Goal: Task Accomplishment & Management: Complete application form

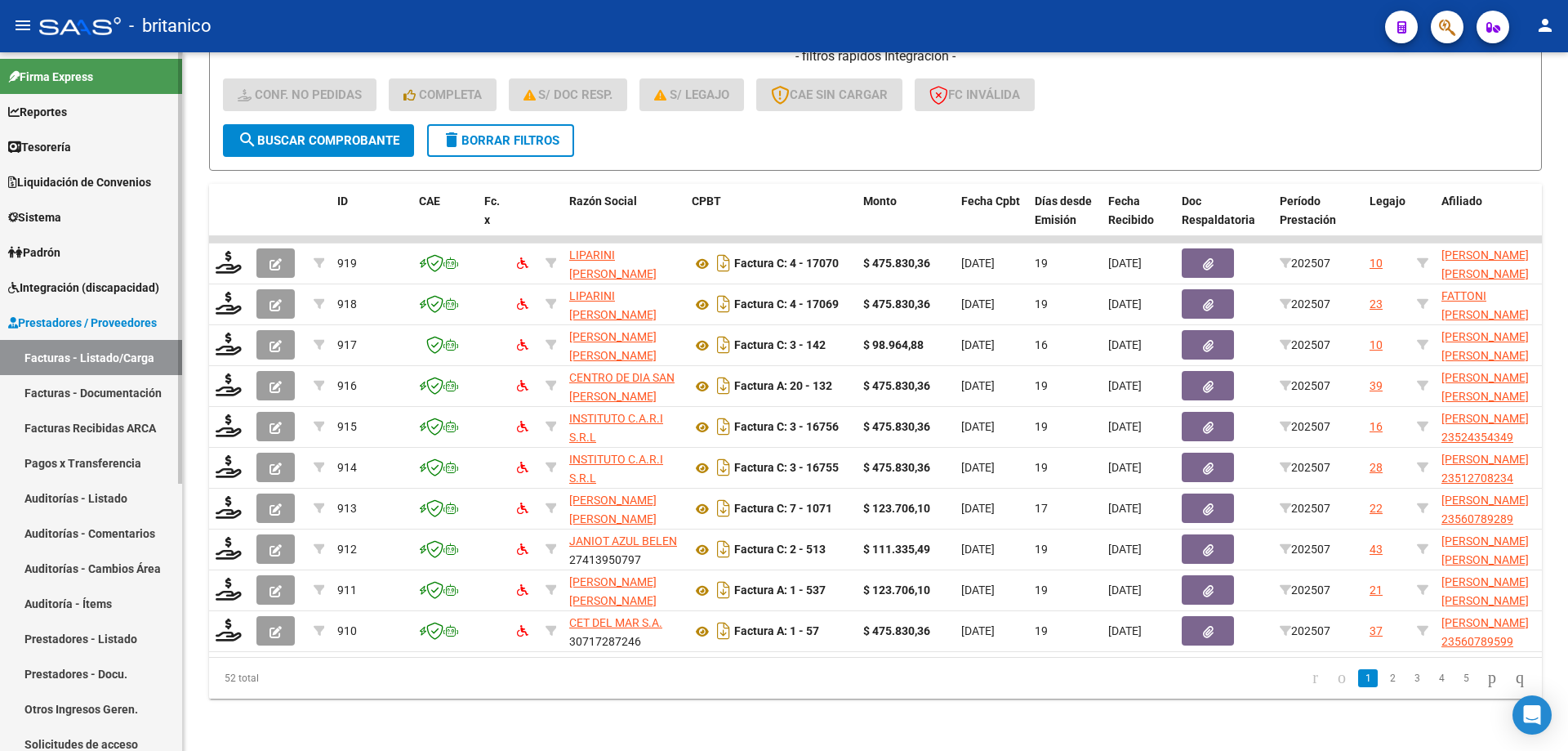
click at [64, 280] on span "Integración (discapacidad)" at bounding box center [84, 287] width 151 height 18
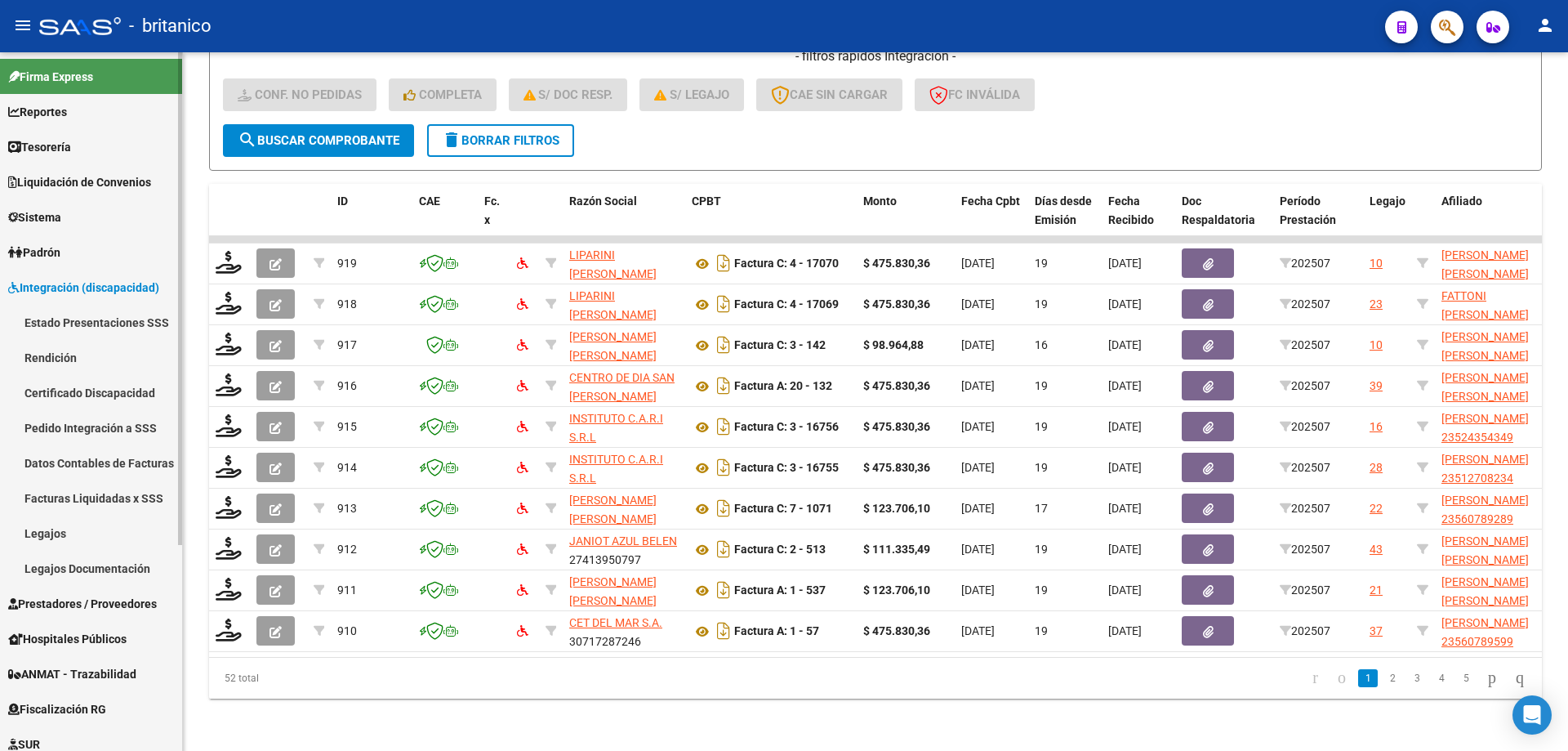
click at [65, 539] on link "Legajos" at bounding box center [91, 533] width 182 height 35
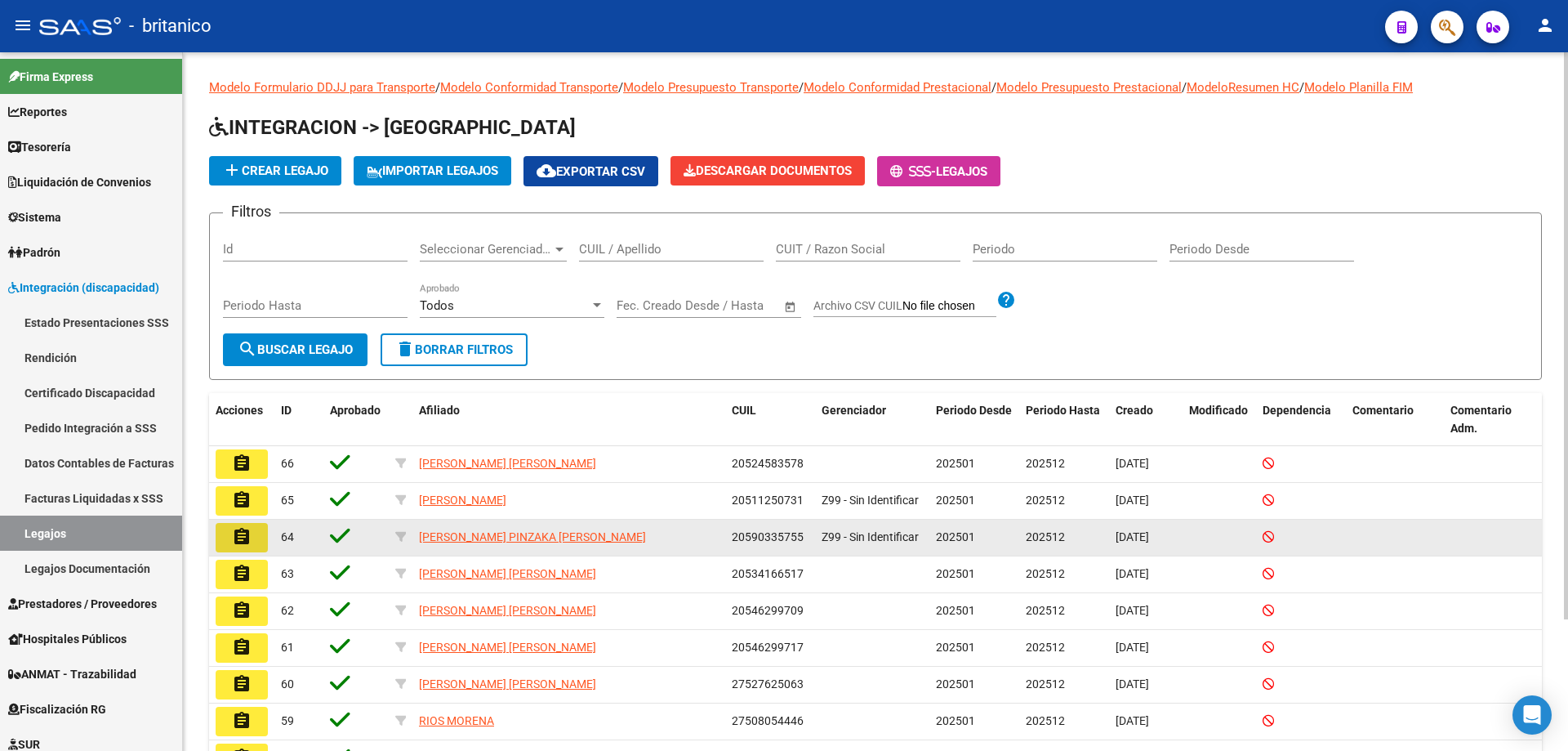
click at [243, 537] on mat-icon "assignment" at bounding box center [241, 536] width 20 height 20
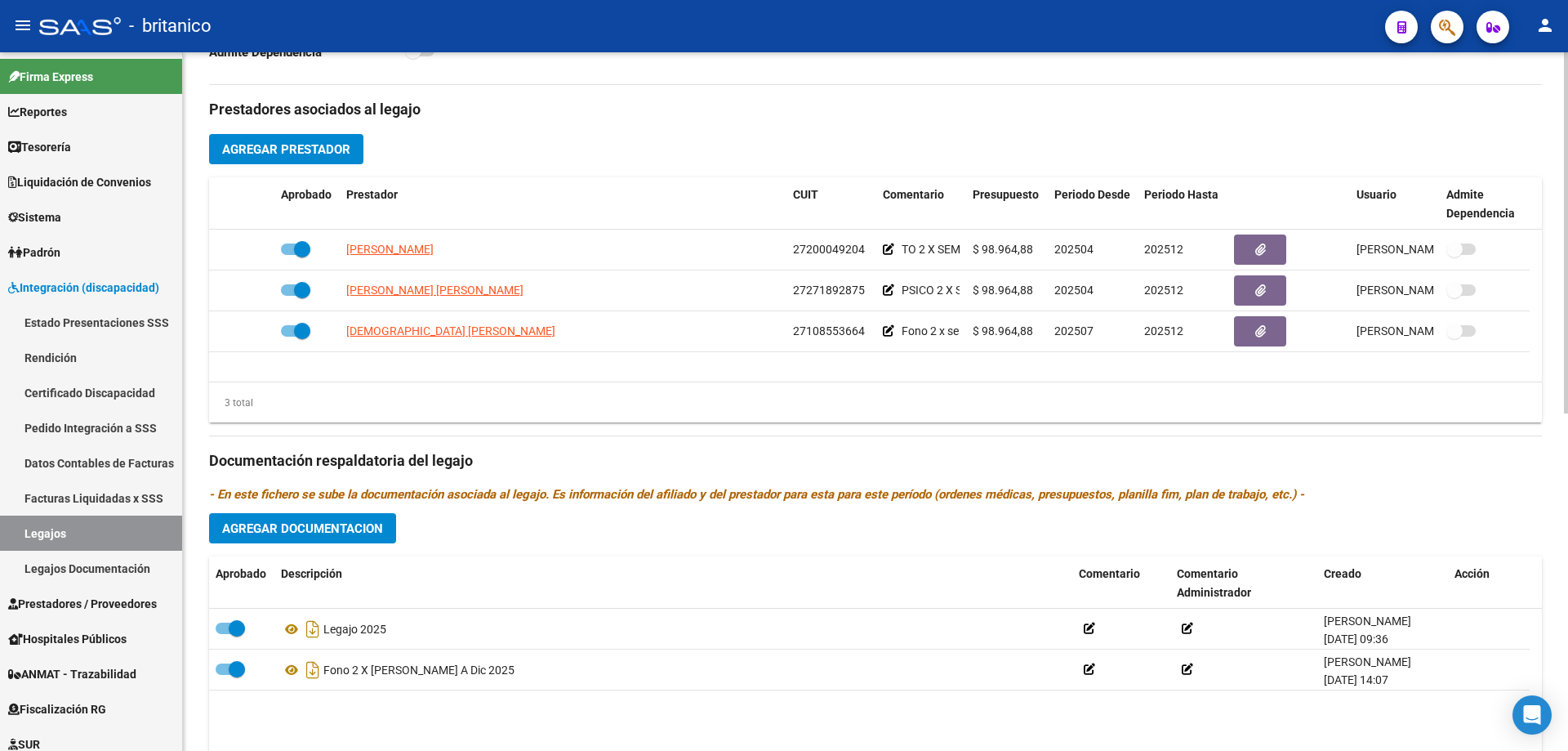
scroll to position [653, 0]
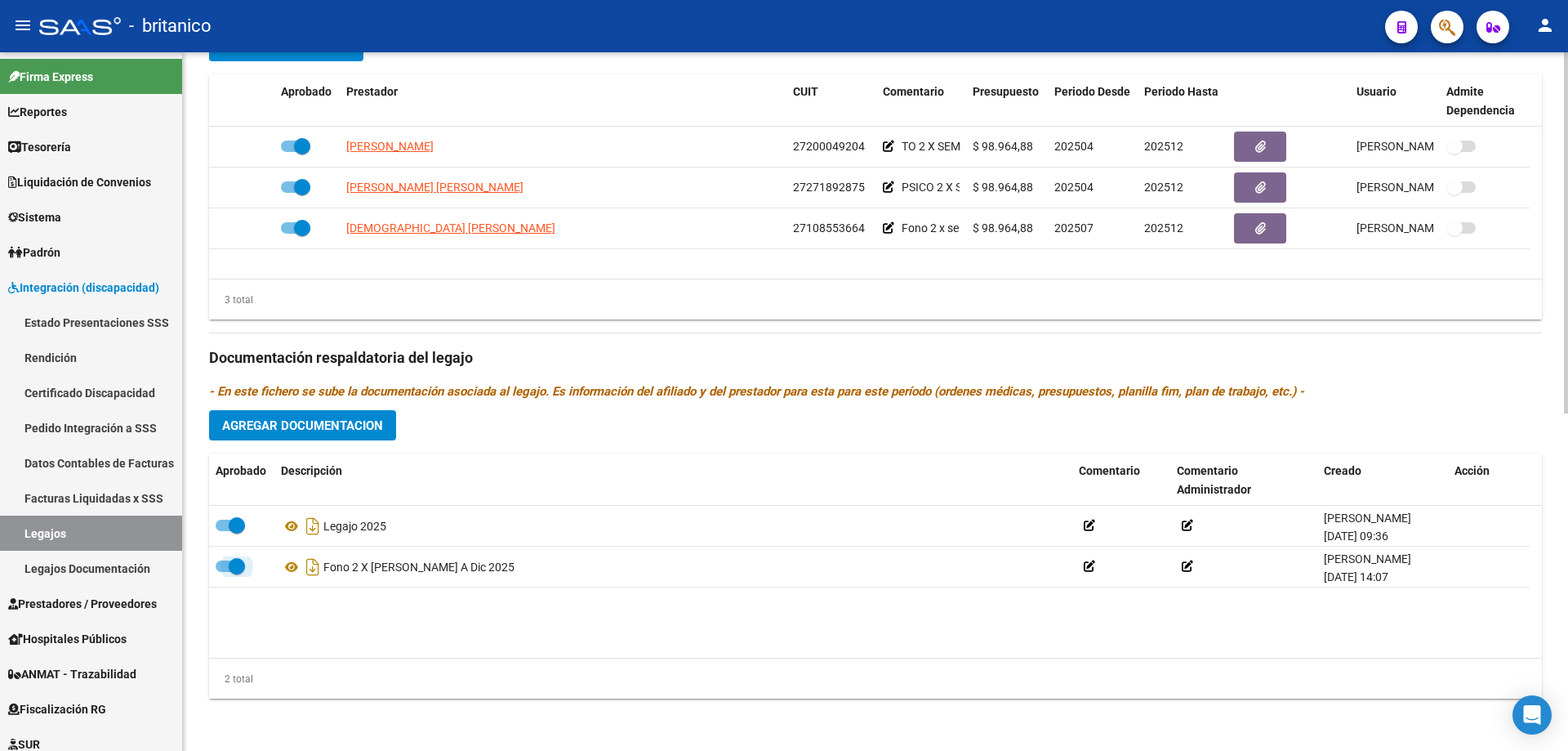
drag, startPoint x: 236, startPoint y: 564, endPoint x: 195, endPoint y: 569, distance: 41.3
click at [195, 567] on div "arrow_back Editar 64 save Guardar cambios Legajo de Integración Modelo Formular…" at bounding box center [875, 74] width 1385 height 1352
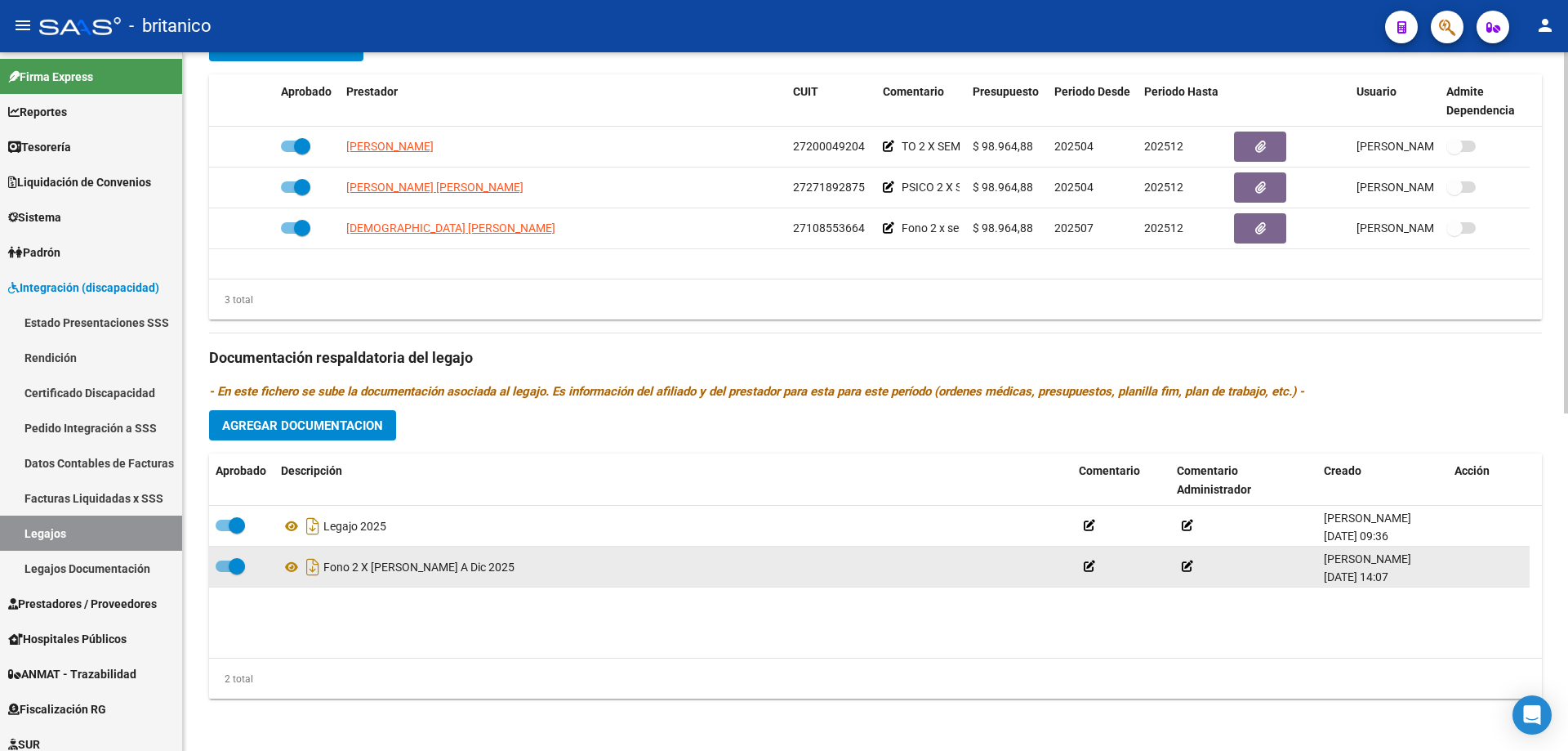
drag, startPoint x: 224, startPoint y: 566, endPoint x: 288, endPoint y: 559, distance: 64.4
click at [225, 566] on span at bounding box center [230, 565] width 29 height 11
click at [224, 572] on input "checkbox" at bounding box center [223, 572] width 1 height 1
checkbox input "false"
click at [1471, 571] on div at bounding box center [1488, 566] width 68 height 19
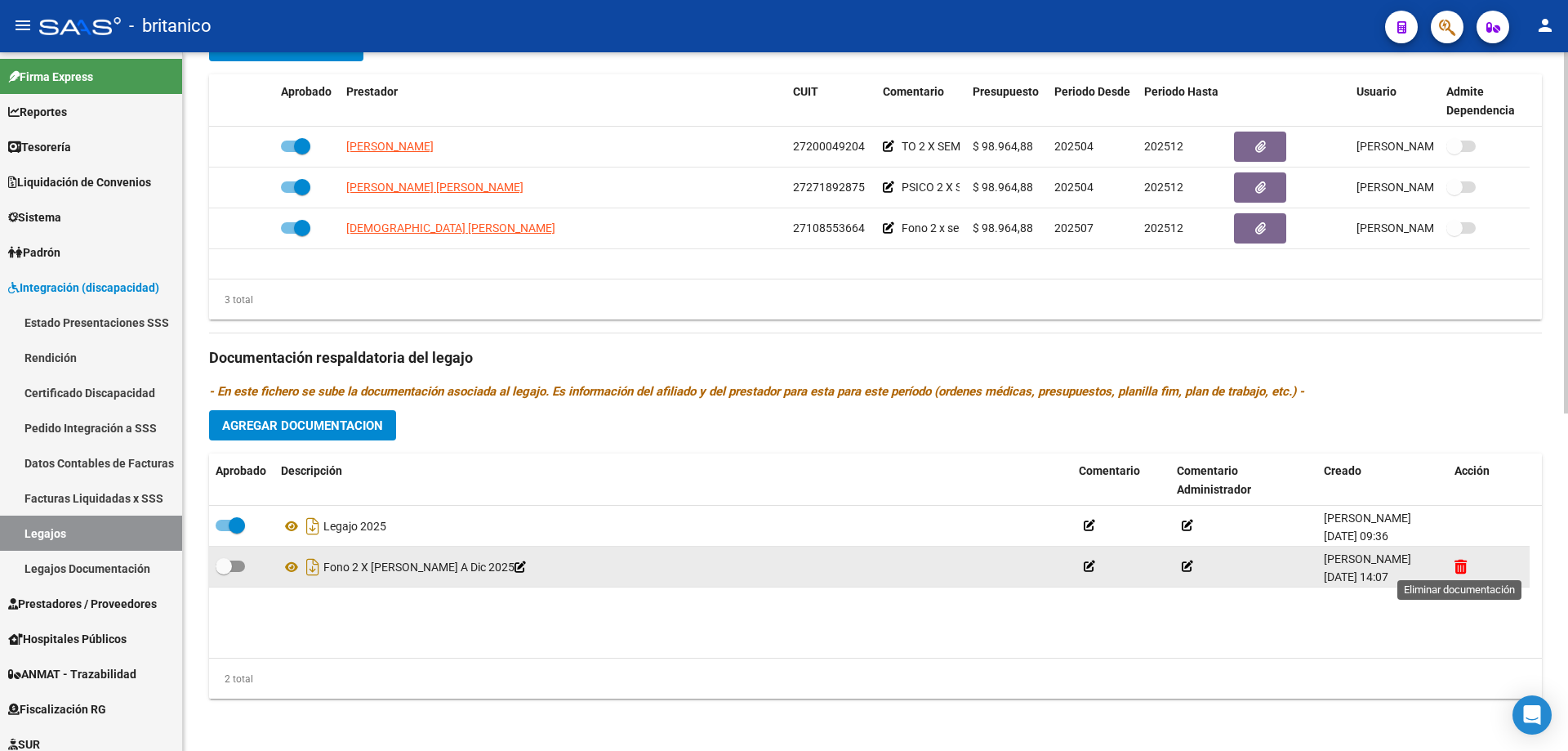
click at [1457, 569] on icon at bounding box center [1460, 566] width 12 height 15
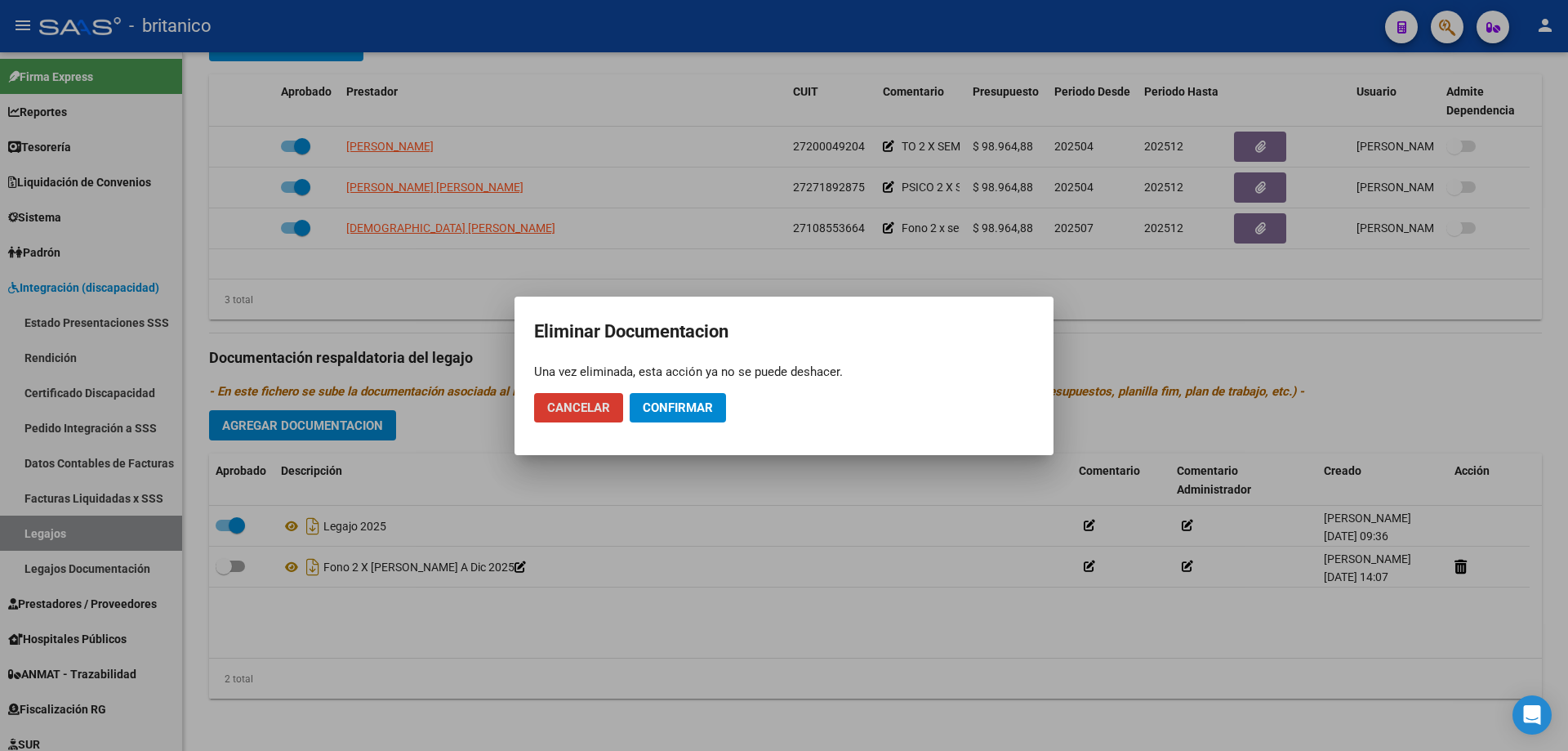
click at [685, 409] on span "Confirmar" at bounding box center [678, 407] width 70 height 15
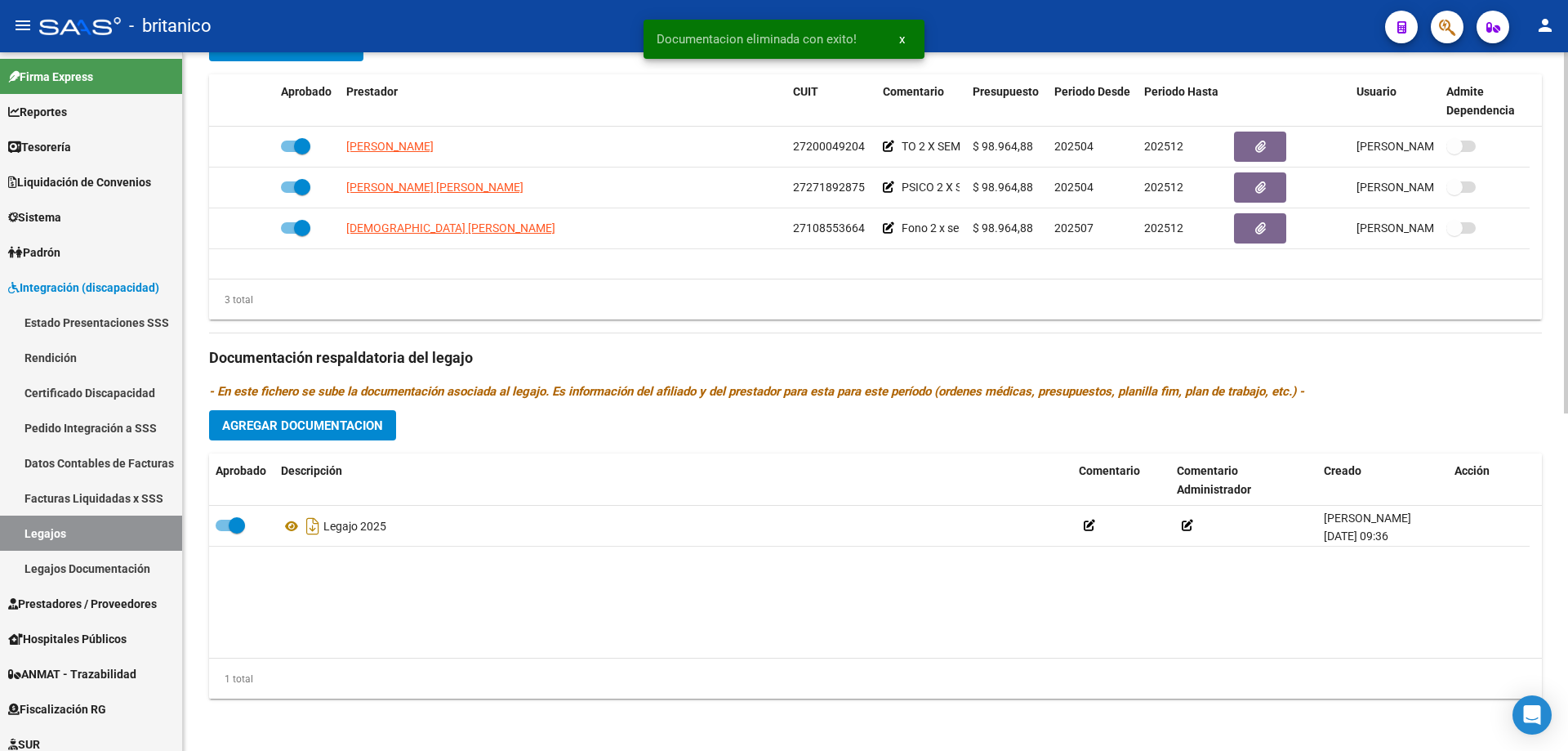
drag, startPoint x: 240, startPoint y: 523, endPoint x: 199, endPoint y: 528, distance: 41.3
click at [199, 528] on div "arrow_back Editar 64 save Guardar cambios Legajo de Integración Modelo Formular…" at bounding box center [875, 74] width 1385 height 1352
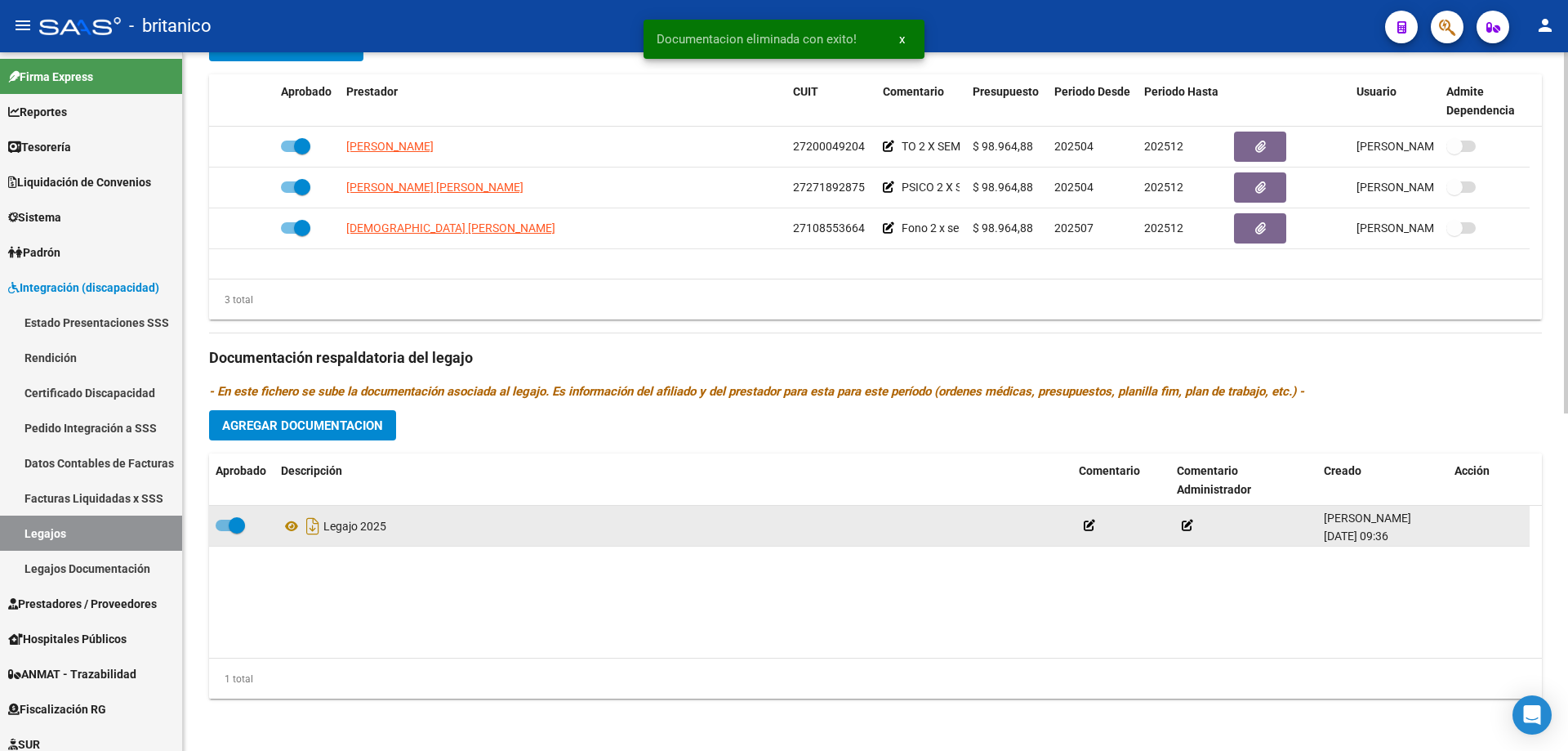
click at [224, 520] on span at bounding box center [230, 525] width 29 height 11
click at [224, 531] on input "checkbox" at bounding box center [223, 531] width 1 height 1
checkbox input "false"
click at [398, 521] on icon at bounding box center [392, 525] width 11 height 11
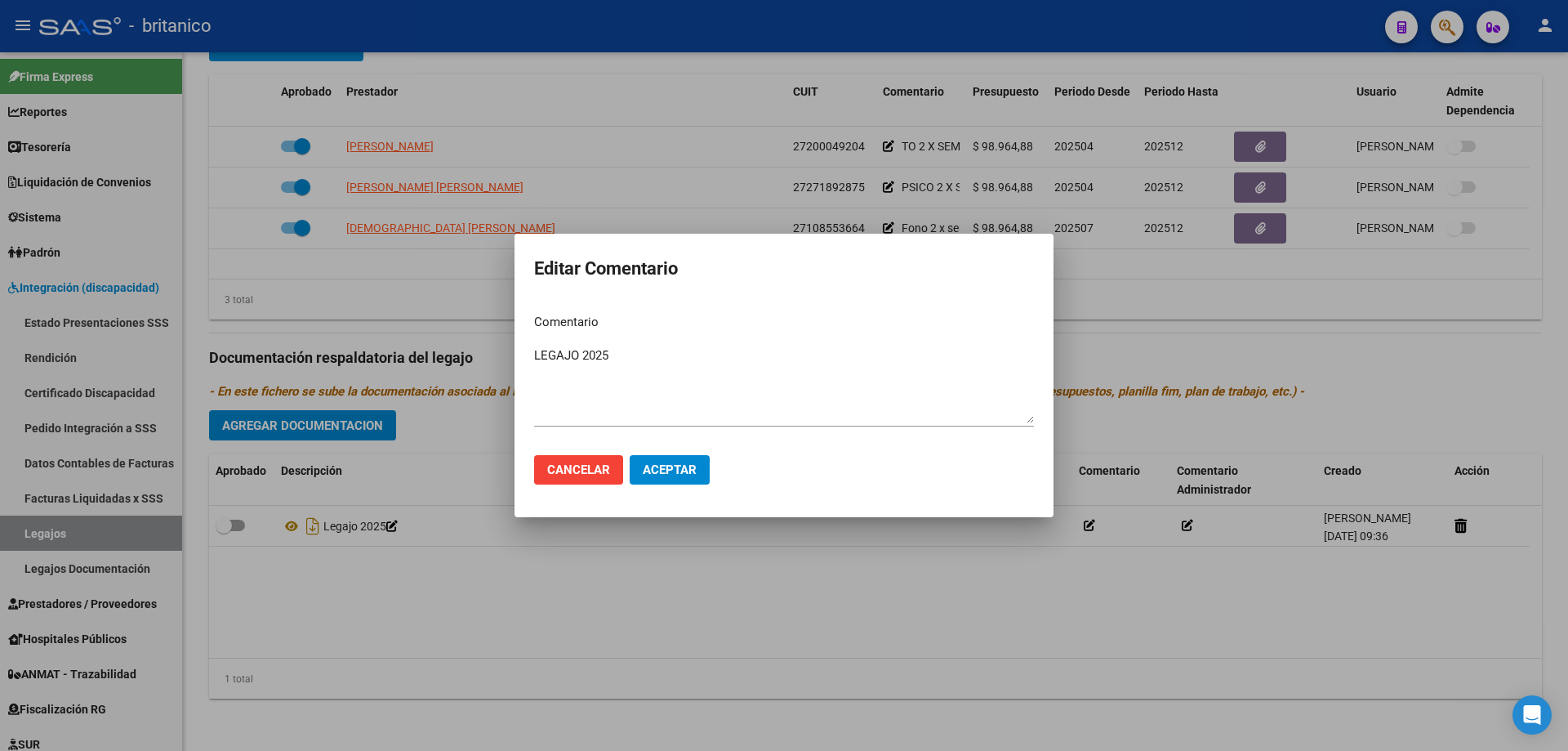
click at [1020, 588] on div at bounding box center [784, 376] width 1568 height 751
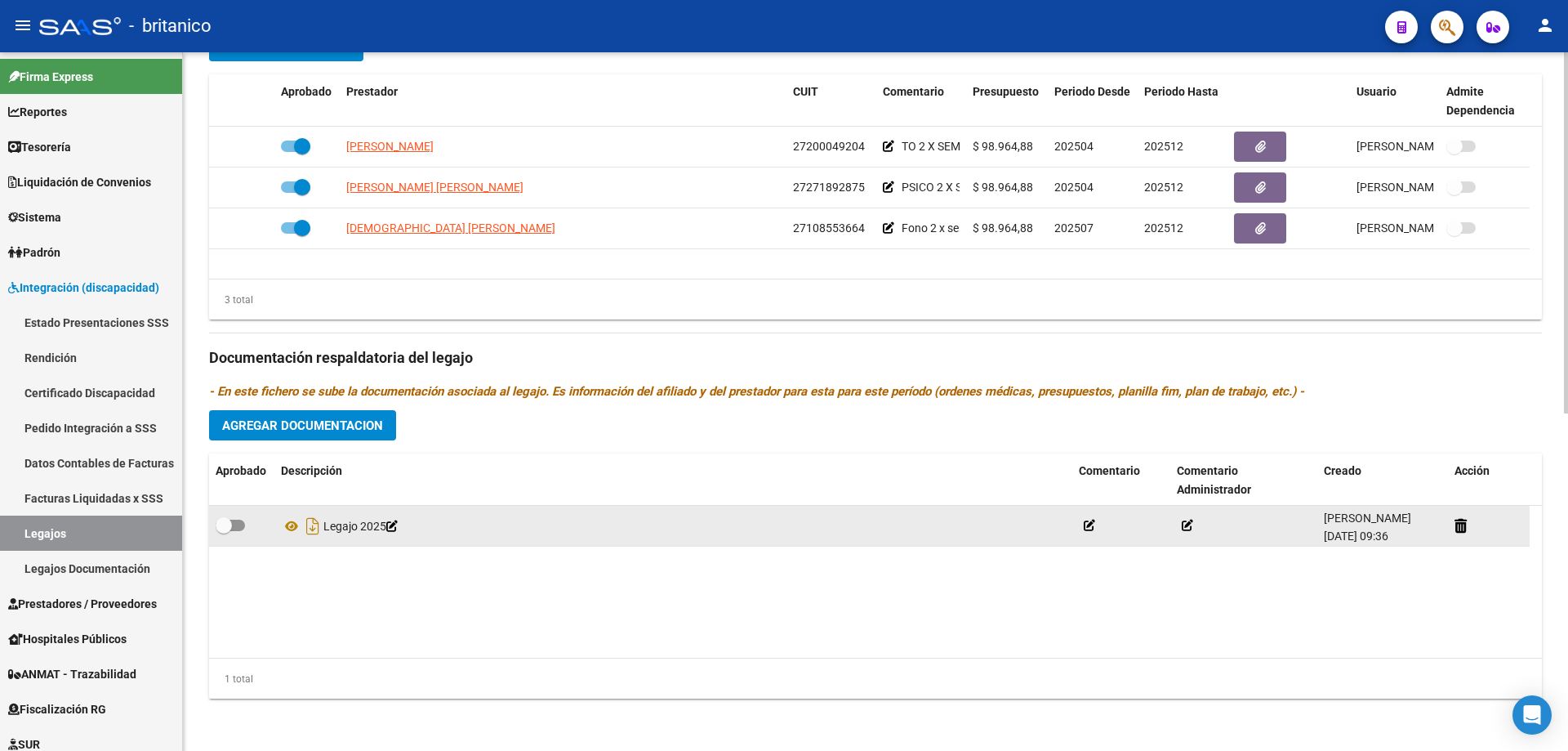
click at [398, 525] on icon at bounding box center [392, 525] width 11 height 11
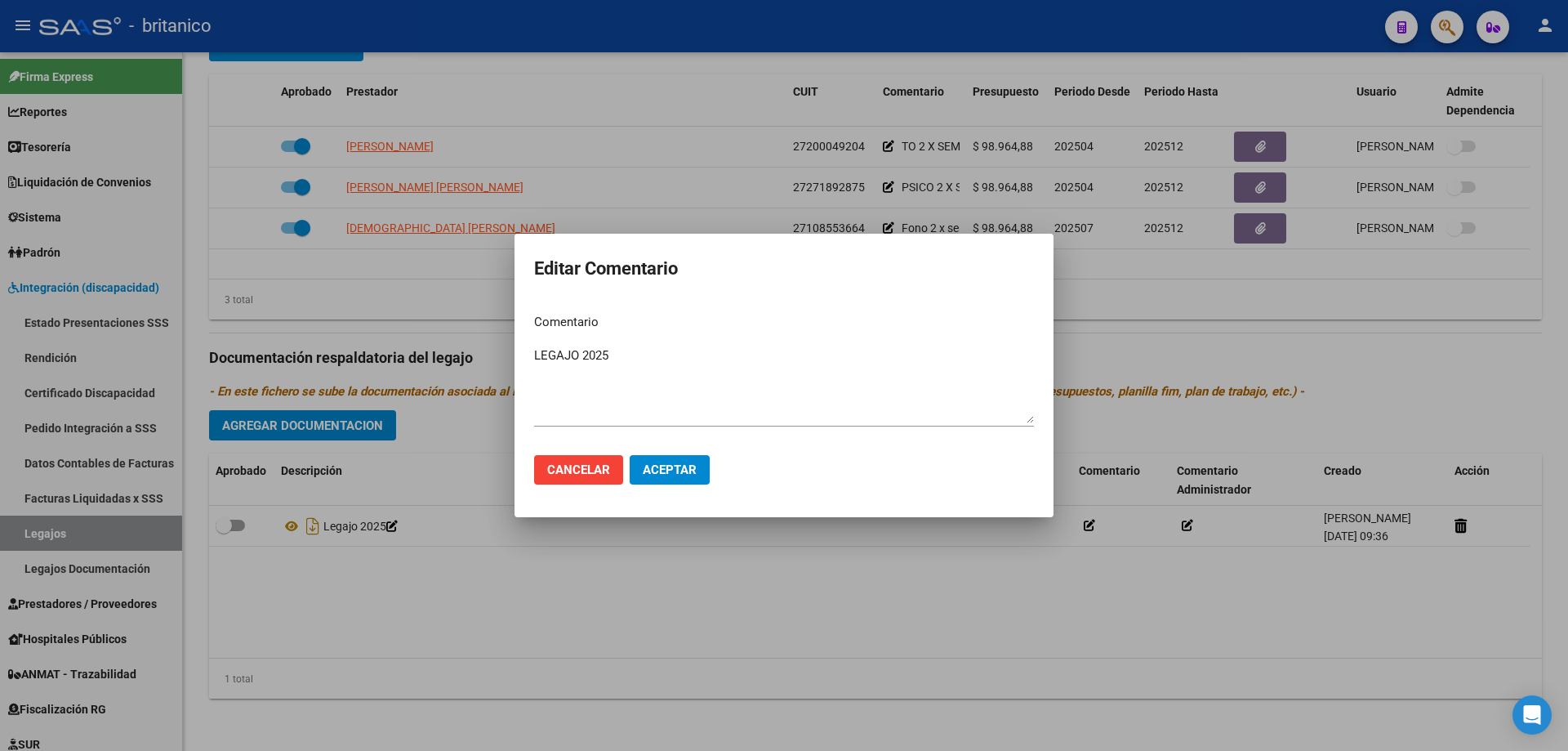
click at [1145, 588] on div at bounding box center [784, 376] width 1568 height 751
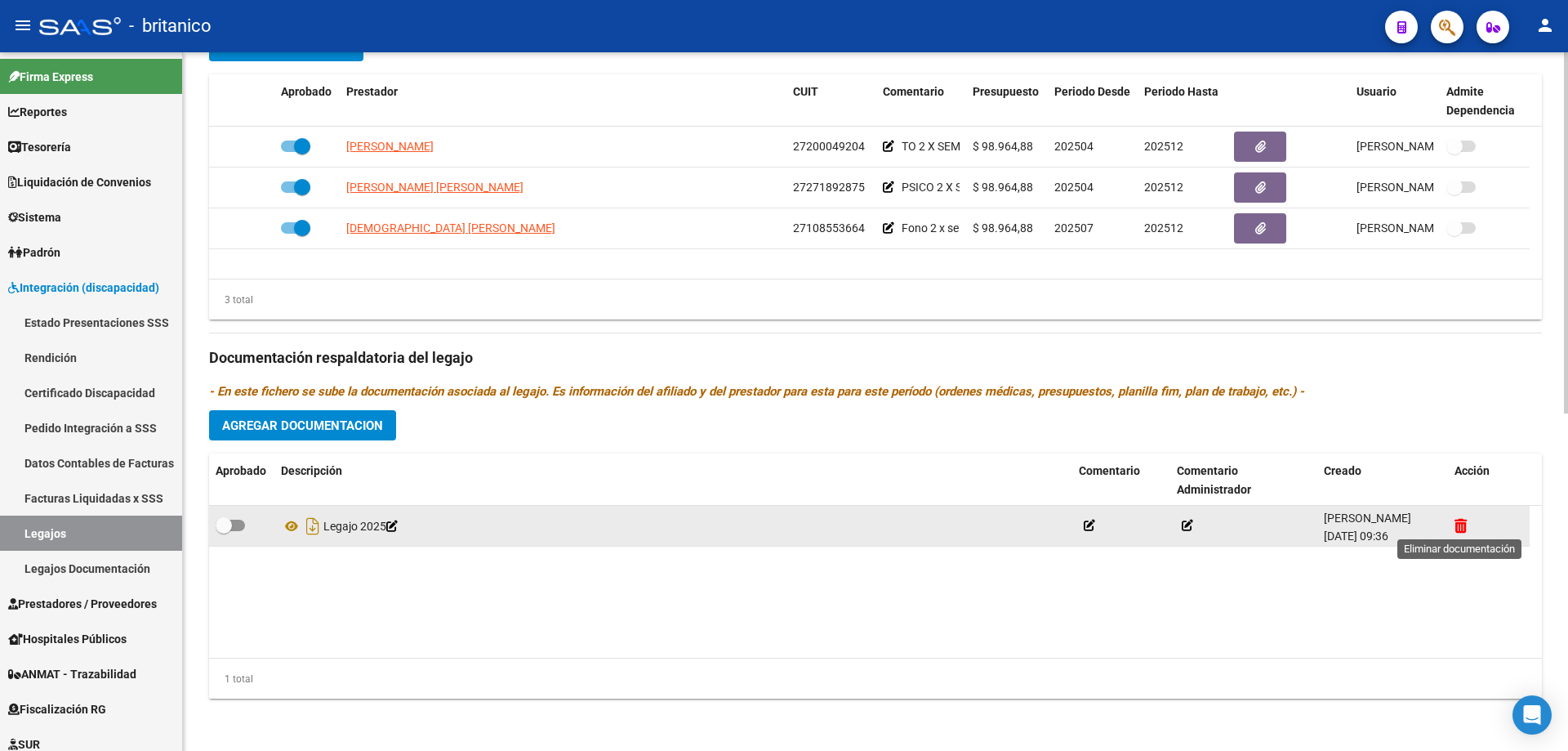
click at [1460, 523] on icon at bounding box center [1460, 526] width 12 height 15
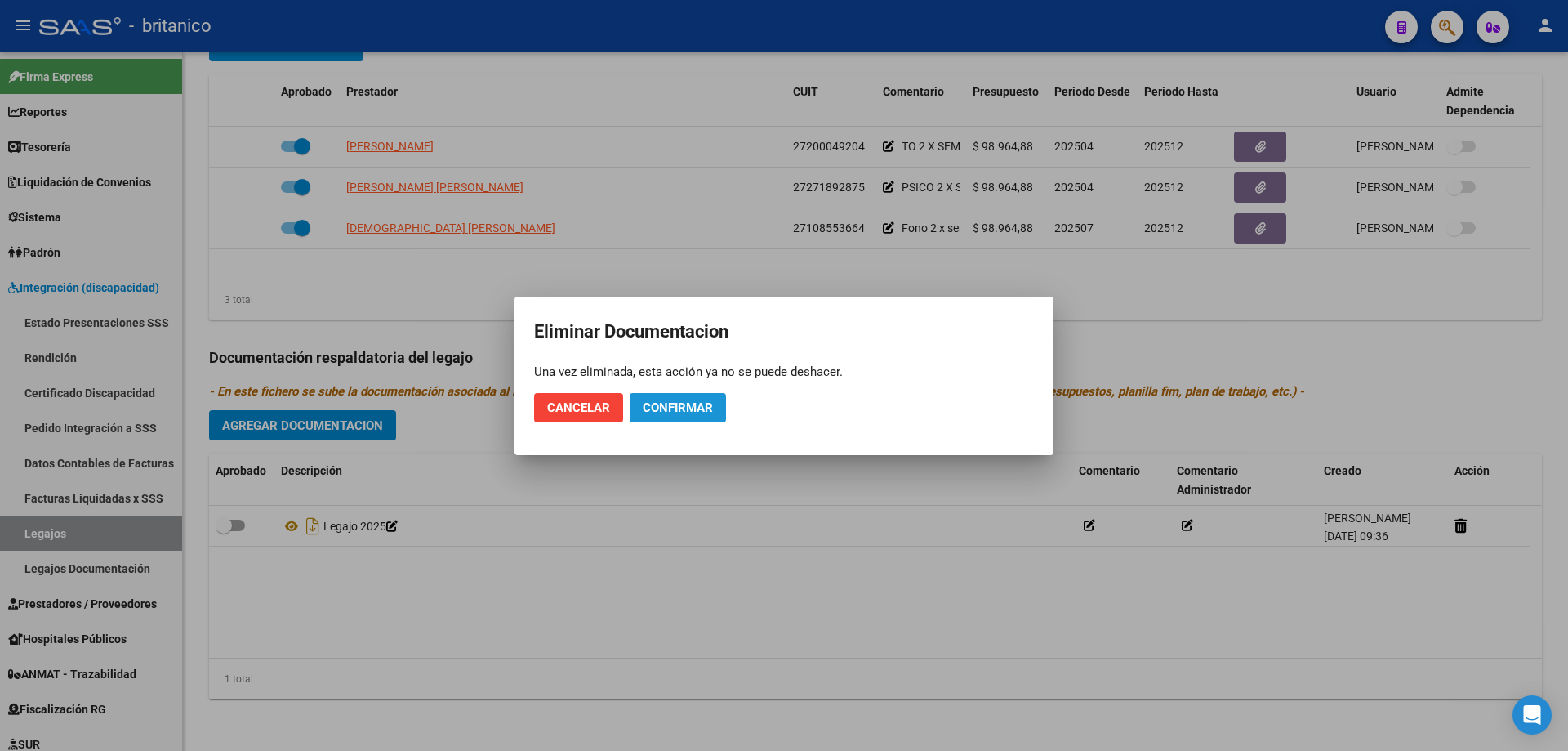
click at [680, 407] on span "Confirmar" at bounding box center [678, 407] width 70 height 15
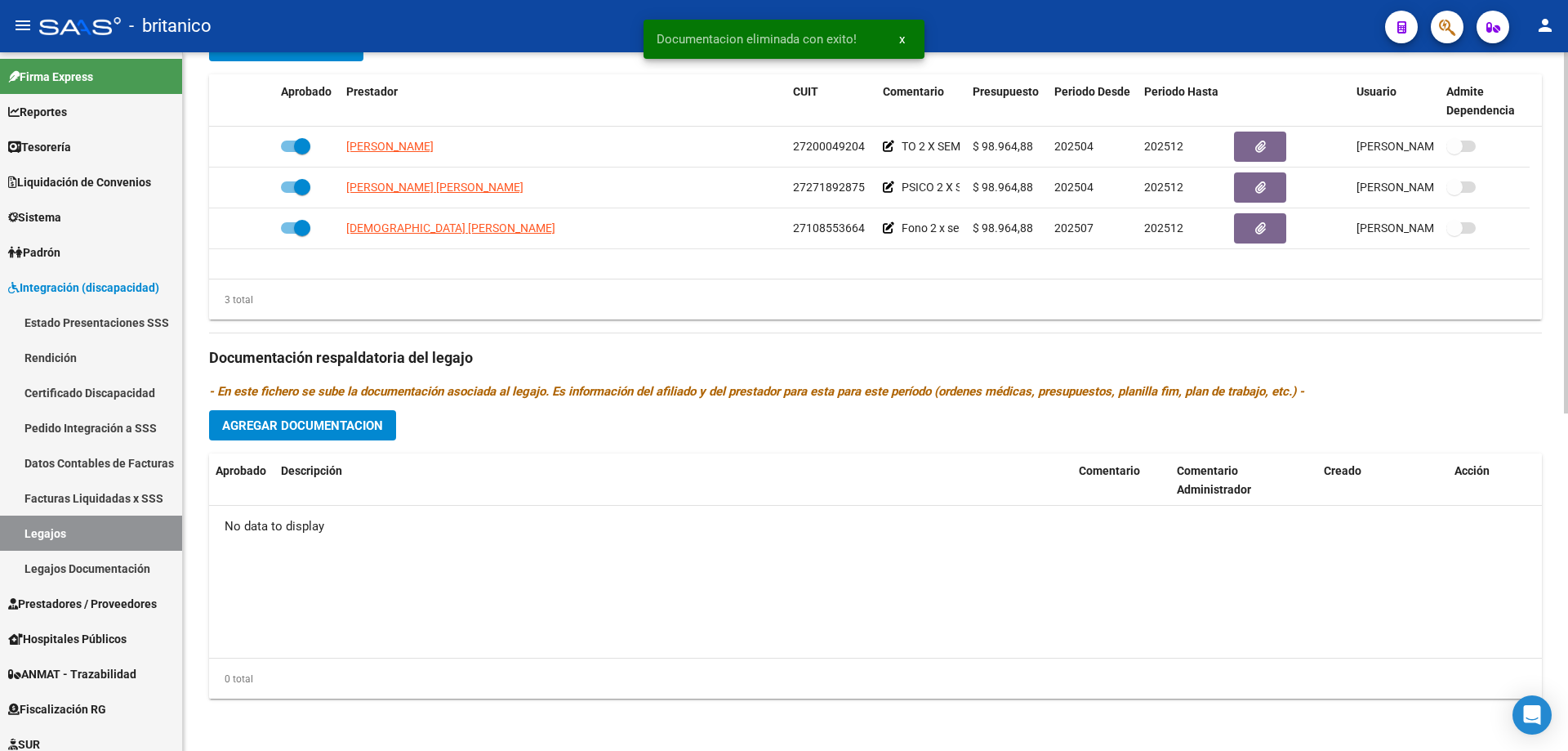
click at [282, 434] on button "Agregar Documentacion" at bounding box center [303, 425] width 187 height 30
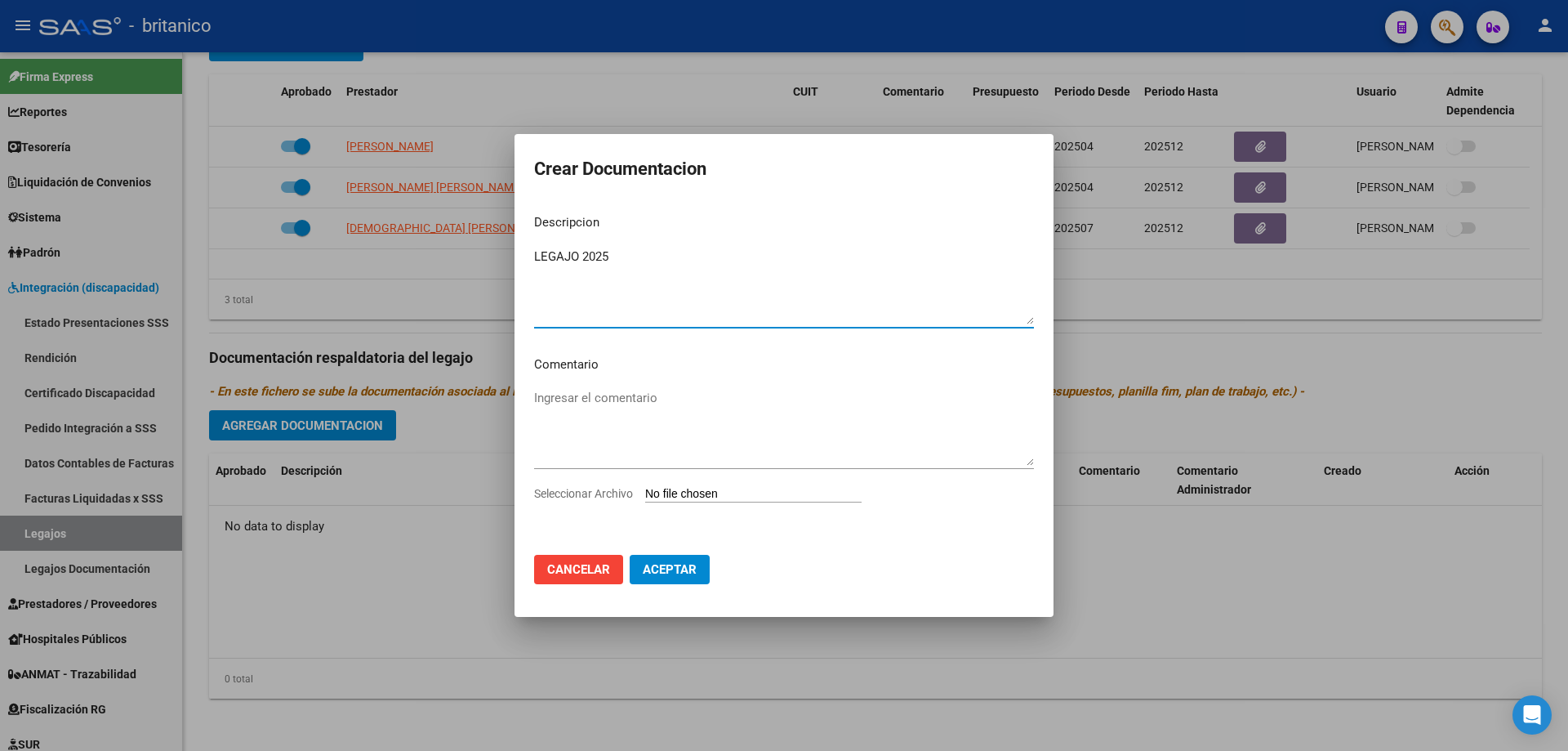
type textarea "LEGAJO 2025"
click at [710, 494] on input "Seleccionar Archivo" at bounding box center [753, 494] width 216 height 15
type input "C:\fakepath\[PERSON_NAME].pdf"
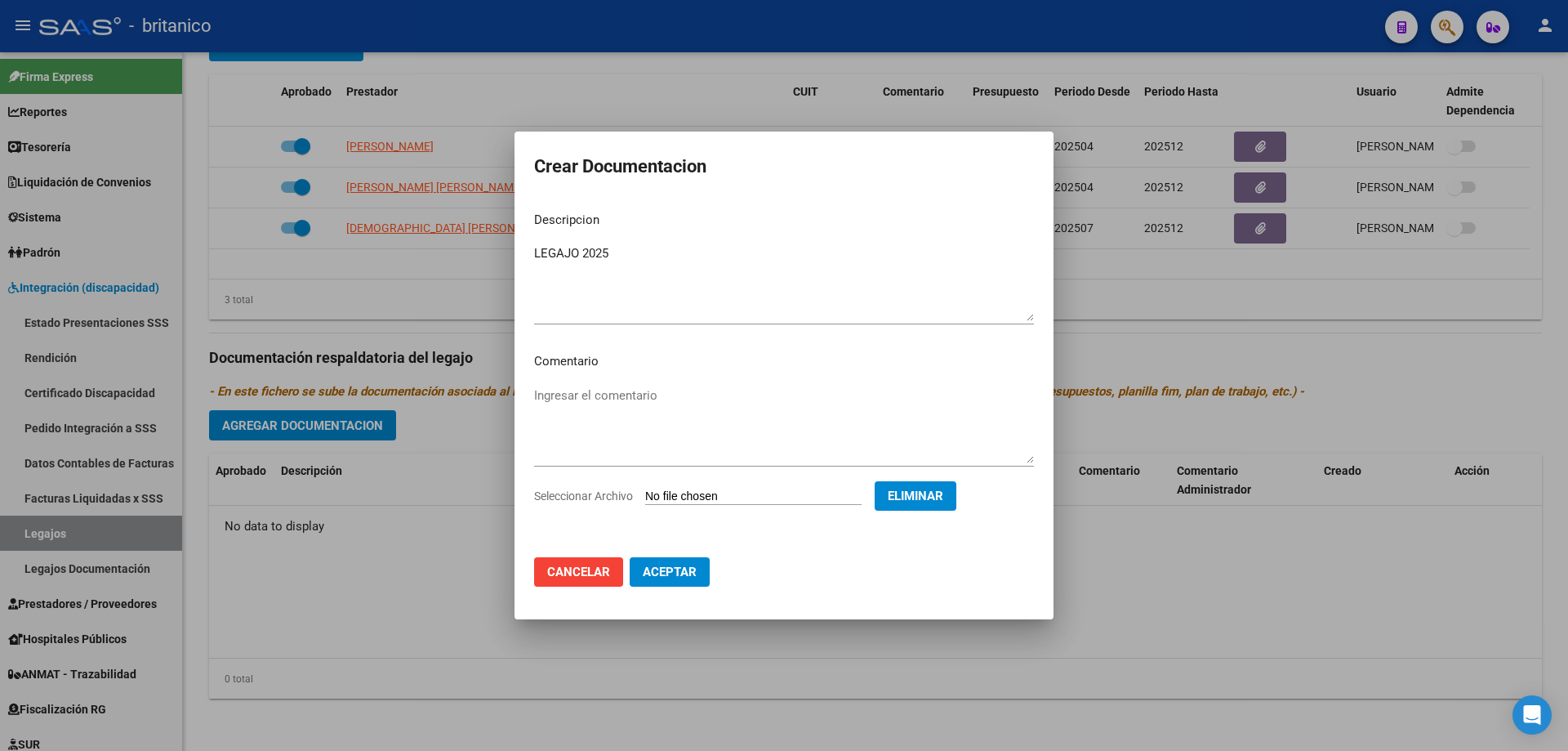
click at [672, 574] on span "Aceptar" at bounding box center [669, 571] width 54 height 15
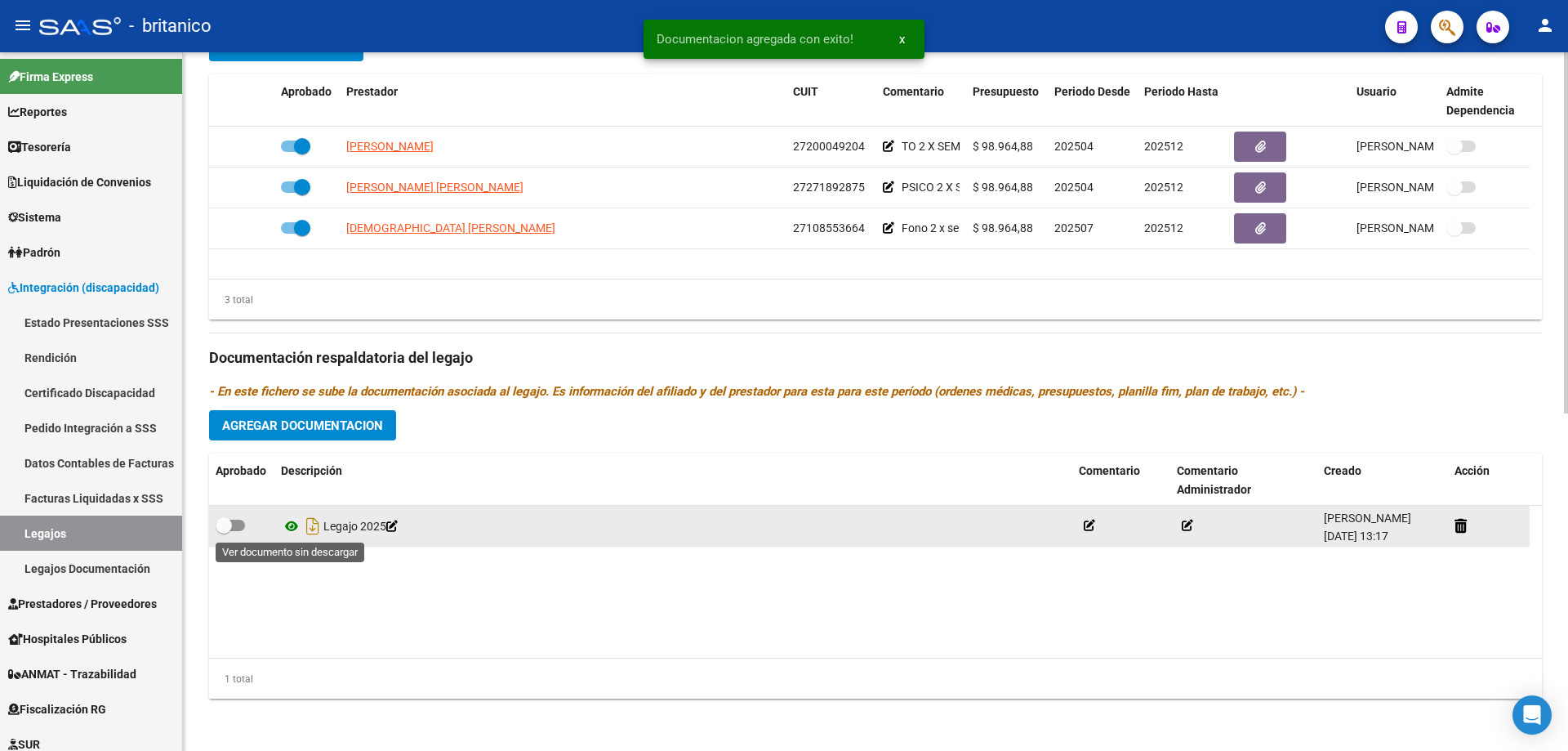
click at [291, 528] on icon at bounding box center [292, 526] width 21 height 20
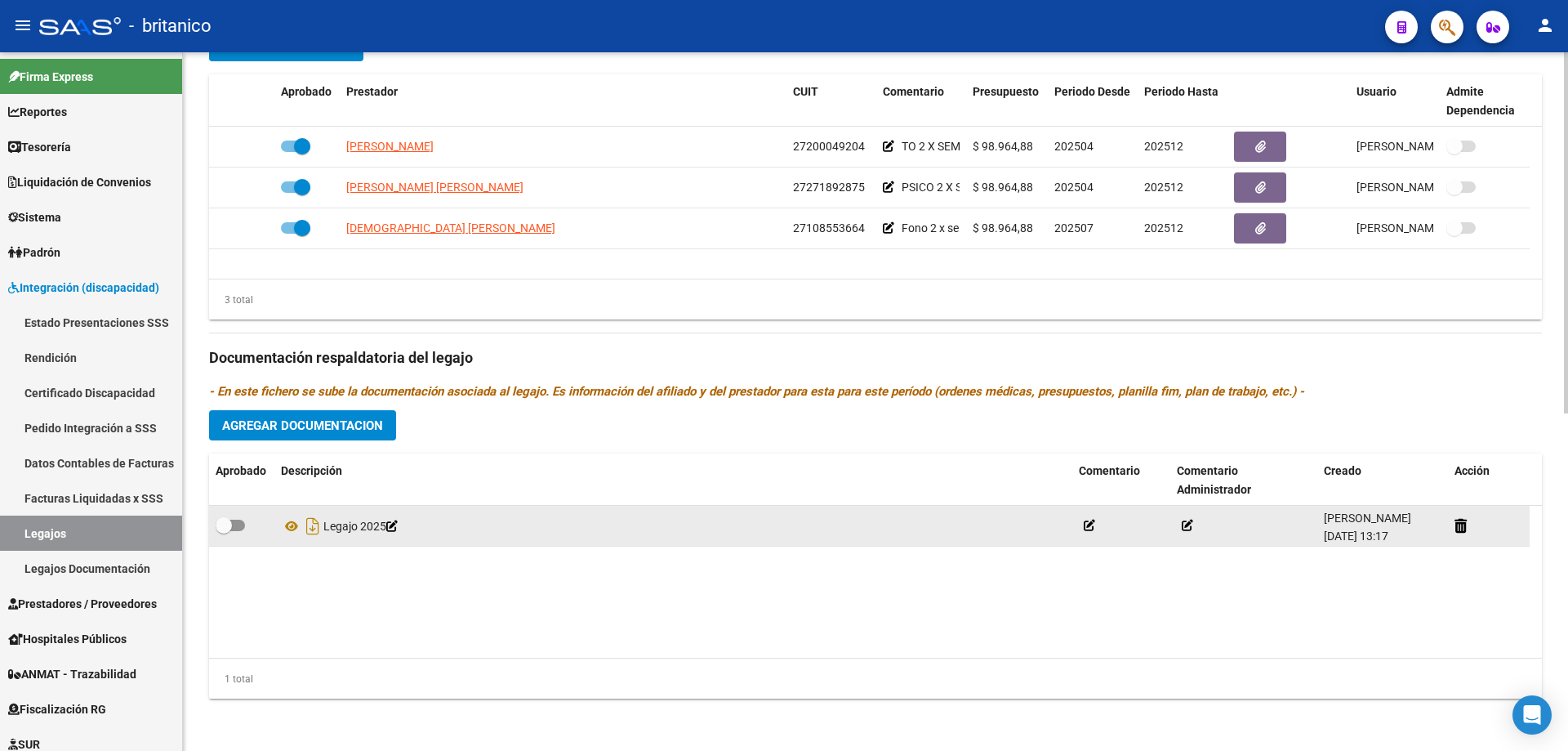
click at [243, 526] on span at bounding box center [230, 525] width 29 height 11
click at [224, 531] on input "checkbox" at bounding box center [223, 531] width 1 height 1
checkbox input "true"
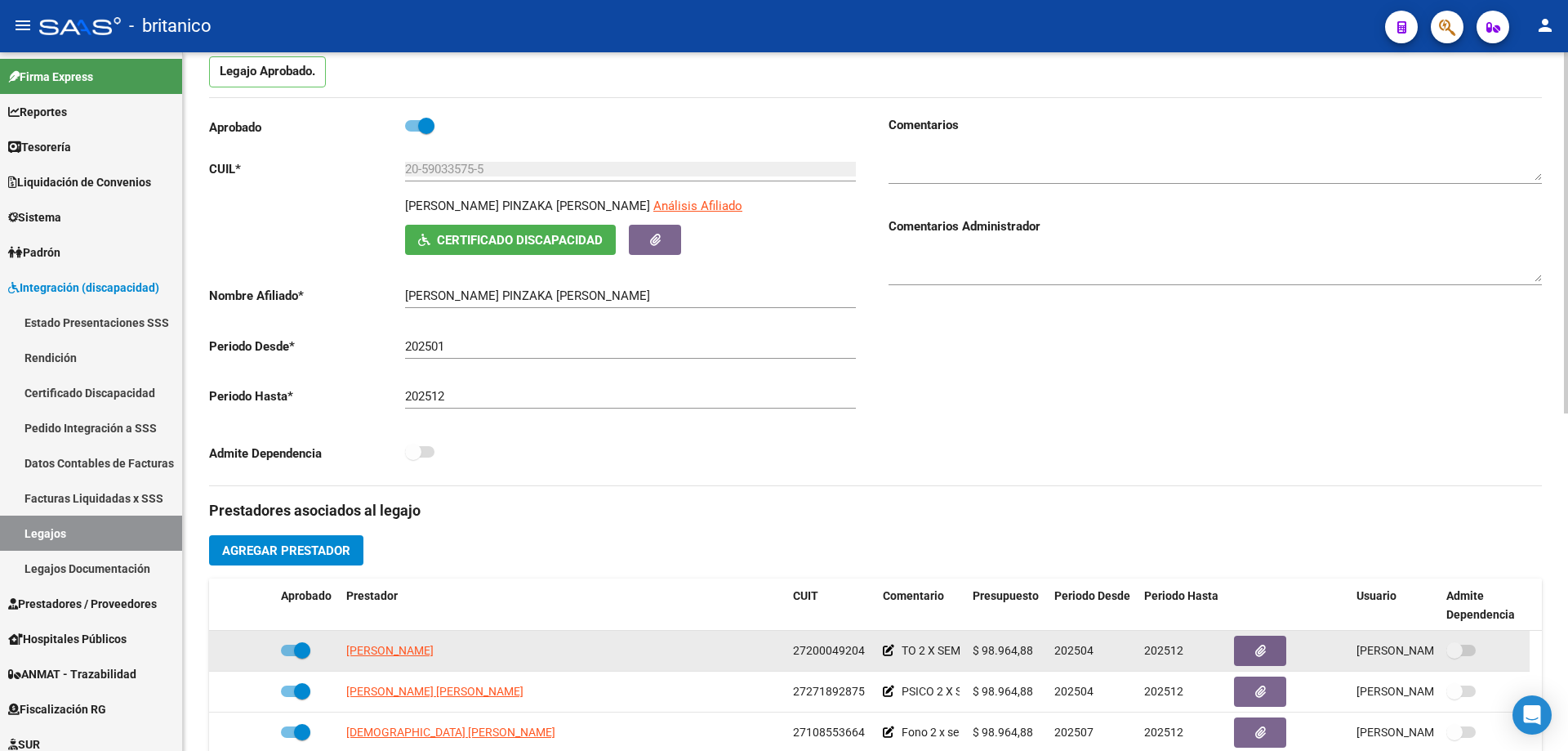
scroll to position [0, 0]
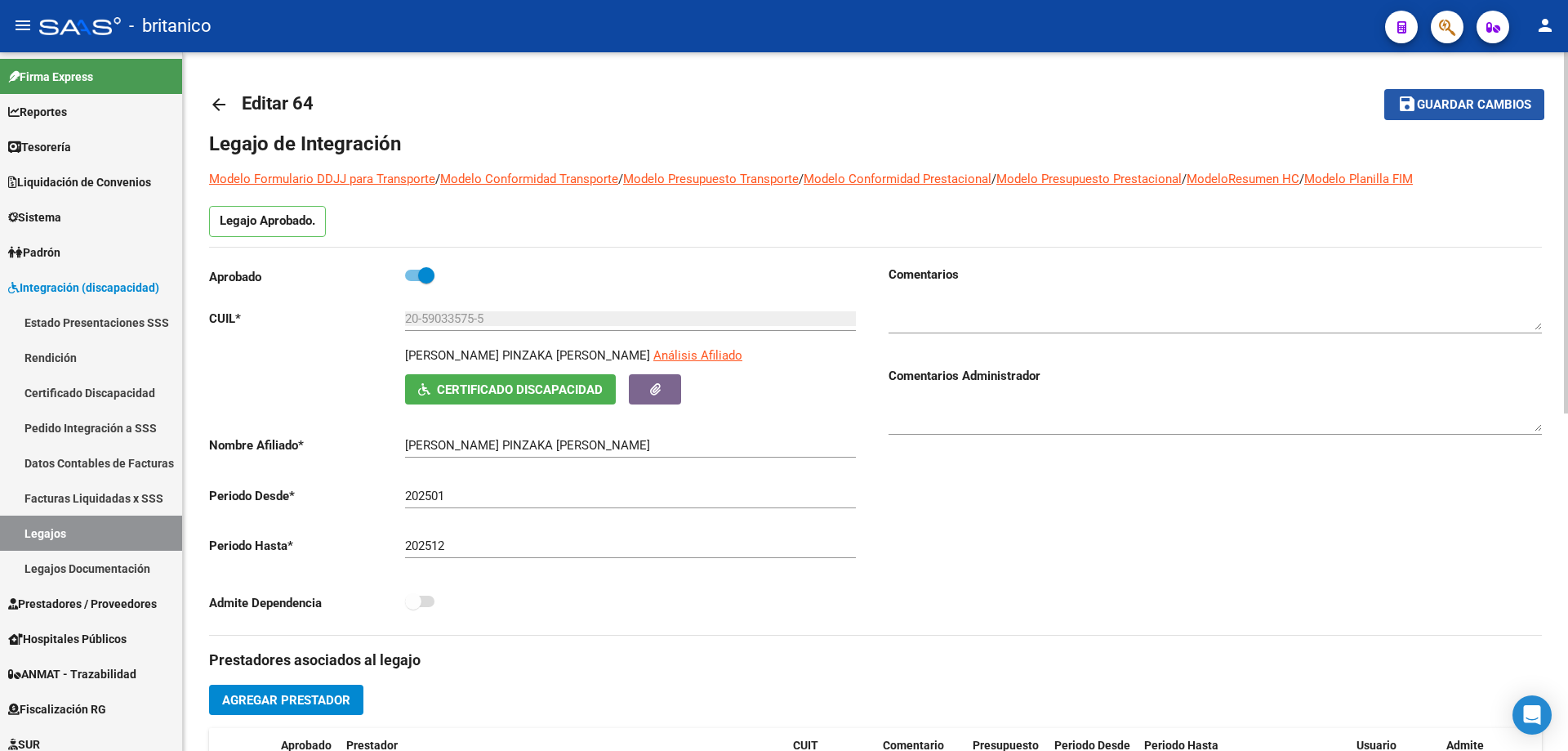
click at [1451, 98] on span "Guardar cambios" at bounding box center [1474, 105] width 115 height 15
click at [1482, 103] on span "Guardar cambios" at bounding box center [1474, 105] width 115 height 15
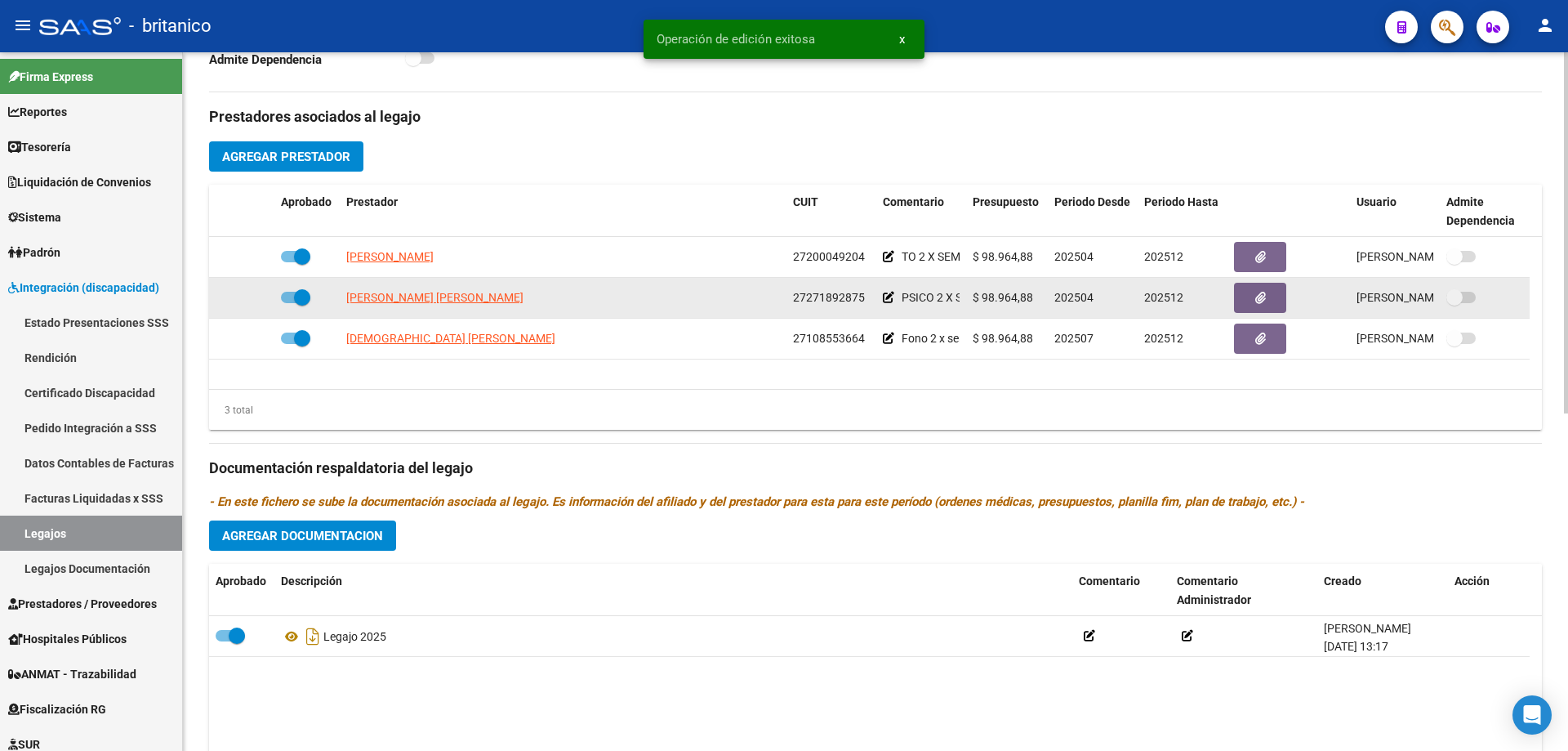
scroll to position [653, 0]
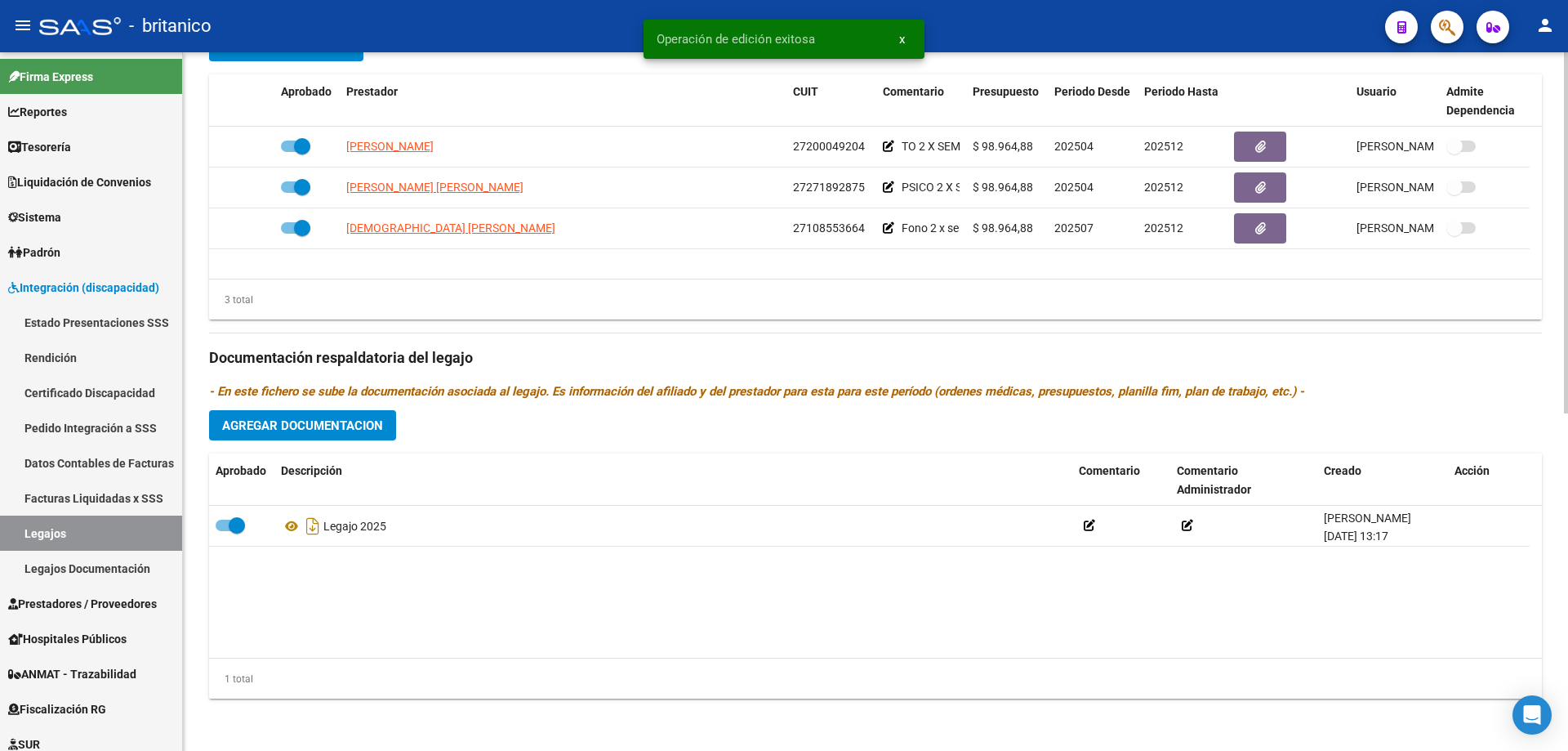
click at [482, 660] on div "1 total" at bounding box center [875, 679] width 1333 height 41
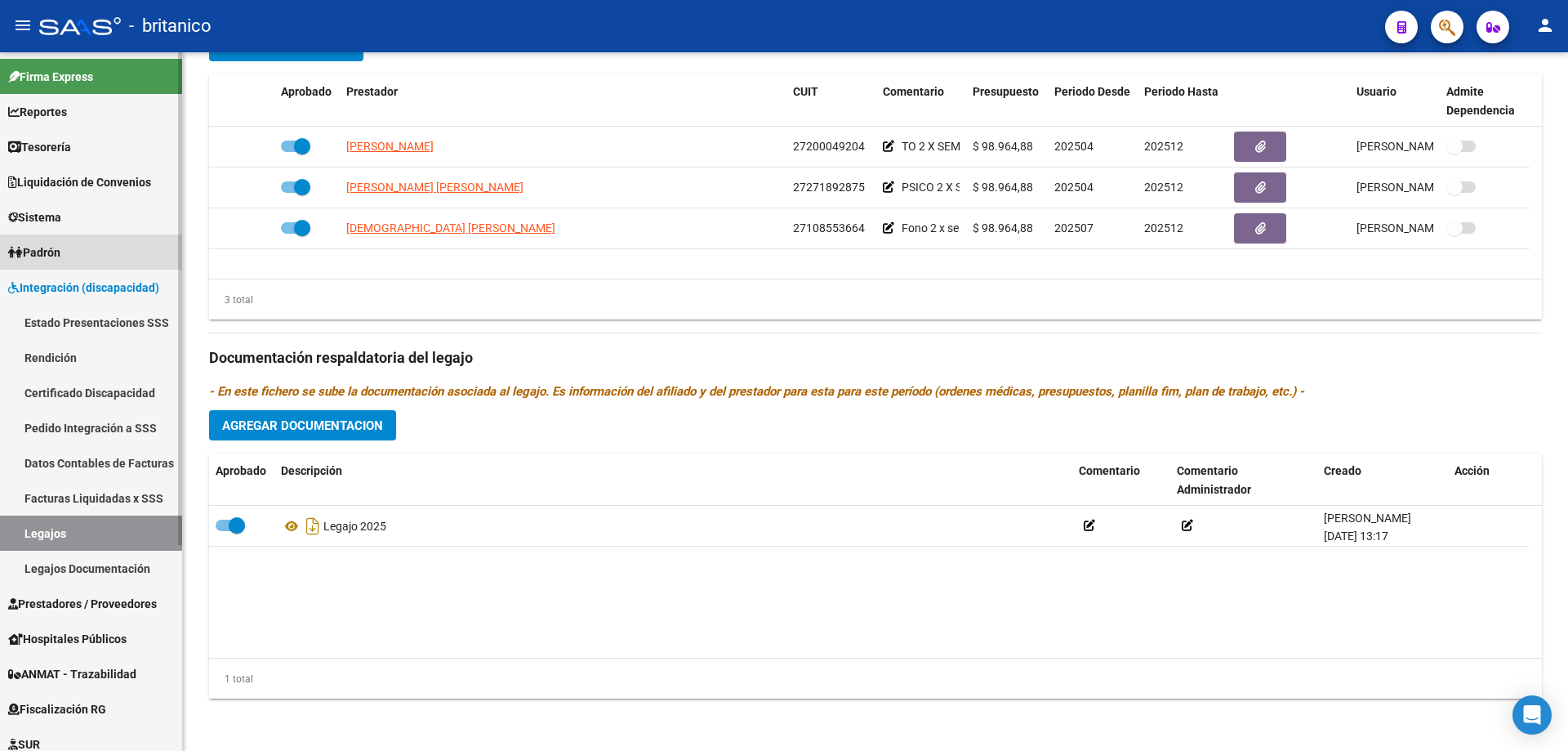
click at [83, 249] on link "Padrón" at bounding box center [91, 251] width 182 height 35
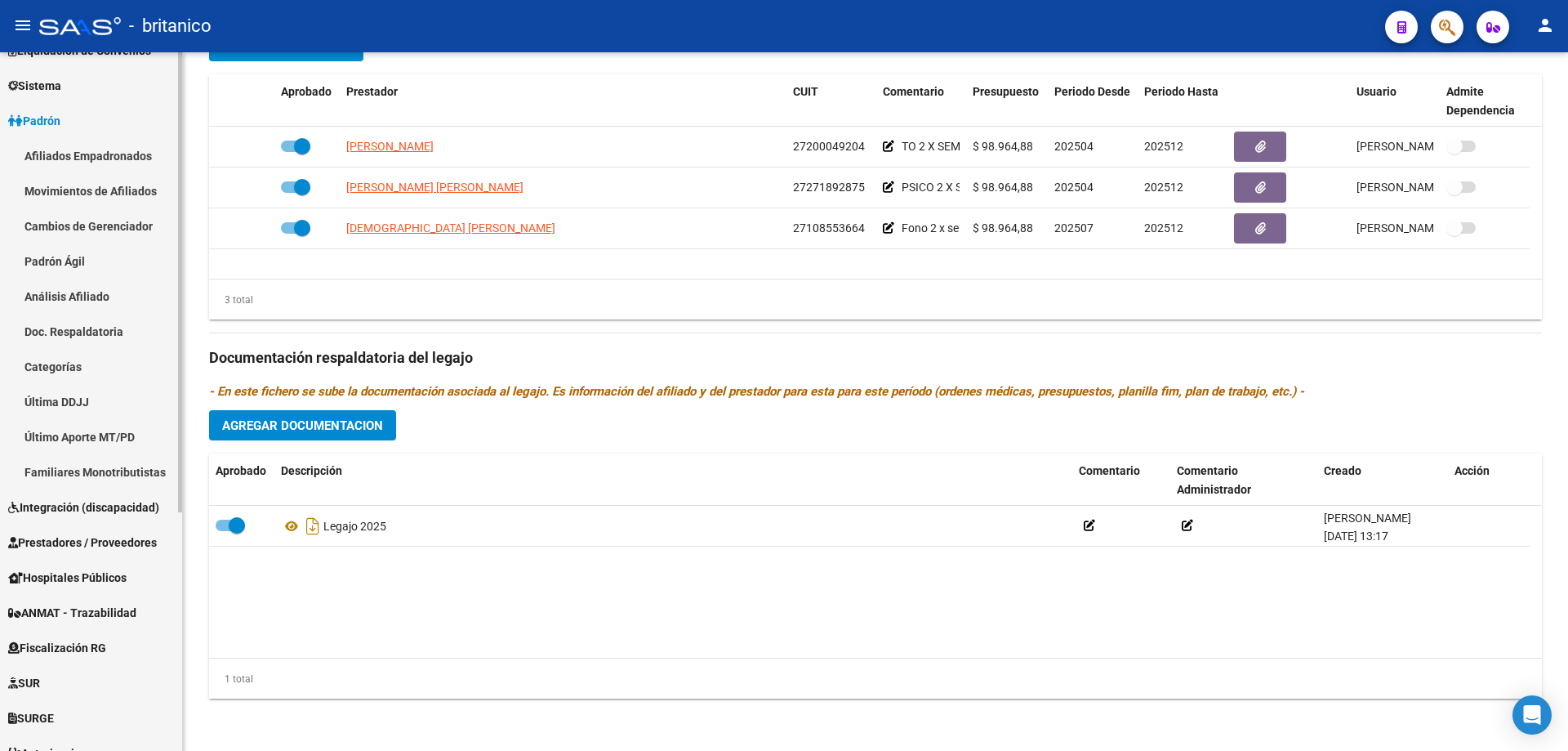
scroll to position [245, 0]
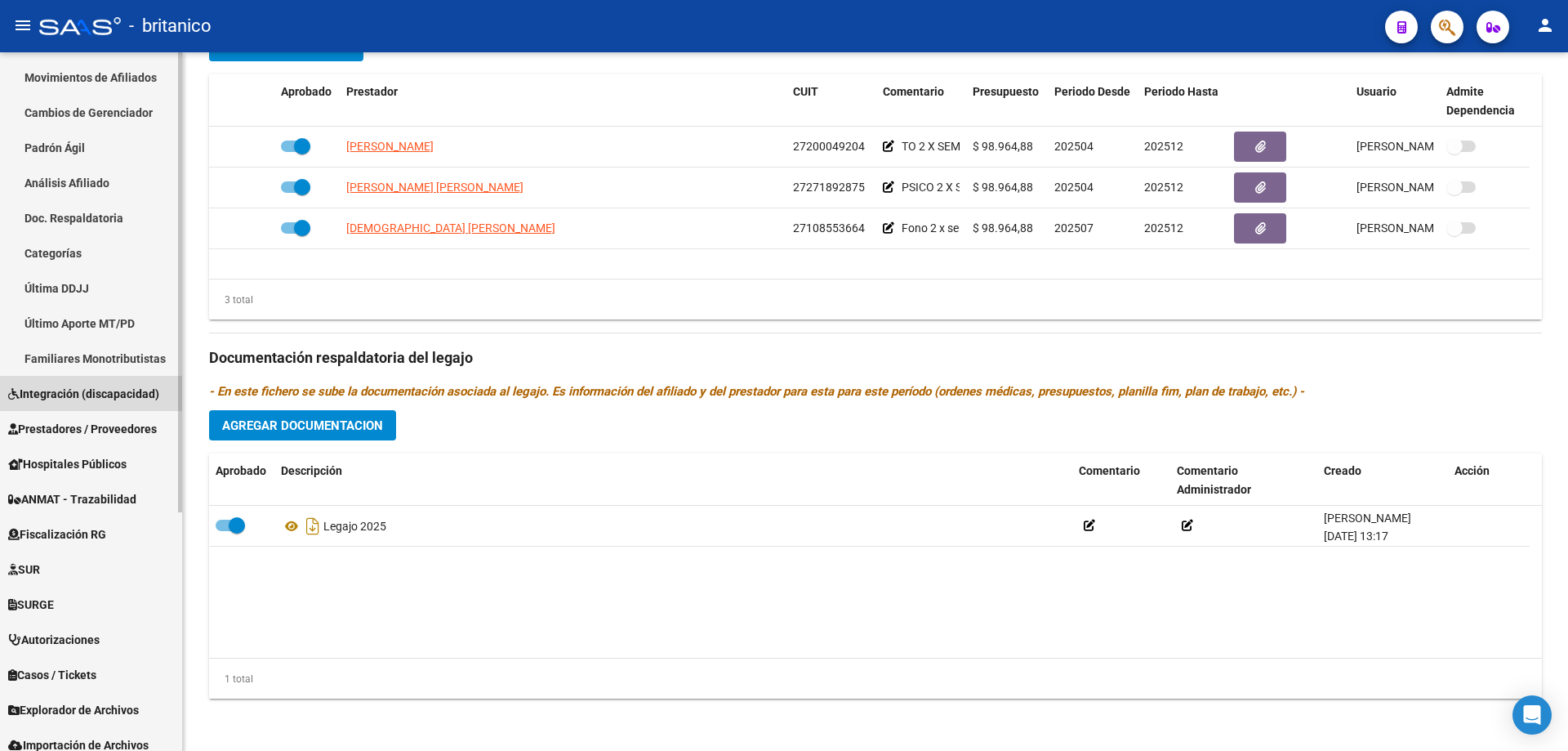
click at [73, 388] on span "Integración (discapacidad)" at bounding box center [84, 393] width 151 height 18
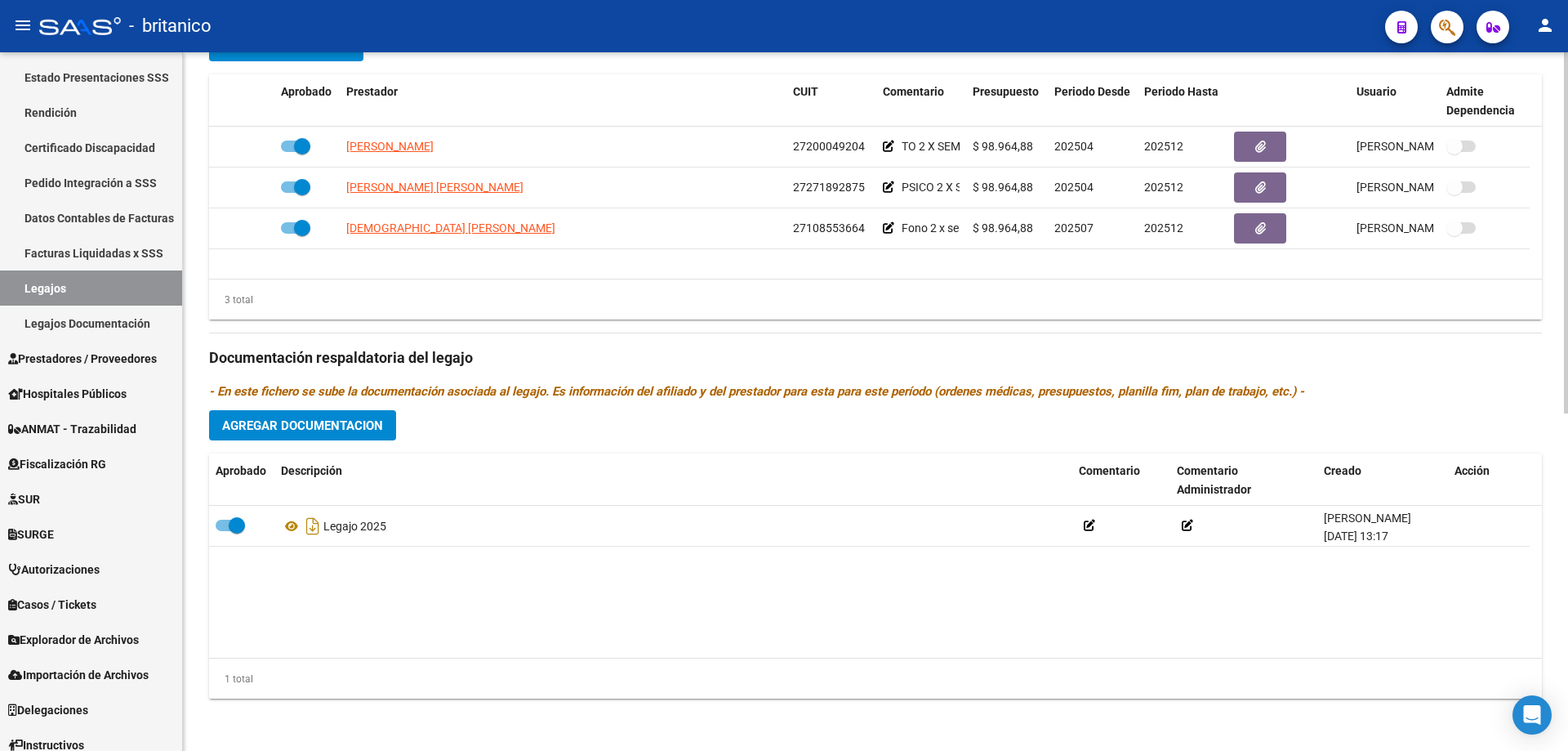
drag, startPoint x: 380, startPoint y: 709, endPoint x: 380, endPoint y: 741, distance: 32.0
click at [377, 722] on div "arrow_back Editar 64 save Guardar cambios Legajo de Integración Modelo Formular…" at bounding box center [875, 74] width 1385 height 1352
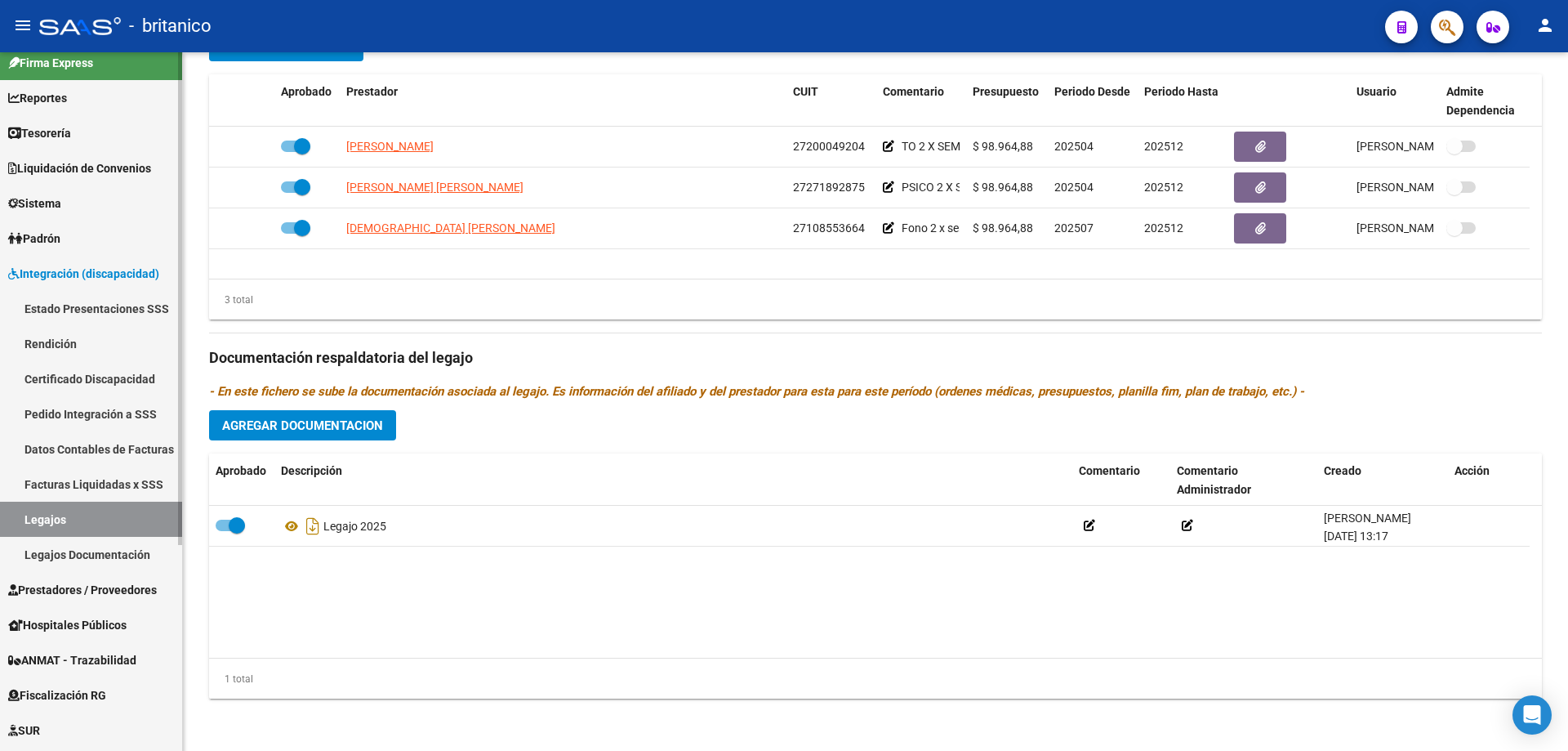
scroll to position [0, 0]
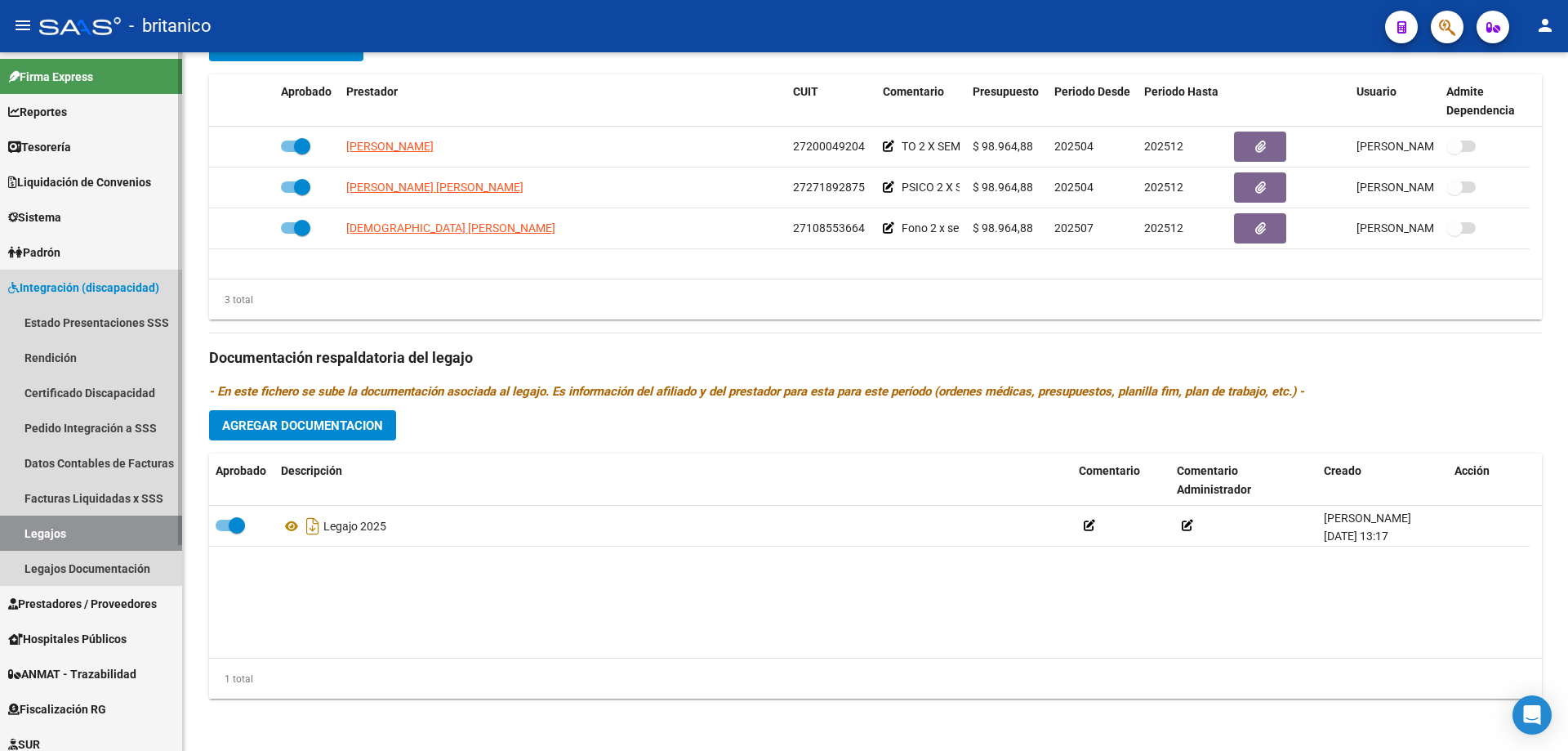
click at [85, 279] on span "Integración (discapacidad)" at bounding box center [84, 287] width 151 height 18
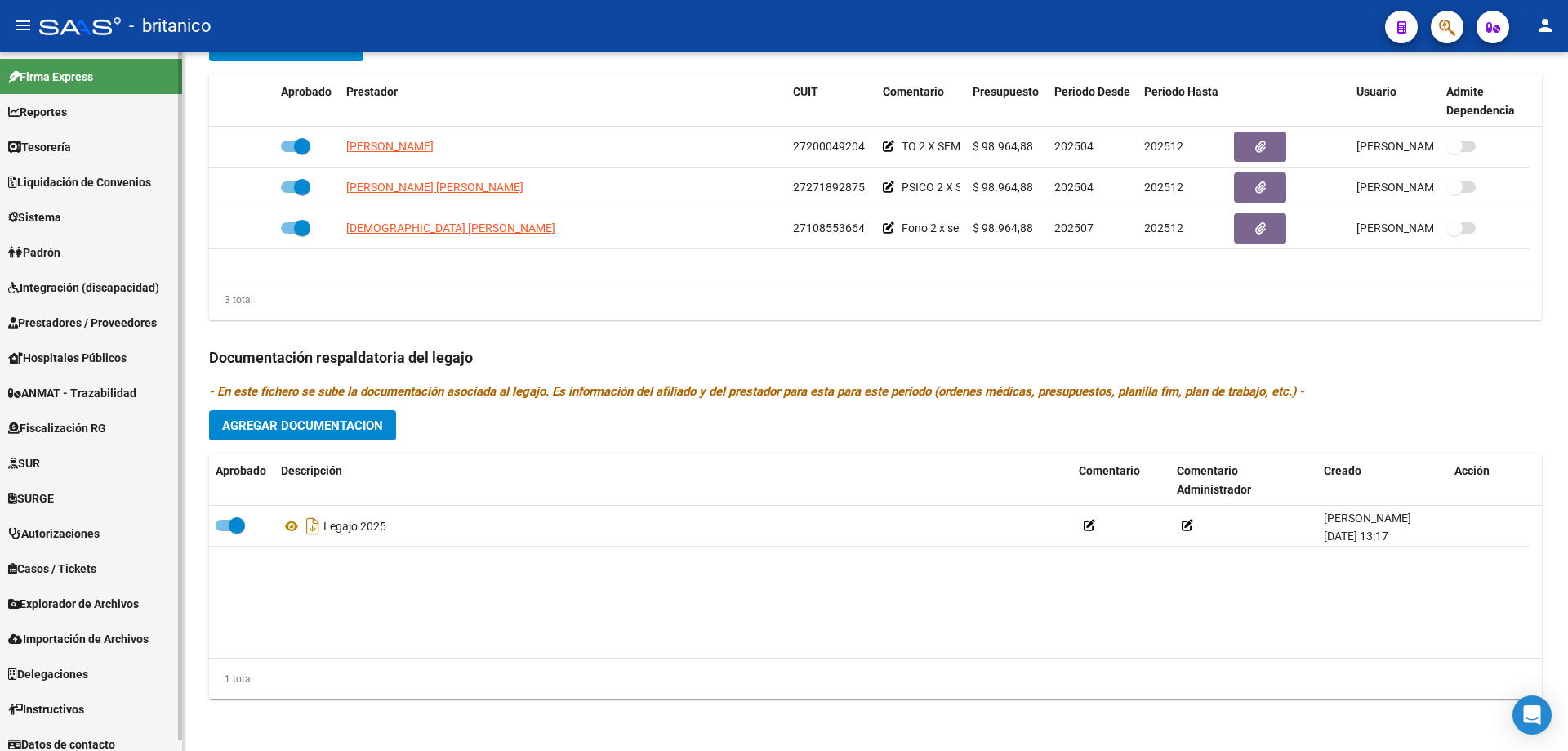
click at [92, 290] on span "Integración (discapacidad)" at bounding box center [84, 287] width 151 height 18
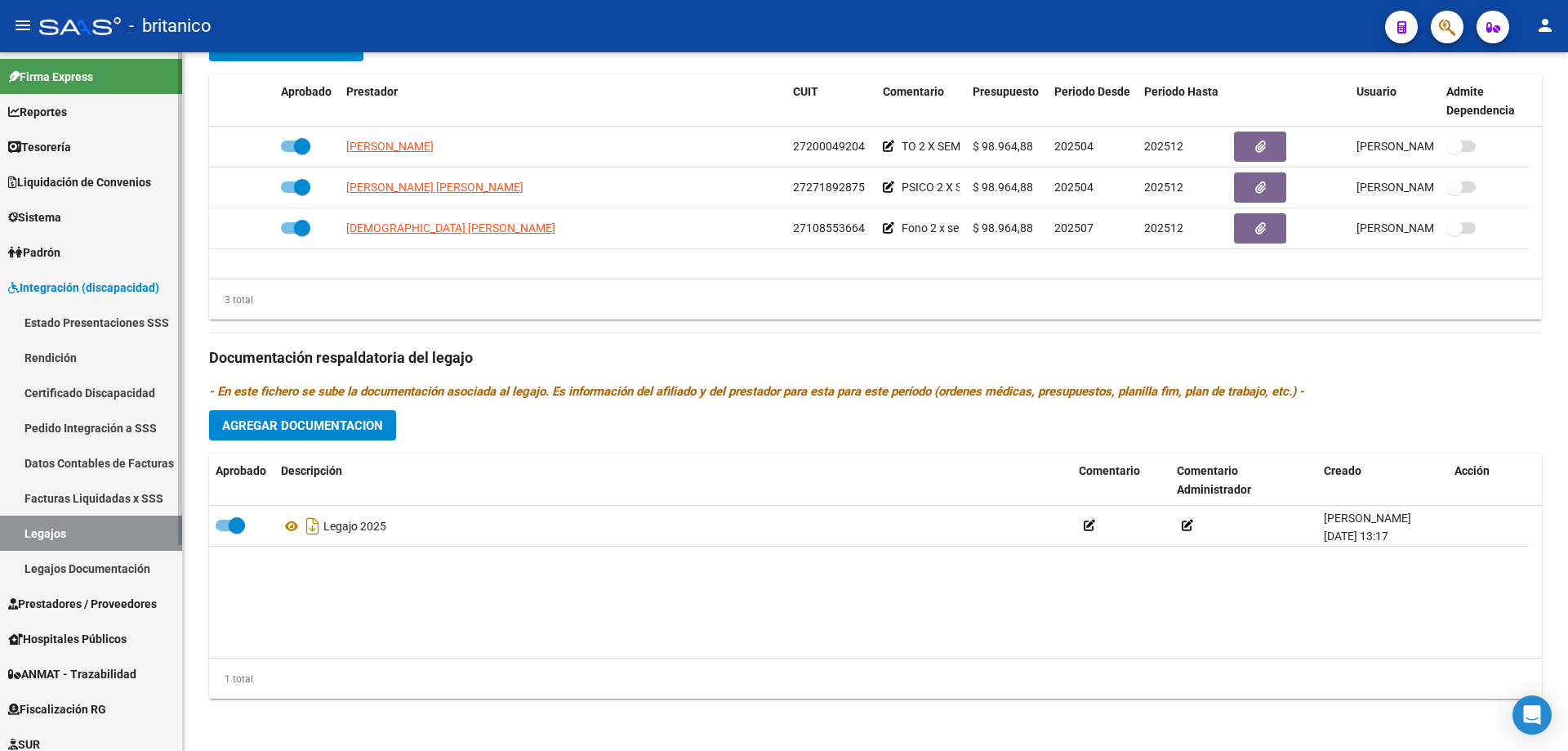
click at [104, 612] on link "Prestadores / Proveedores" at bounding box center [91, 603] width 182 height 35
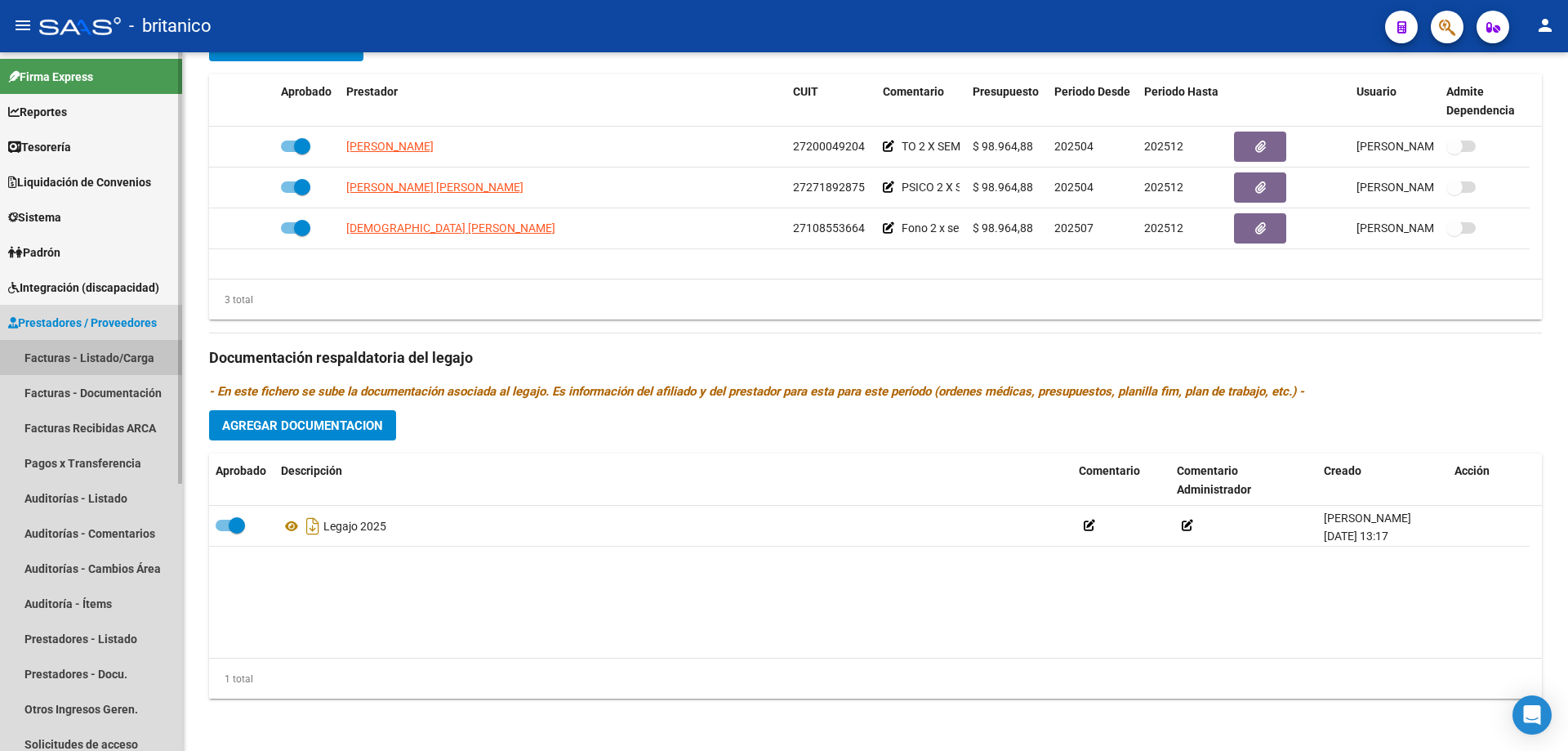
click at [100, 356] on link "Facturas - Listado/Carga" at bounding box center [91, 357] width 182 height 35
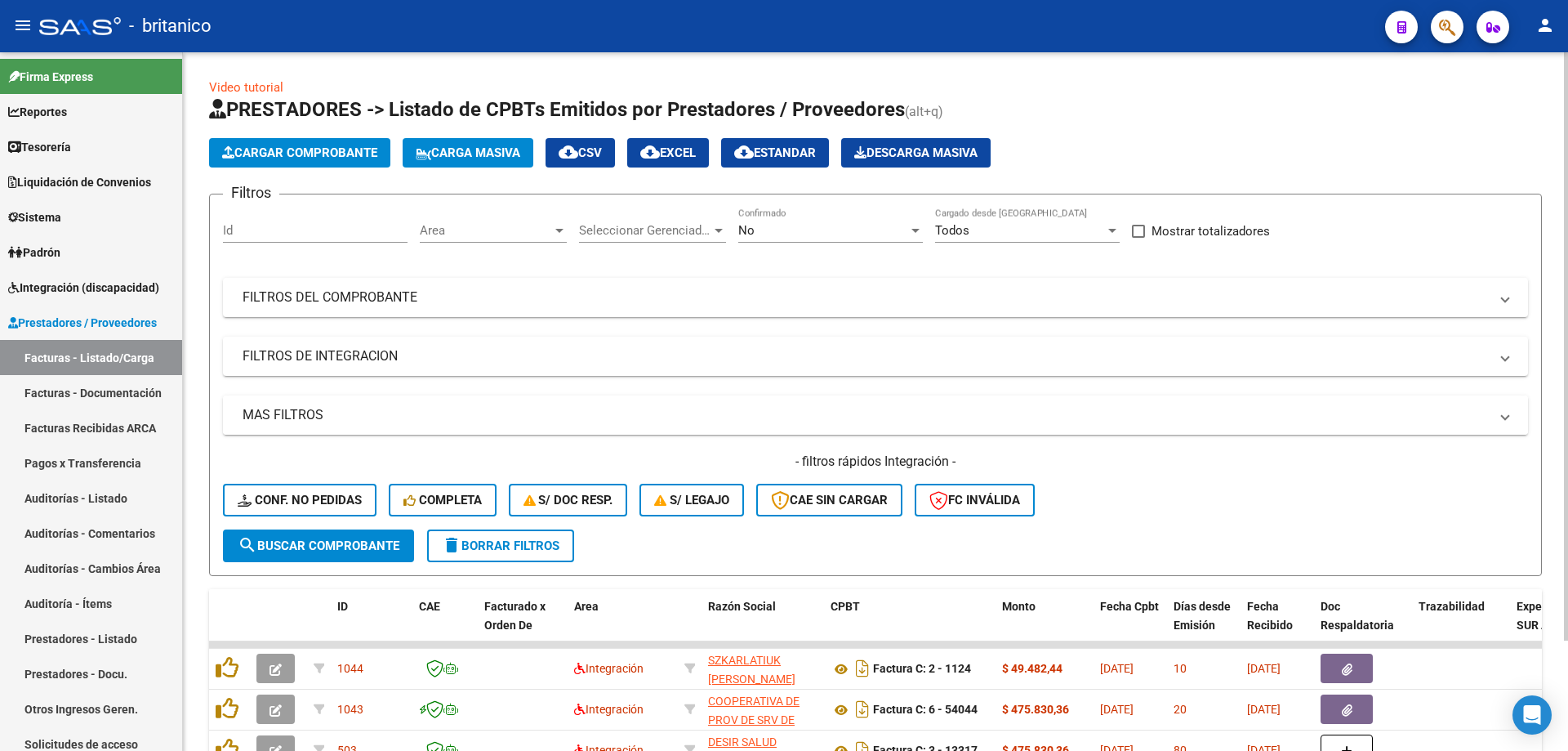
scroll to position [132, 0]
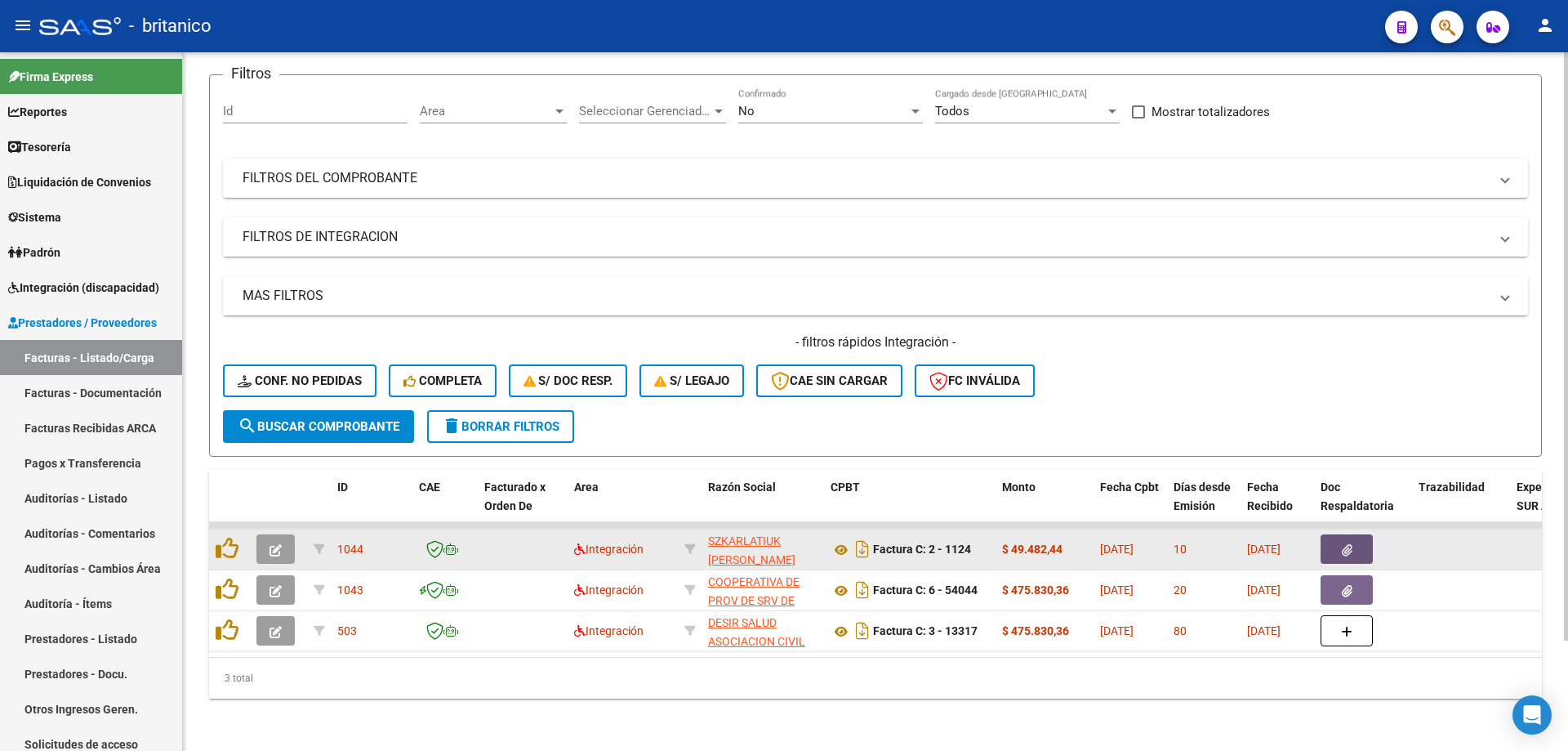
click at [1331, 535] on button "button" at bounding box center [1347, 549] width 52 height 29
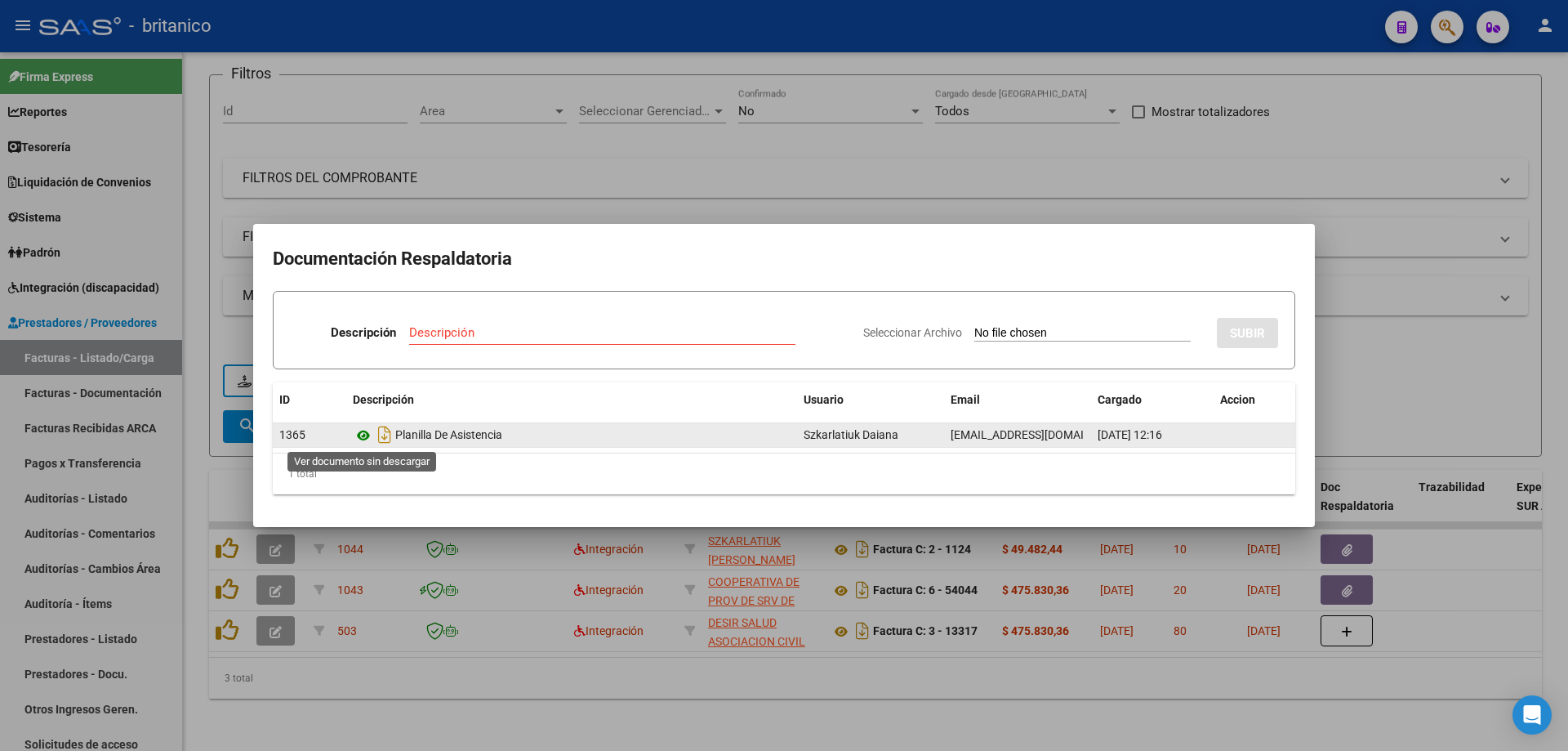
click at [361, 432] on icon at bounding box center [363, 435] width 21 height 20
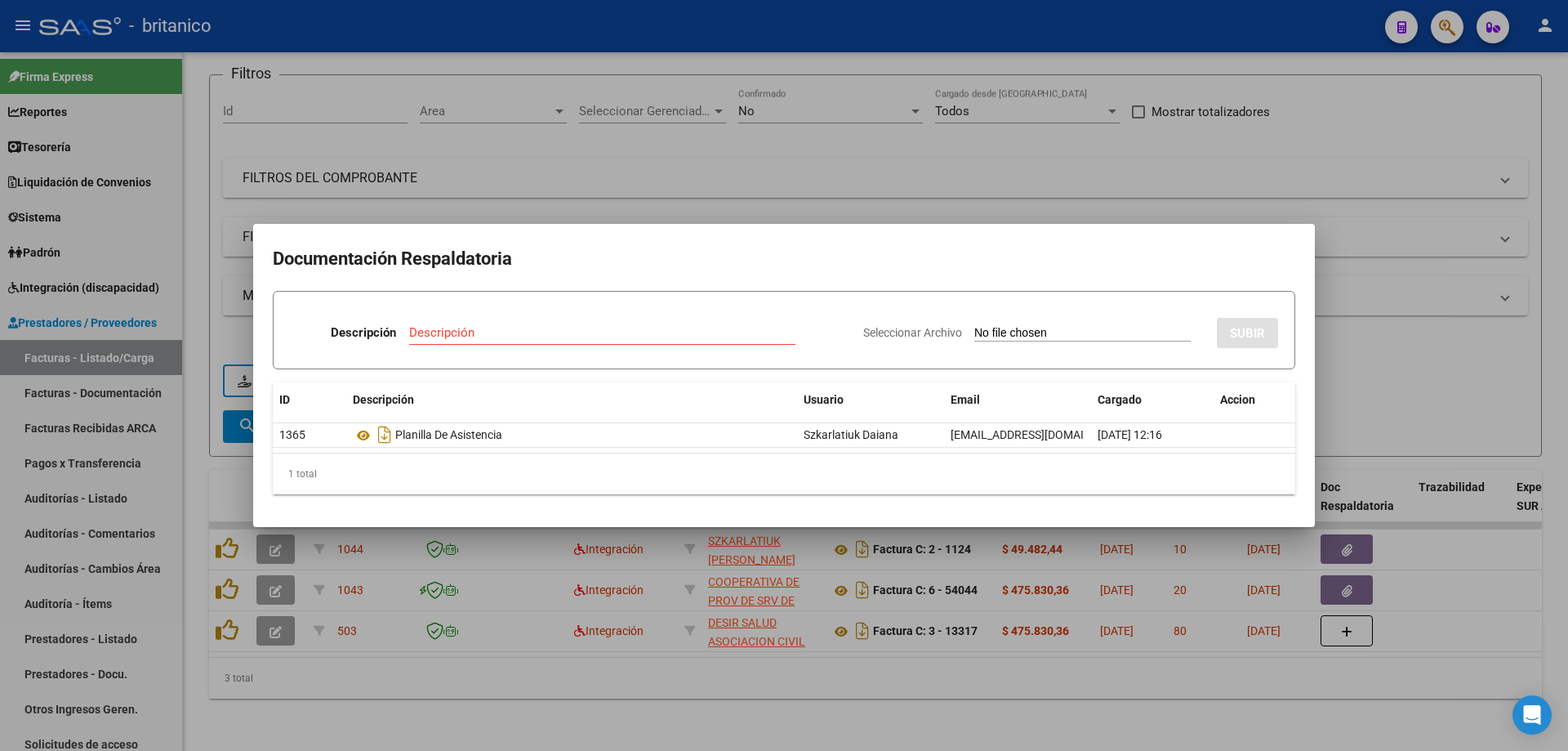
click at [845, 193] on div at bounding box center [784, 376] width 1568 height 751
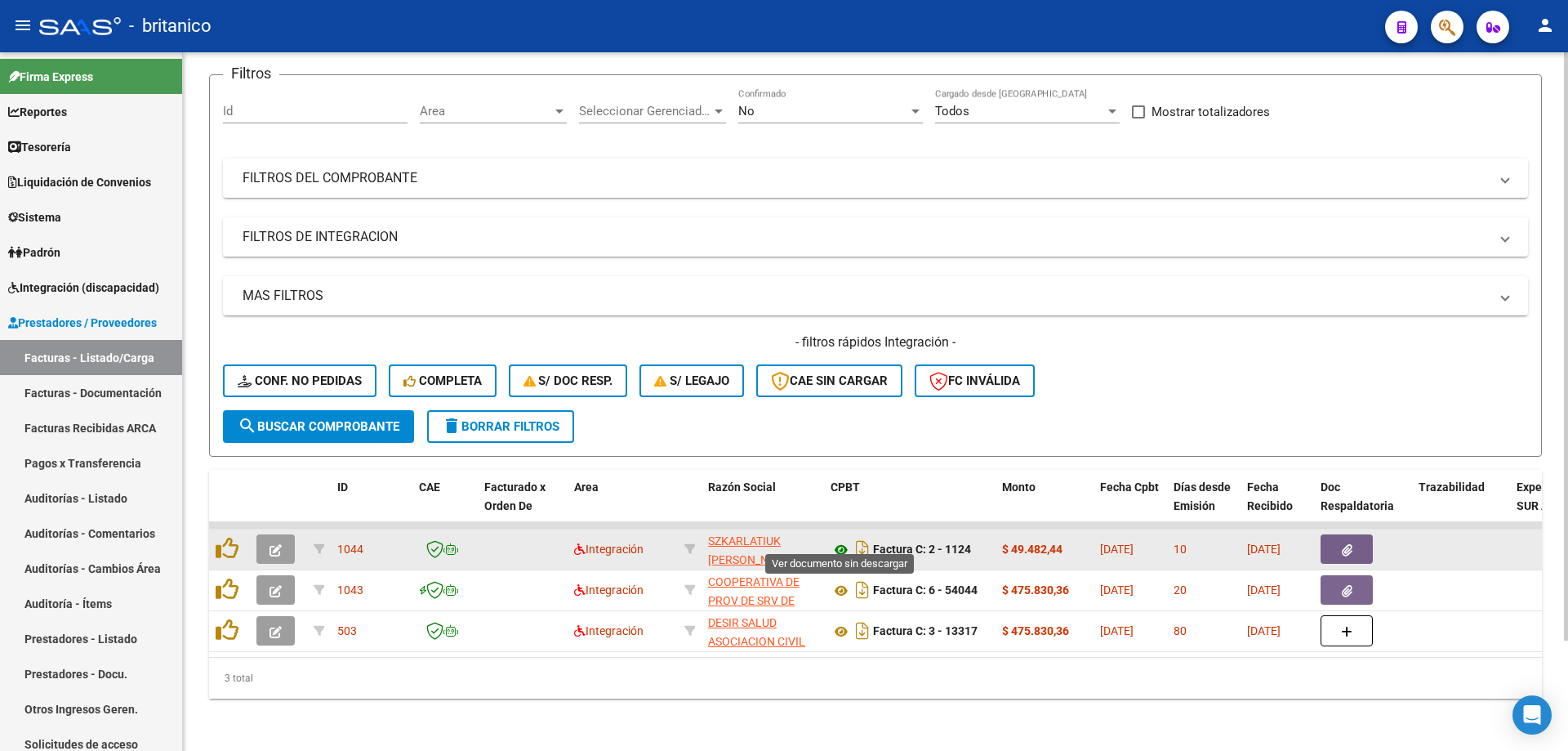
click at [842, 540] on icon at bounding box center [840, 549] width 21 height 20
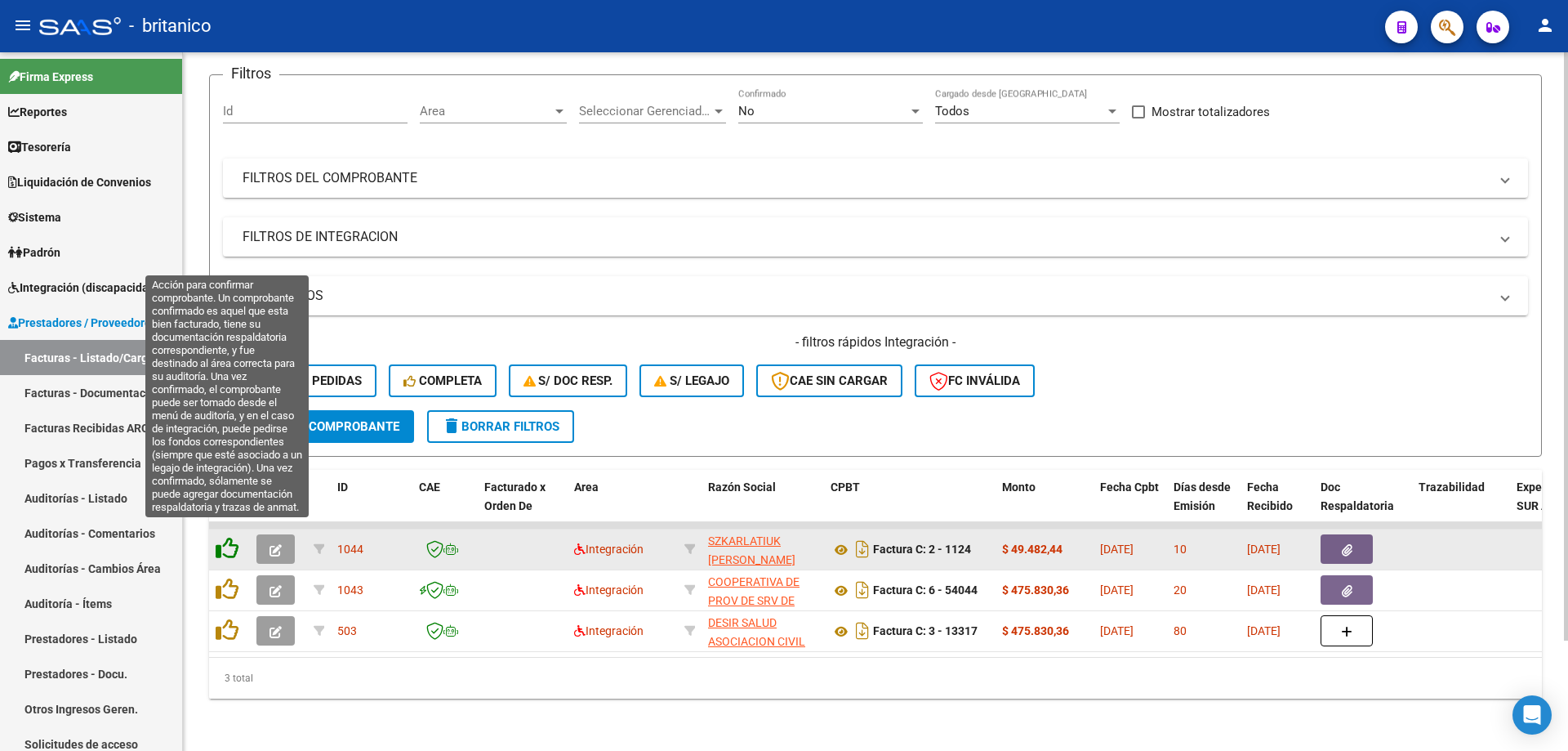
click at [231, 539] on icon at bounding box center [227, 548] width 23 height 23
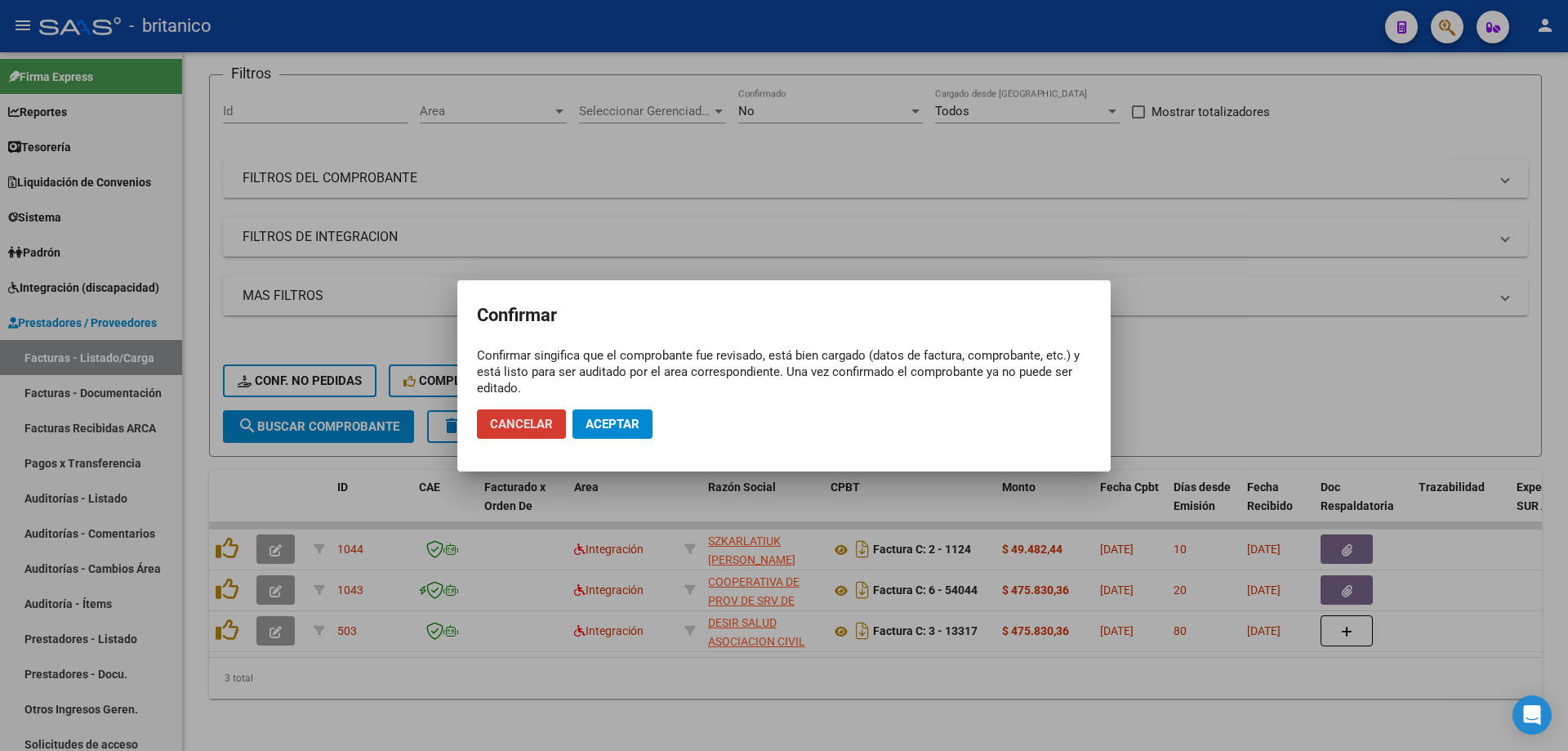
click at [631, 428] on span "Aceptar" at bounding box center [612, 423] width 54 height 15
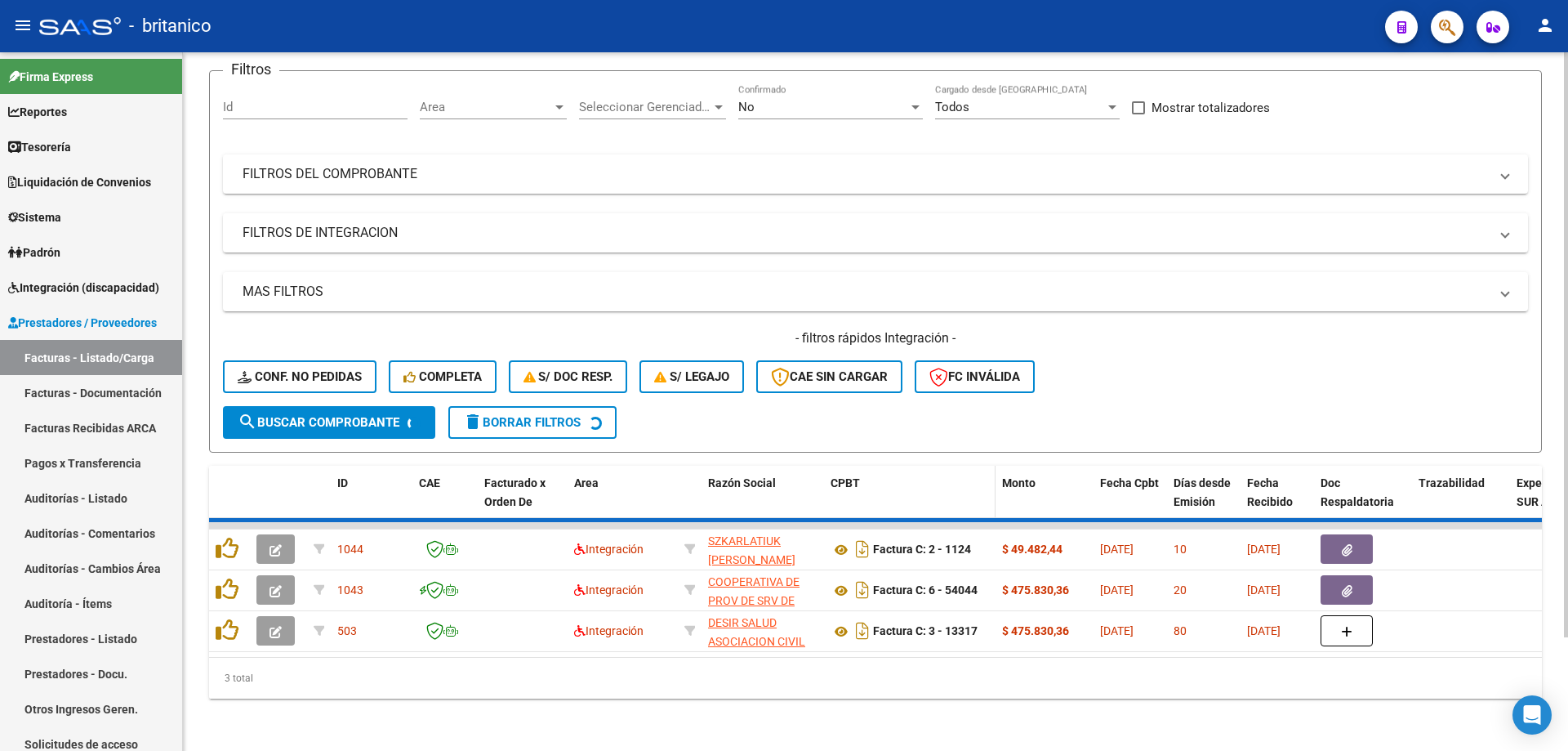
scroll to position [91, 0]
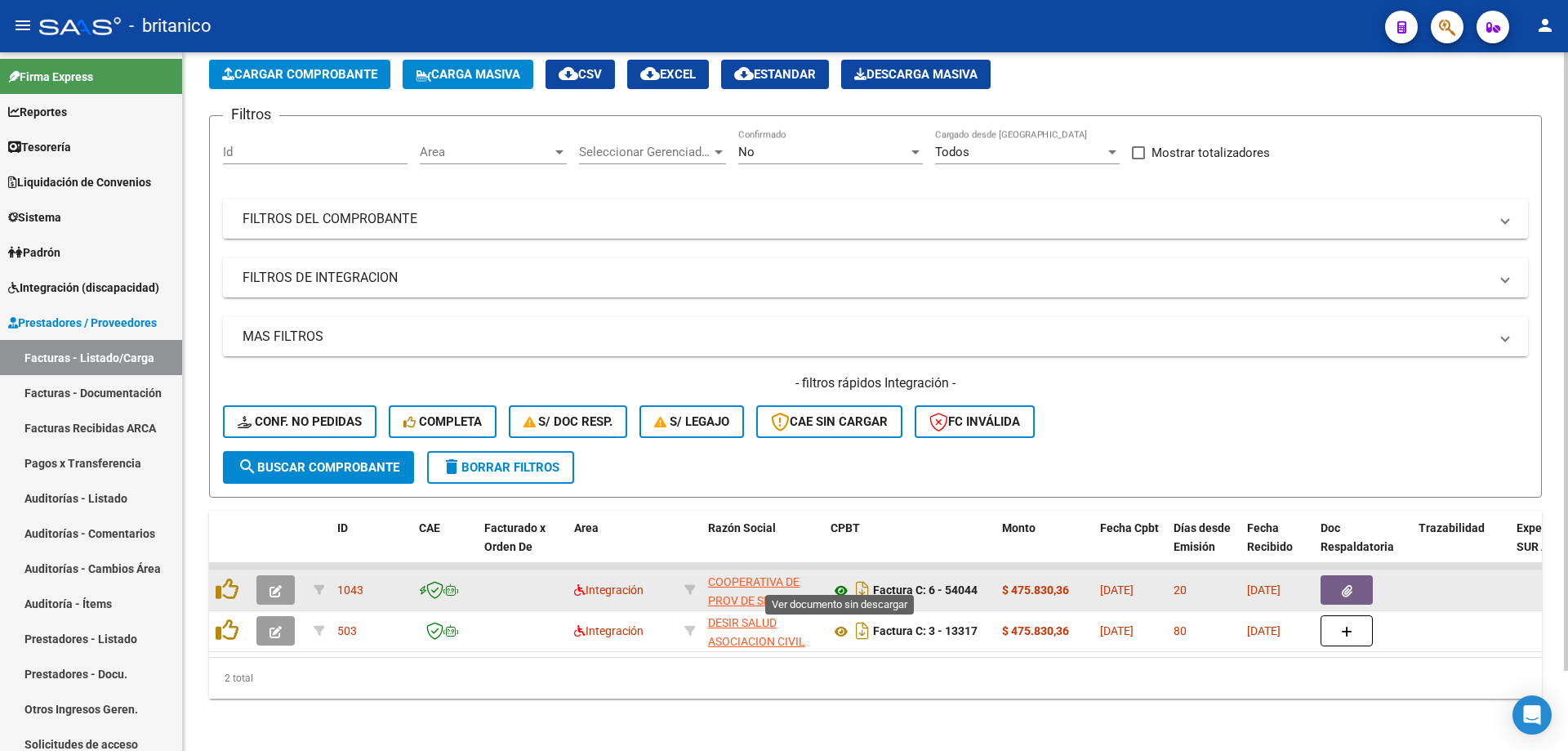
click at [840, 581] on icon at bounding box center [840, 590] width 21 height 20
click at [1342, 585] on icon "button" at bounding box center [1347, 591] width 10 height 12
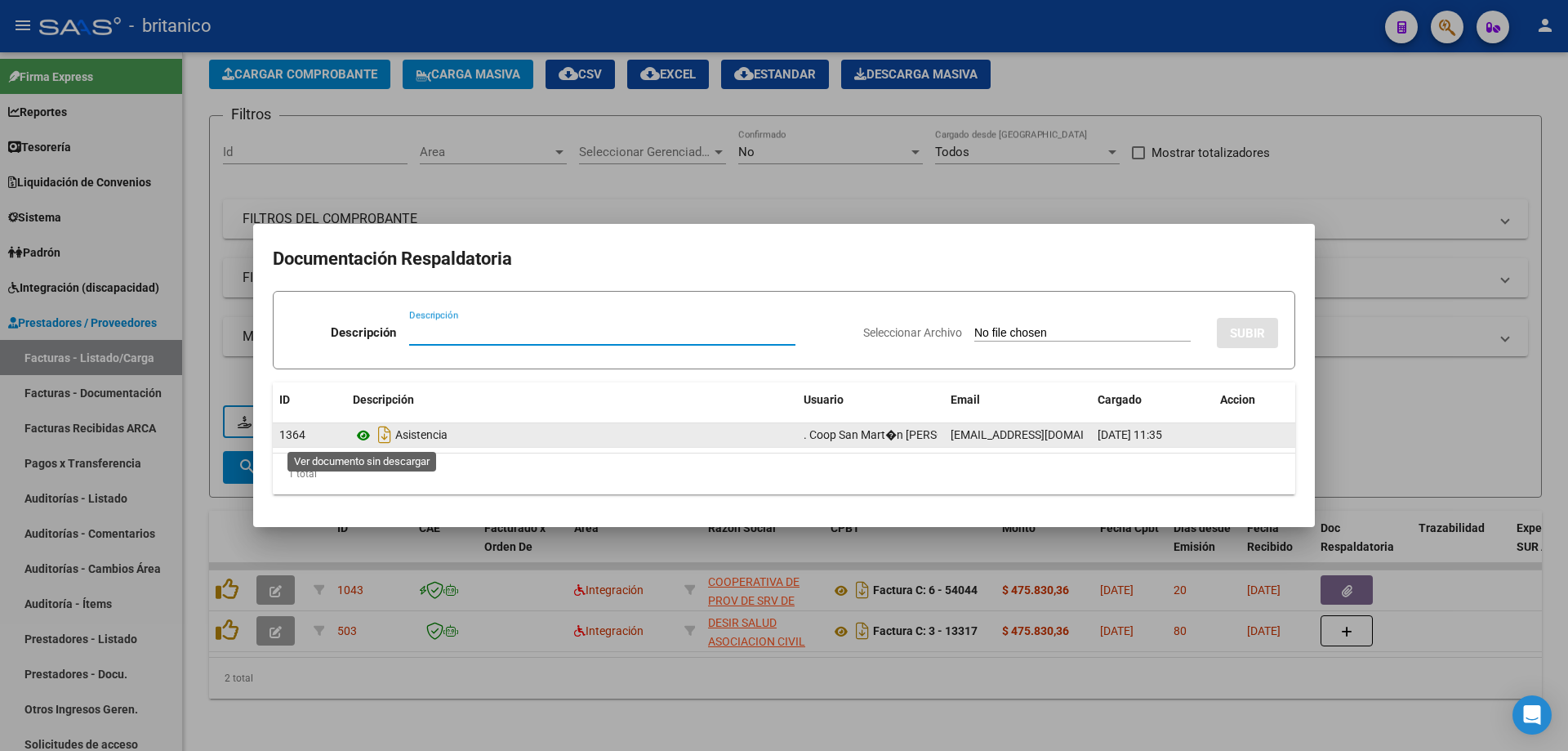
click at [364, 443] on icon at bounding box center [363, 435] width 21 height 20
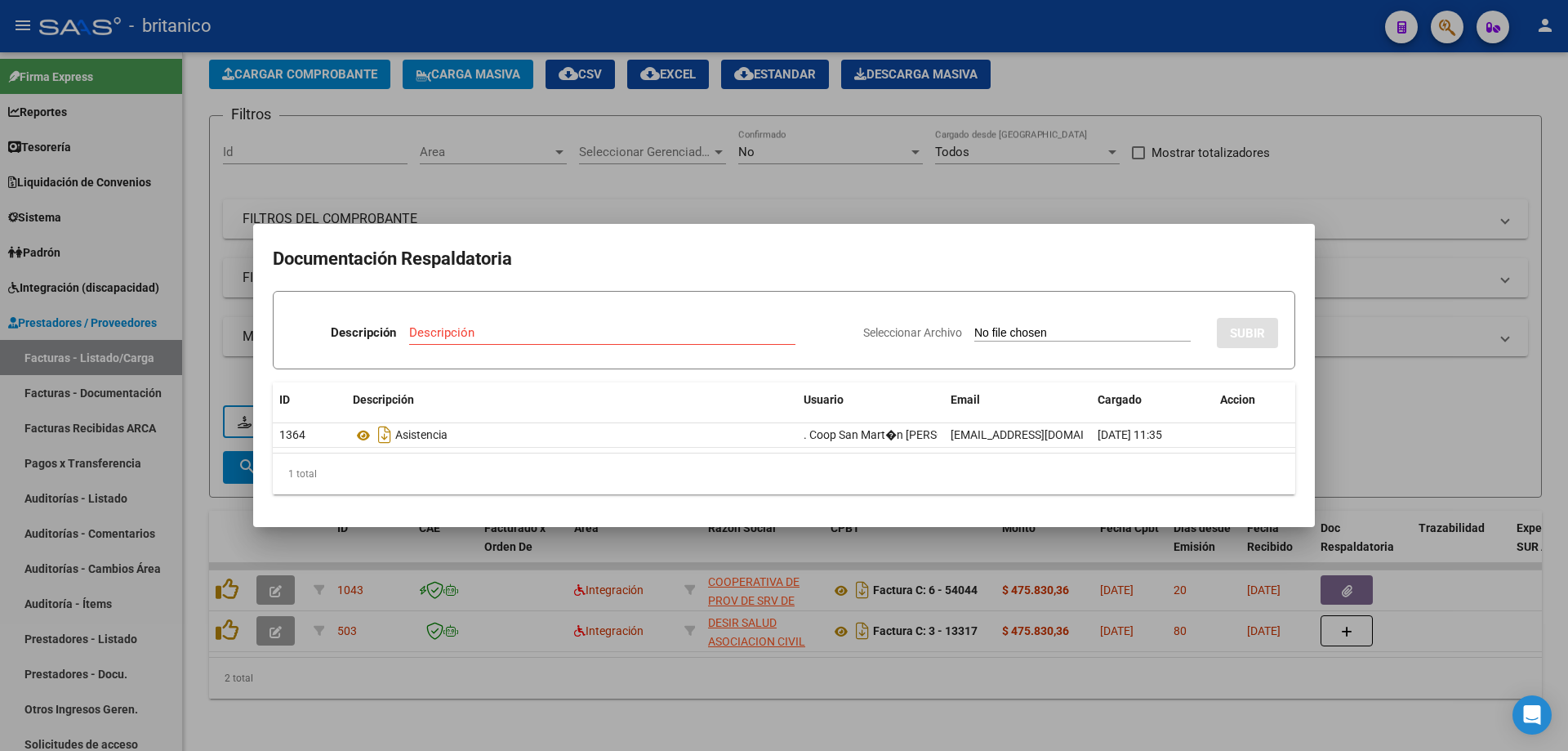
click at [622, 180] on div at bounding box center [784, 376] width 1568 height 751
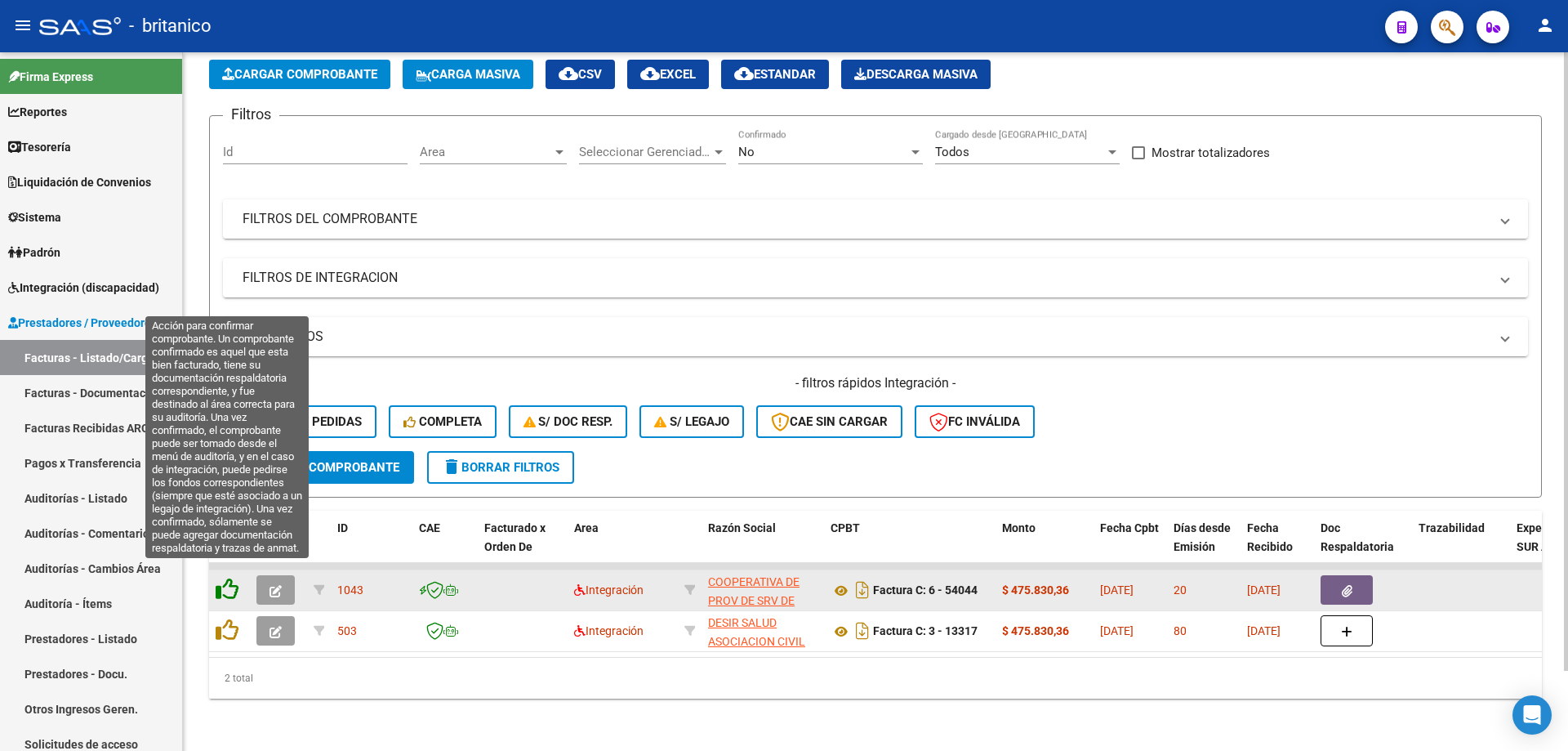
click at [225, 577] on icon at bounding box center [227, 588] width 23 height 23
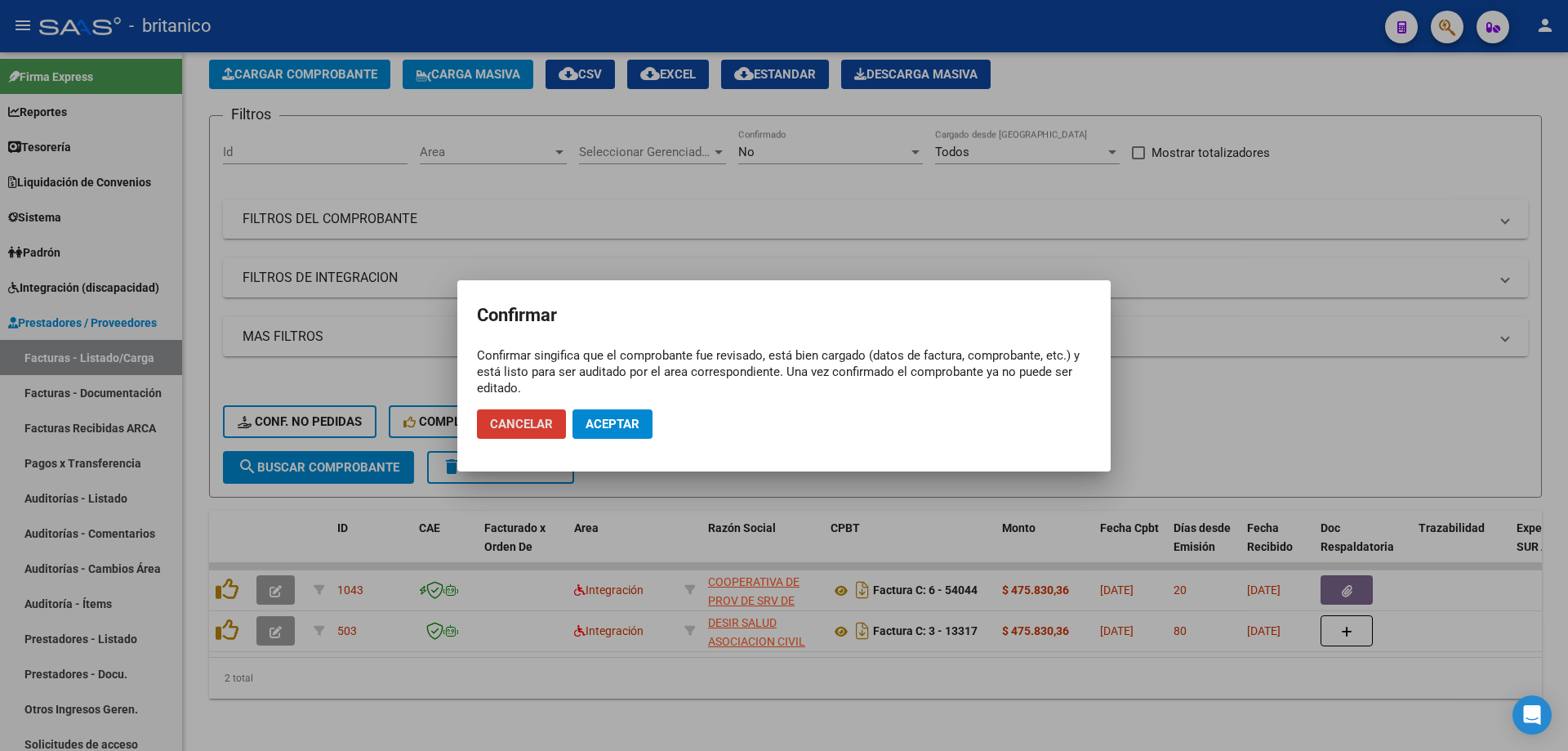
click at [615, 429] on span "Aceptar" at bounding box center [612, 423] width 54 height 15
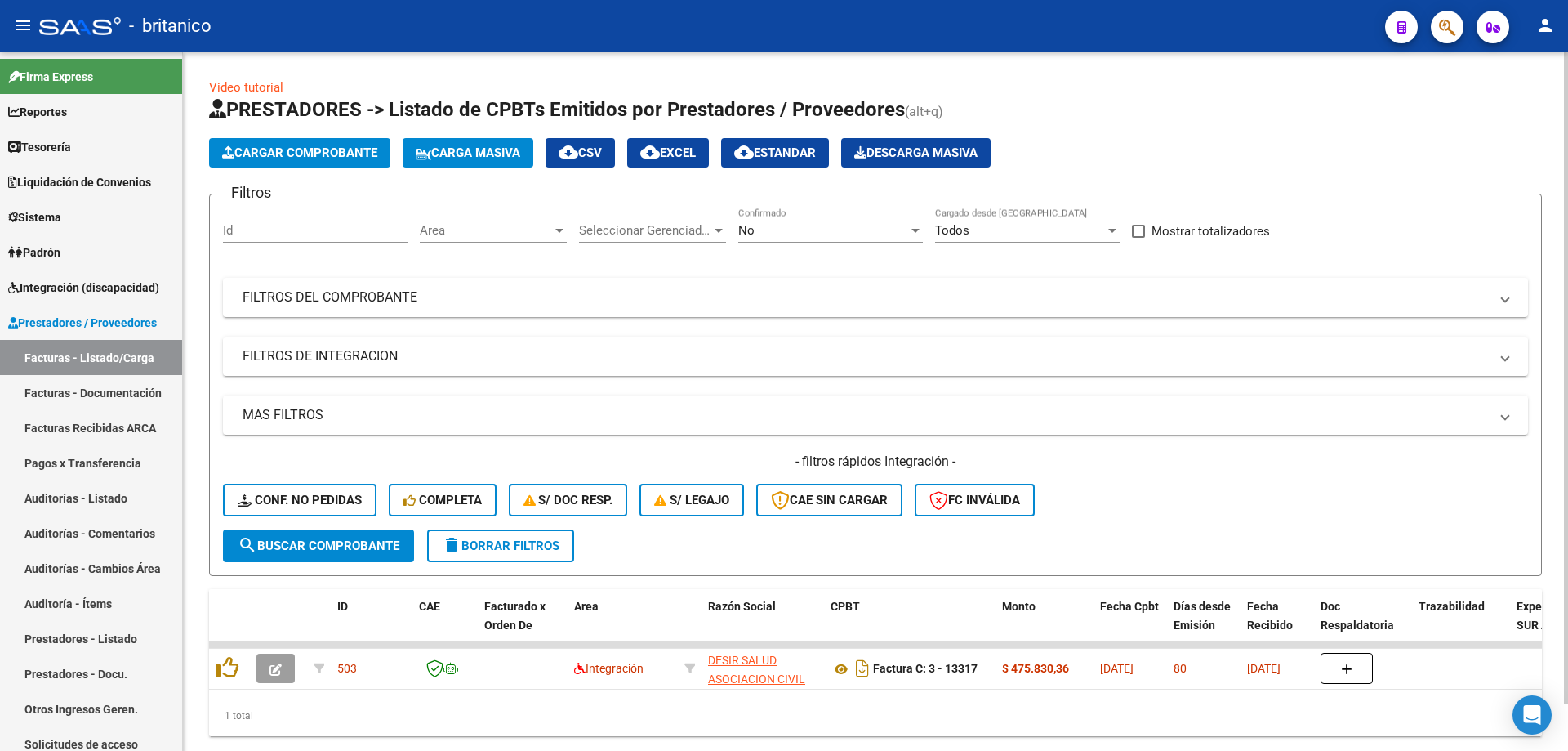
scroll to position [50, 0]
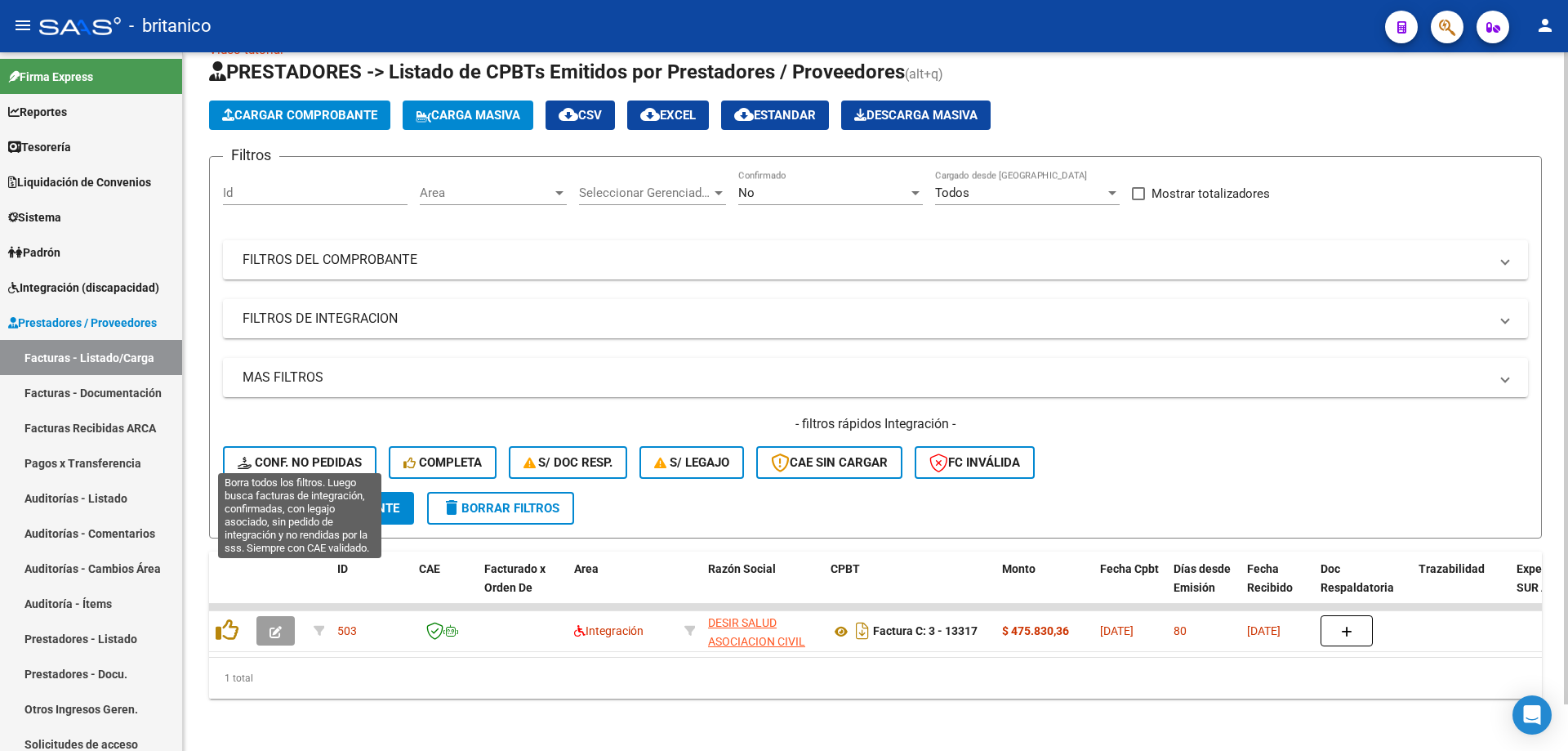
click at [270, 446] on button "Conf. no pedidas" at bounding box center [300, 463] width 154 height 33
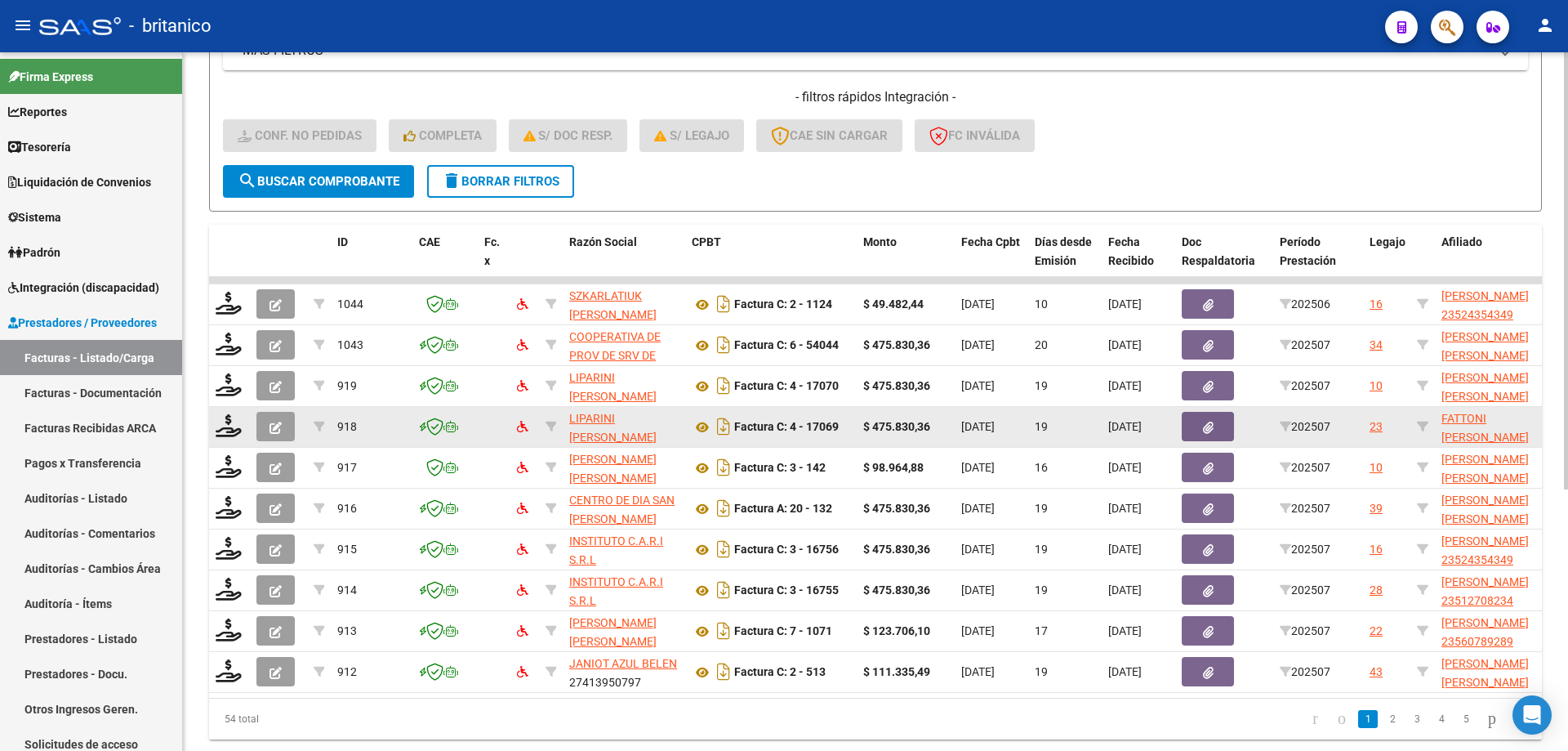
scroll to position [376, 0]
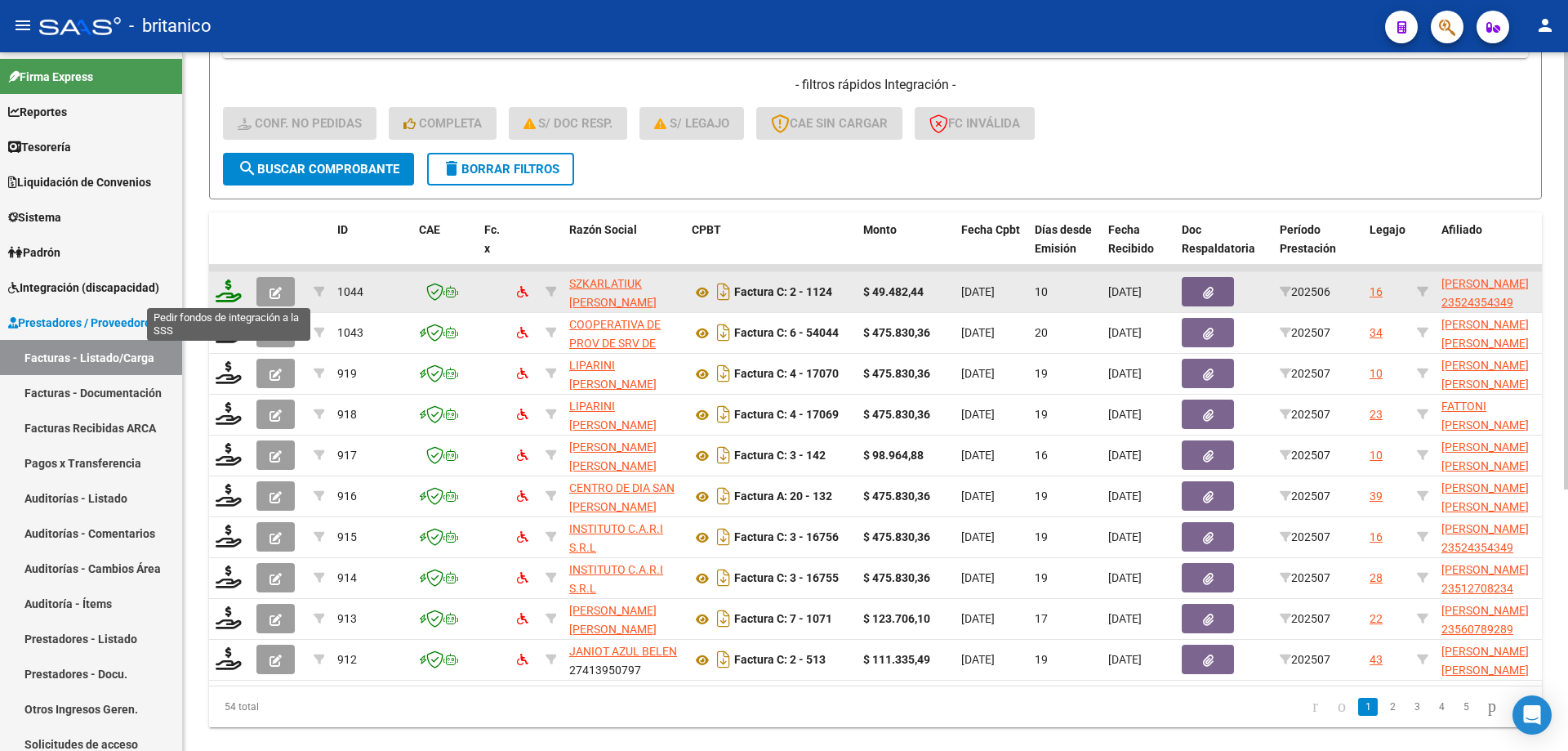
click at [225, 289] on icon at bounding box center [228, 291] width 27 height 23
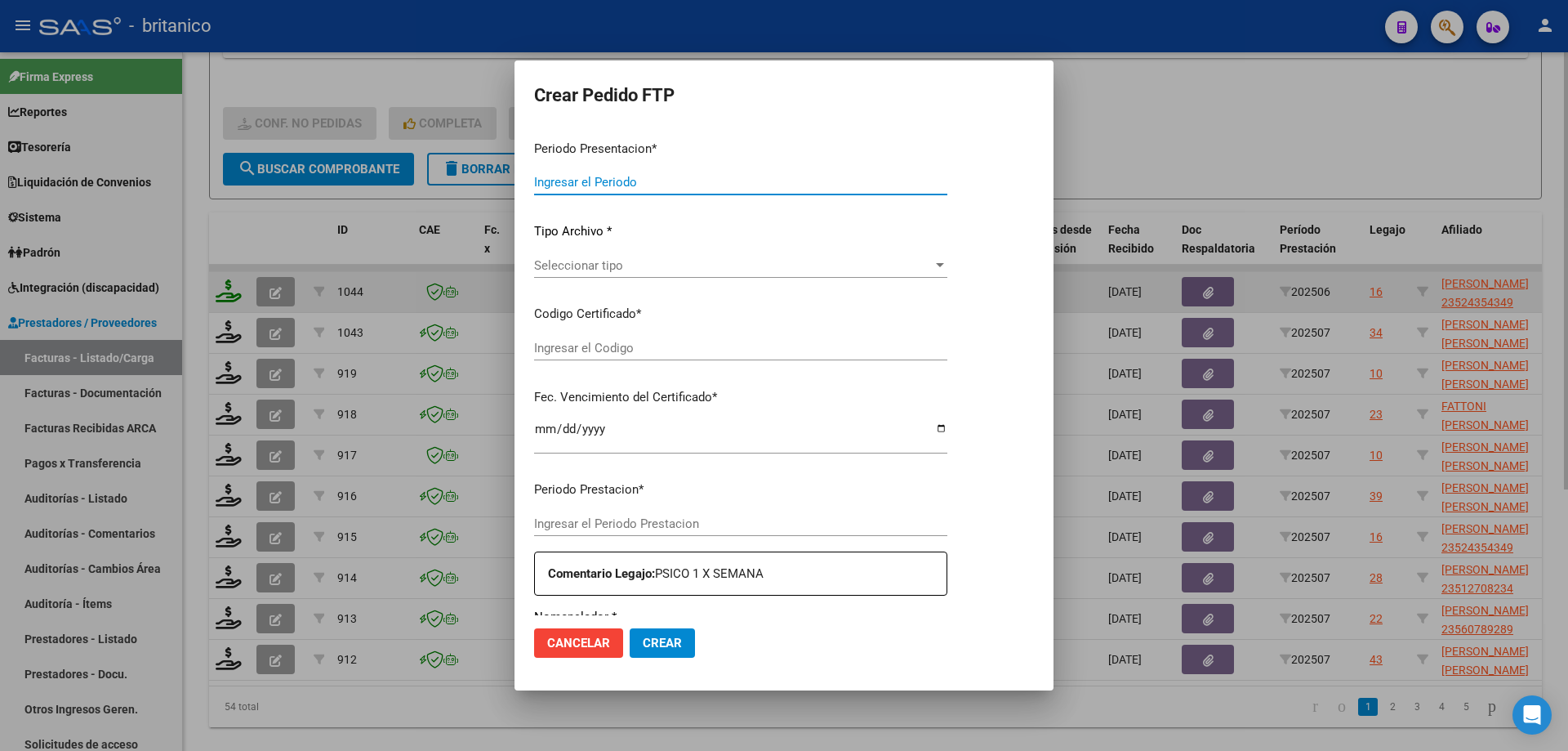
type input "202507"
type input "202506"
type input "$ 49.482,44"
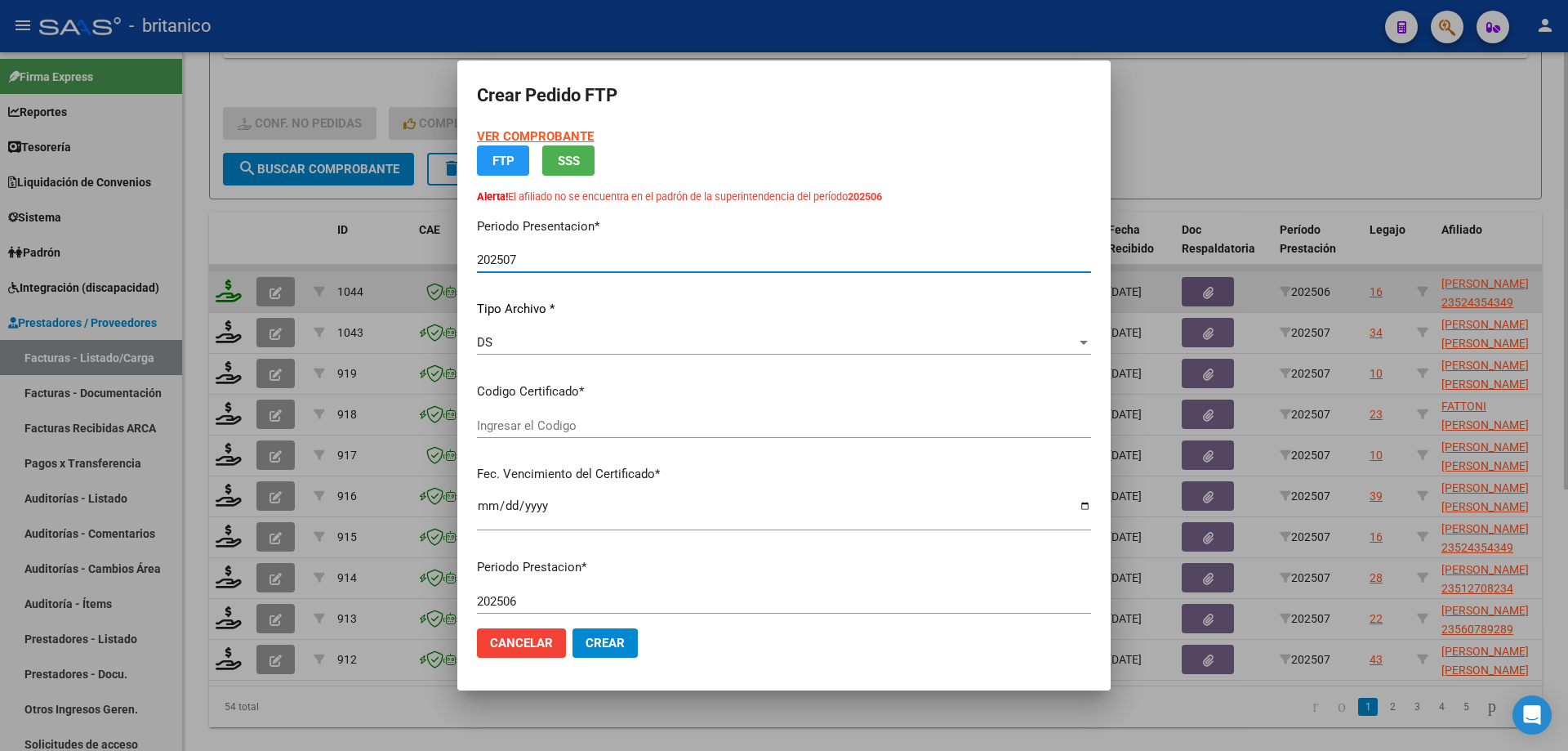
type input "ARG02000524354342022102020271020BS413"
type input "[DATE]"
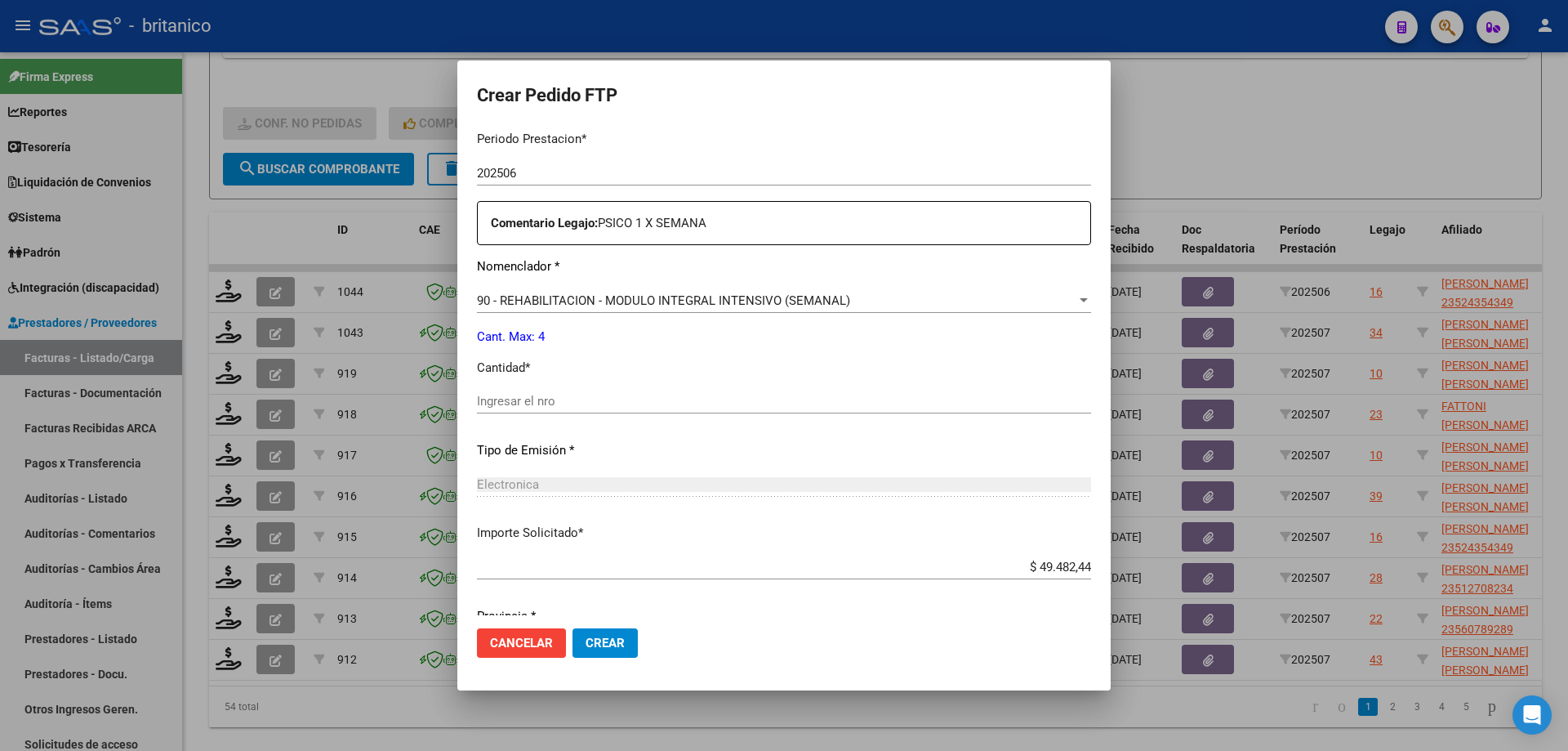
scroll to position [634, 0]
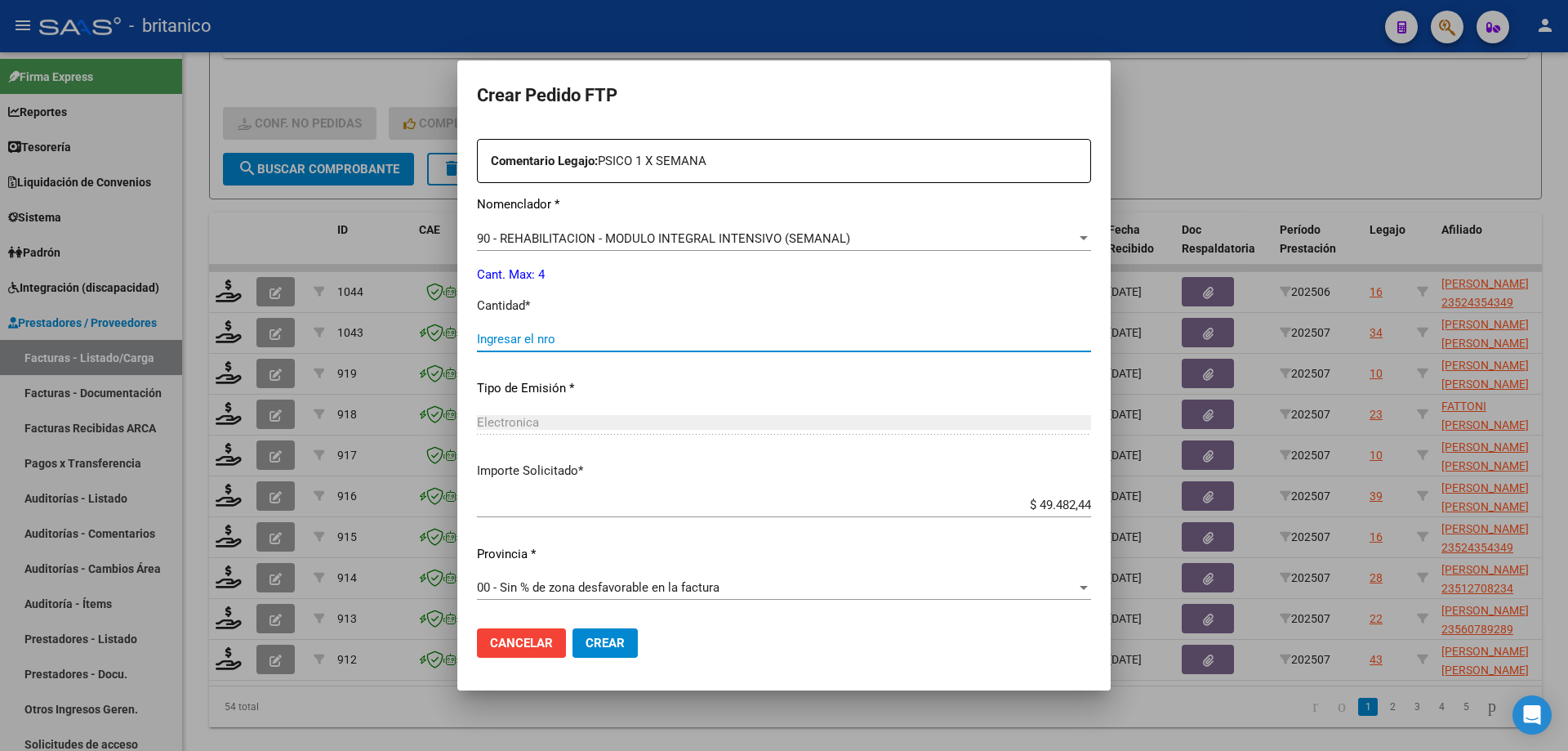
click at [610, 339] on input "Ingresar el nro" at bounding box center [784, 339] width 614 height 15
type input "4"
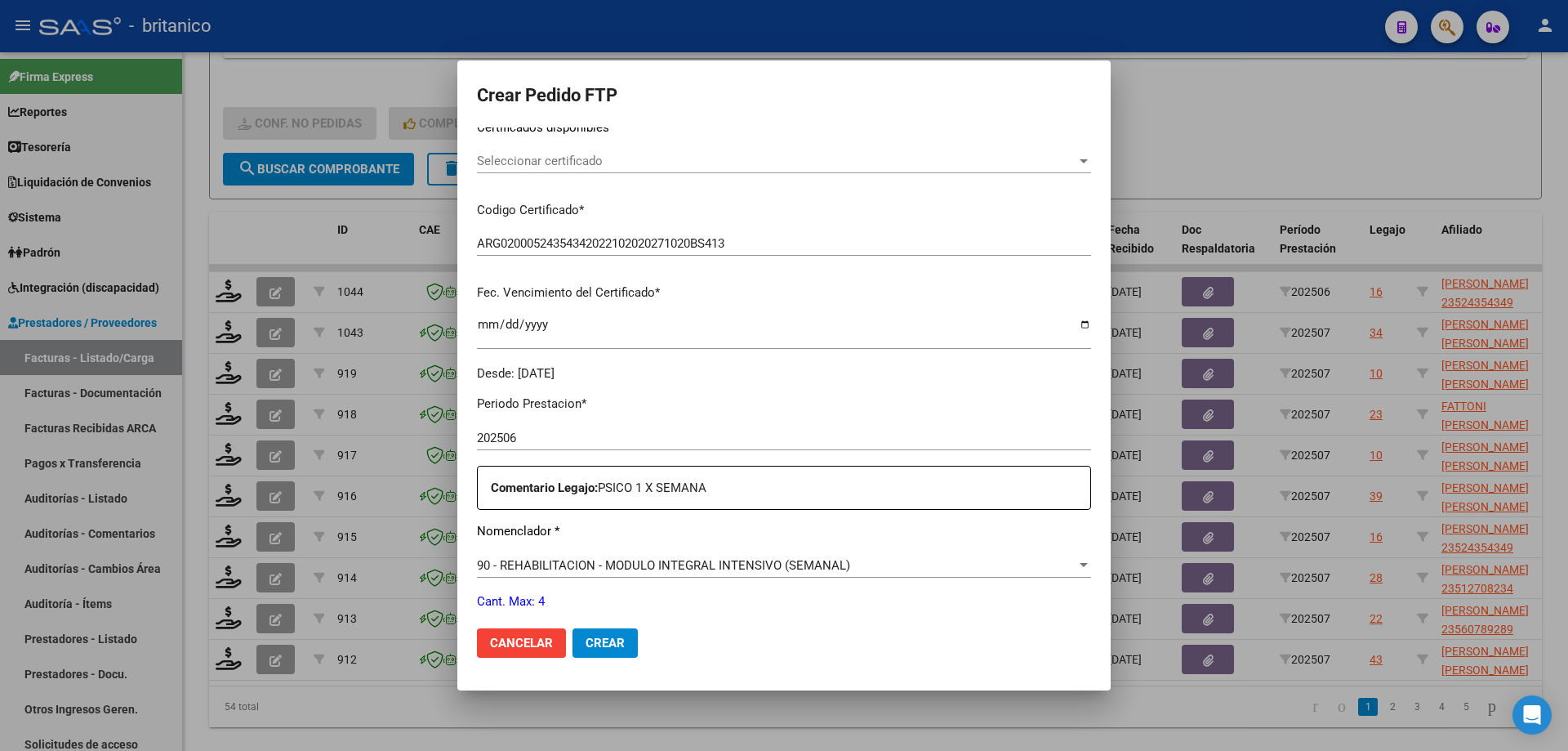
scroll to position [0, 0]
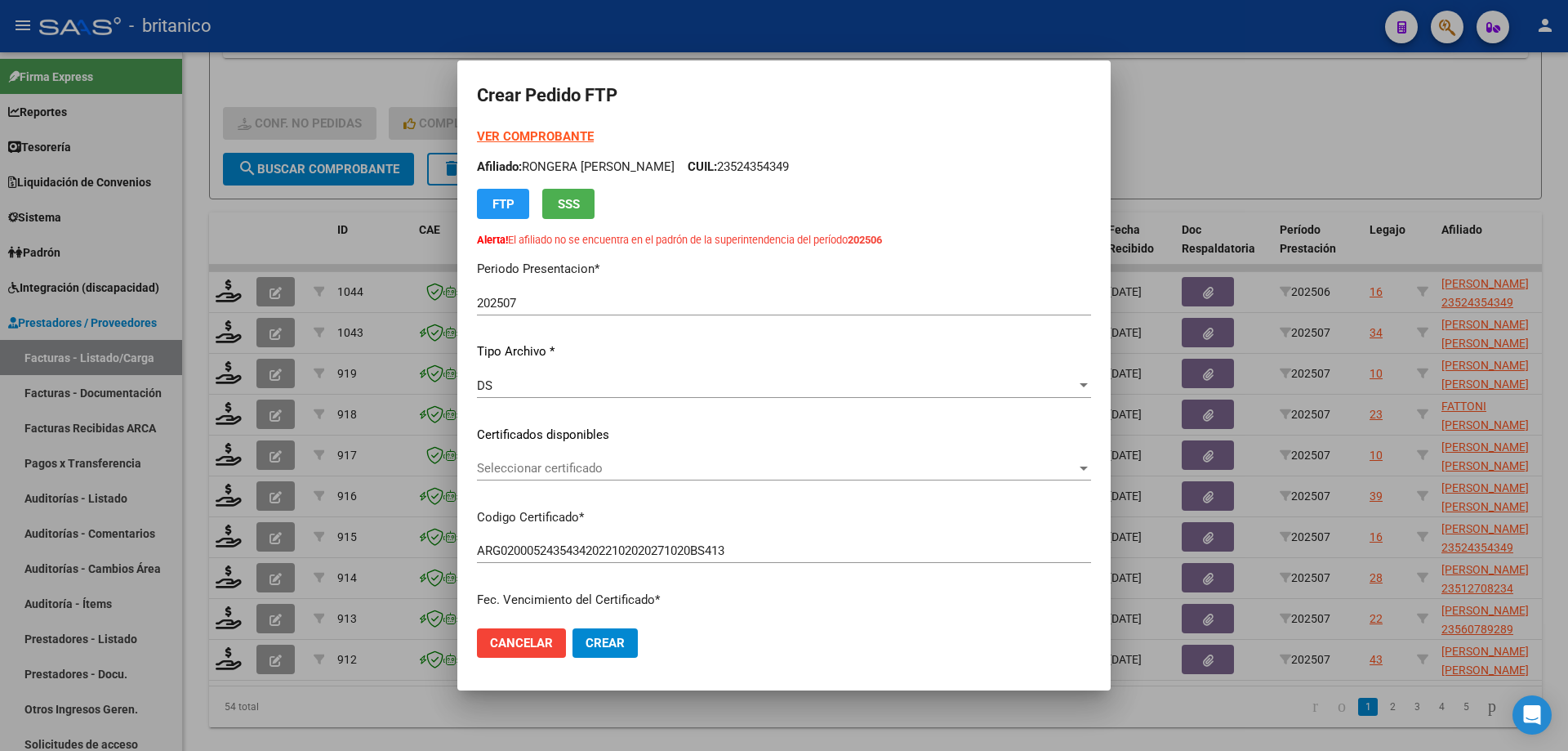
drag, startPoint x: 734, startPoint y: 163, endPoint x: 815, endPoint y: 171, distance: 81.4
click at [815, 171] on p "Afiliado: [PERSON_NAME]: 23524354349" at bounding box center [784, 167] width 614 height 19
copy p "23524354349"
click at [871, 472] on span "Seleccionar certificado" at bounding box center [776, 468] width 599 height 15
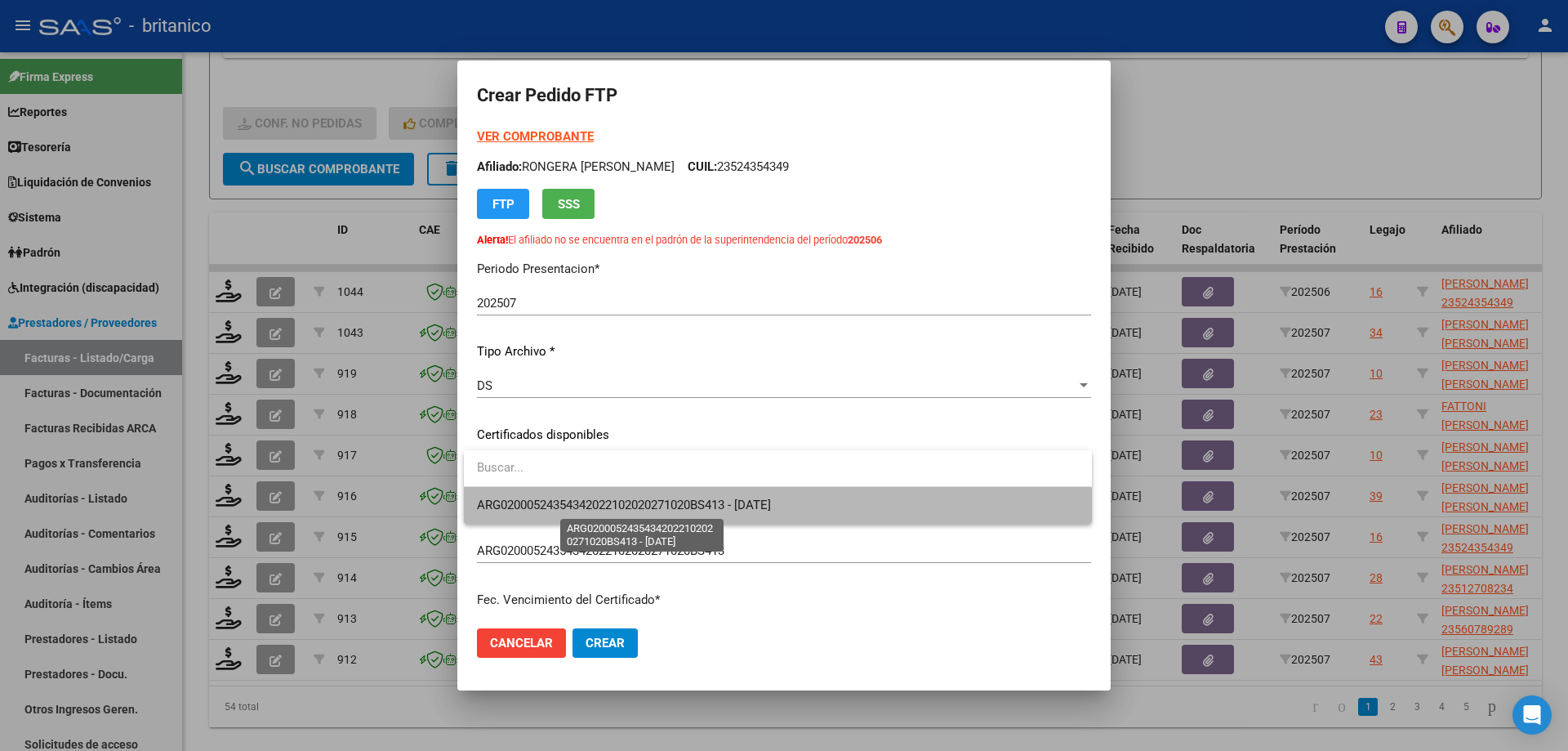
click at [752, 512] on span "ARG02000524354342022102020271020BS413 - [DATE]" at bounding box center [624, 505] width 294 height 15
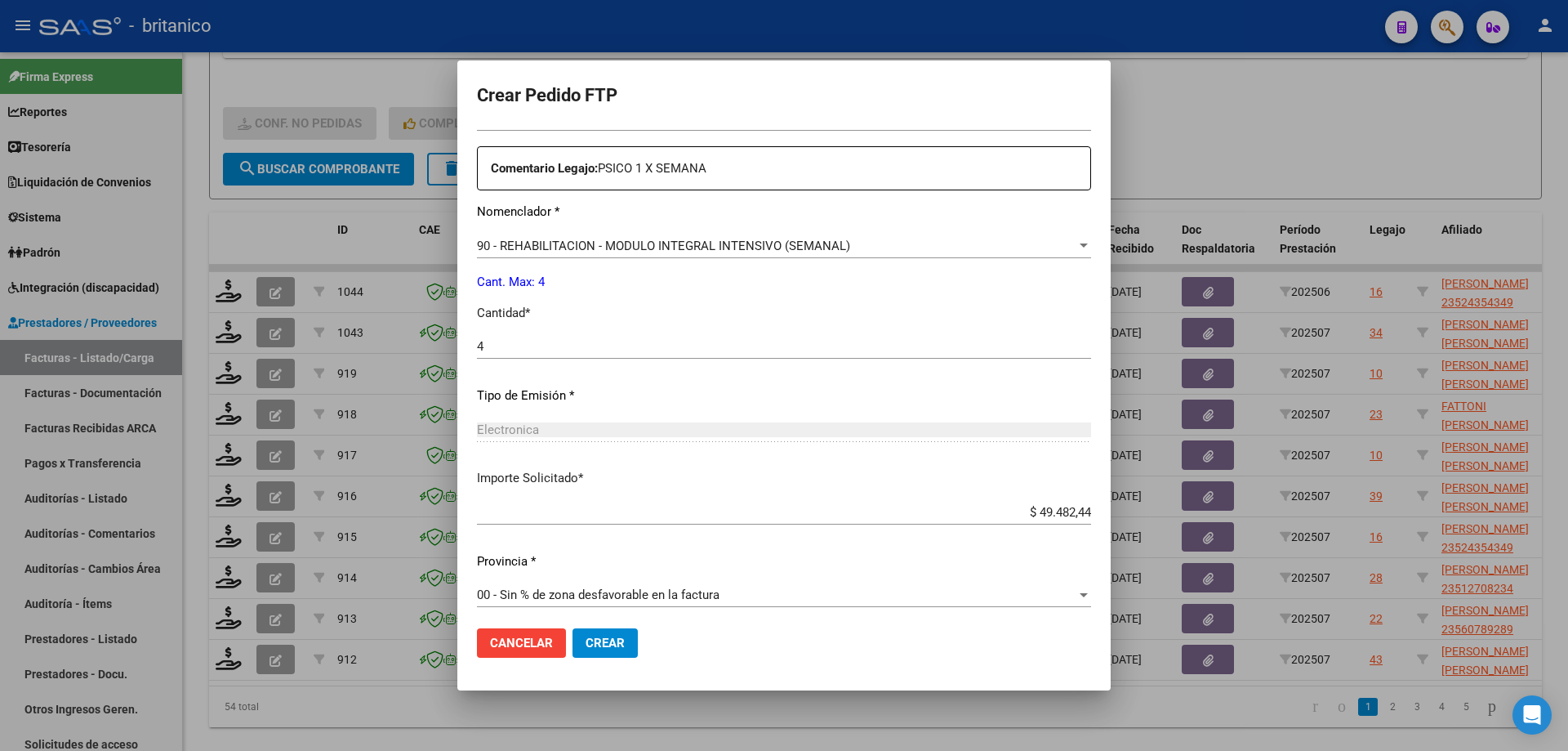
scroll to position [634, 0]
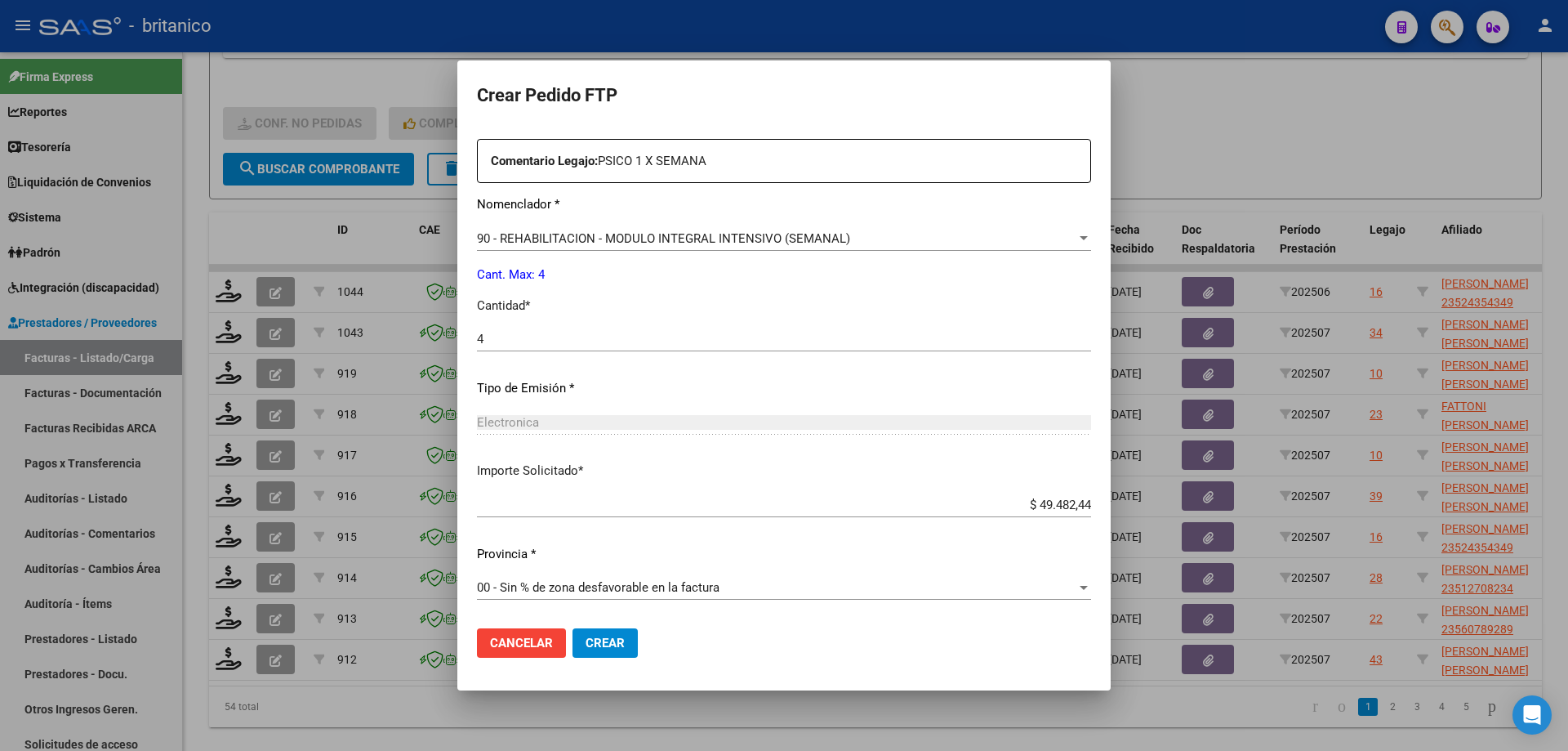
click at [626, 648] on button "Crear" at bounding box center [605, 643] width 65 height 29
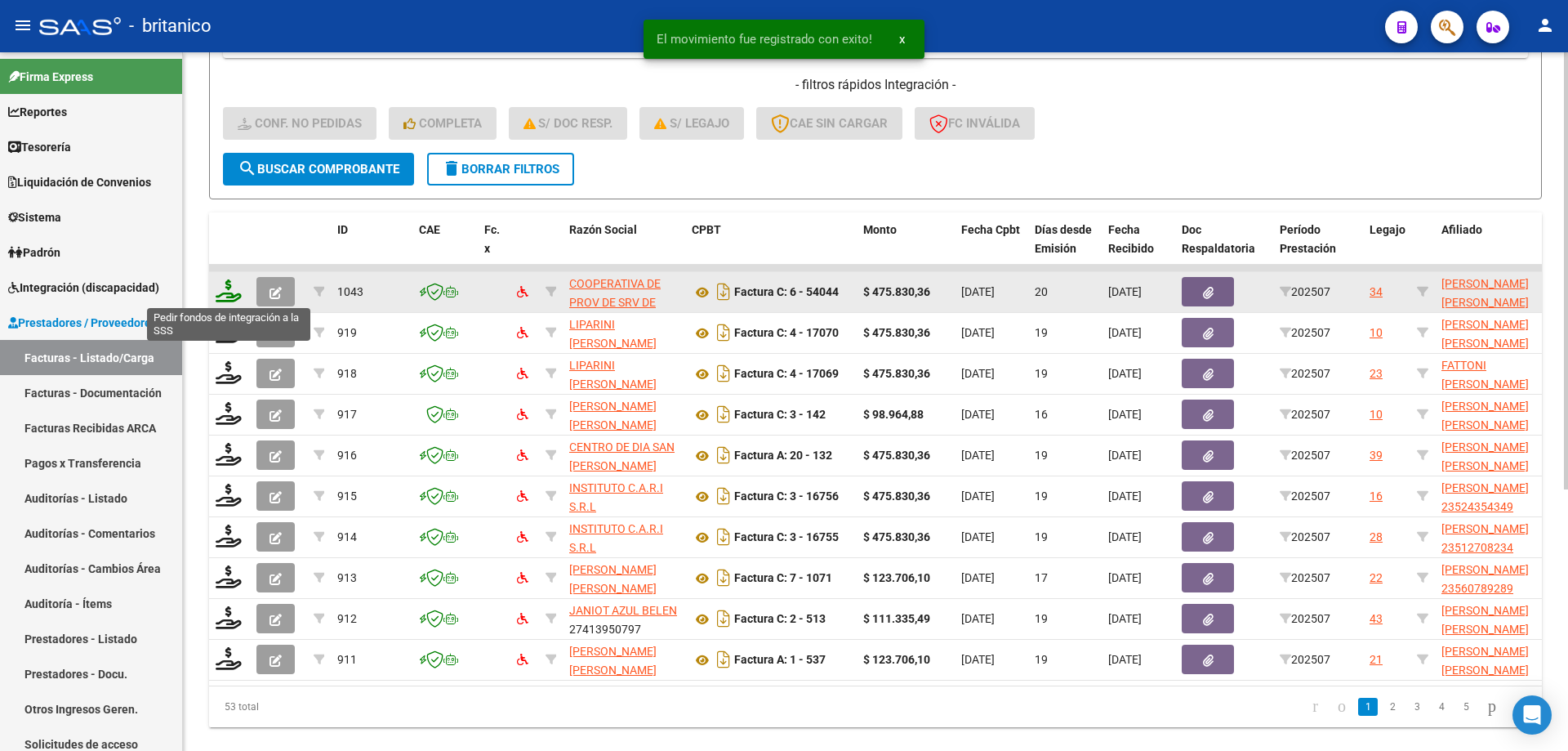
click at [227, 287] on icon at bounding box center [228, 291] width 27 height 23
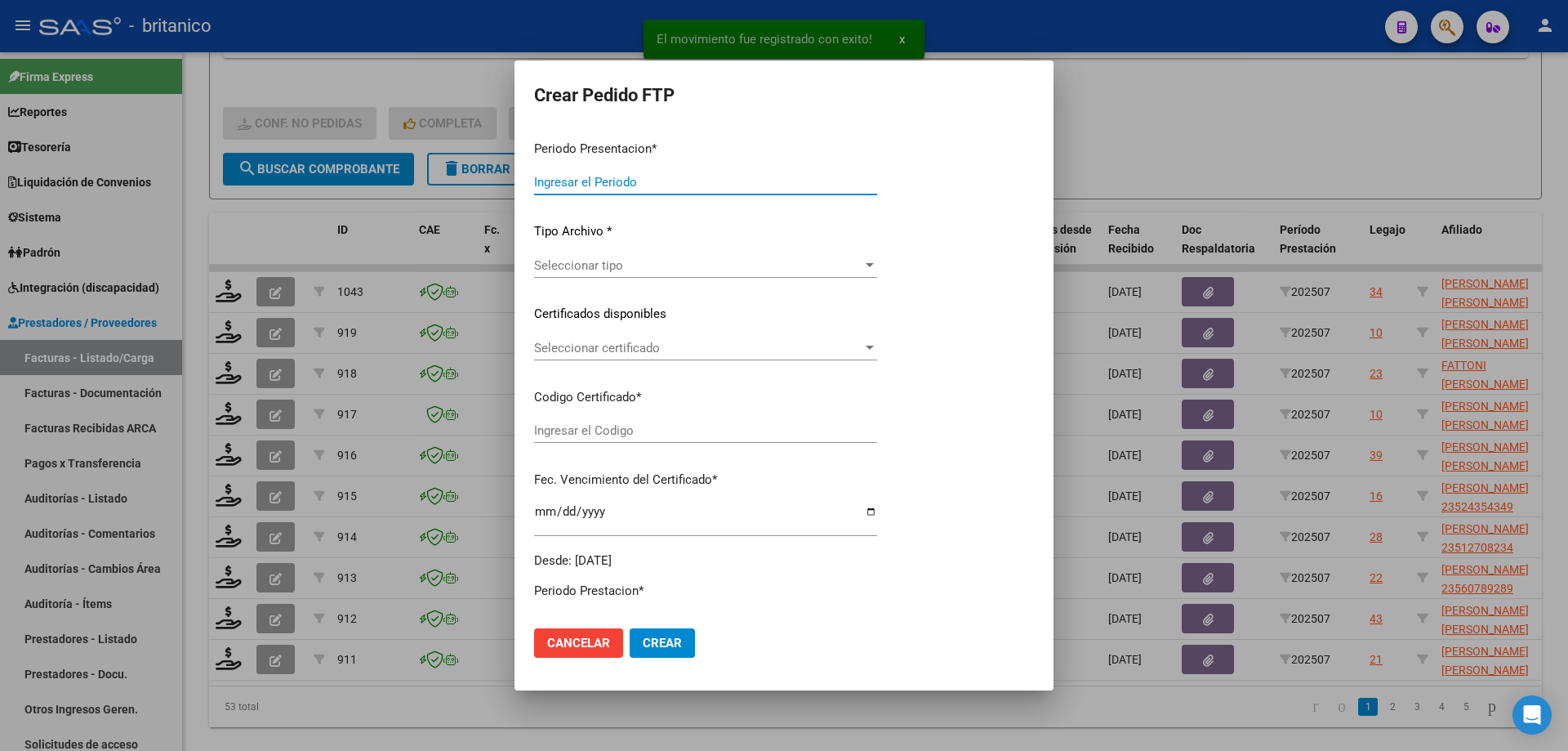
type input "202507"
type input "$ 475.830,36"
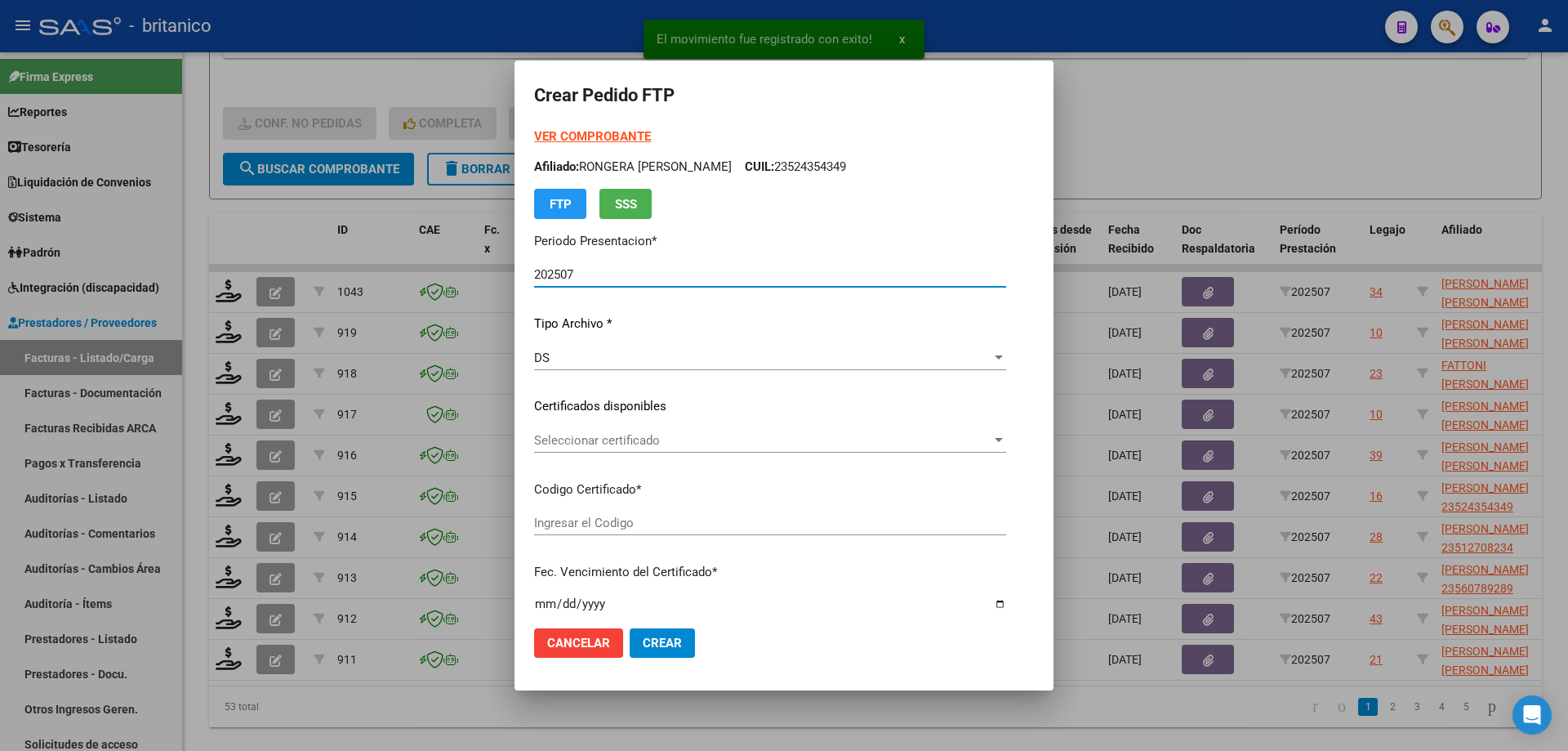
type input "ARG010004775883620220615-20270615BS320"
type input "[DATE]"
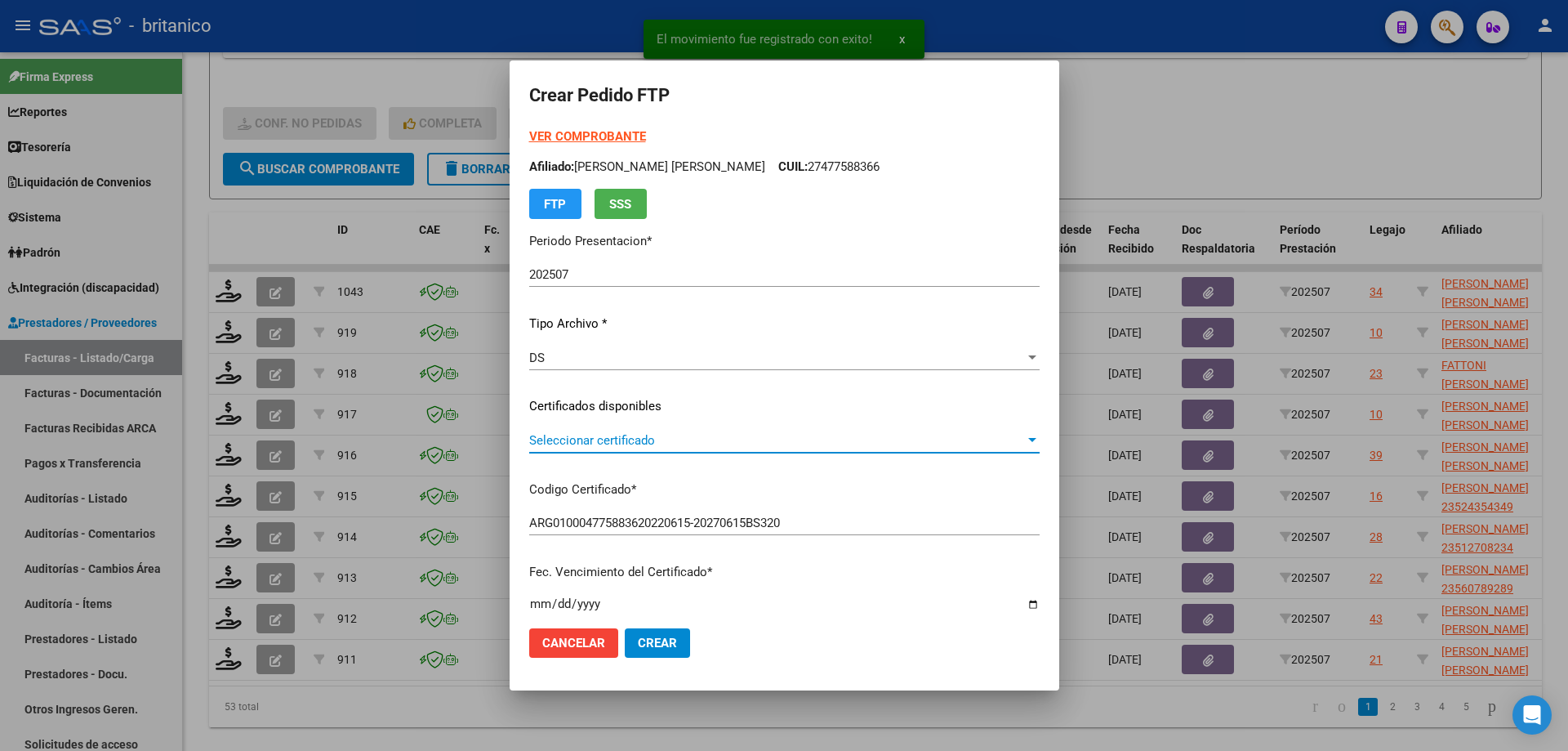
click at [589, 433] on span "Seleccionar certificado" at bounding box center [777, 440] width 496 height 15
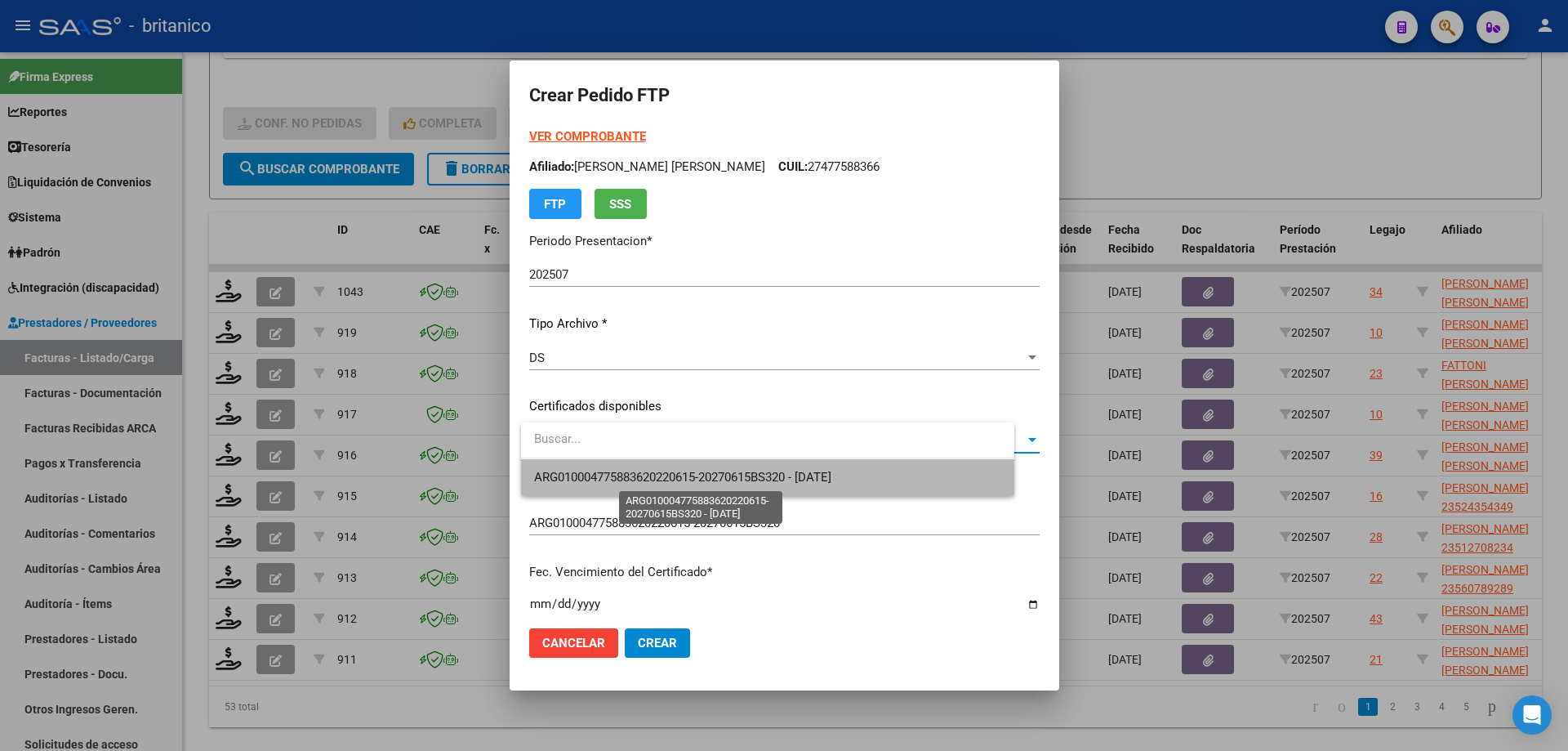
click at [717, 481] on span "ARG010004775883620220615-20270615BS320 - [DATE]" at bounding box center [683, 476] width 298 height 15
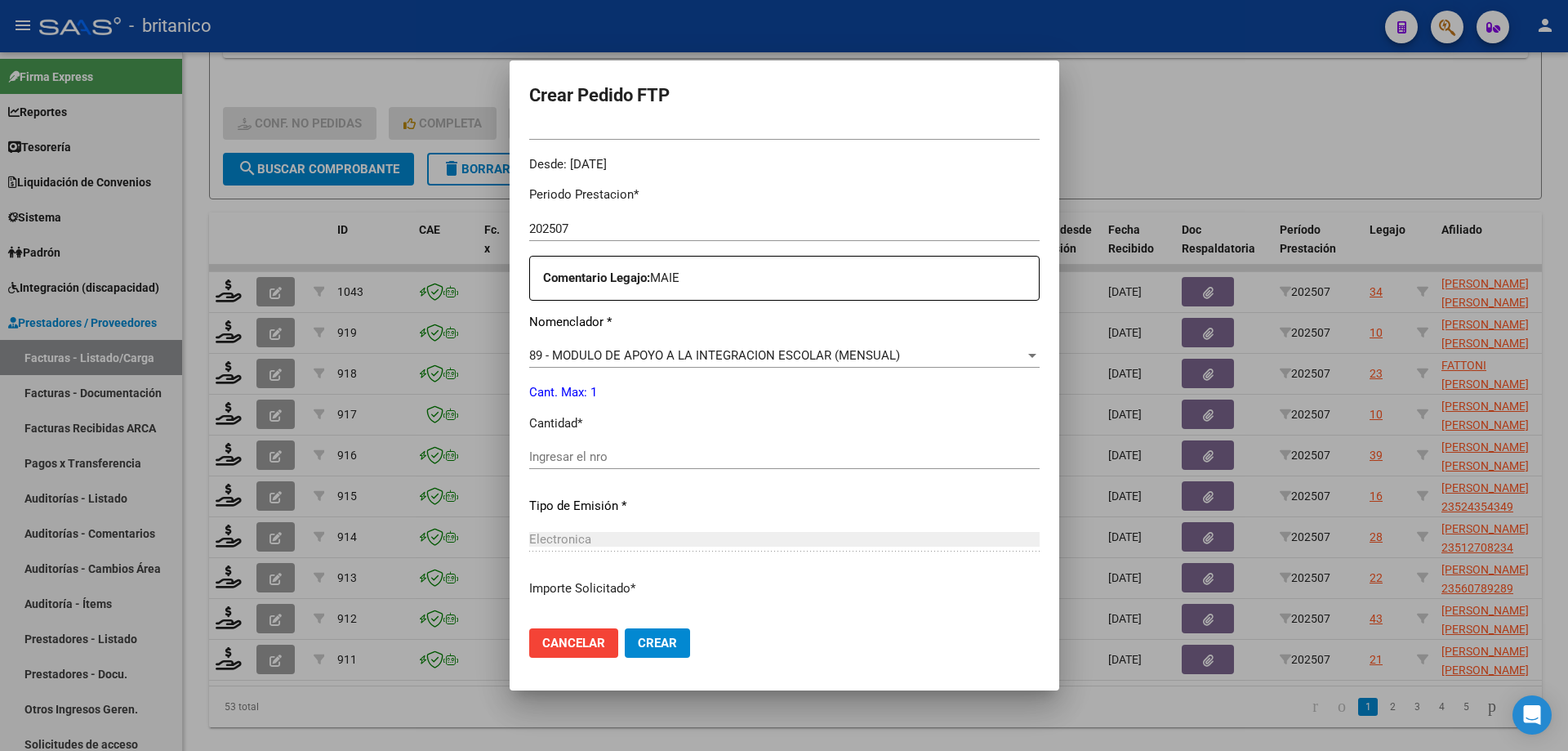
scroll to position [490, 0]
click at [610, 464] on div "Ingresar el nro" at bounding box center [784, 455] width 510 height 25
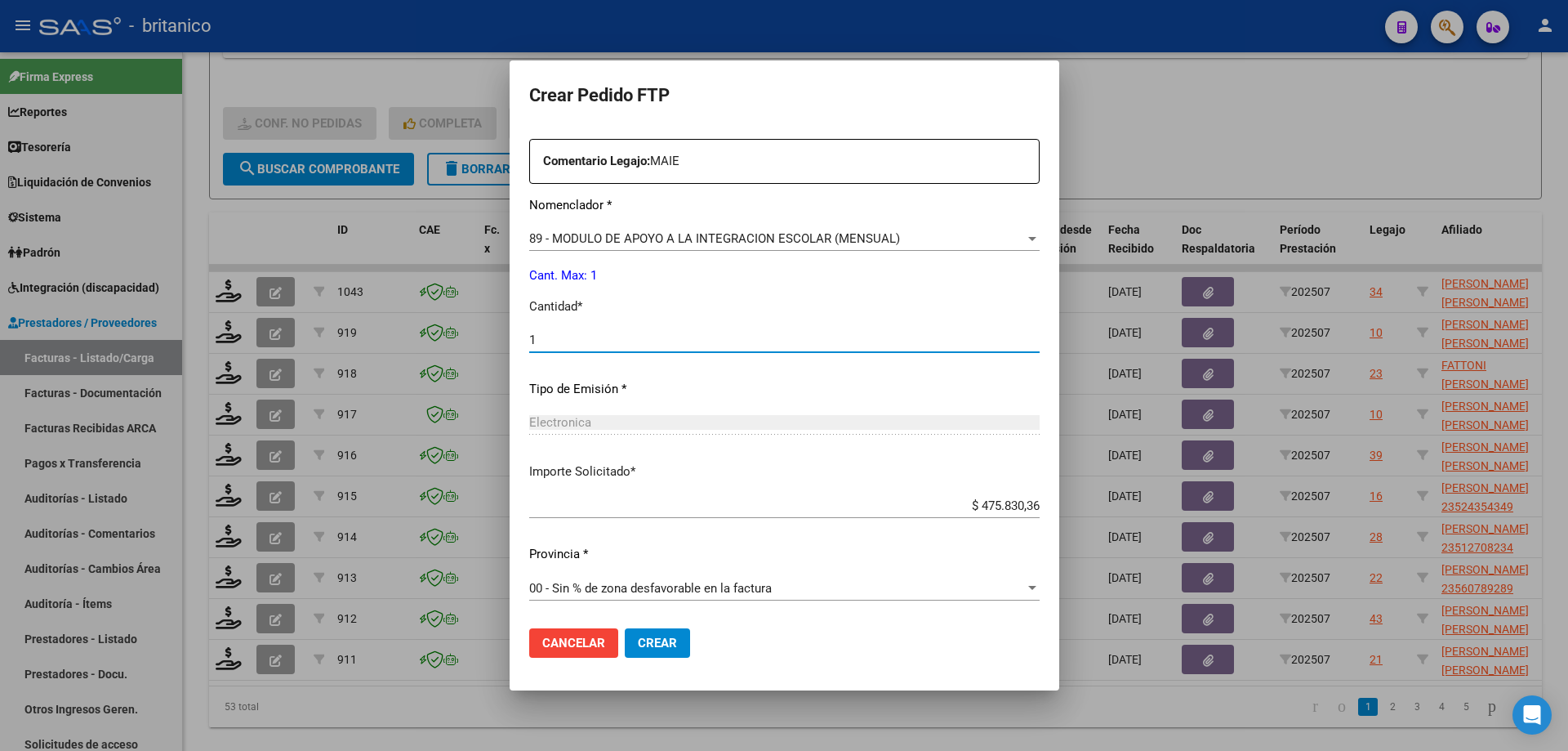
scroll to position [606, 0]
type input "1"
click at [677, 648] on span "Crear" at bounding box center [657, 642] width 39 height 15
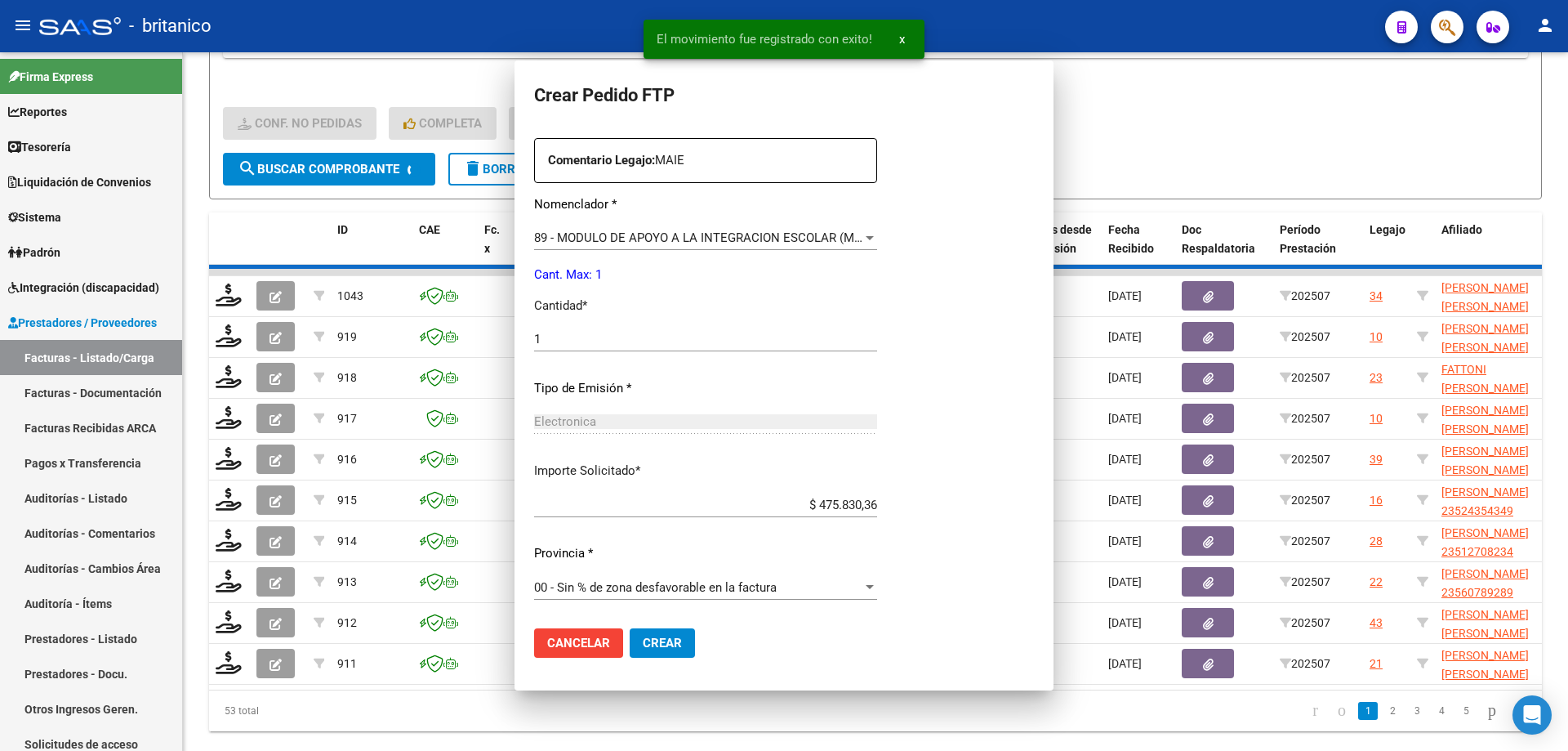
scroll to position [0, 0]
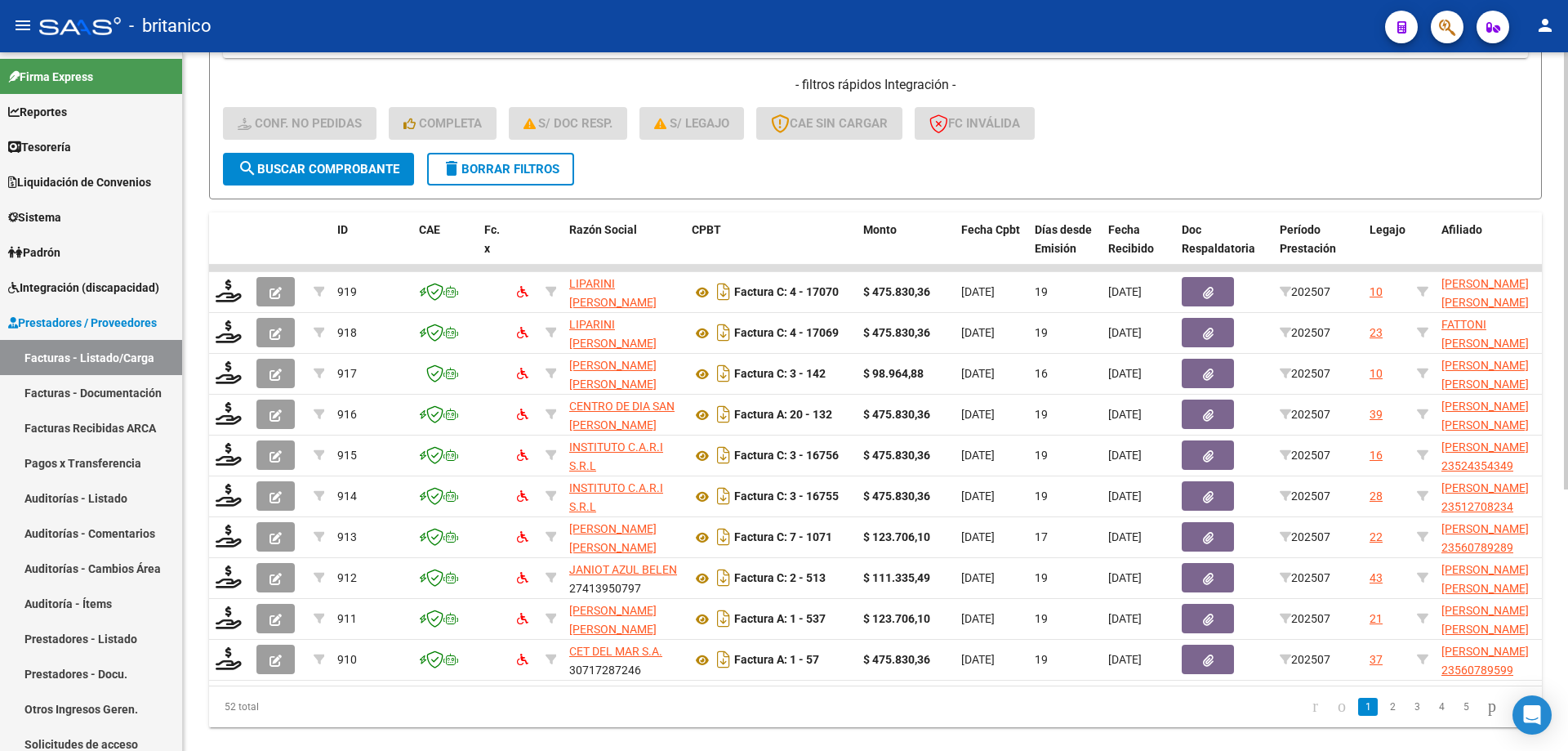
click at [1176, 143] on div "- filtros rápidos Integración - Conf. no pedidas Completa S/ Doc Resp. S/ legaj…" at bounding box center [875, 115] width 1305 height 77
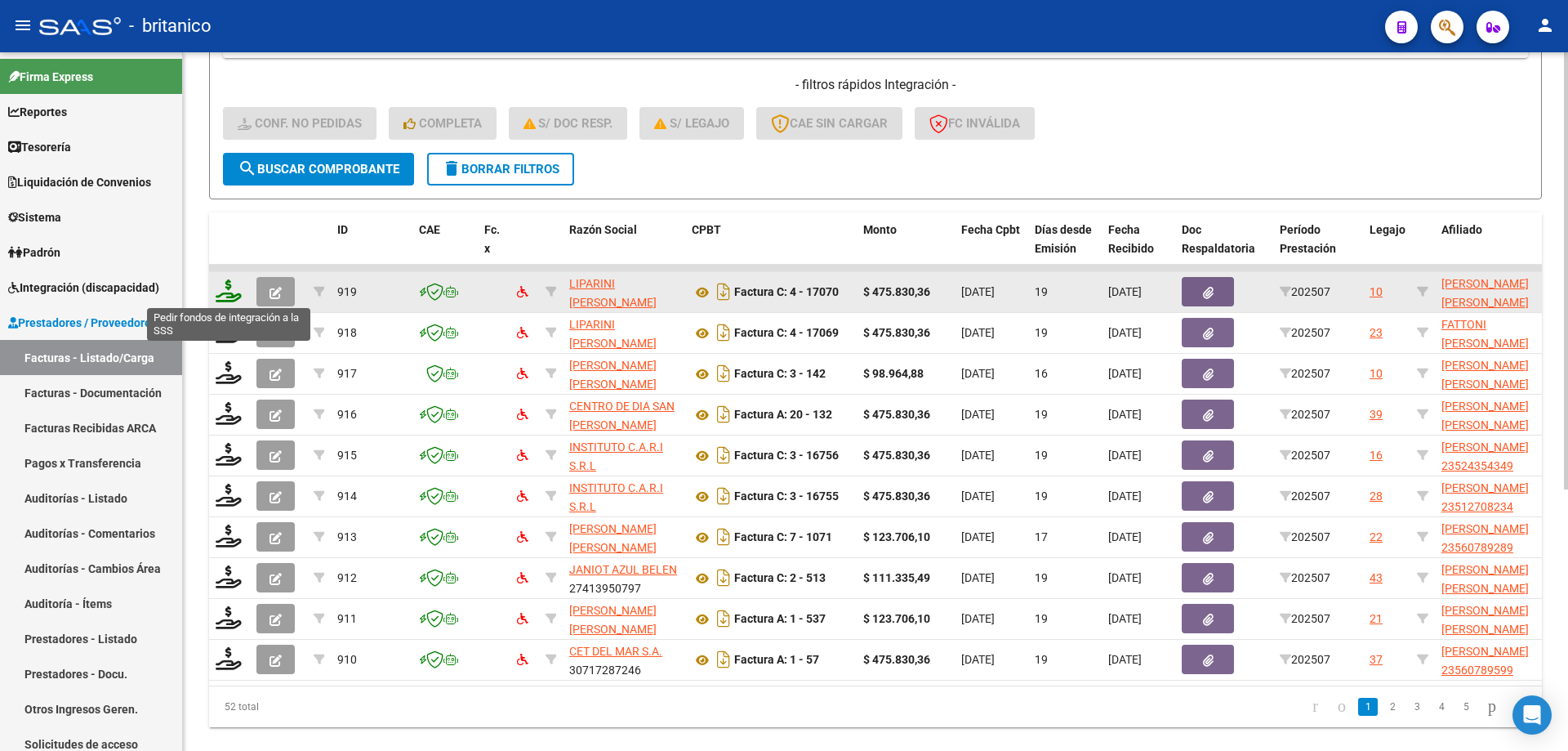
click at [229, 284] on icon at bounding box center [228, 291] width 27 height 23
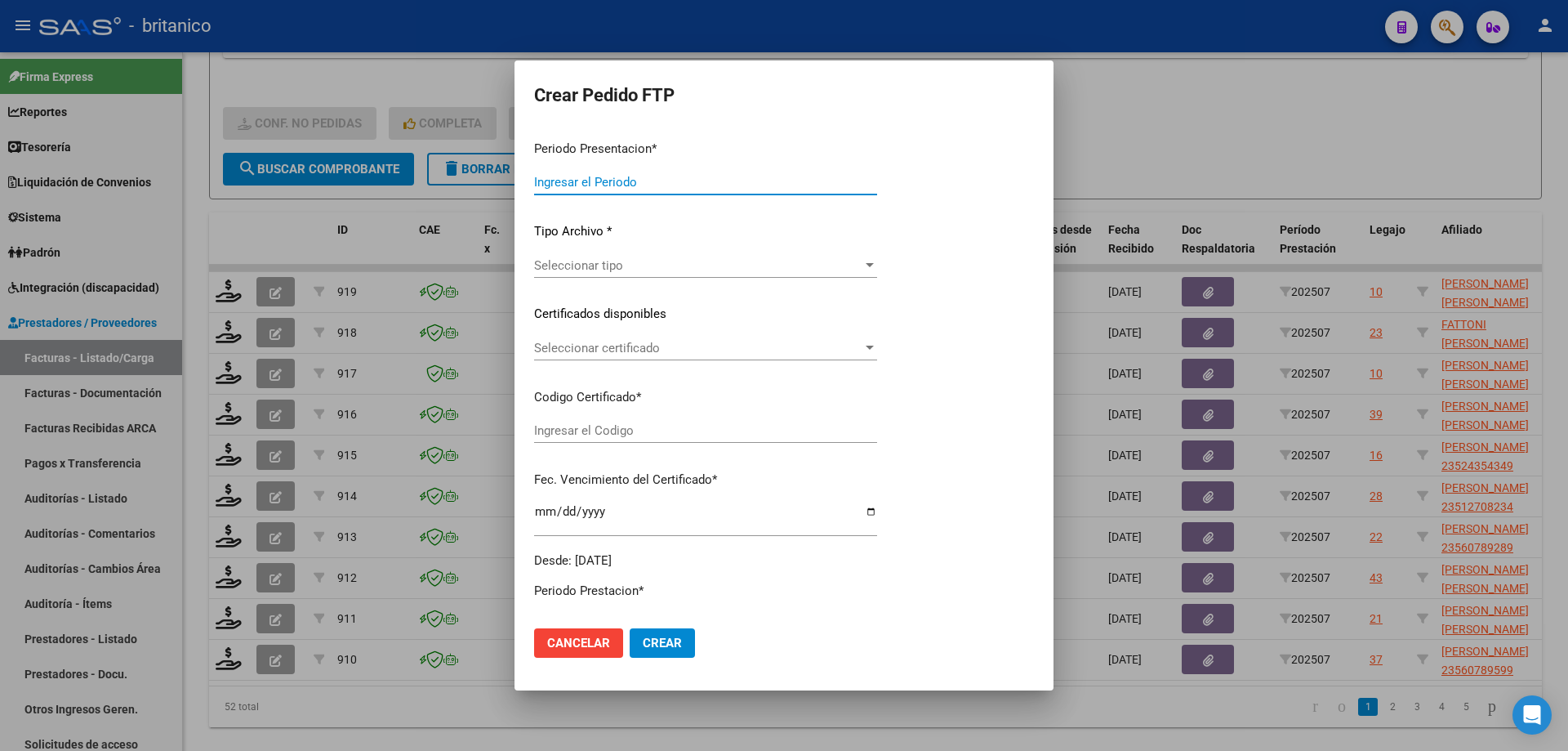
type input "202507"
type input "$ 475.830,36"
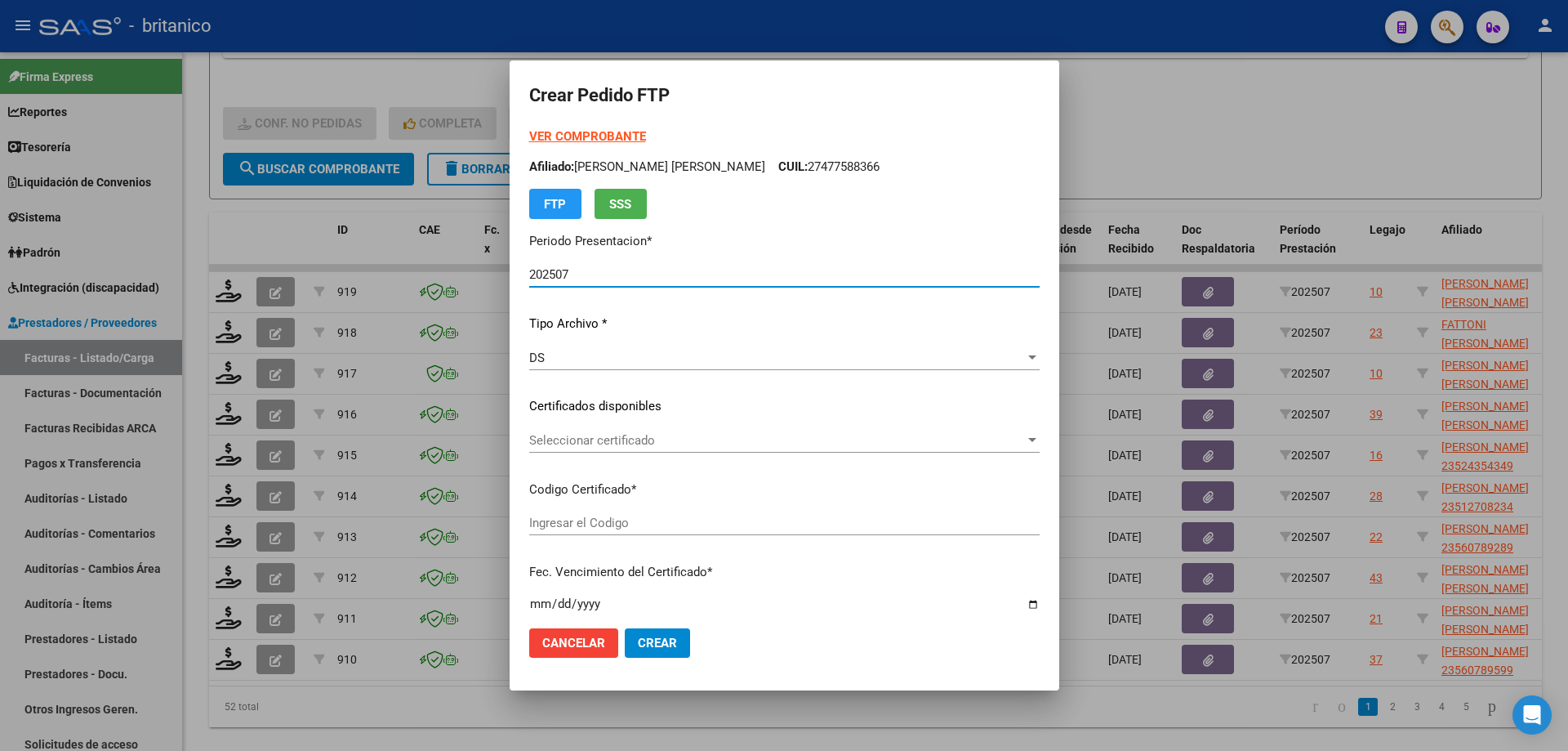
type input "ARG020005015326420230103-20280103CBA536"
type input "[DATE]"
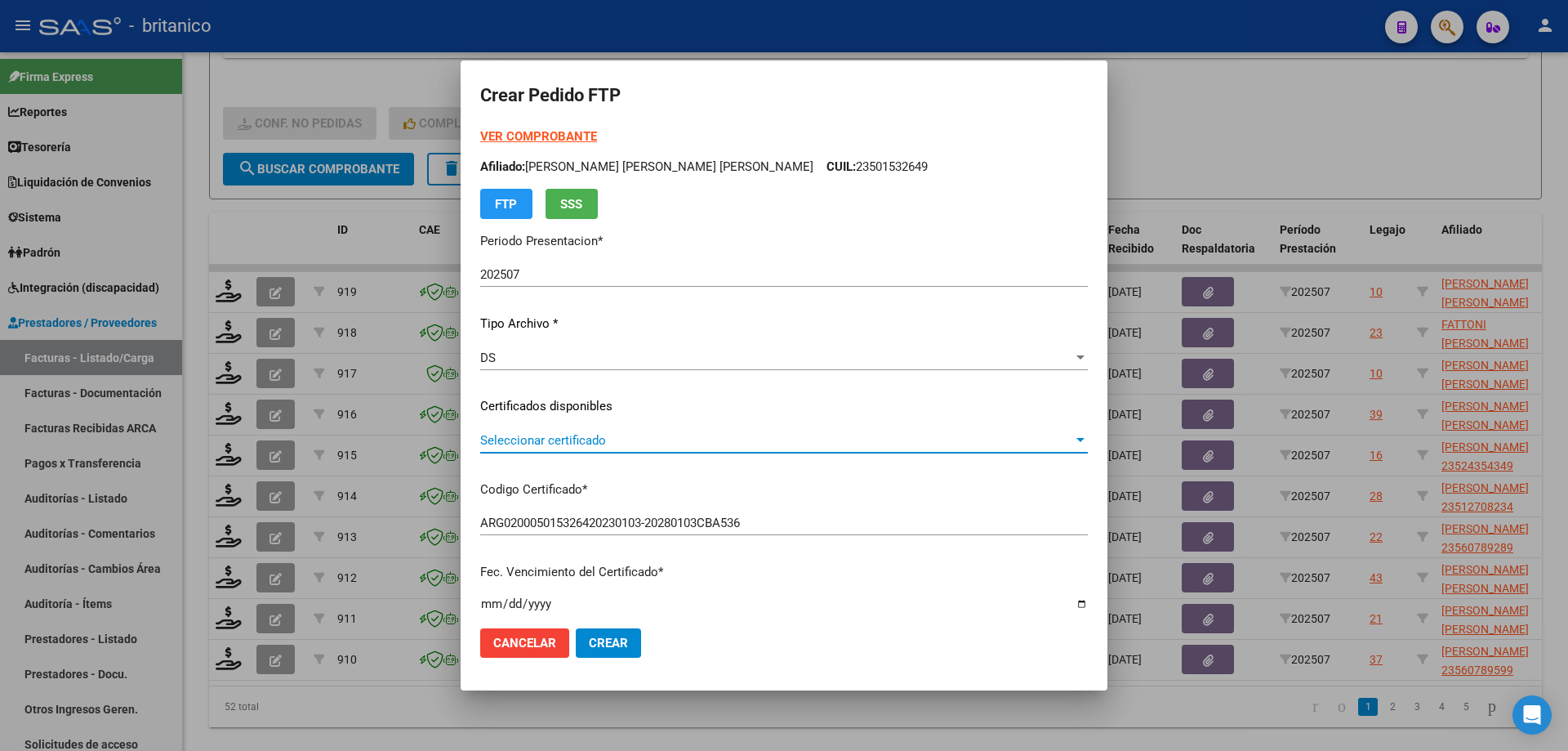
click at [629, 446] on span "Seleccionar certificado" at bounding box center [776, 440] width 592 height 15
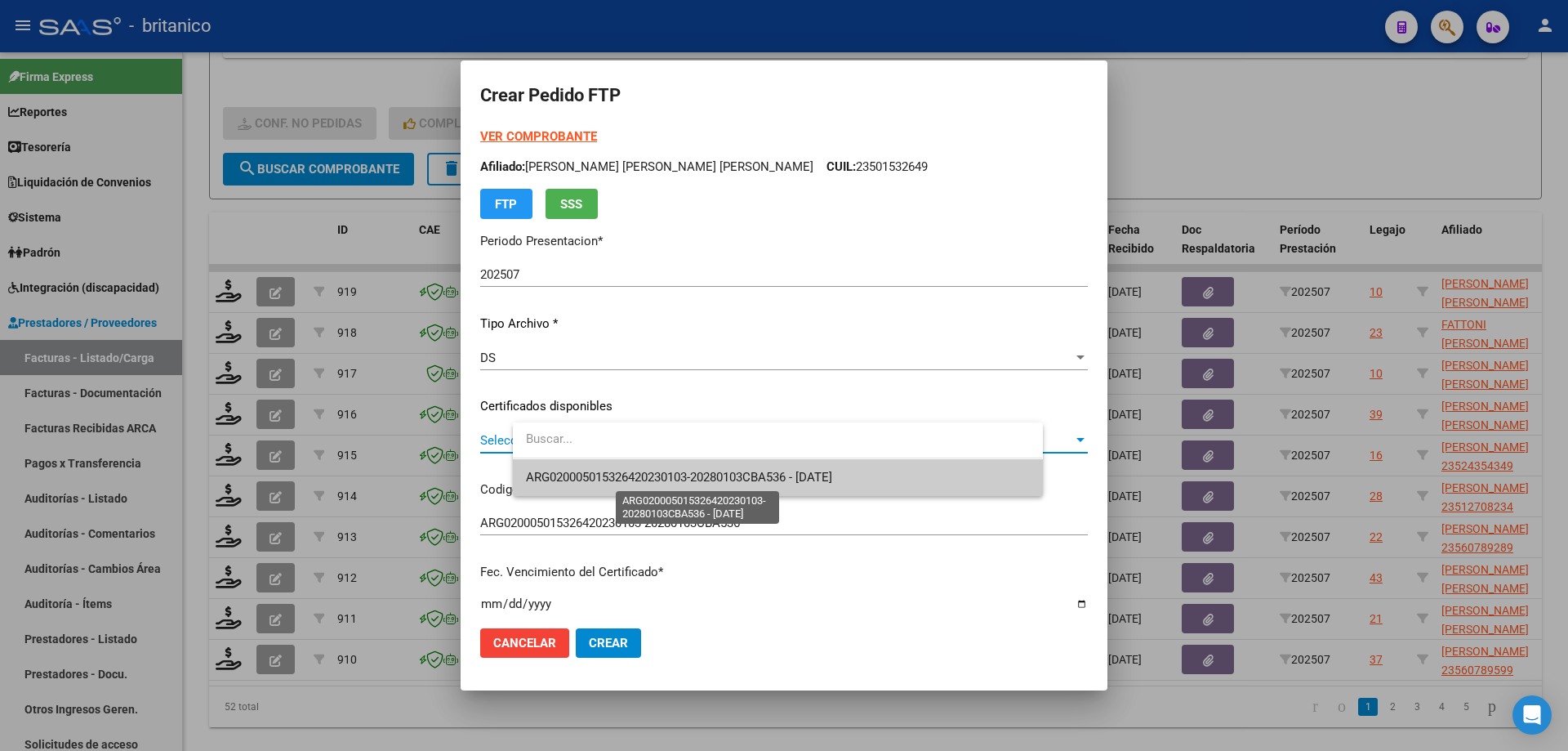
click at [630, 472] on span "ARG020005015326420230103-20280103CBA536 - [DATE]" at bounding box center [679, 476] width 306 height 15
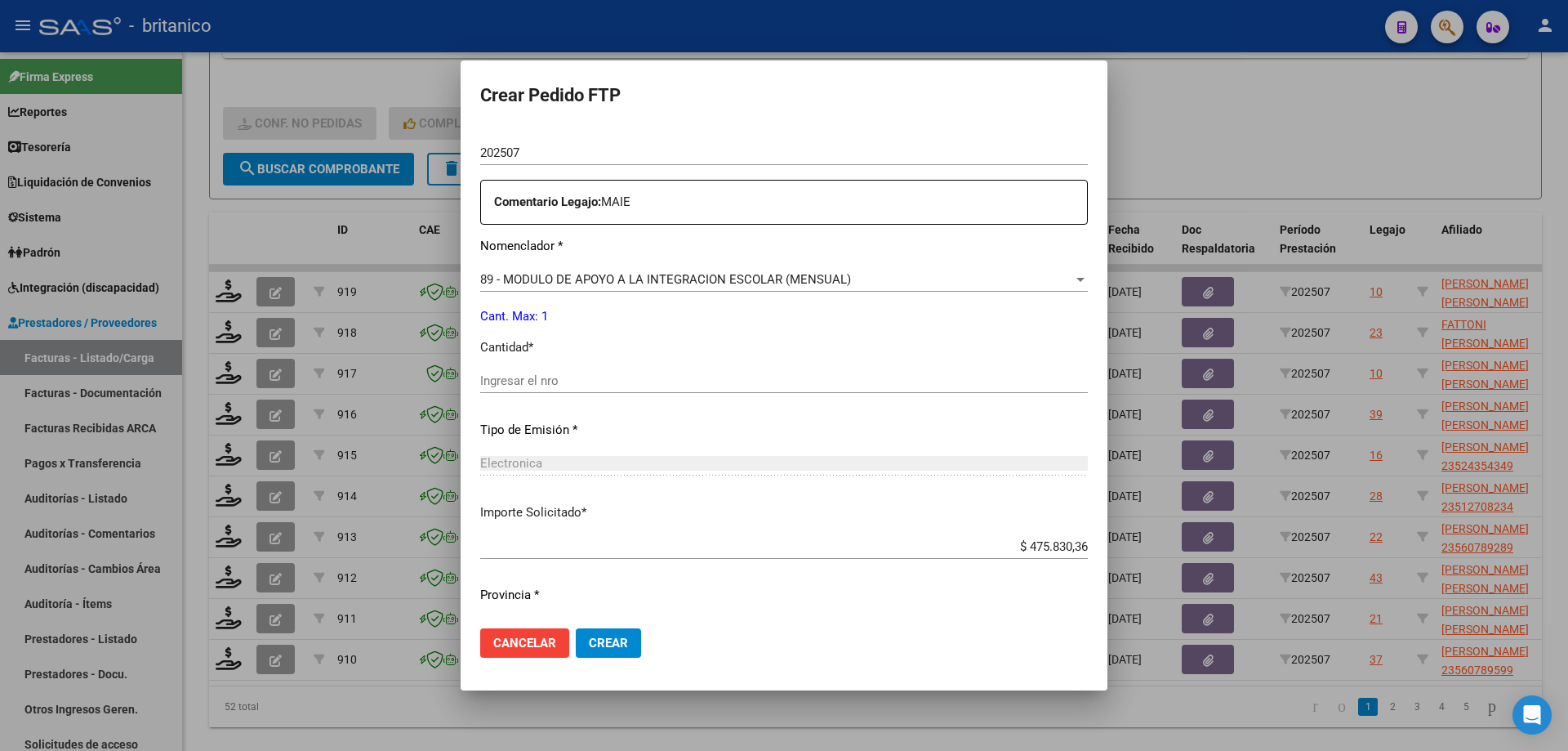
scroll to position [572, 0]
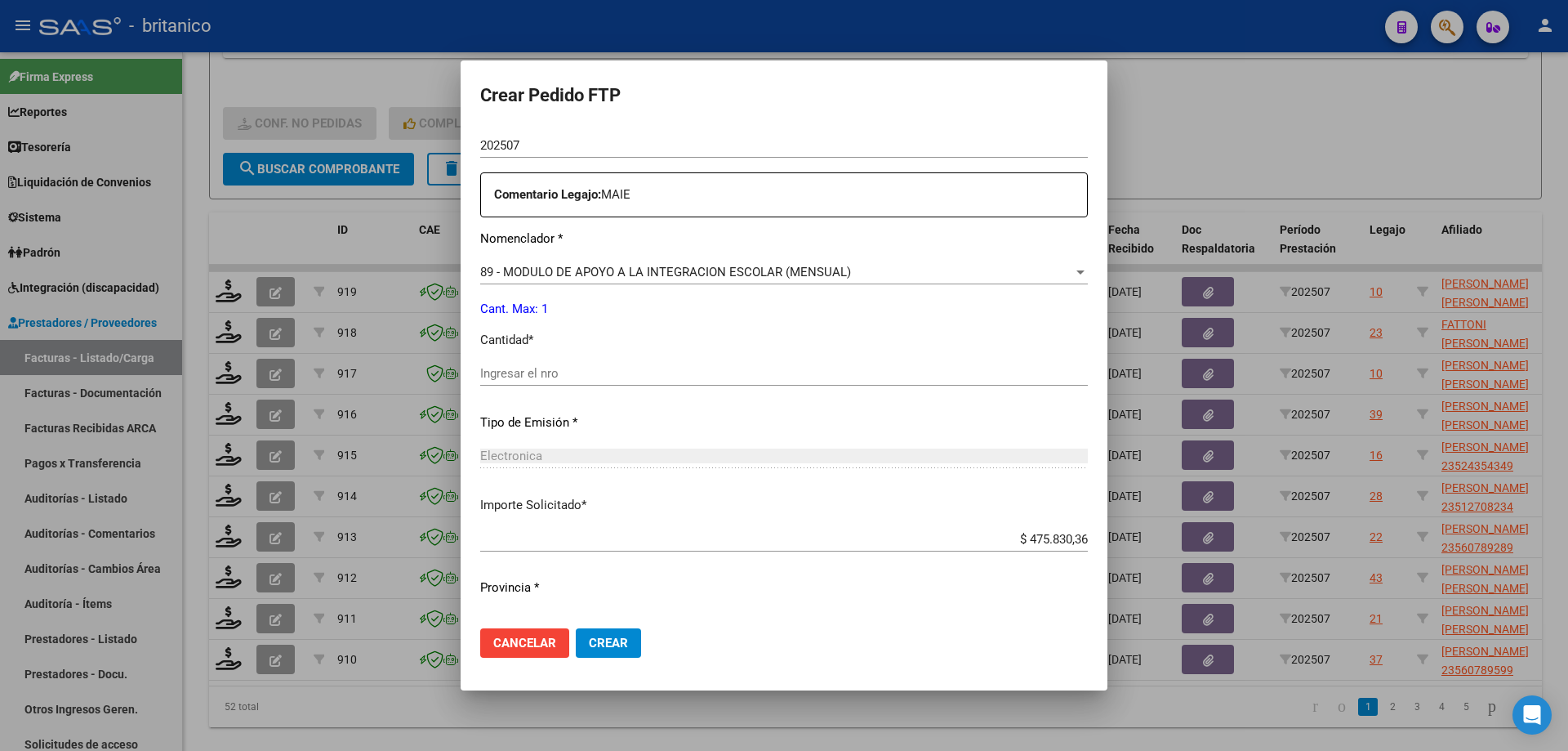
click at [598, 366] on input "Ingresar el nro" at bounding box center [784, 373] width 608 height 15
type input "1"
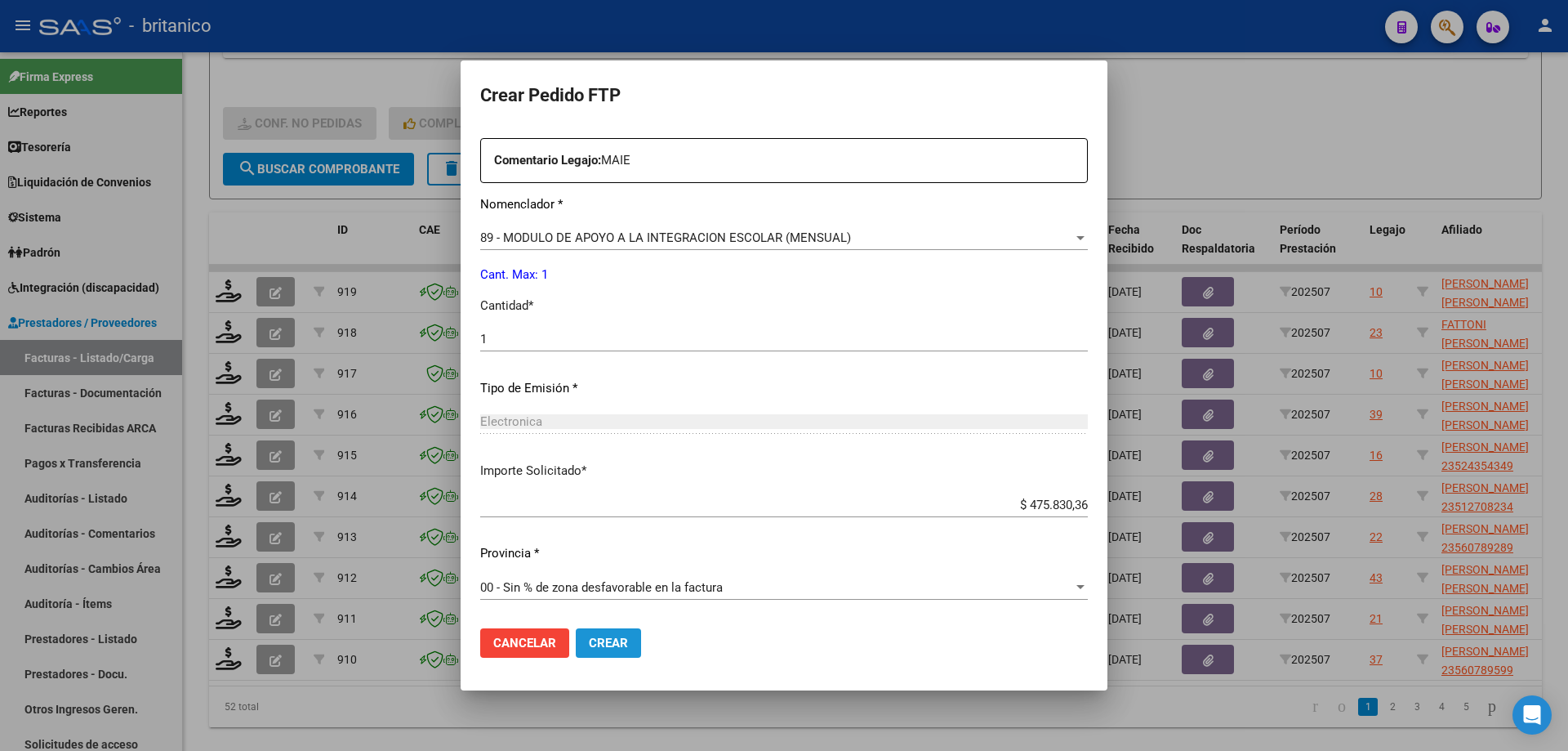
click at [628, 648] on span "Crear" at bounding box center [609, 642] width 39 height 15
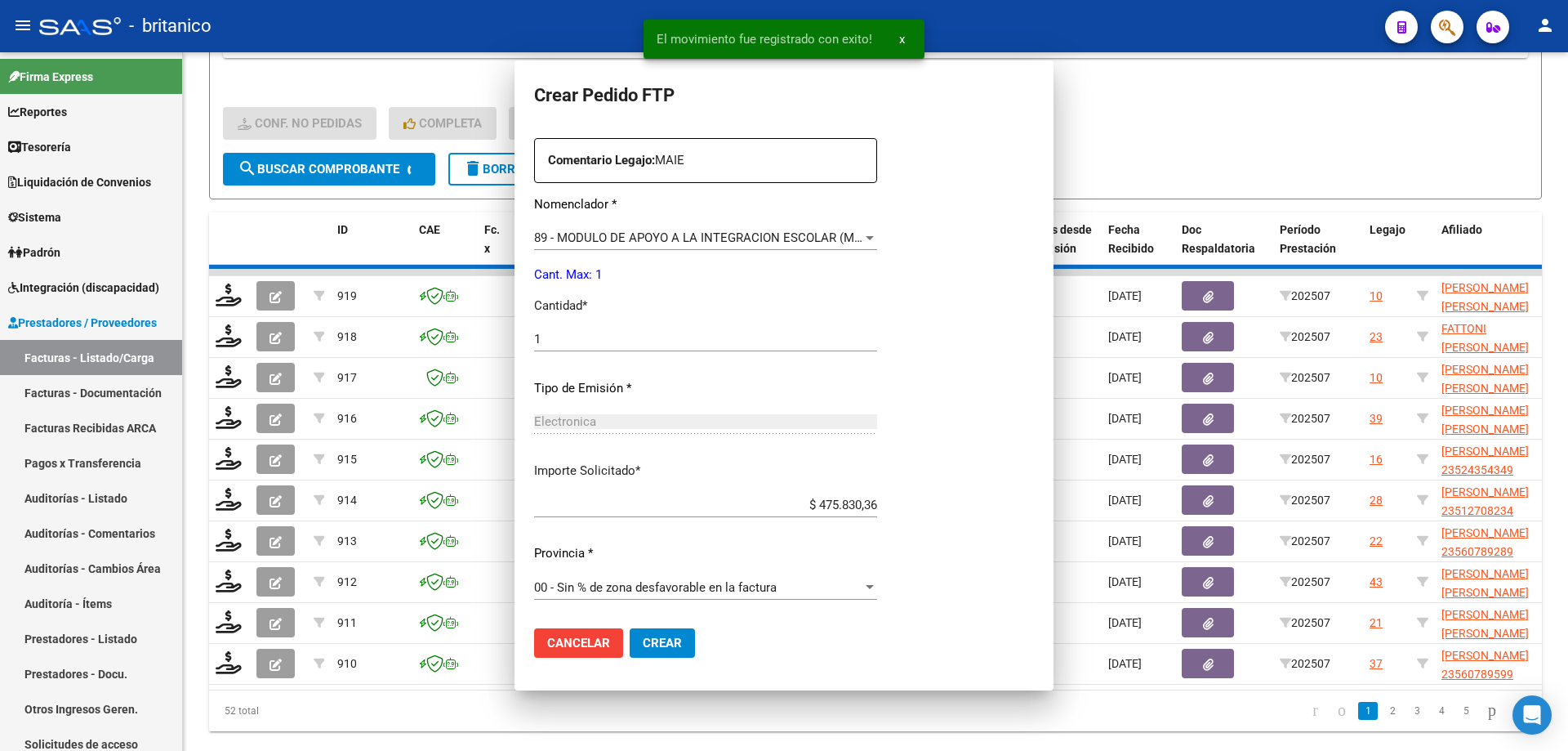
scroll to position [0, 0]
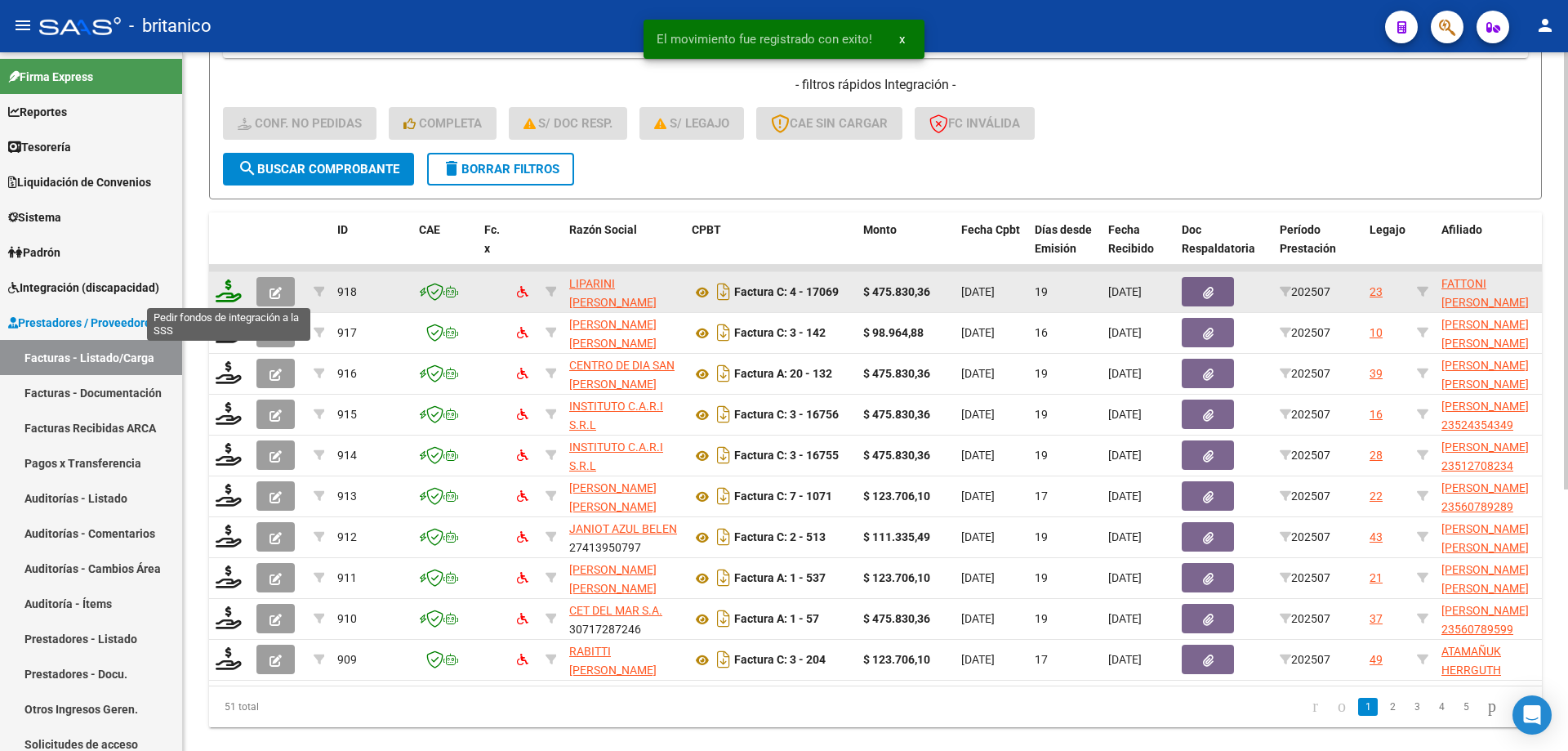
click at [234, 282] on icon at bounding box center [228, 291] width 27 height 23
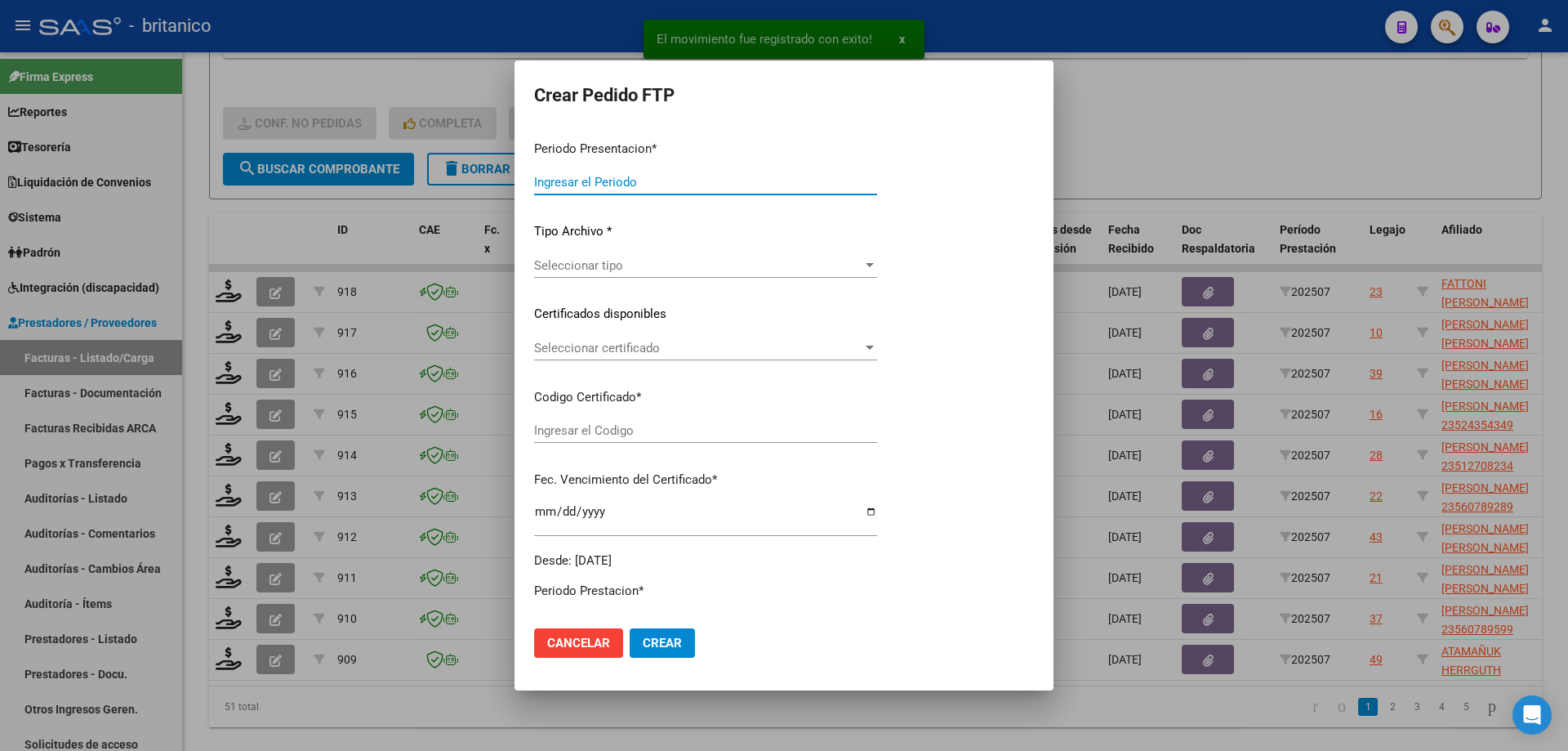
type input "202507"
type input "$ 475.830,36"
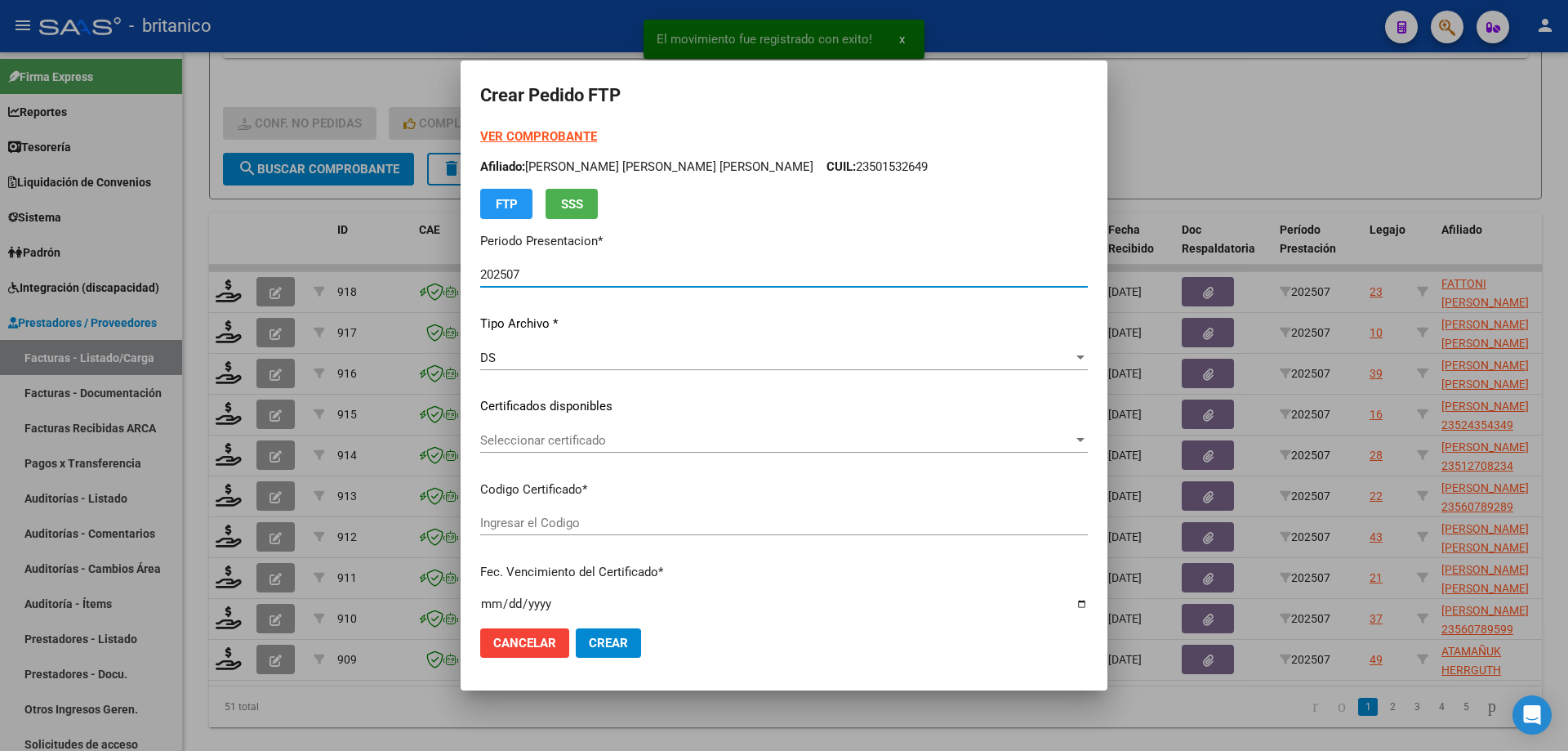
type input "ARG02000536476292021111720261117CBA536"
type input "[DATE]"
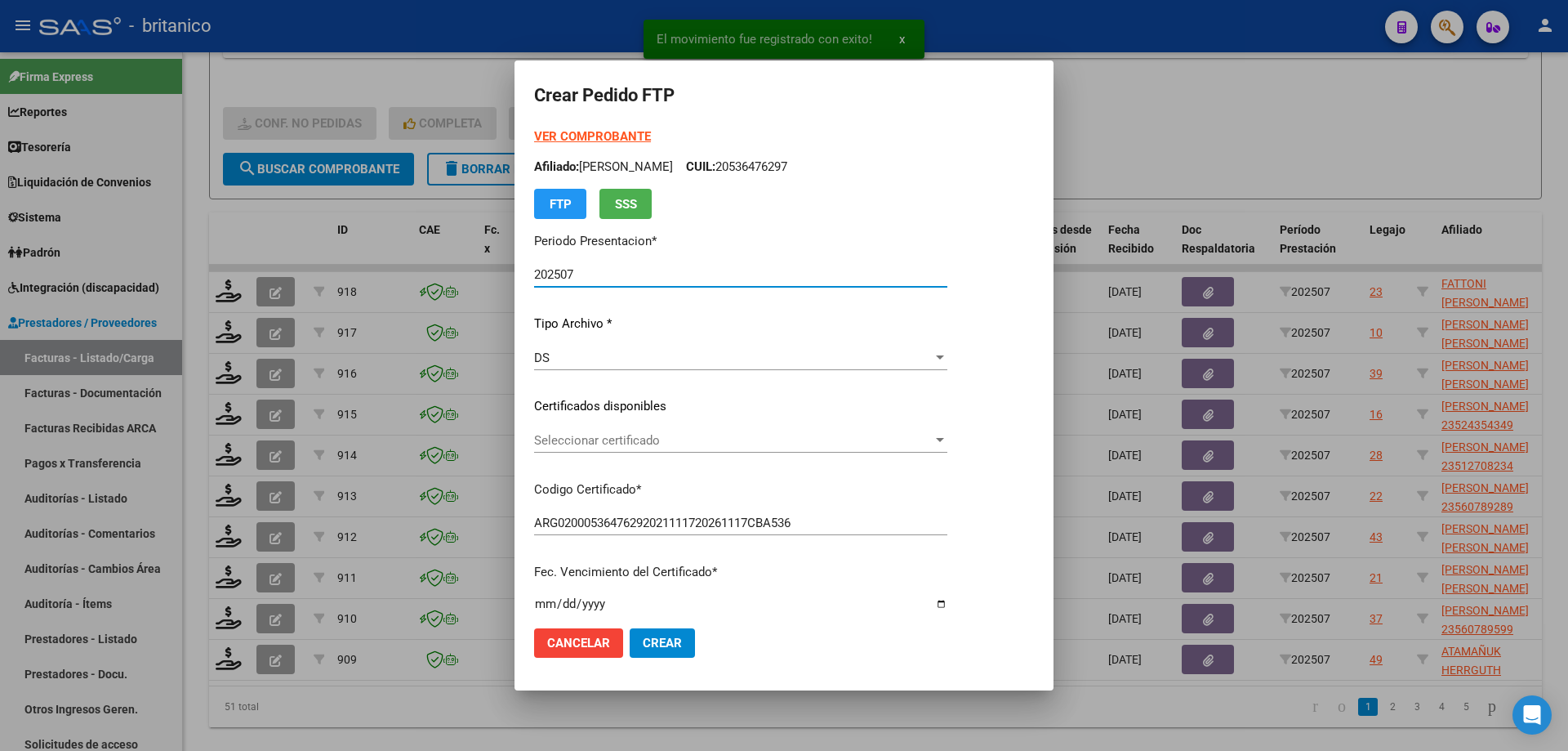
click at [663, 436] on span "Seleccionar certificado" at bounding box center [734, 440] width 398 height 15
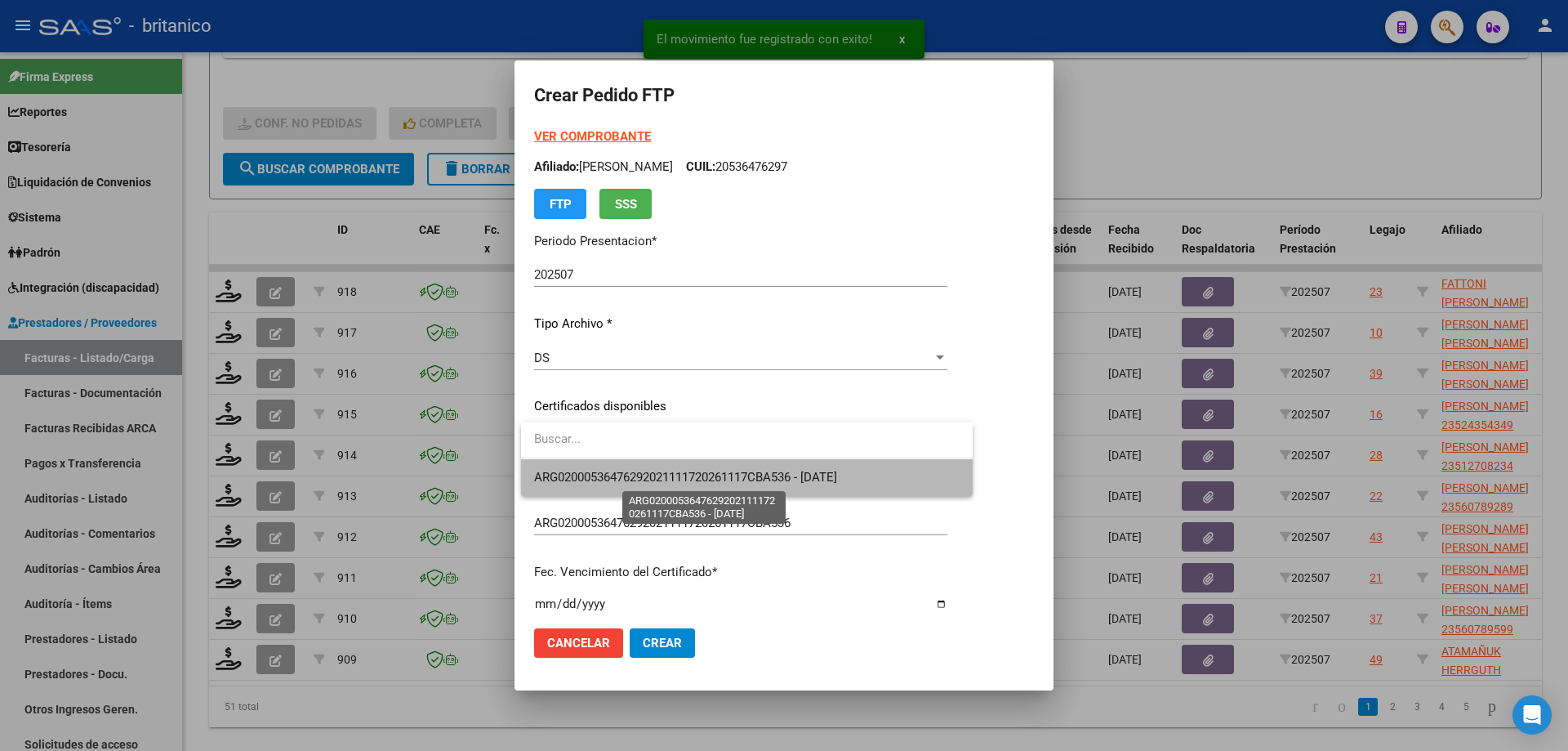
click at [707, 472] on span "ARG02000536476292021111720261117CBA536 - [DATE]" at bounding box center [686, 476] width 303 height 15
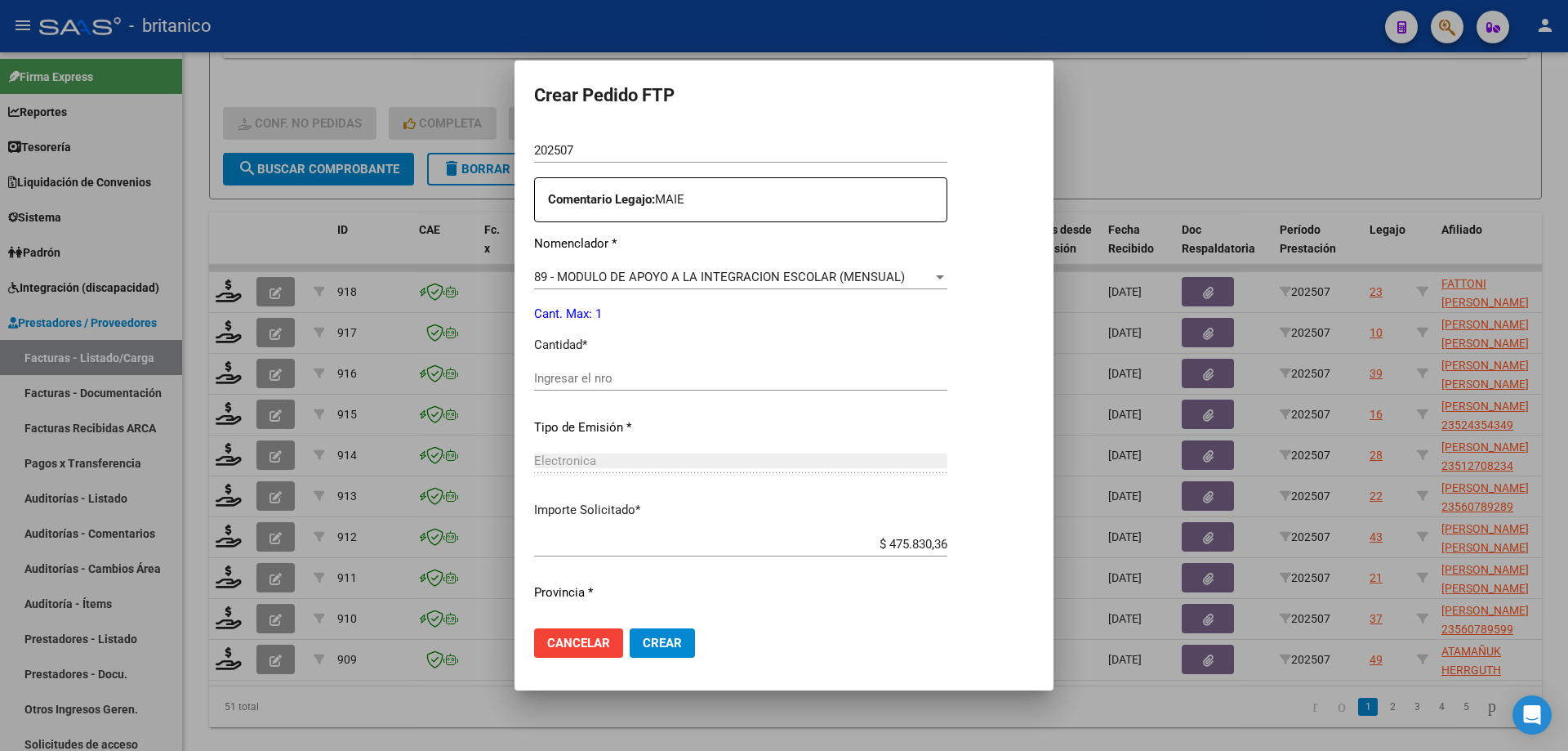
scroll to position [572, 0]
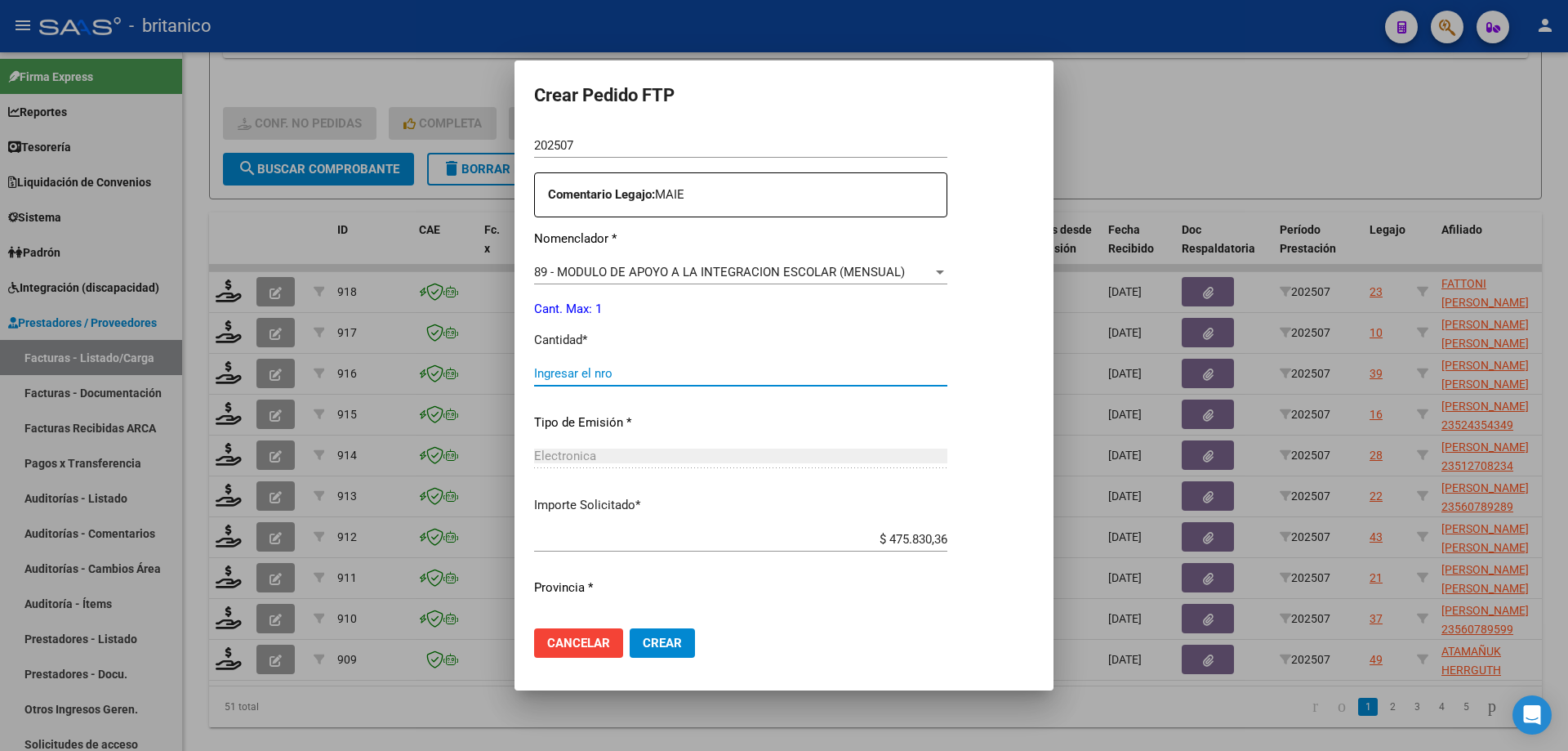
click at [568, 374] on input "Ingresar el nro" at bounding box center [740, 373] width 413 height 15
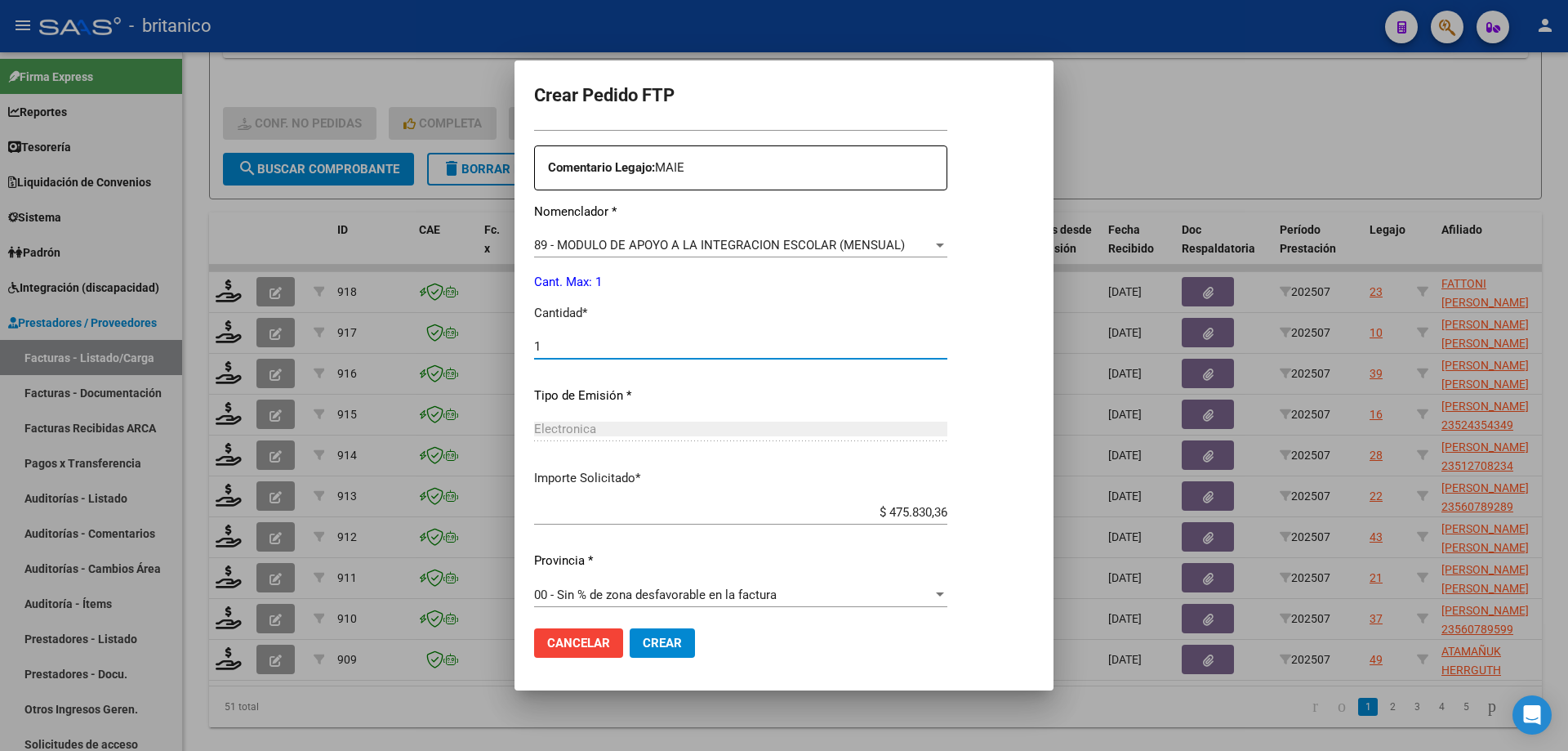
scroll to position [606, 0]
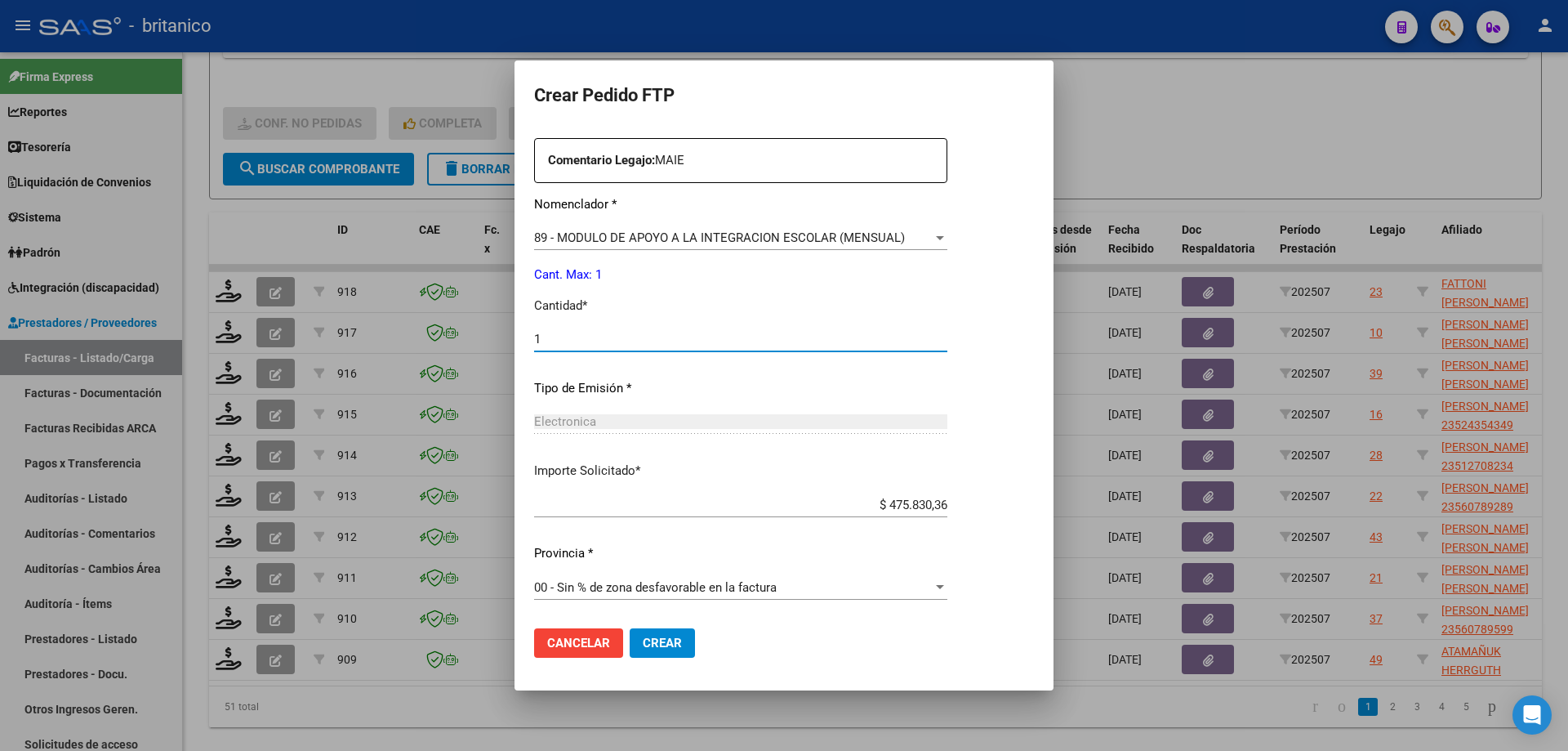
type input "1"
click at [665, 635] on button "Crear" at bounding box center [662, 643] width 65 height 29
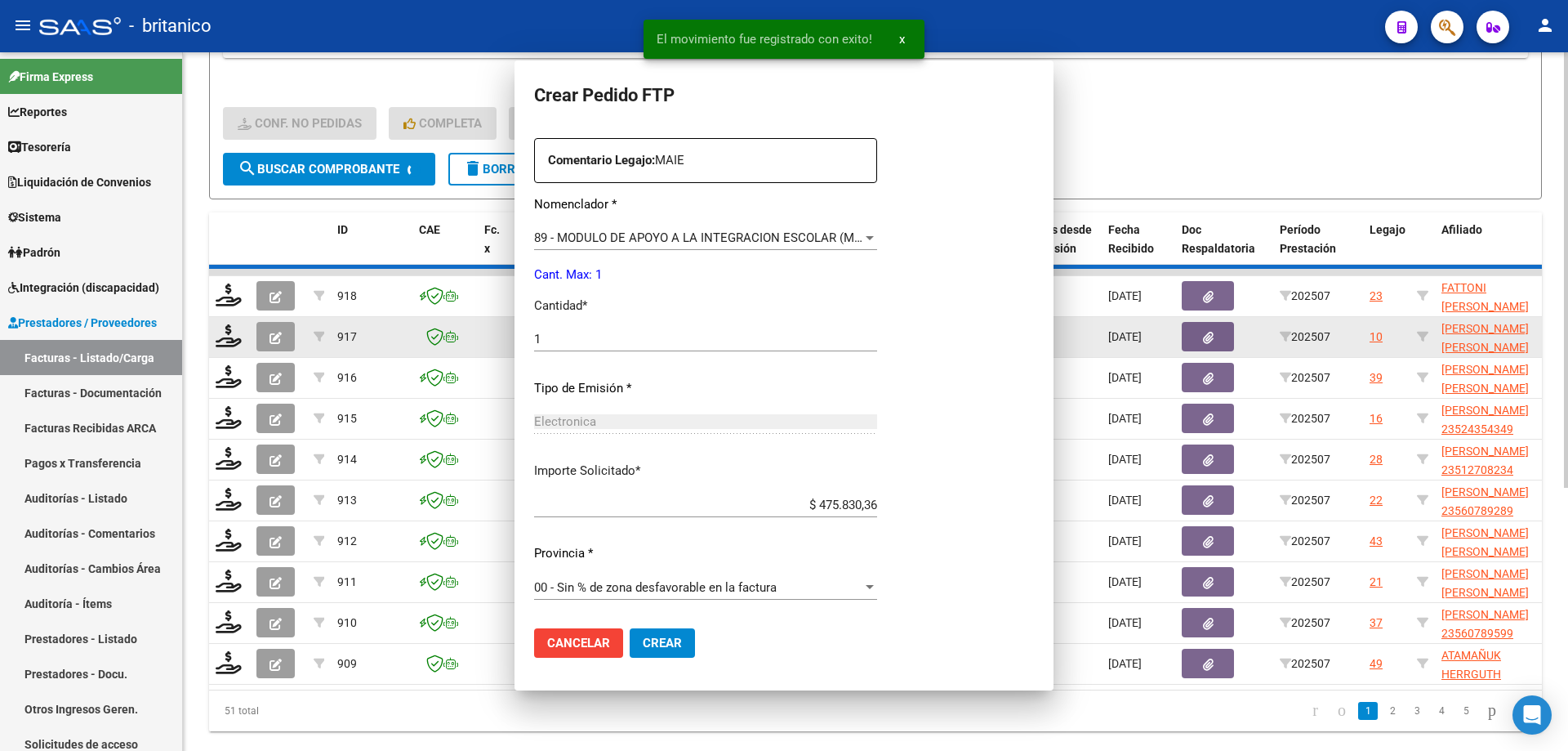
scroll to position [514, 0]
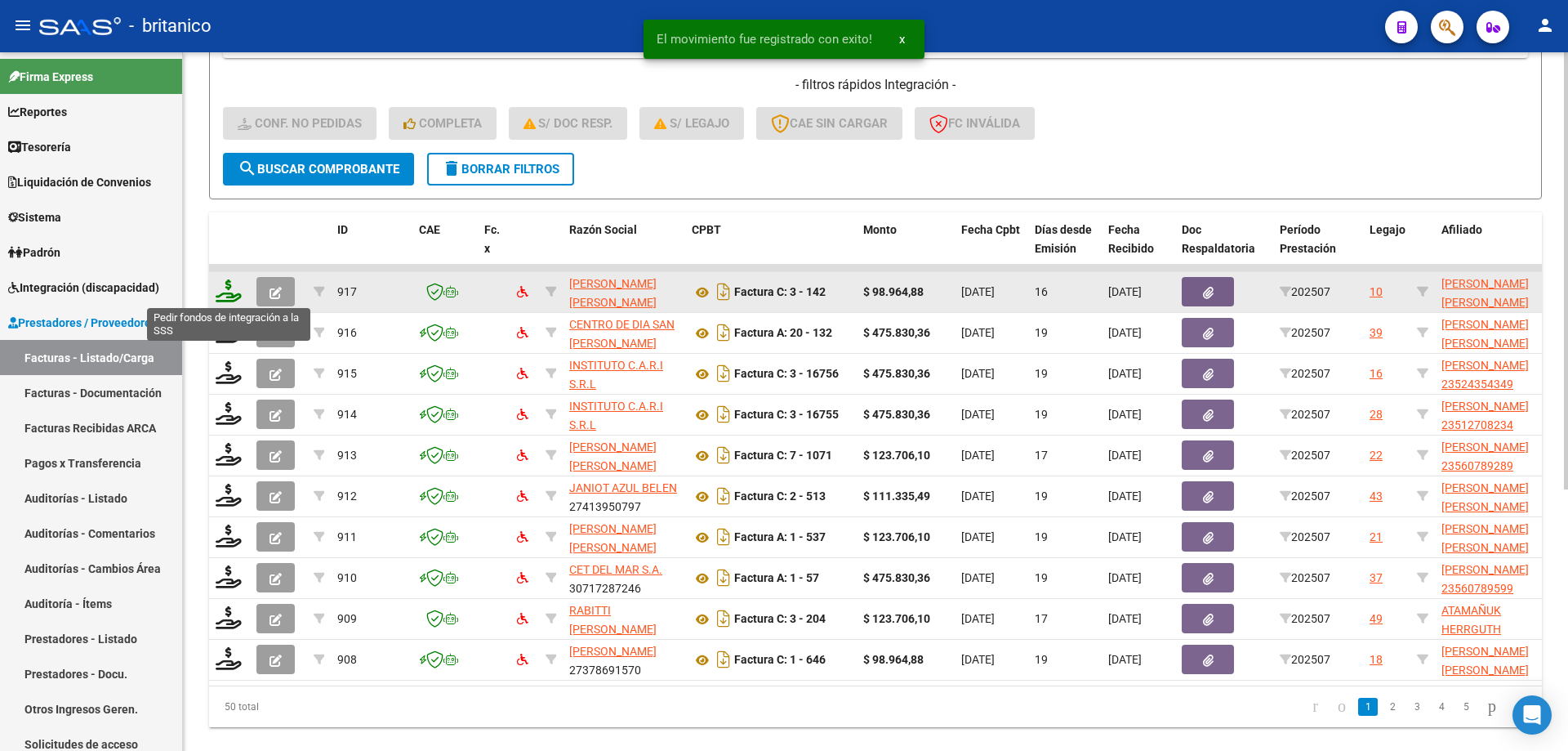
click at [227, 284] on icon at bounding box center [228, 291] width 27 height 23
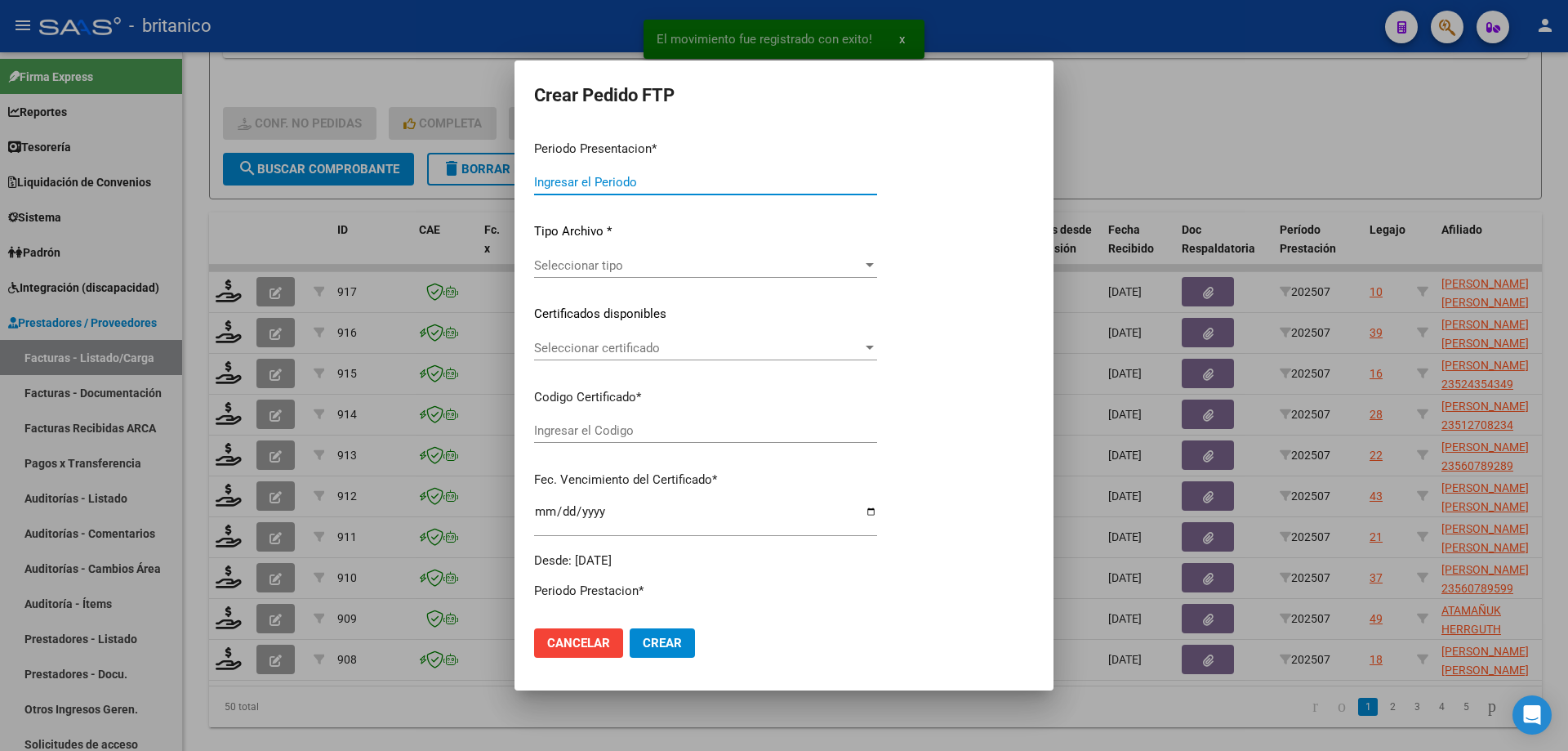
type input "202507"
type input "$ 98.964,88"
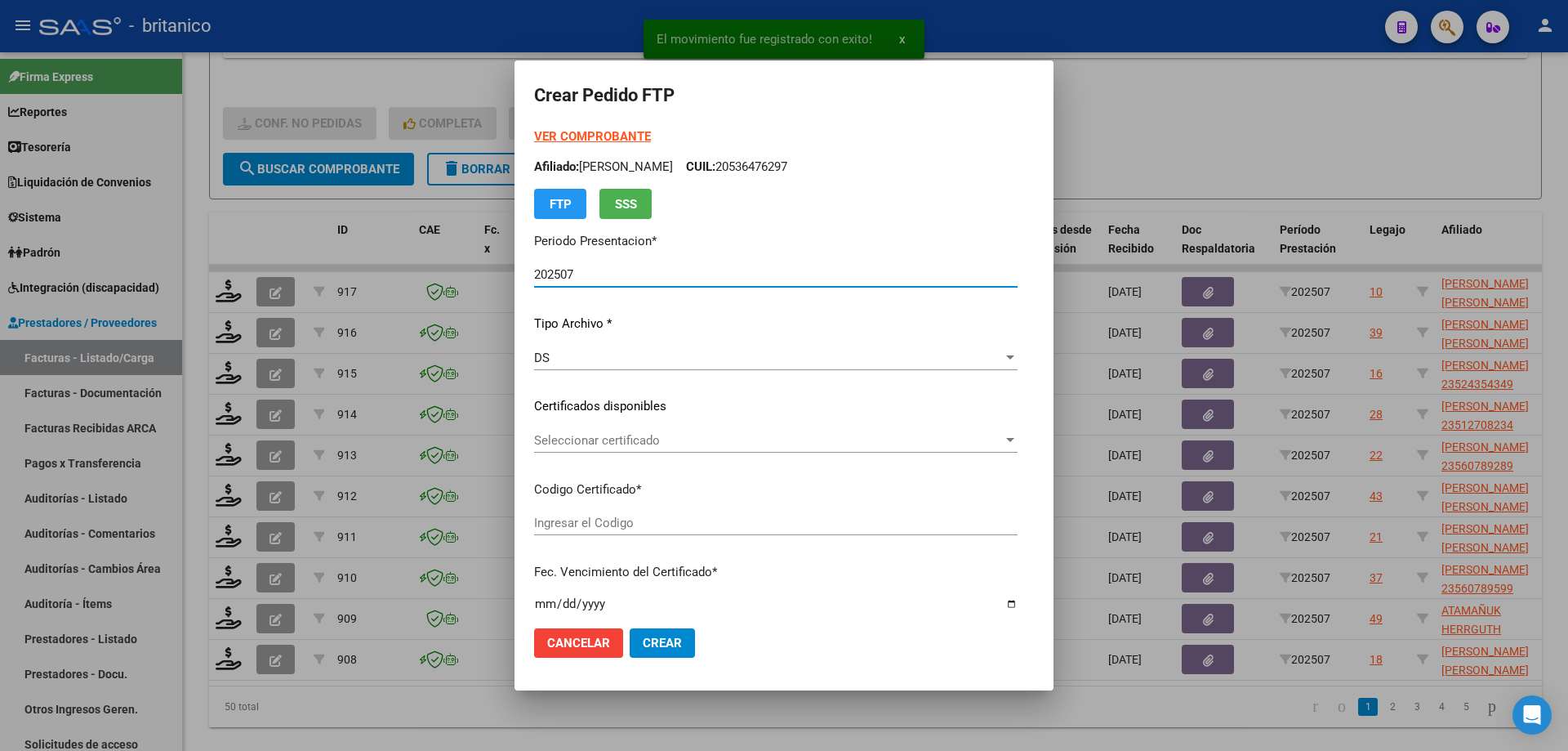
type input "ARG020005015326420230103-20280103CBA536"
type input "[DATE]"
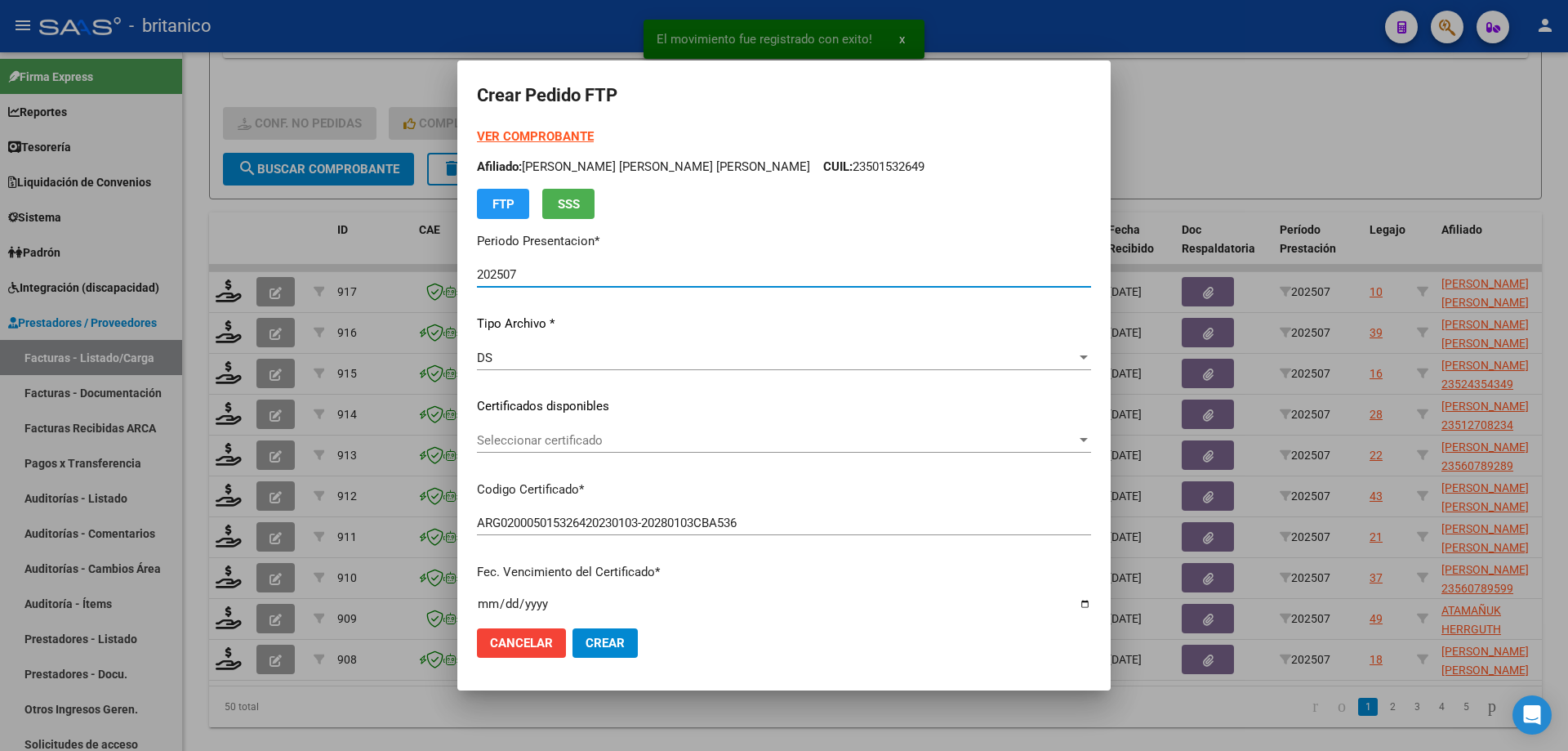
click at [588, 442] on span "Seleccionar certificado" at bounding box center [776, 440] width 599 height 15
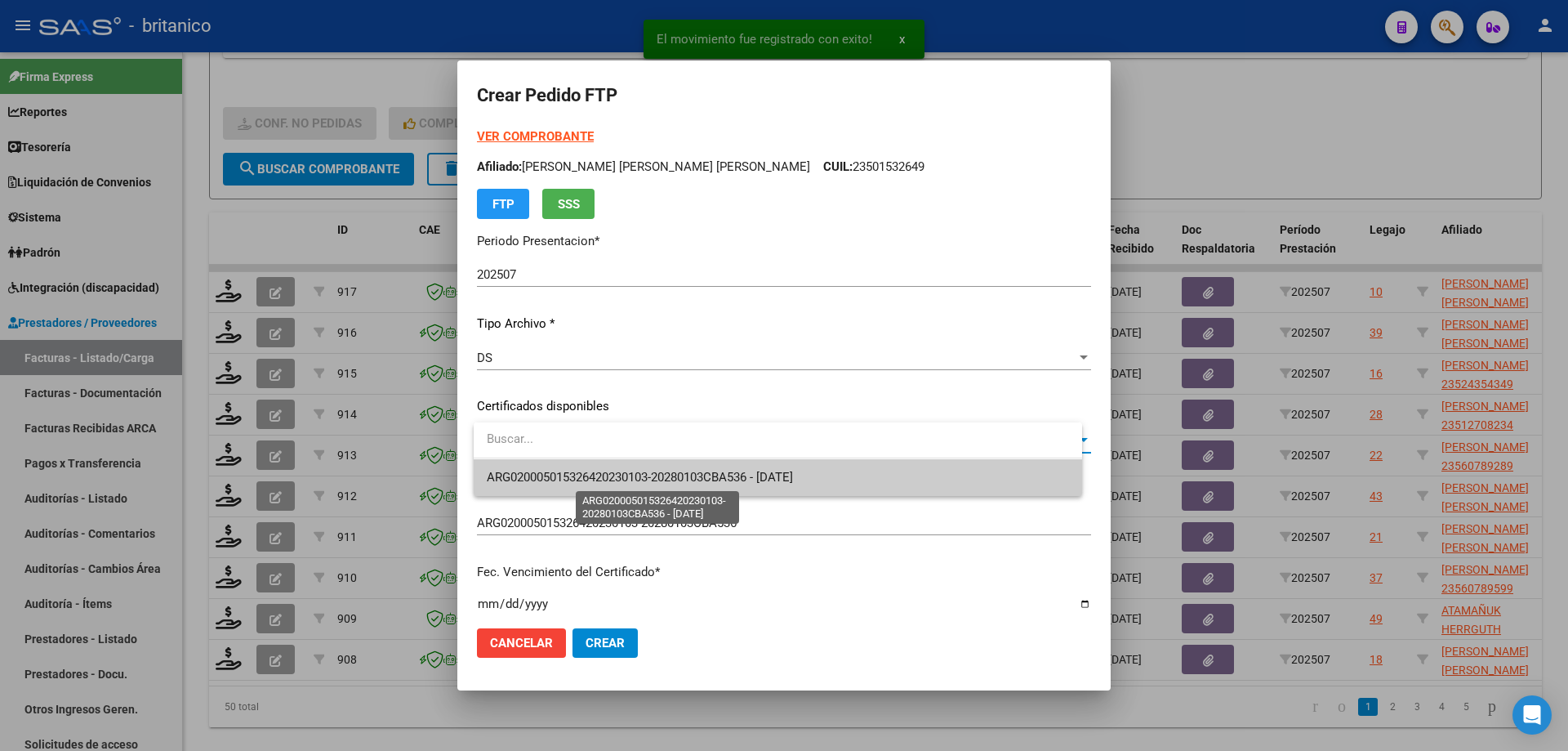
click at [652, 470] on span "ARG020005015326420230103-20280103CBA536 - [DATE]" at bounding box center [640, 476] width 306 height 15
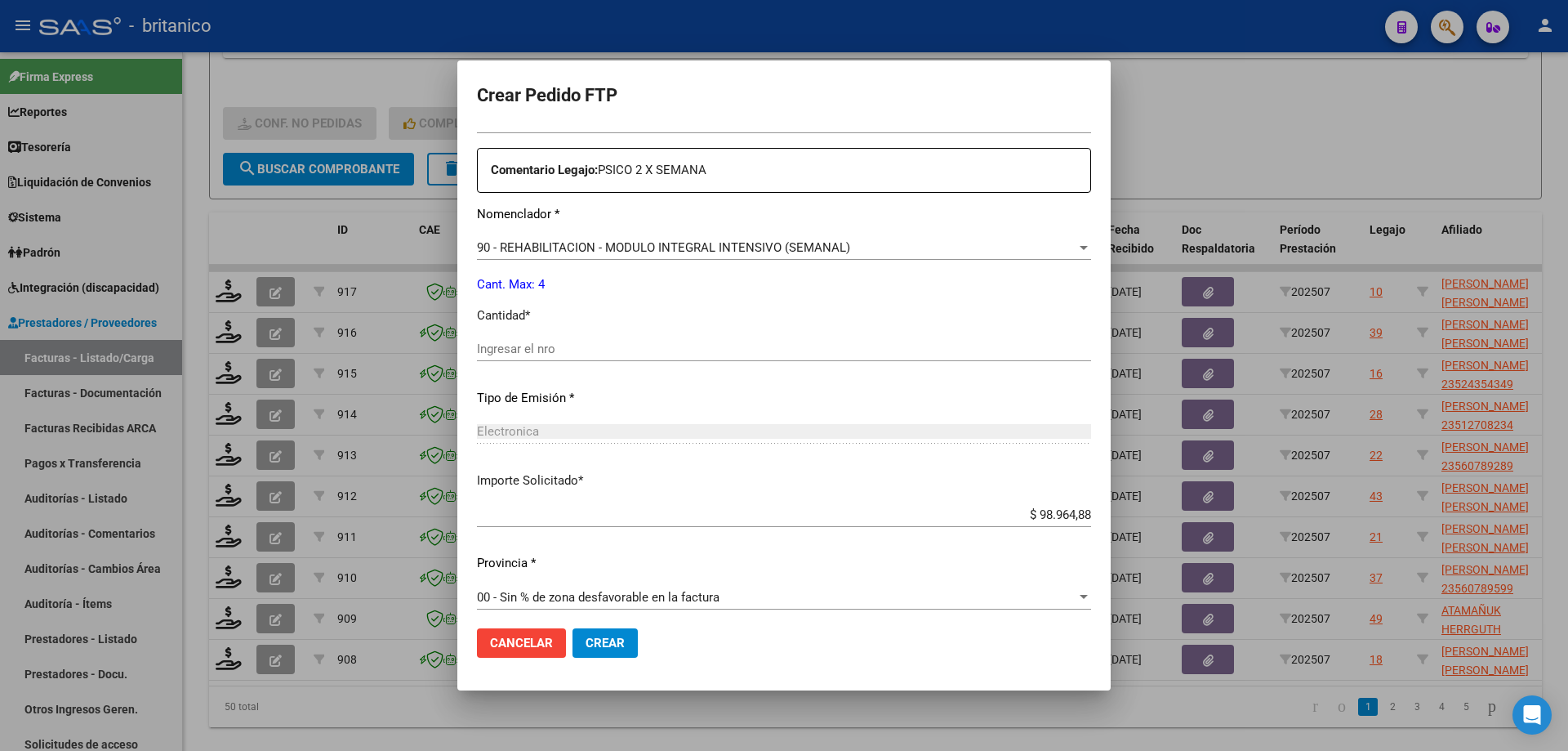
scroll to position [606, 0]
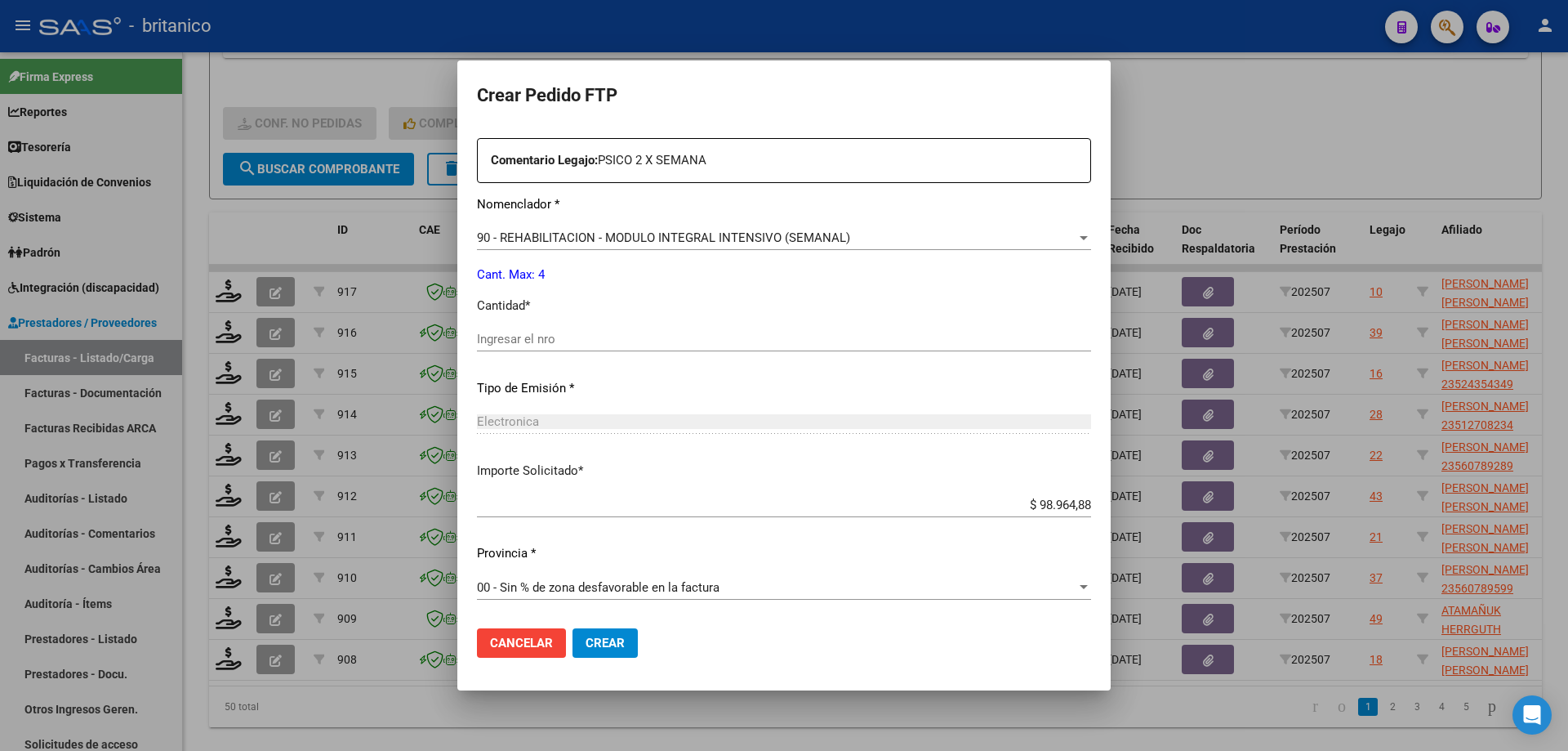
click at [516, 345] on input "Ingresar el nro" at bounding box center [784, 339] width 614 height 15
type input "4"
click at [612, 633] on button "Crear" at bounding box center [605, 643] width 65 height 29
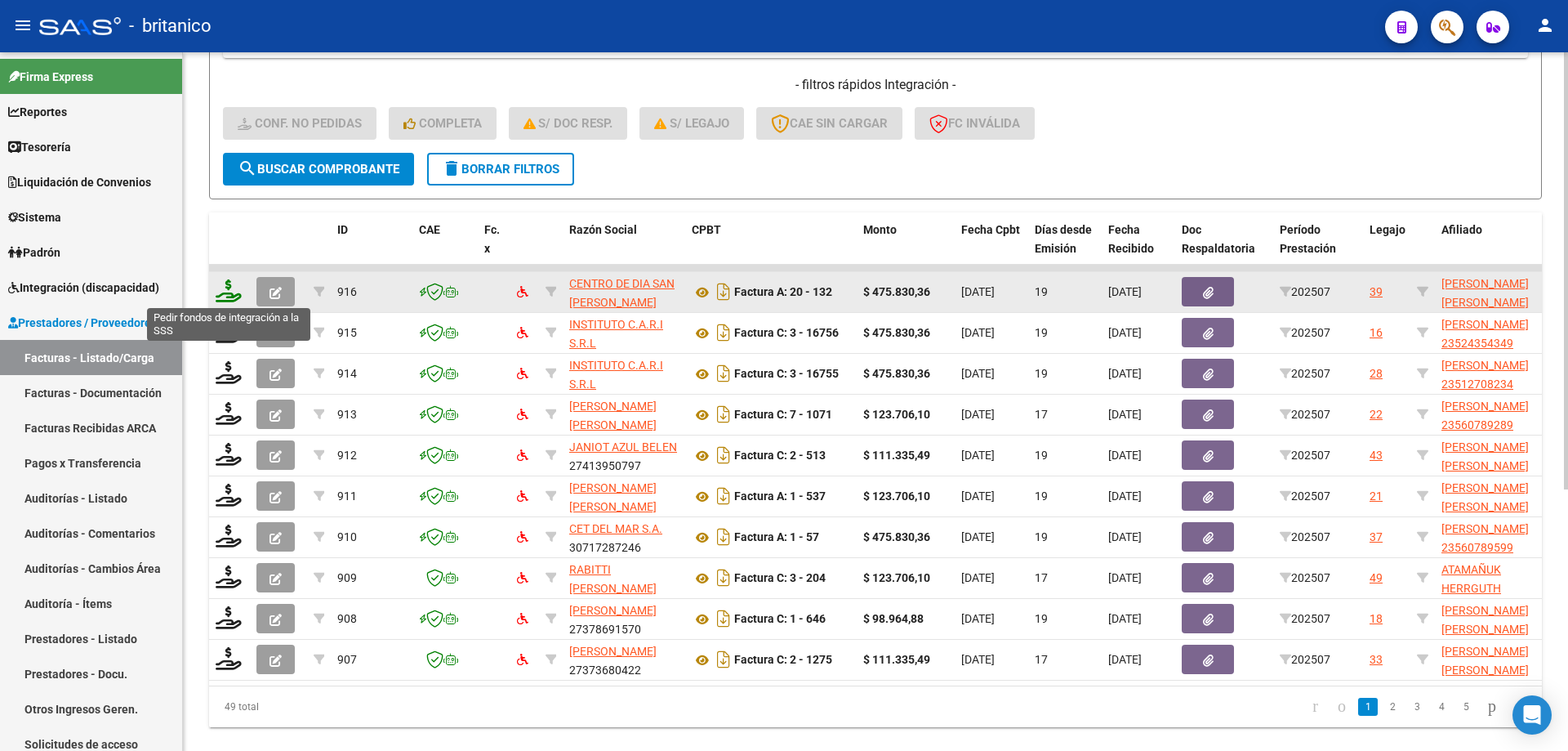
click at [221, 287] on icon at bounding box center [228, 291] width 27 height 23
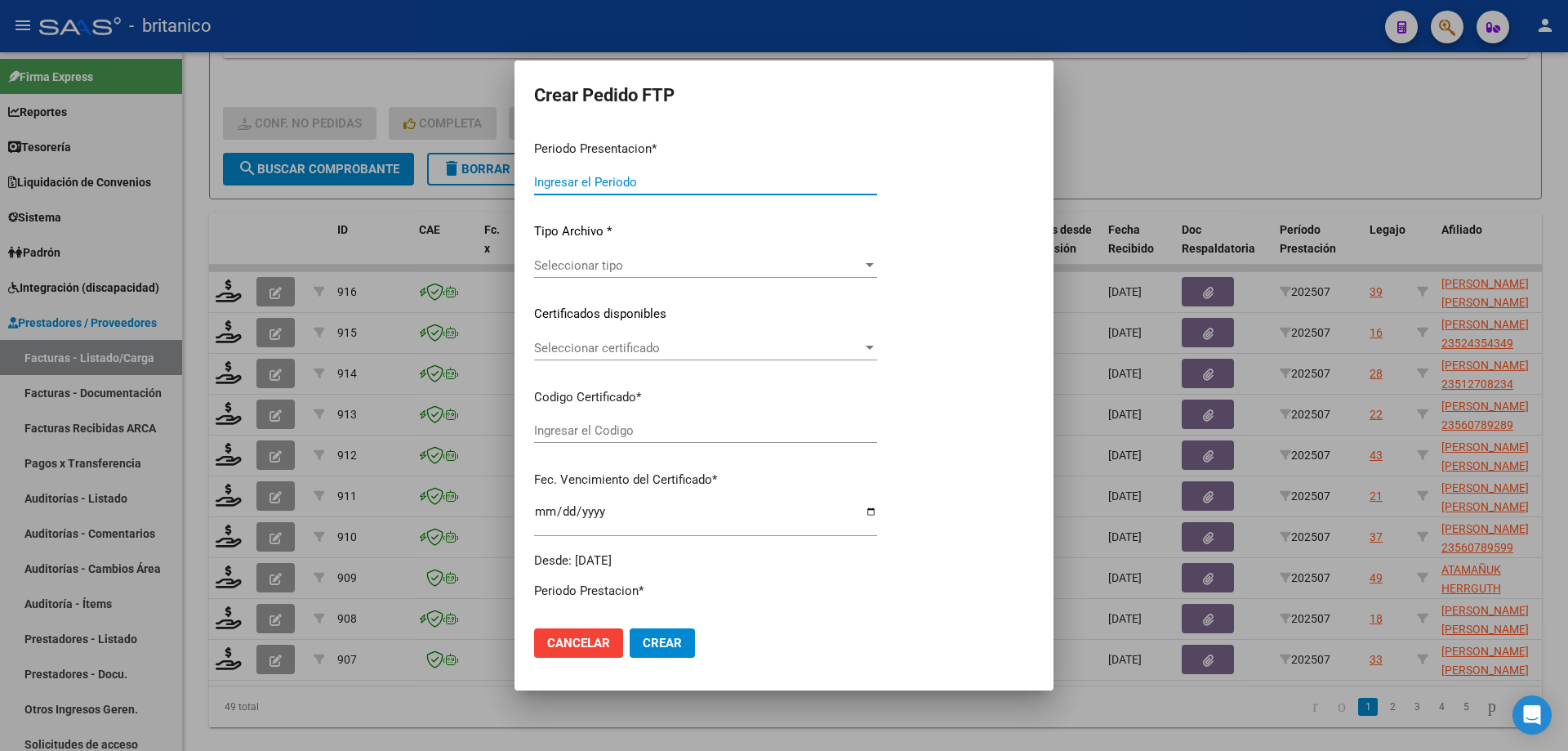
type input "202507"
type input "$ 475.830,36"
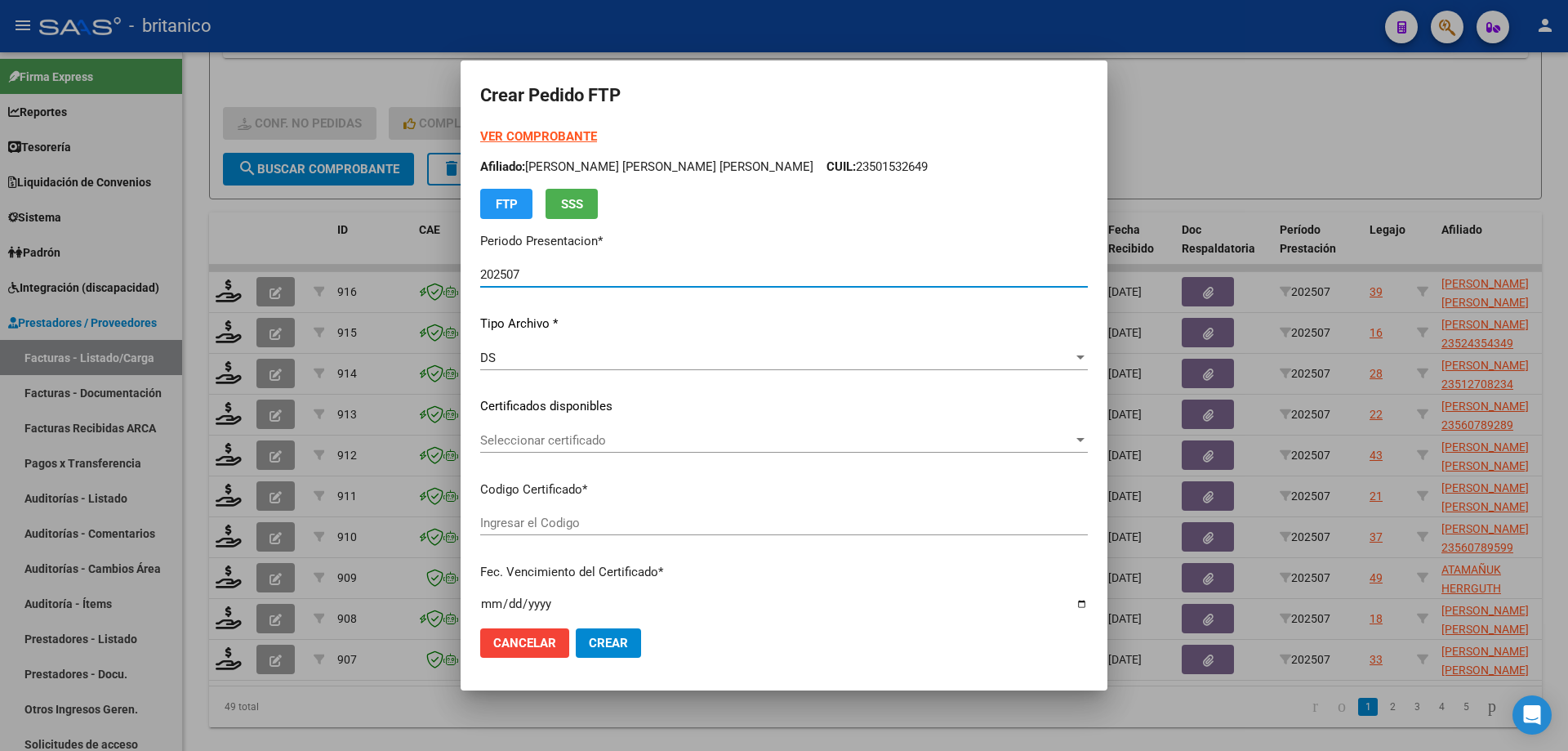
type input "ARG02000578236462022122620271226BUE315"
type input "[DATE]"
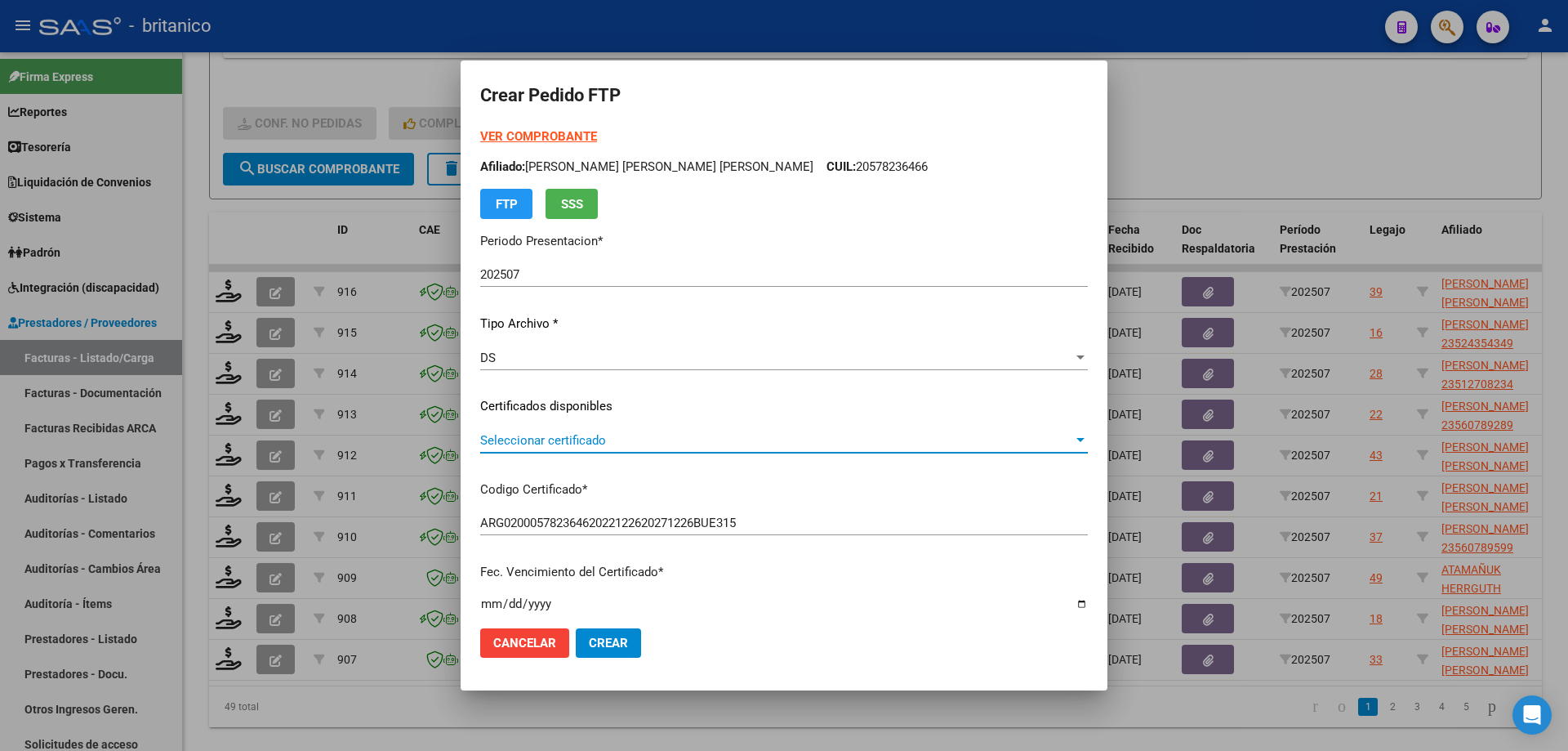
click at [575, 445] on span "Seleccionar certificado" at bounding box center [776, 440] width 592 height 15
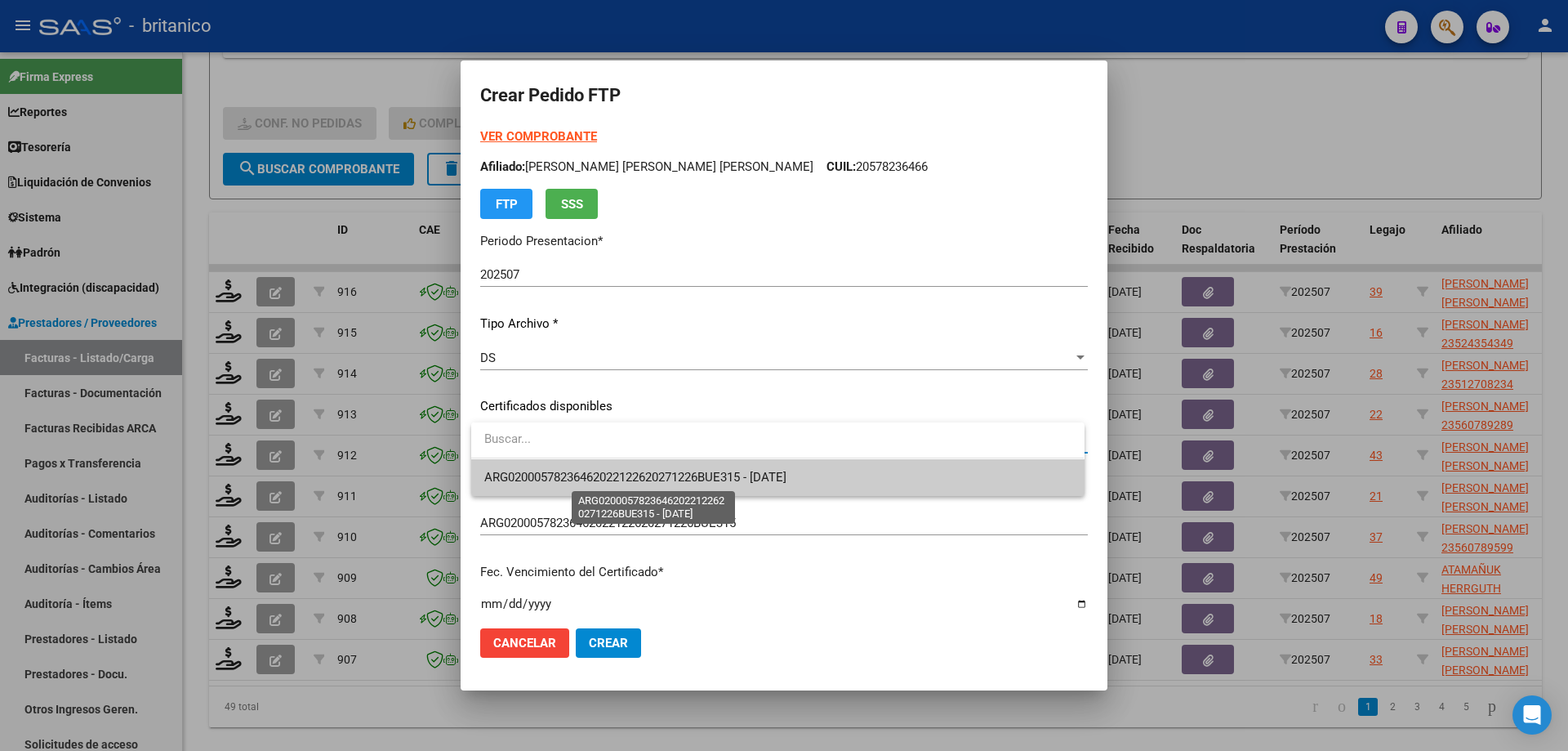
click at [591, 470] on span "ARG02000578236462022122620271226BUE315 - [DATE]" at bounding box center [634, 476] width 302 height 15
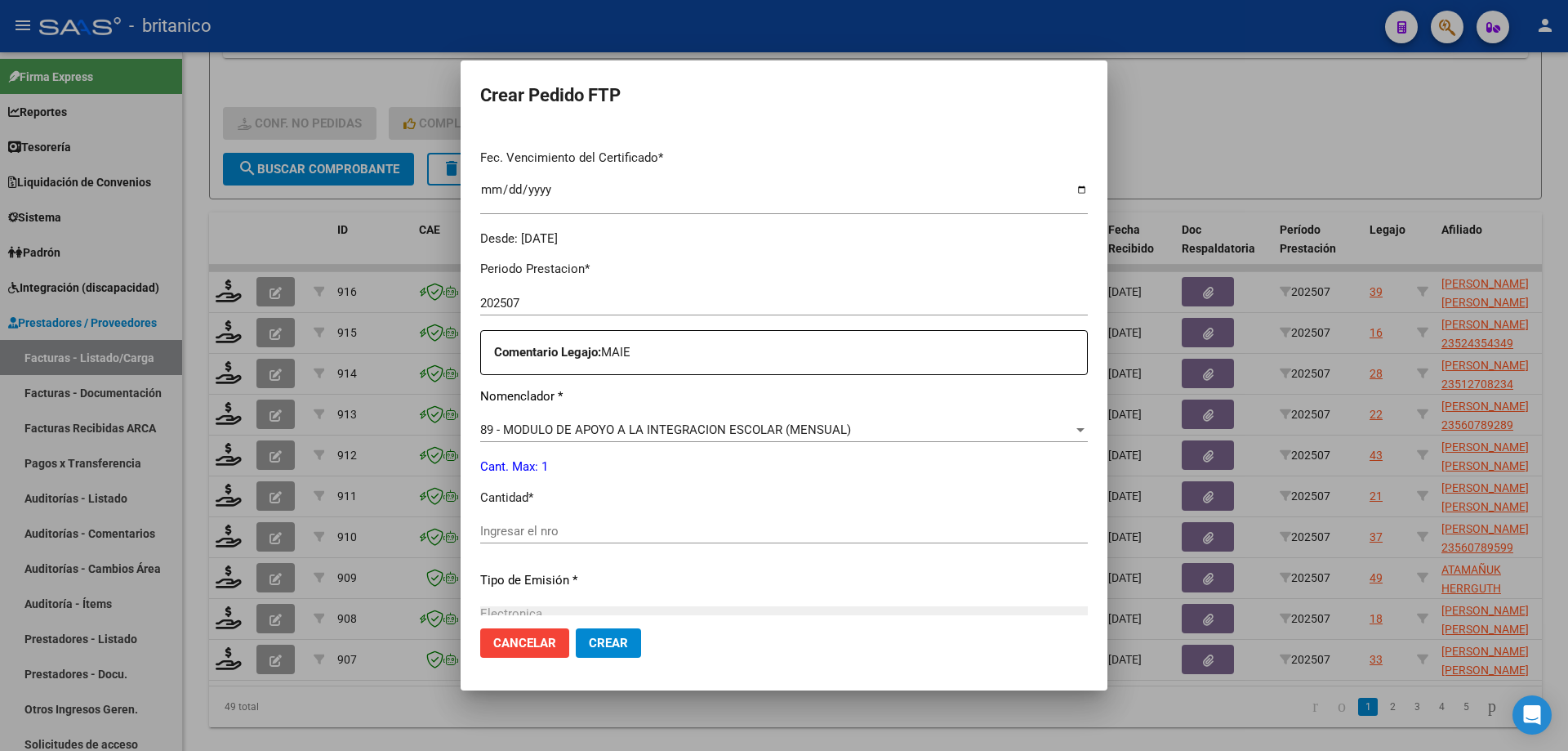
scroll to position [490, 0]
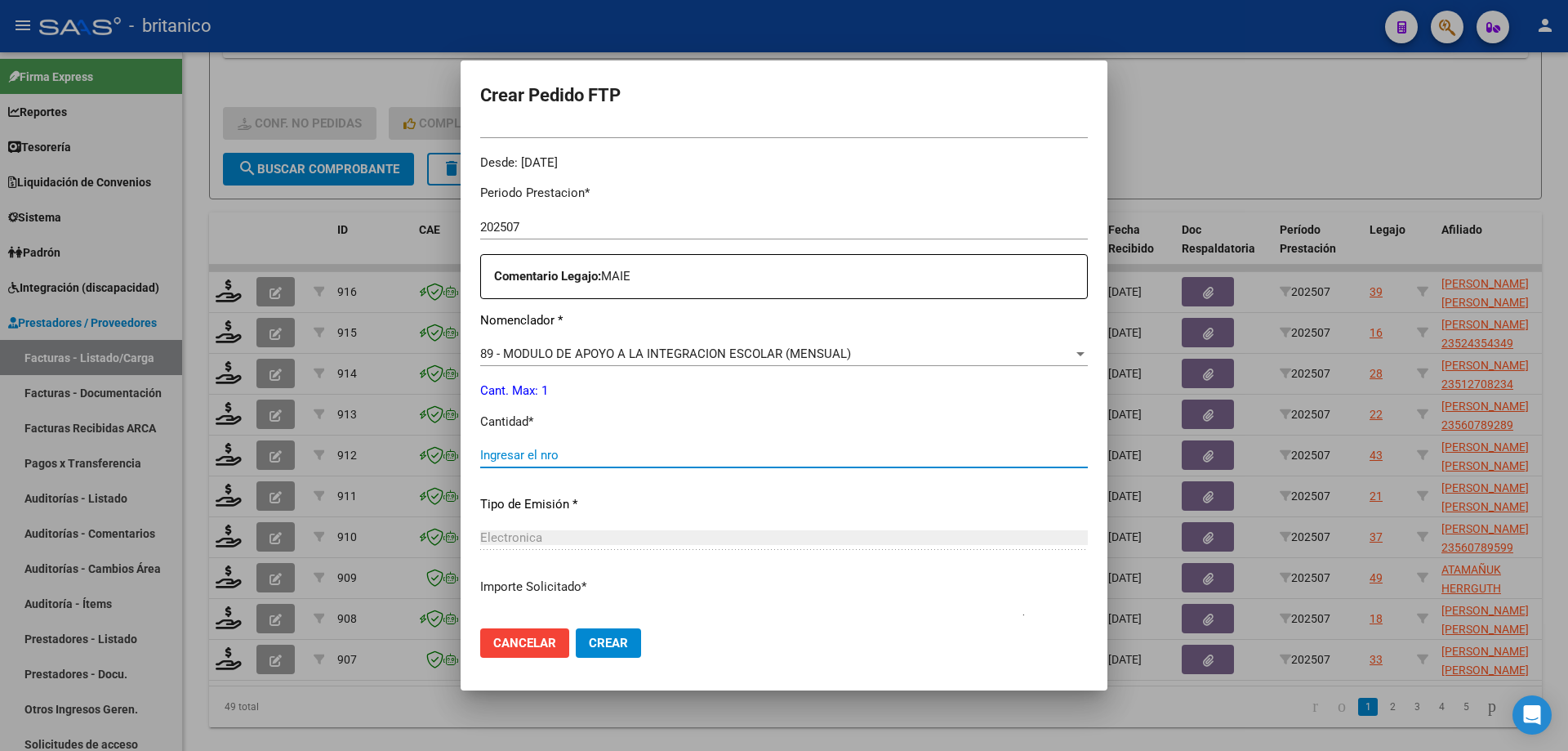
click at [561, 454] on input "Ingresar el nro" at bounding box center [784, 454] width 608 height 15
type input "1"
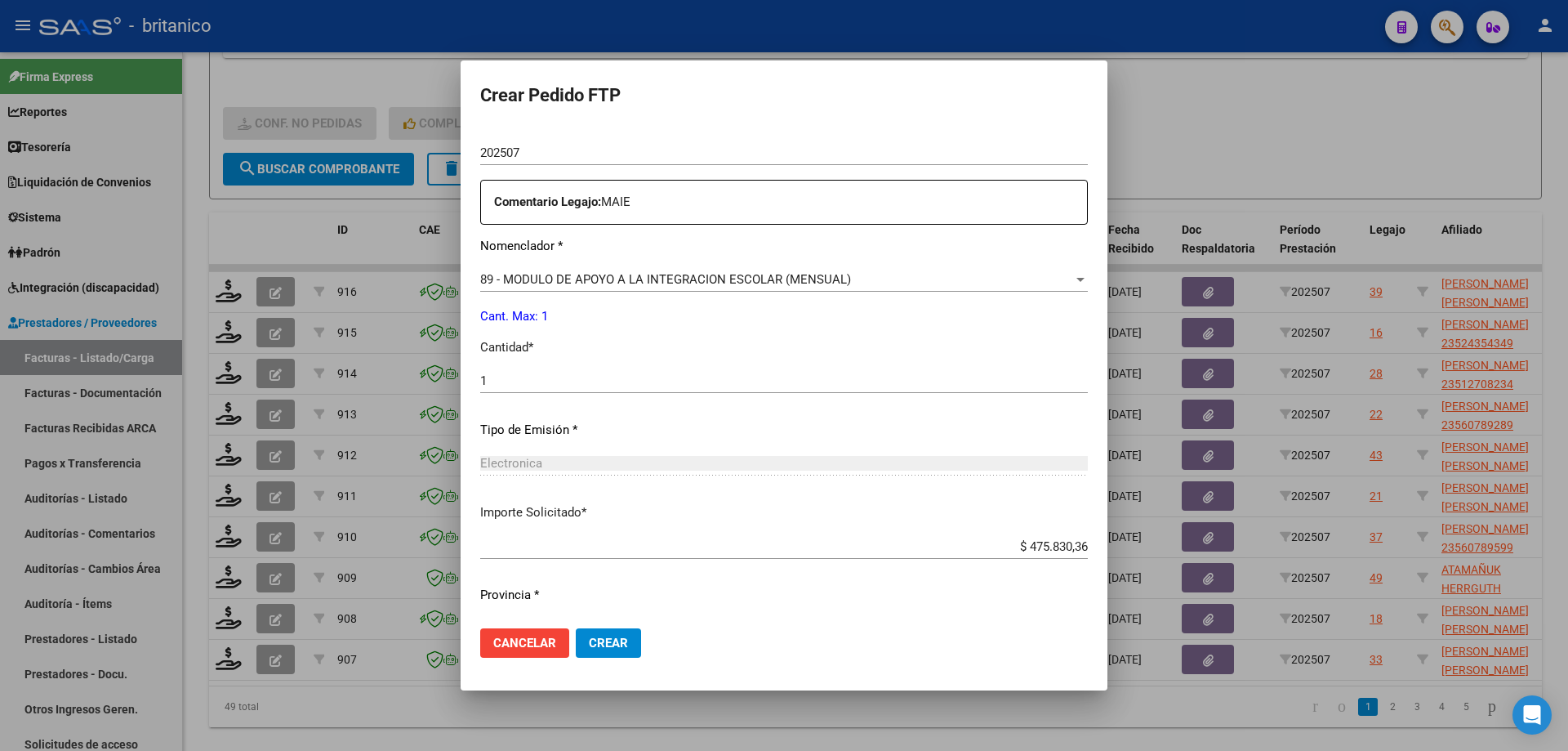
scroll to position [606, 0]
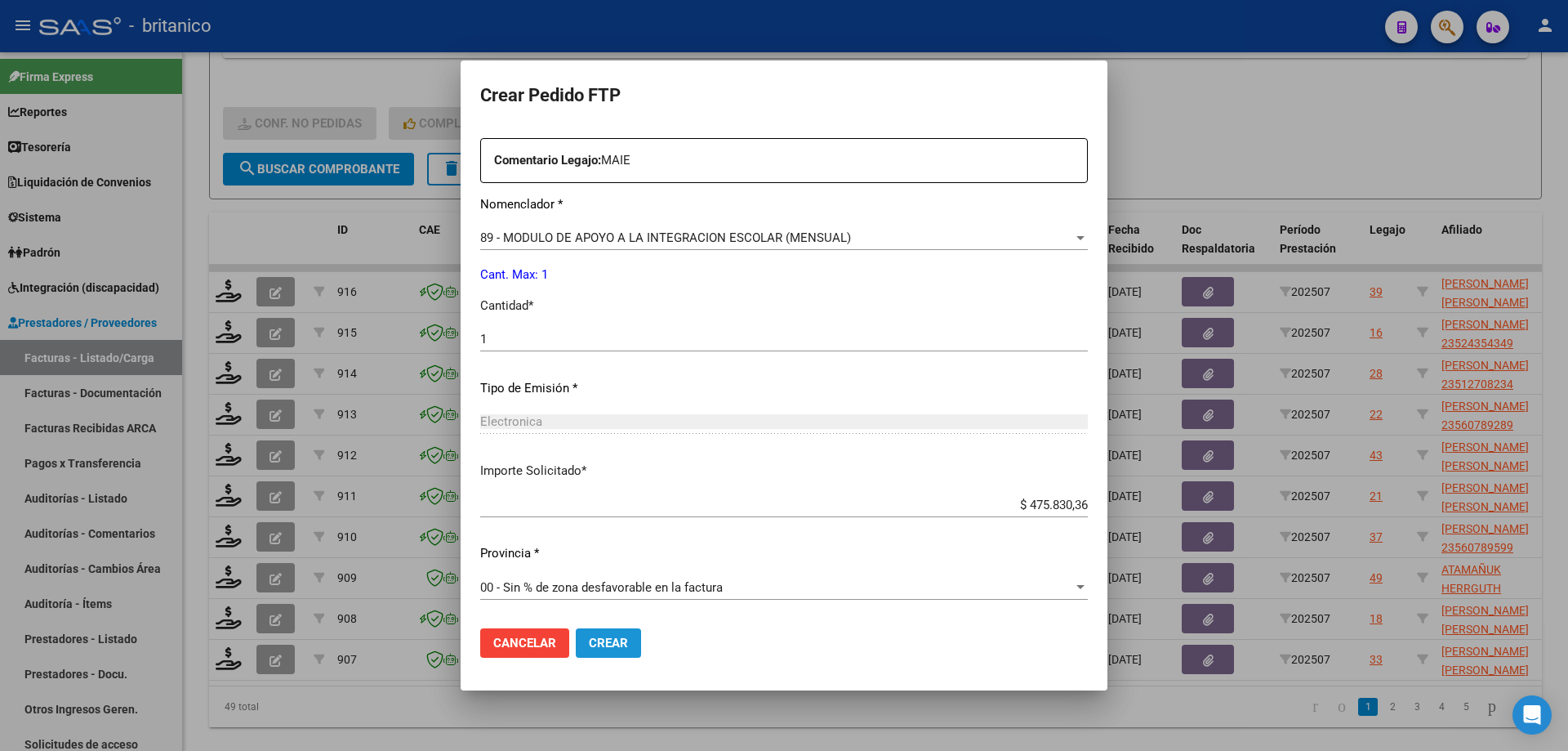
click at [615, 637] on span "Crear" at bounding box center [609, 642] width 39 height 15
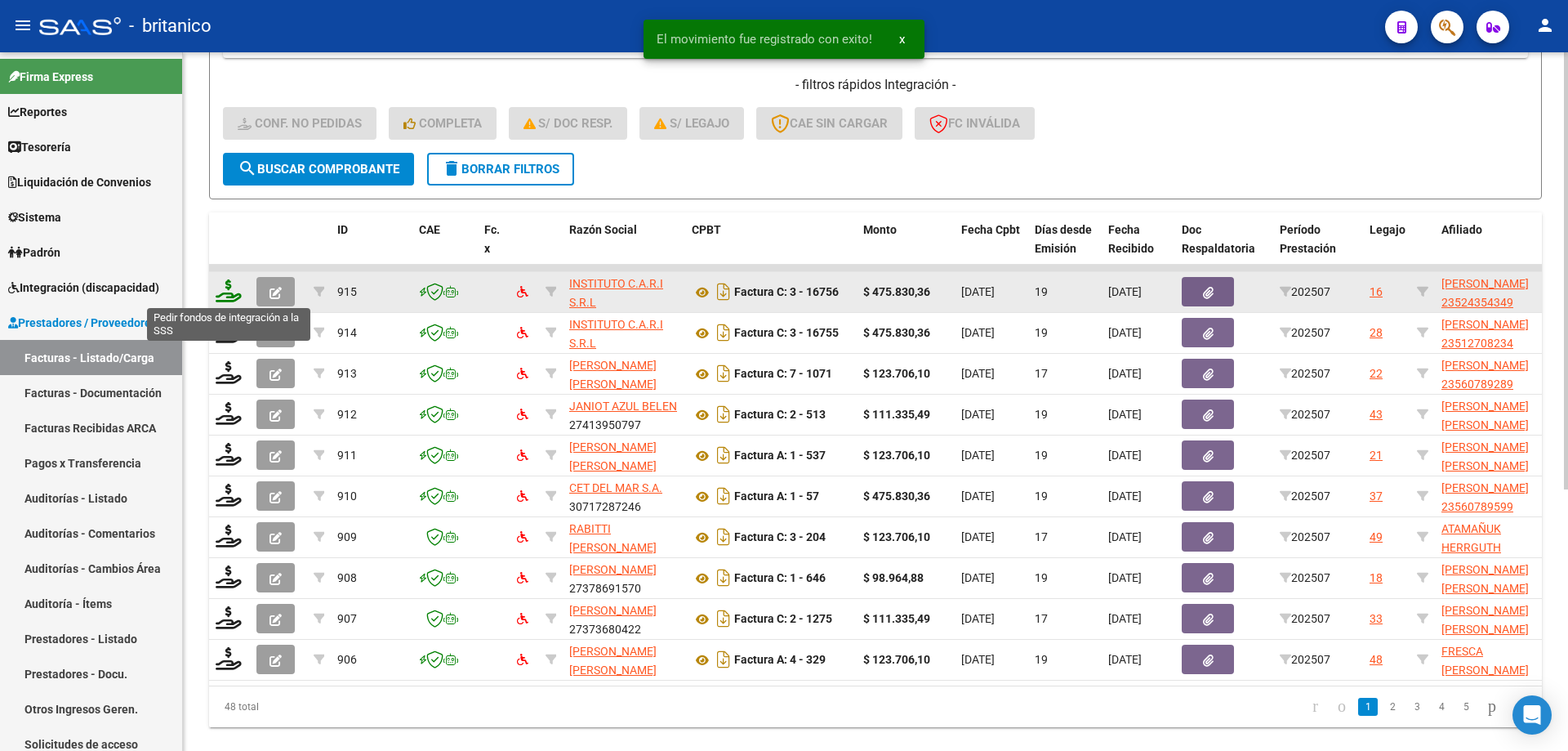
click at [231, 283] on icon at bounding box center [228, 291] width 27 height 23
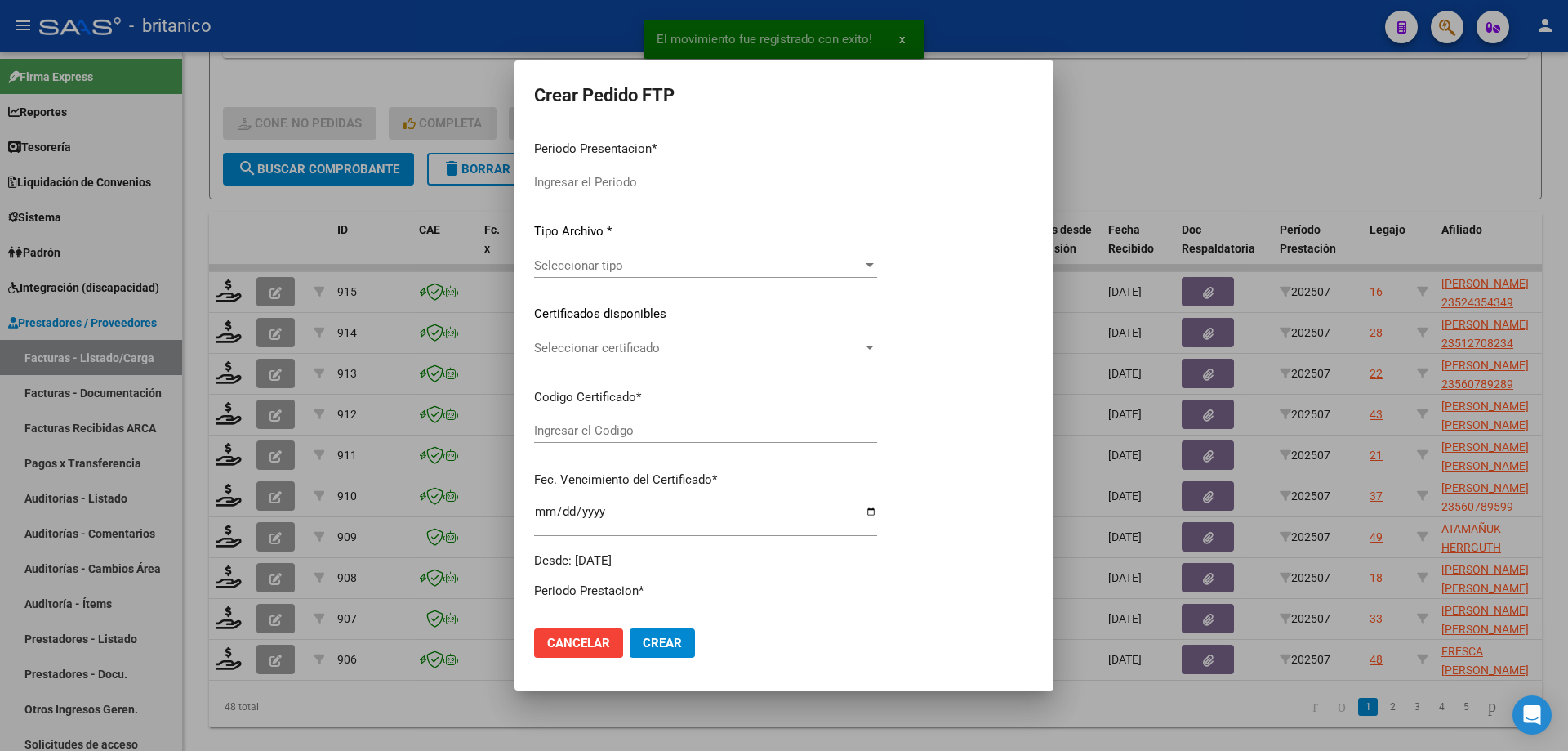
type input "202507"
type input "$ 475.830,36"
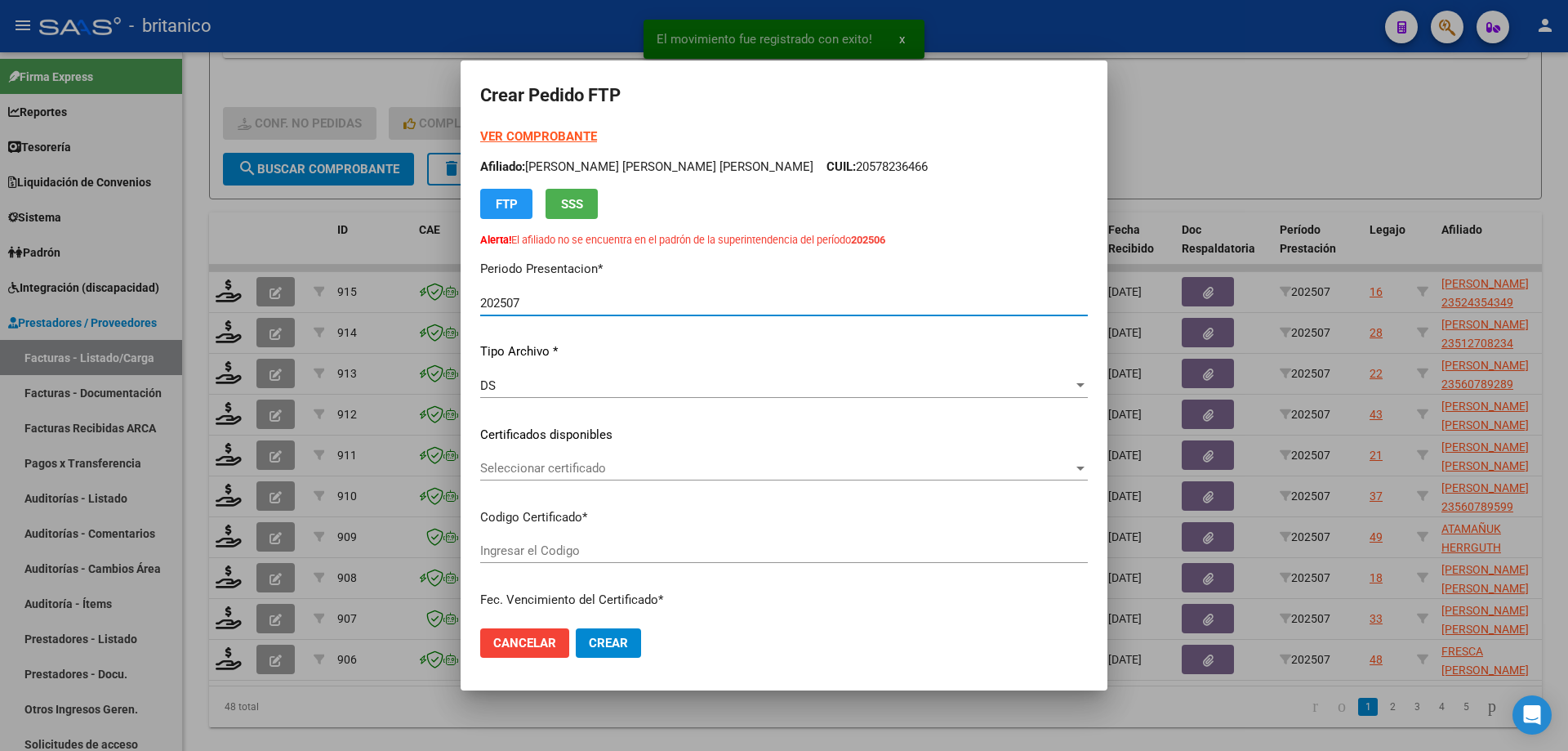
type input "ARG02000524354342022102020271020BS413"
type input "[DATE]"
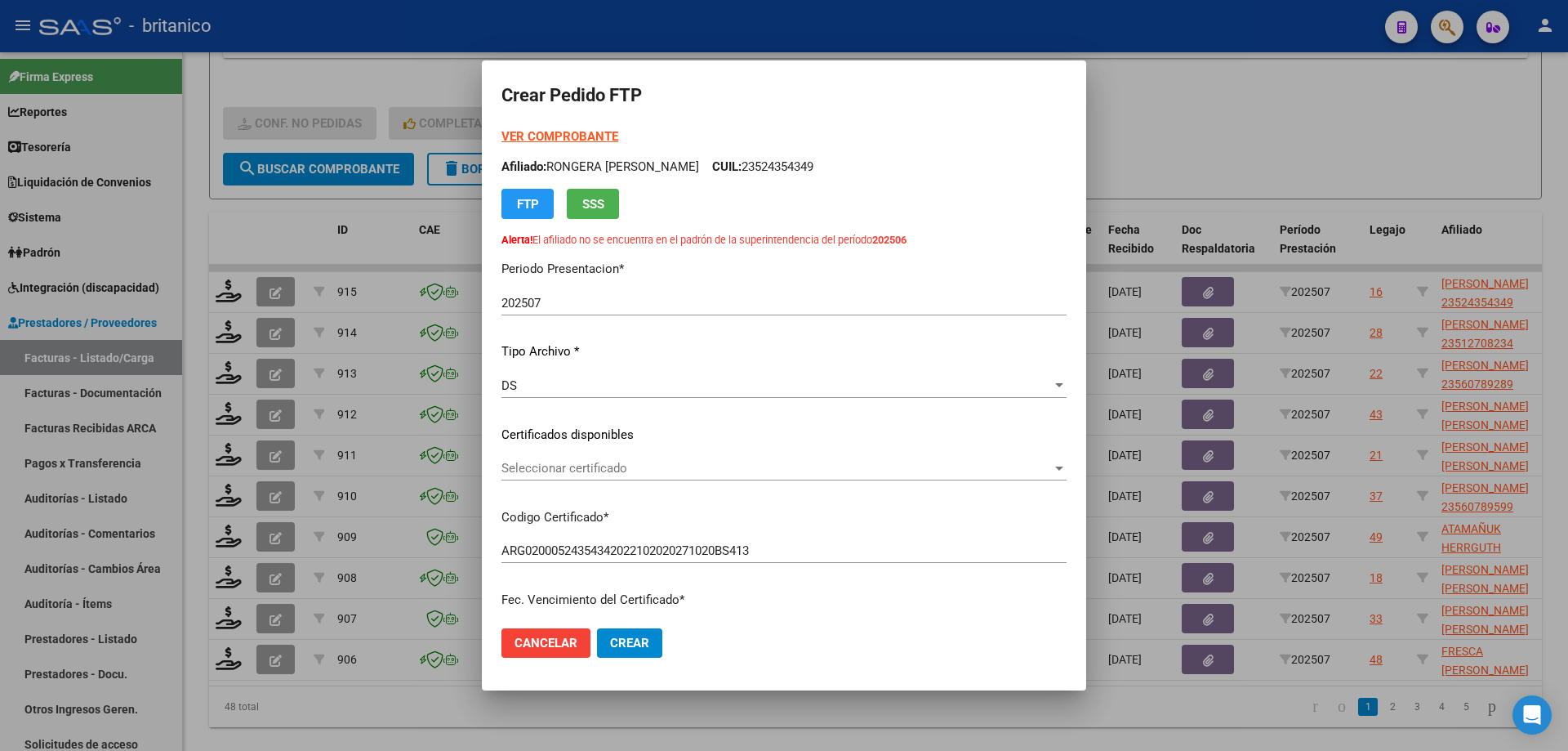
click at [568, 137] on strong "VER COMPROBANTE" at bounding box center [559, 136] width 117 height 15
click at [1196, 151] on div at bounding box center [784, 376] width 1568 height 751
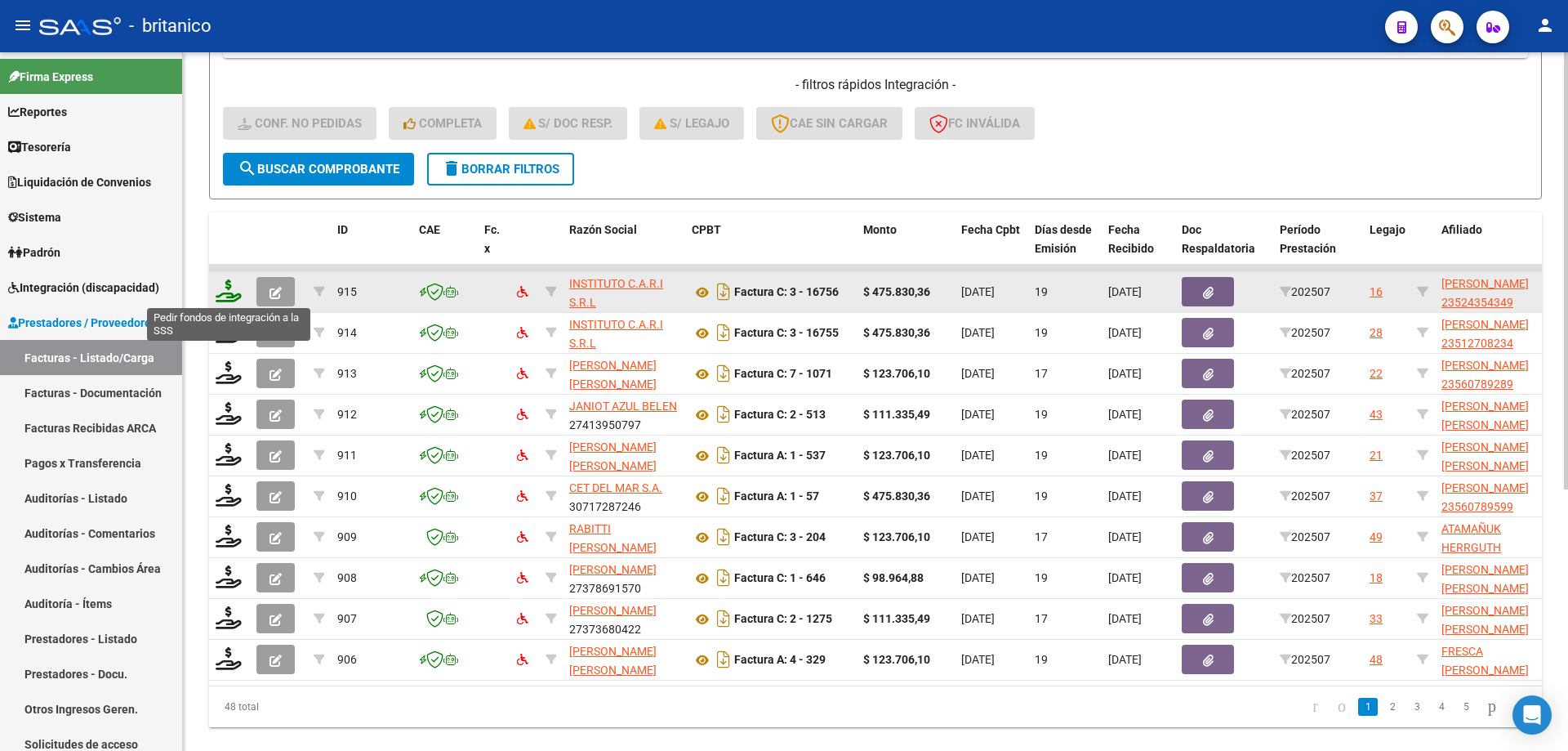
click at [236, 282] on icon at bounding box center [228, 291] width 27 height 23
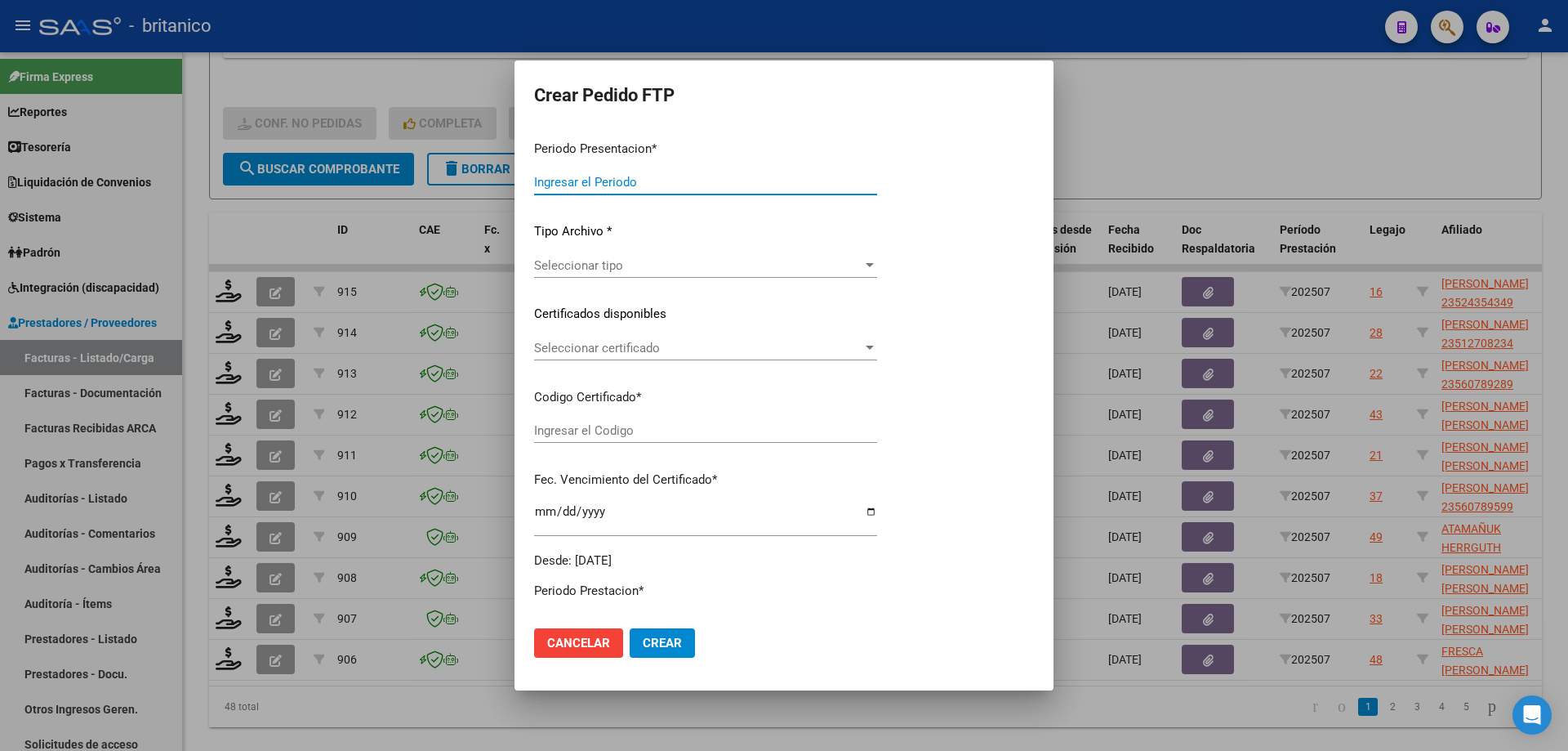
type input "202507"
type input "$ 475.830,36"
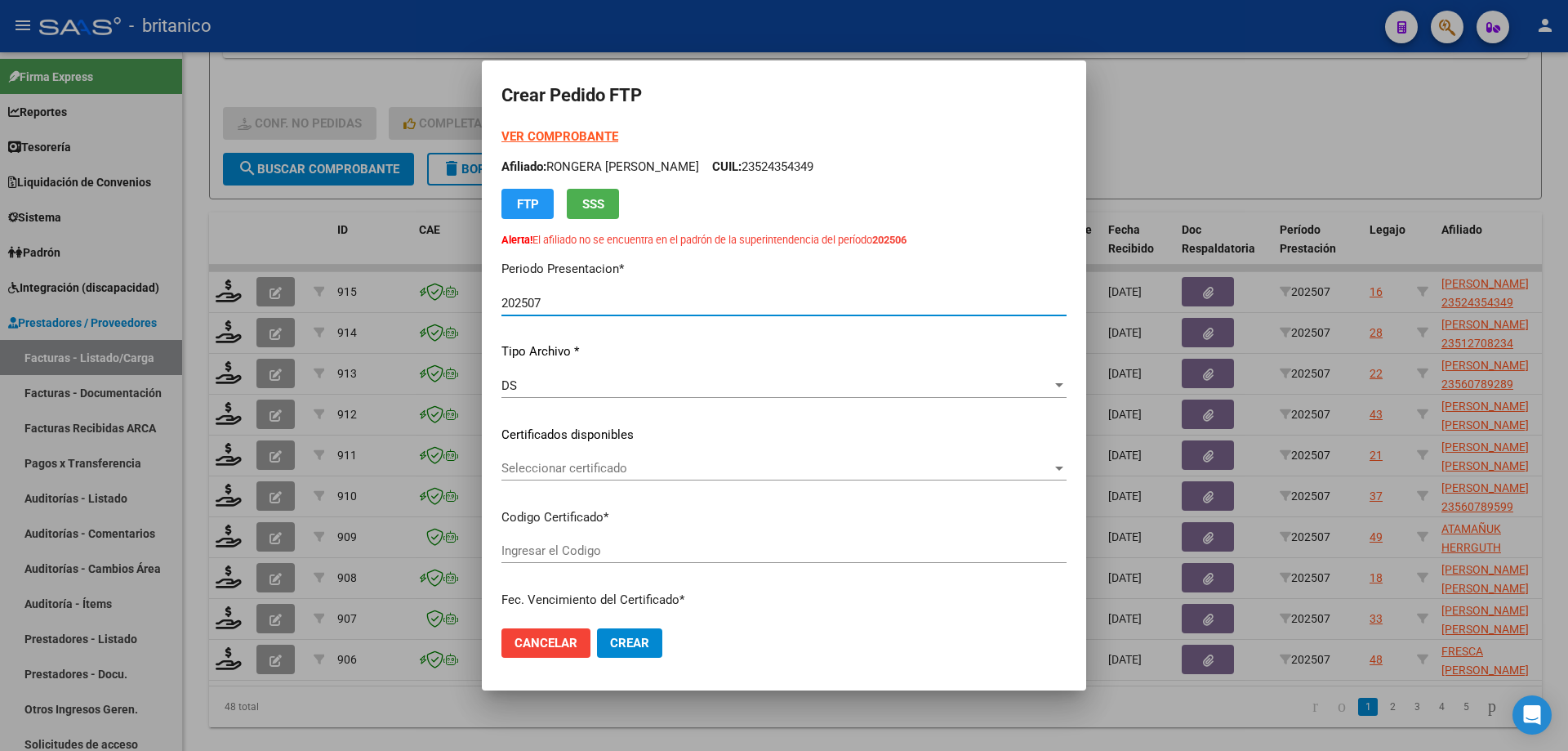
type input "ARG02000524354342022102020271020BS413"
type input "[DATE]"
click at [1226, 91] on div at bounding box center [784, 376] width 1568 height 751
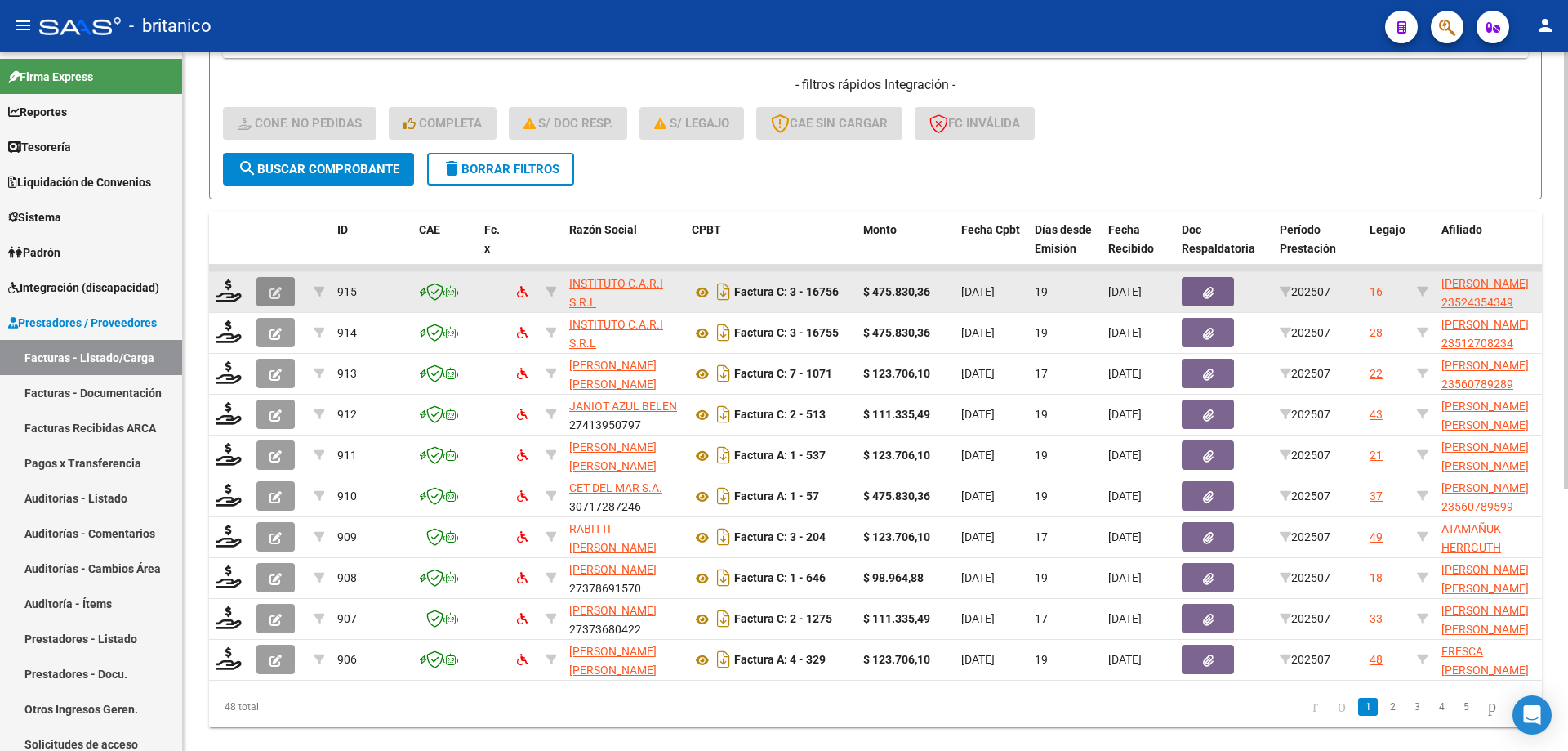
click at [276, 284] on span "button" at bounding box center [275, 291] width 12 height 15
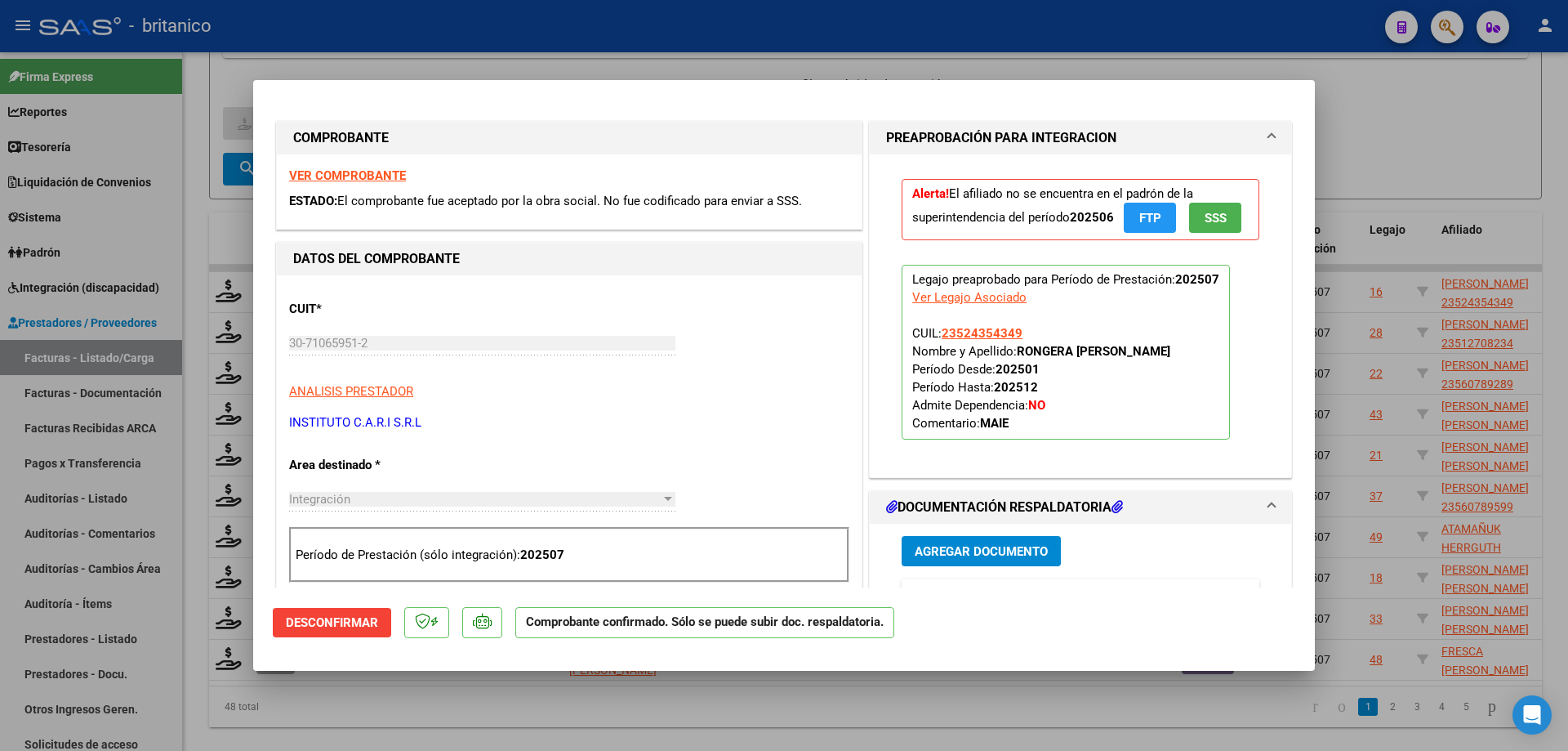
click at [355, 619] on span "Desconfirmar" at bounding box center [332, 622] width 92 height 15
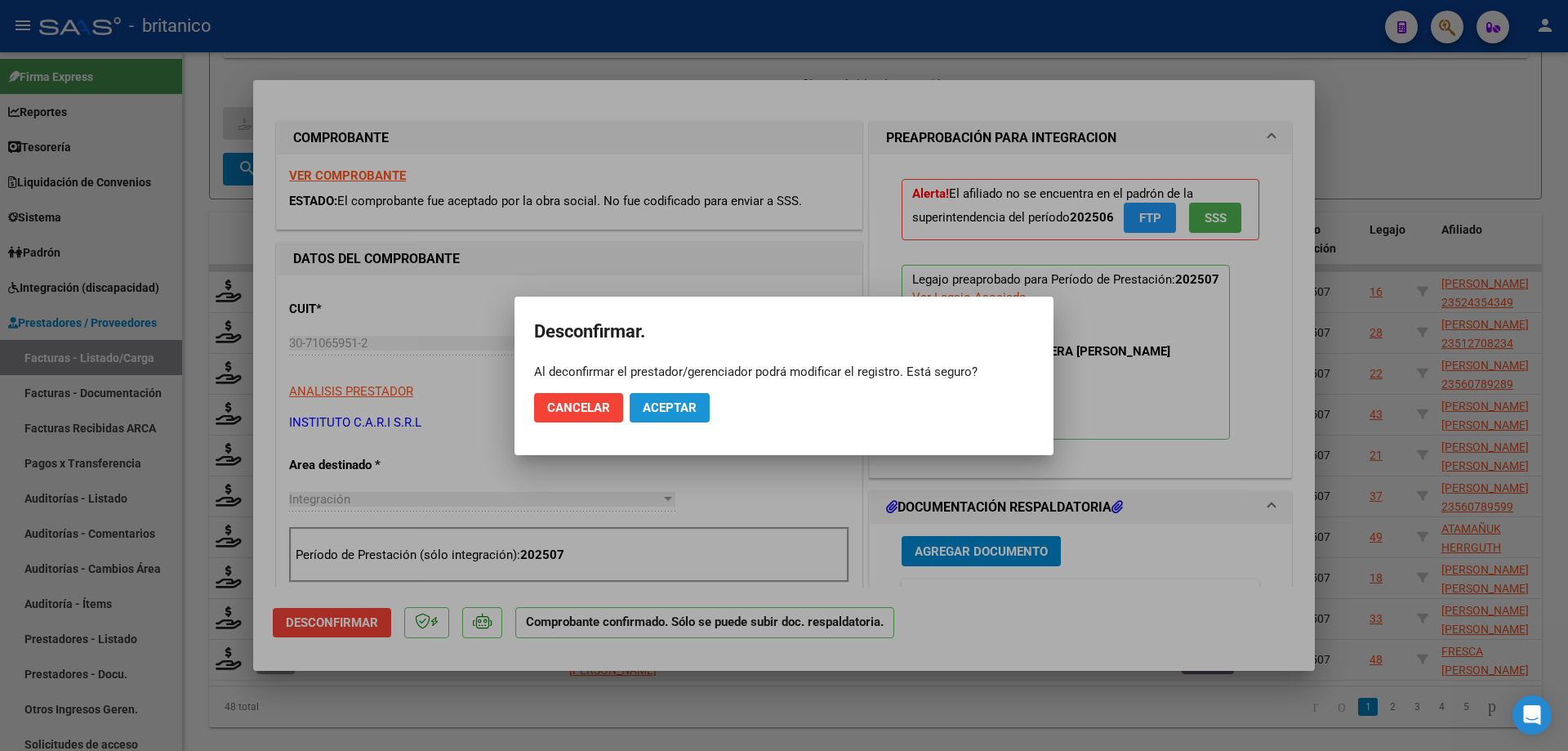
click at [683, 400] on span "Aceptar" at bounding box center [669, 407] width 54 height 15
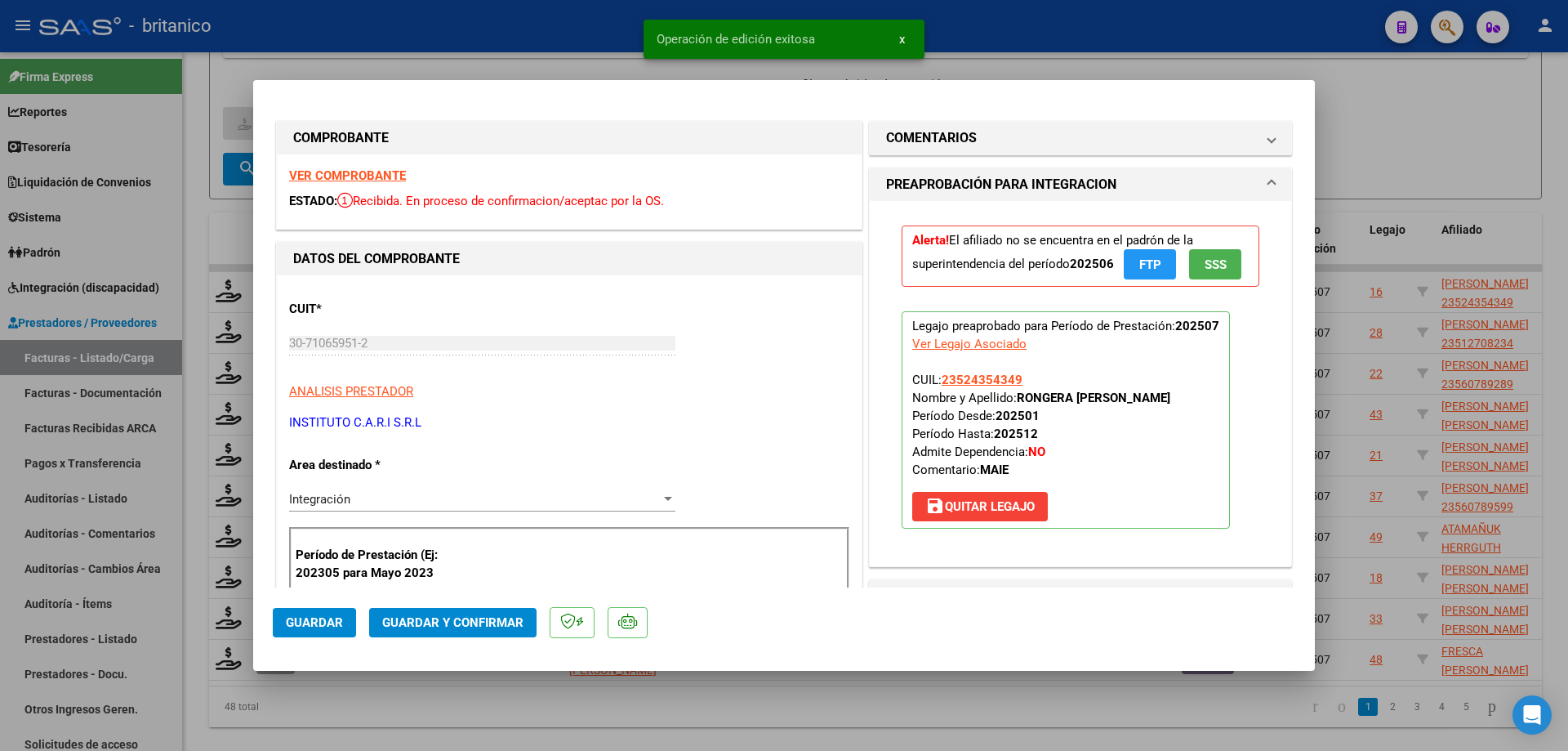
click at [613, 501] on div "Integración" at bounding box center [475, 499] width 372 height 15
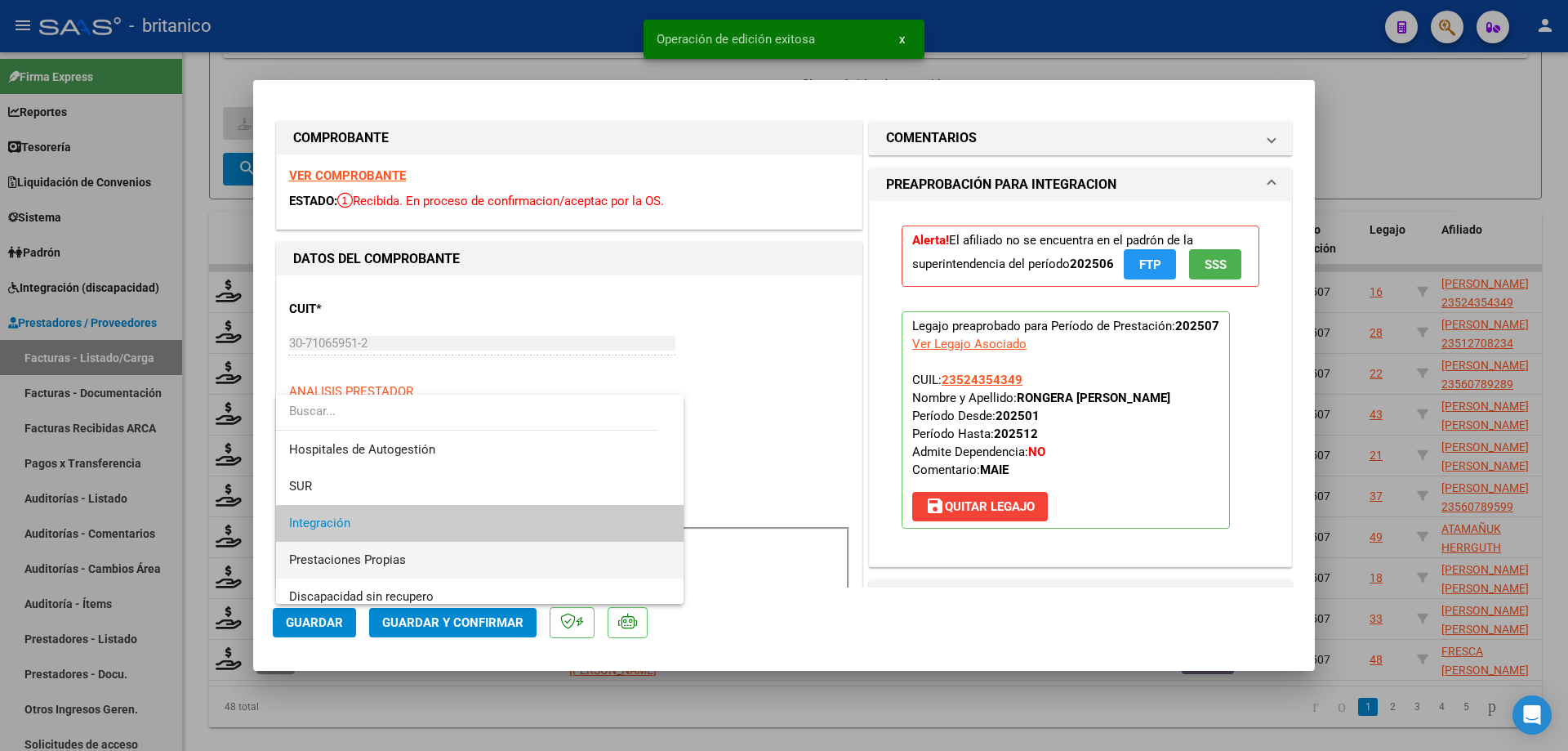
scroll to position [25, 0]
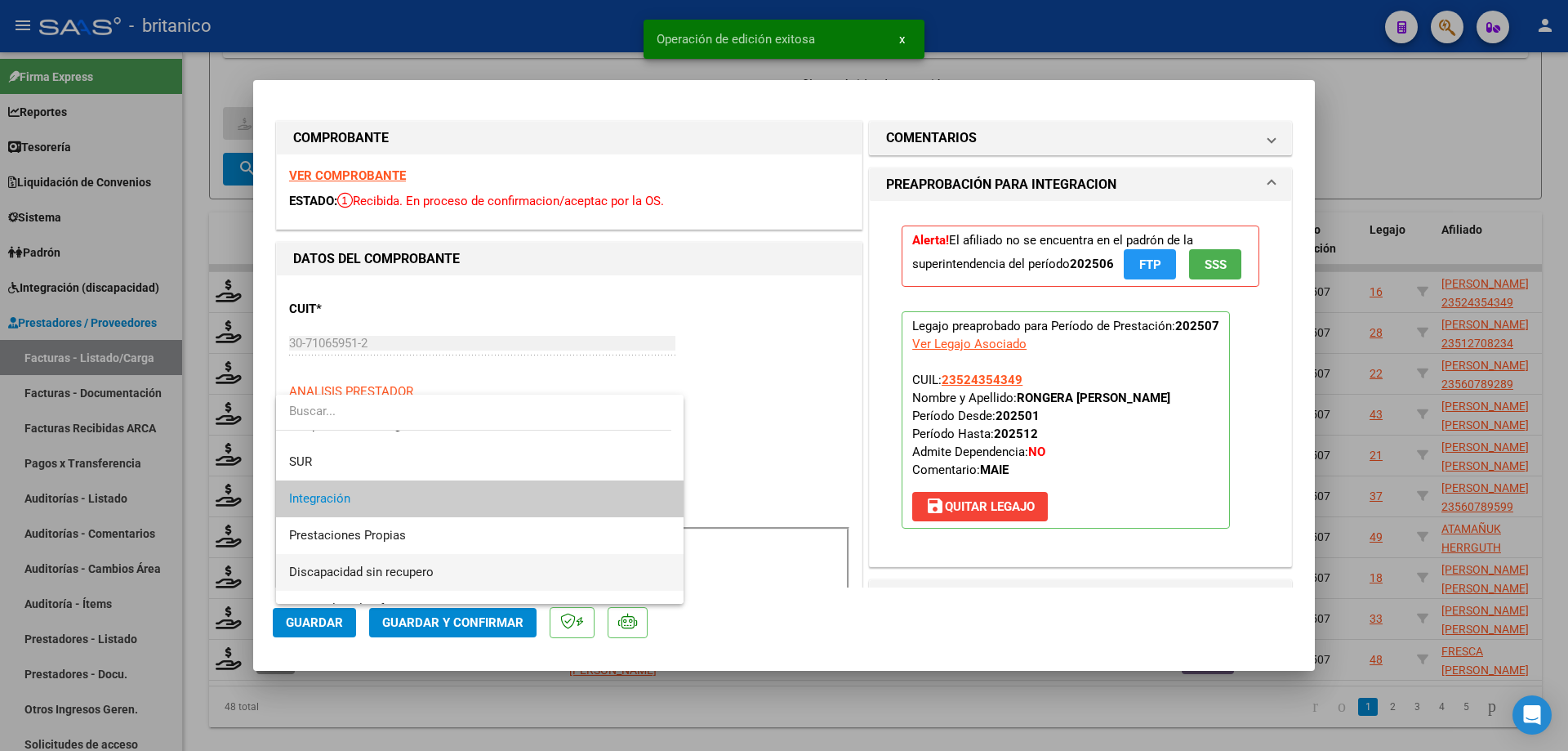
click at [445, 570] on span "Discapacidad sin recupero" at bounding box center [480, 572] width 381 height 37
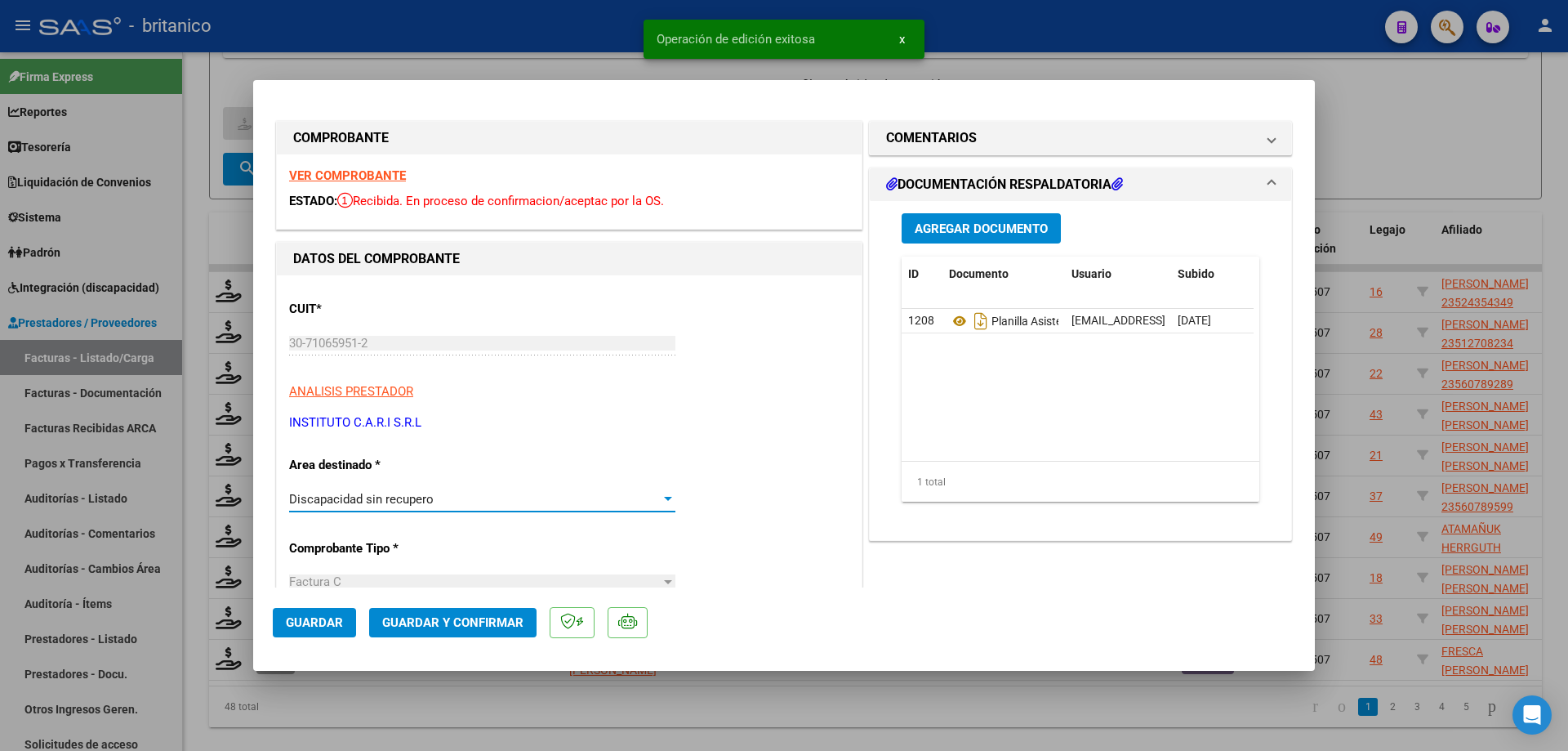
click at [331, 616] on span "Guardar" at bounding box center [314, 622] width 57 height 15
click at [440, 713] on div at bounding box center [784, 376] width 1568 height 751
type input "$ 0,00"
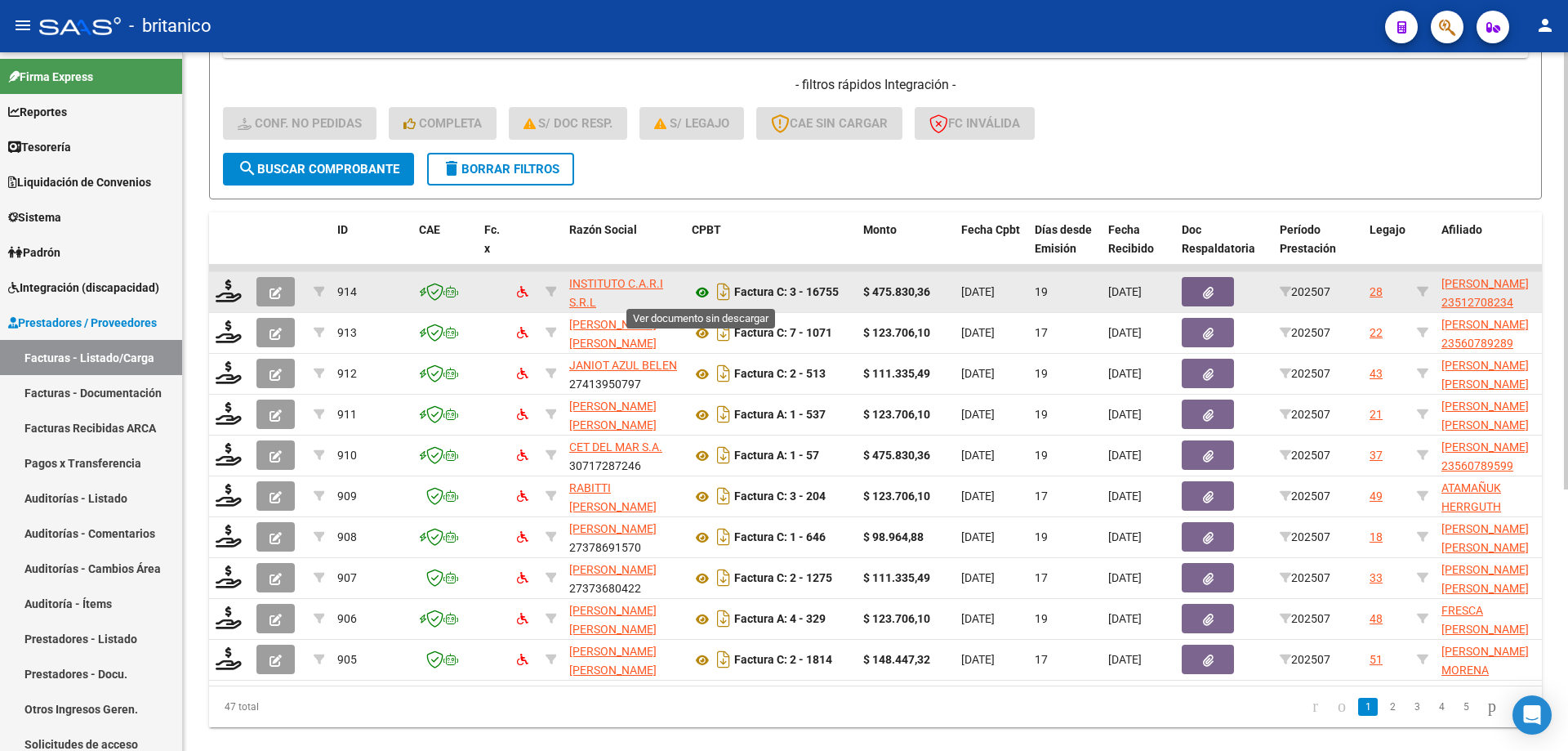
click at [706, 293] on icon at bounding box center [702, 292] width 21 height 20
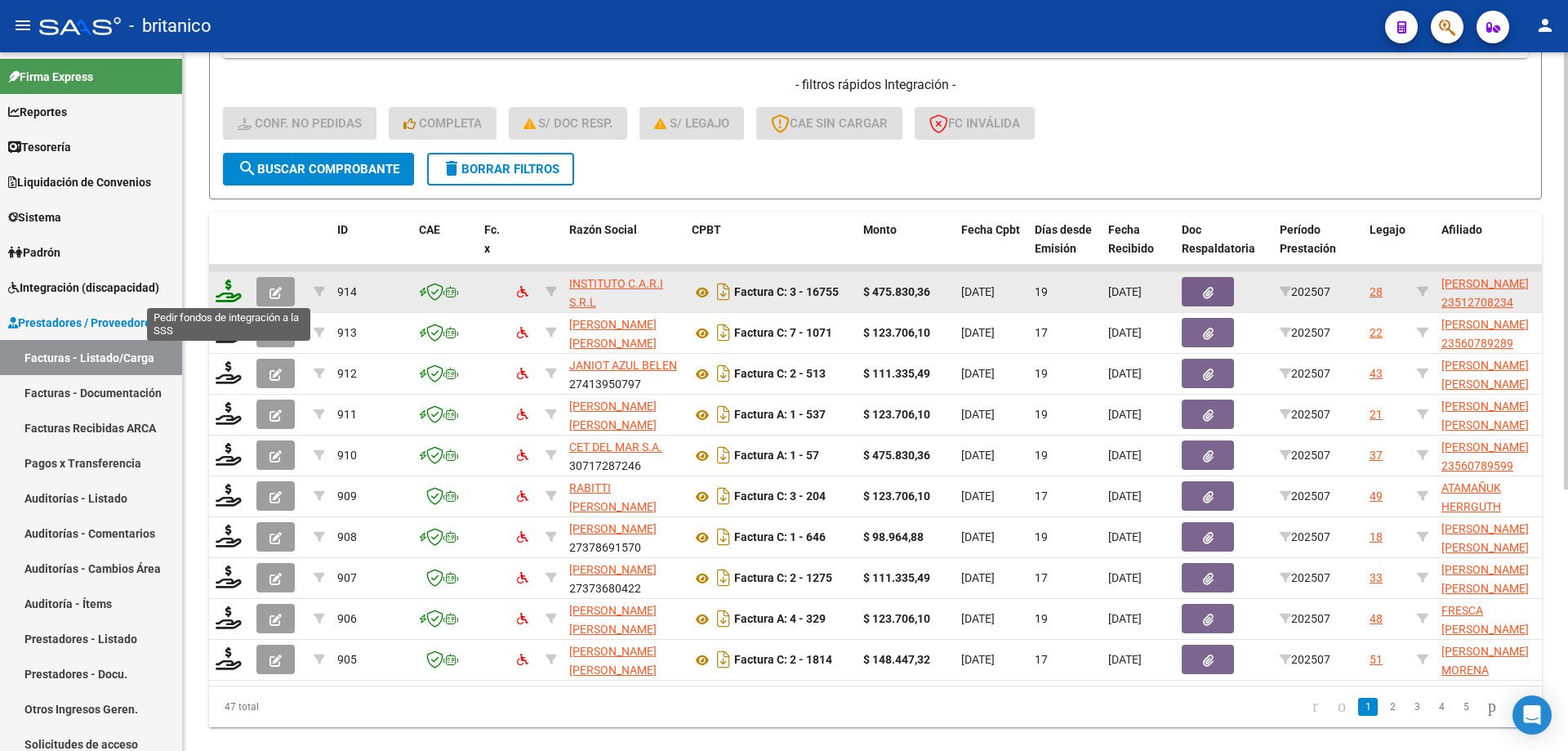
click at [222, 288] on icon at bounding box center [228, 291] width 27 height 23
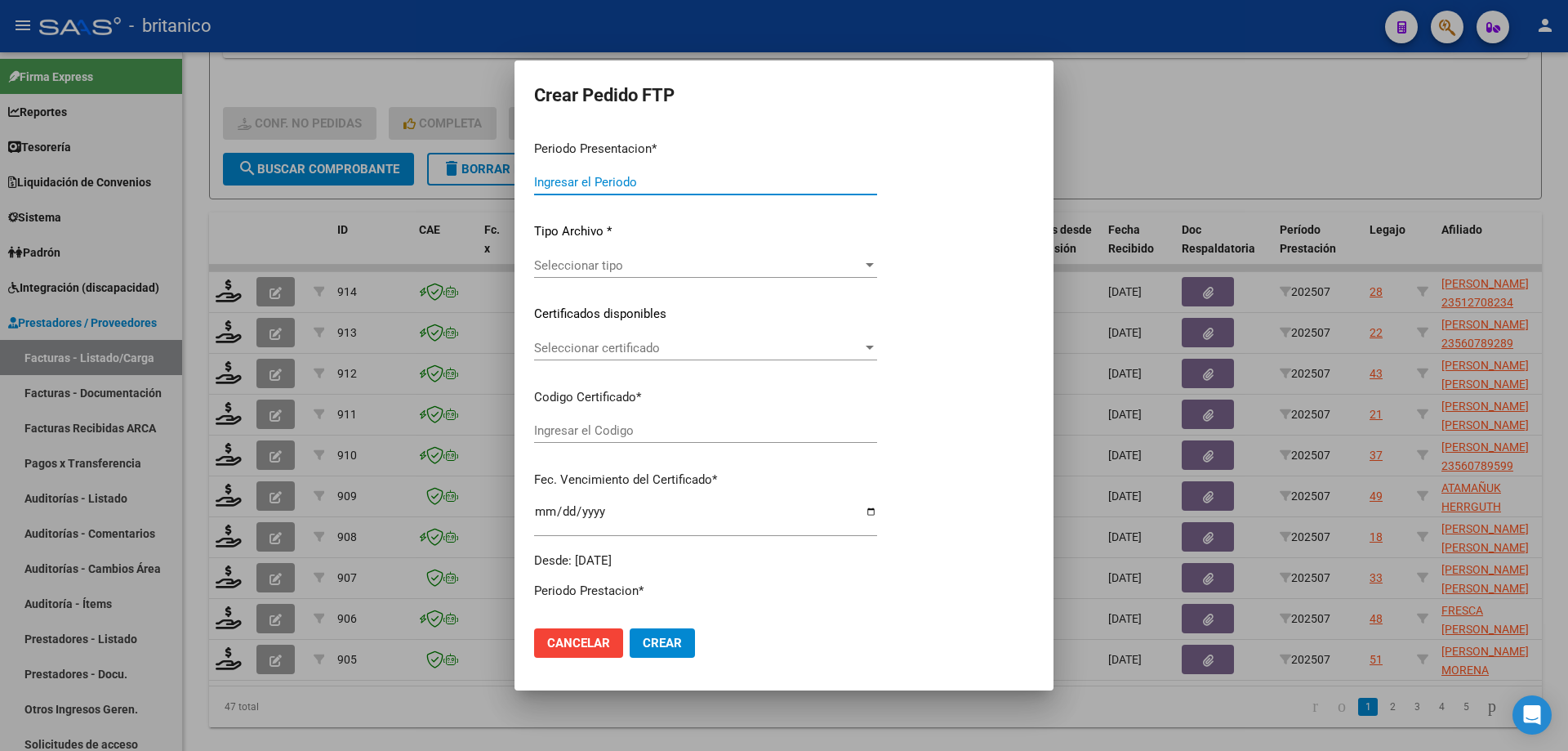
type input "202507"
type input "$ 475.830,36"
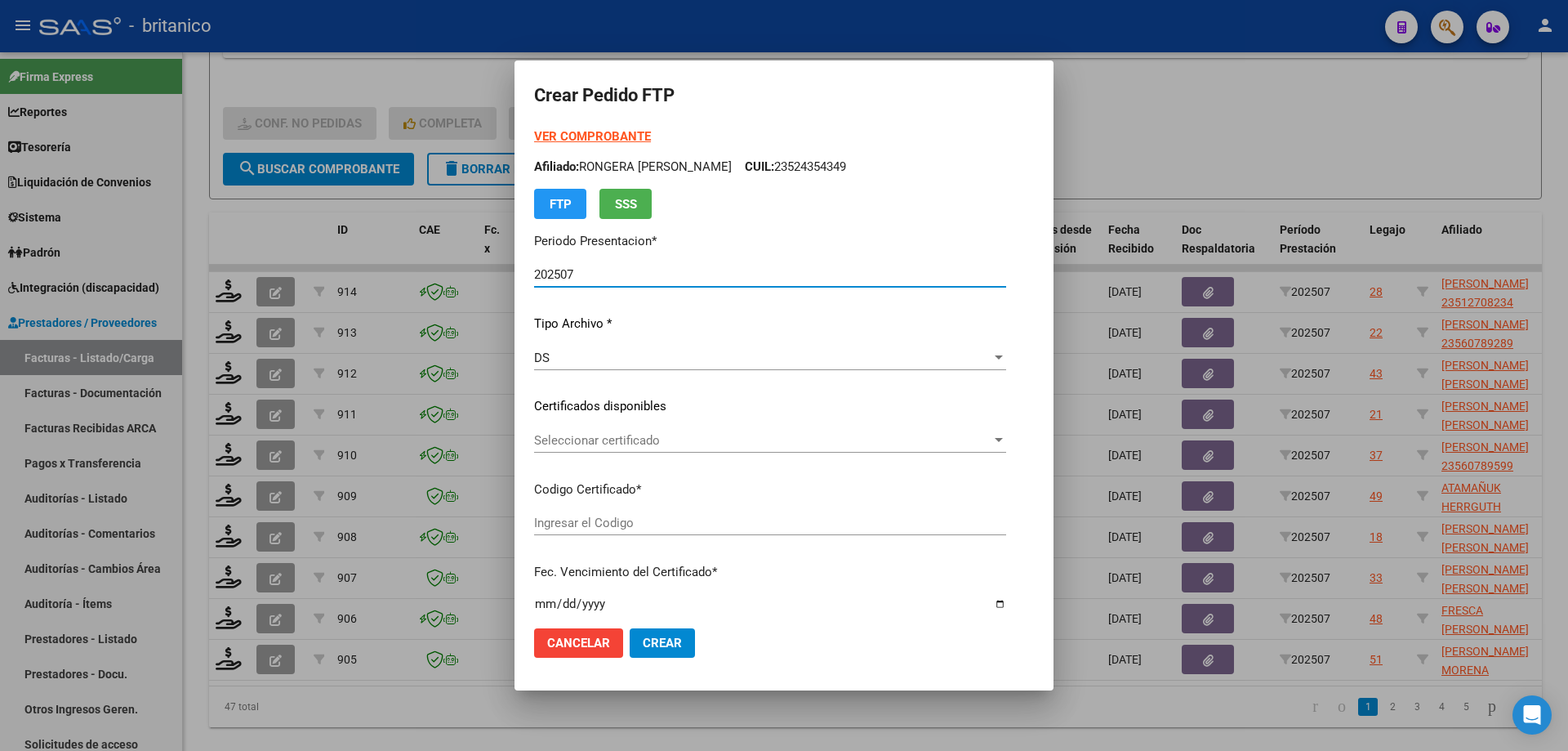
type input "ARG01000512708232022110920271109B5413"
type input "[DATE]"
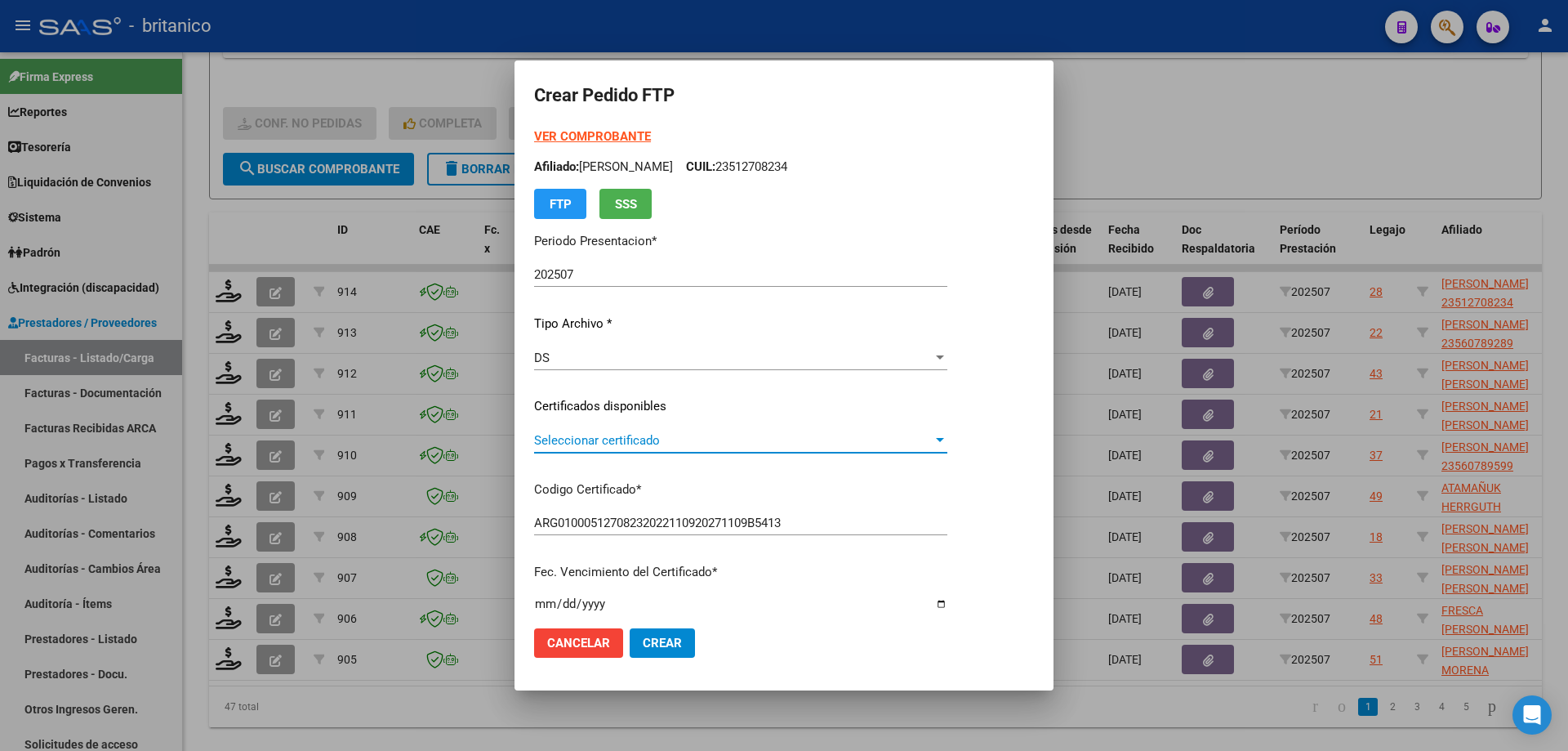
click at [634, 445] on span "Seleccionar certificado" at bounding box center [734, 440] width 398 height 15
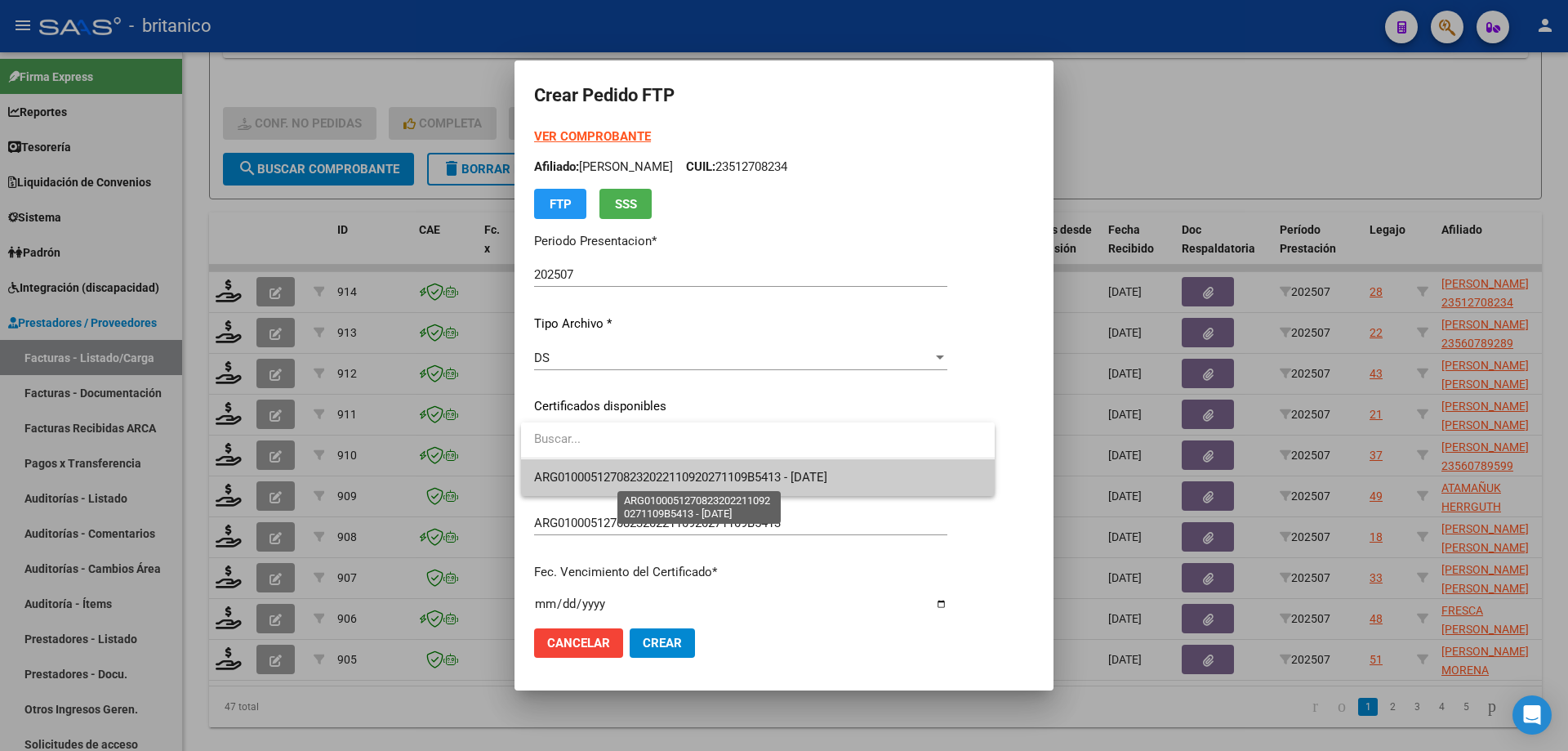
click at [657, 481] on span "ARG01000512708232022110920271109B5413 - [DATE]" at bounding box center [681, 476] width 293 height 15
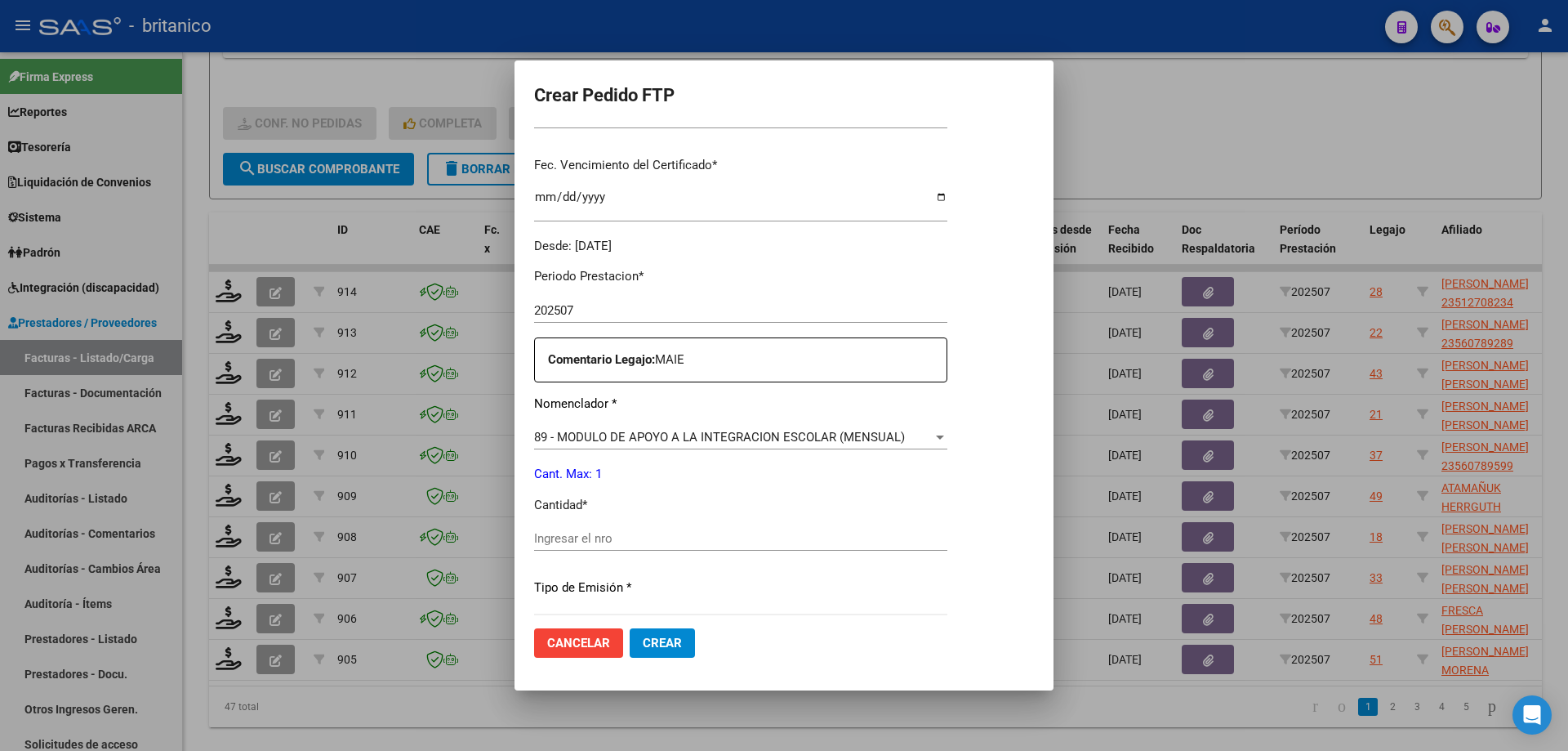
scroll to position [409, 0]
click at [704, 530] on input "Ingresar el nro" at bounding box center [740, 536] width 413 height 15
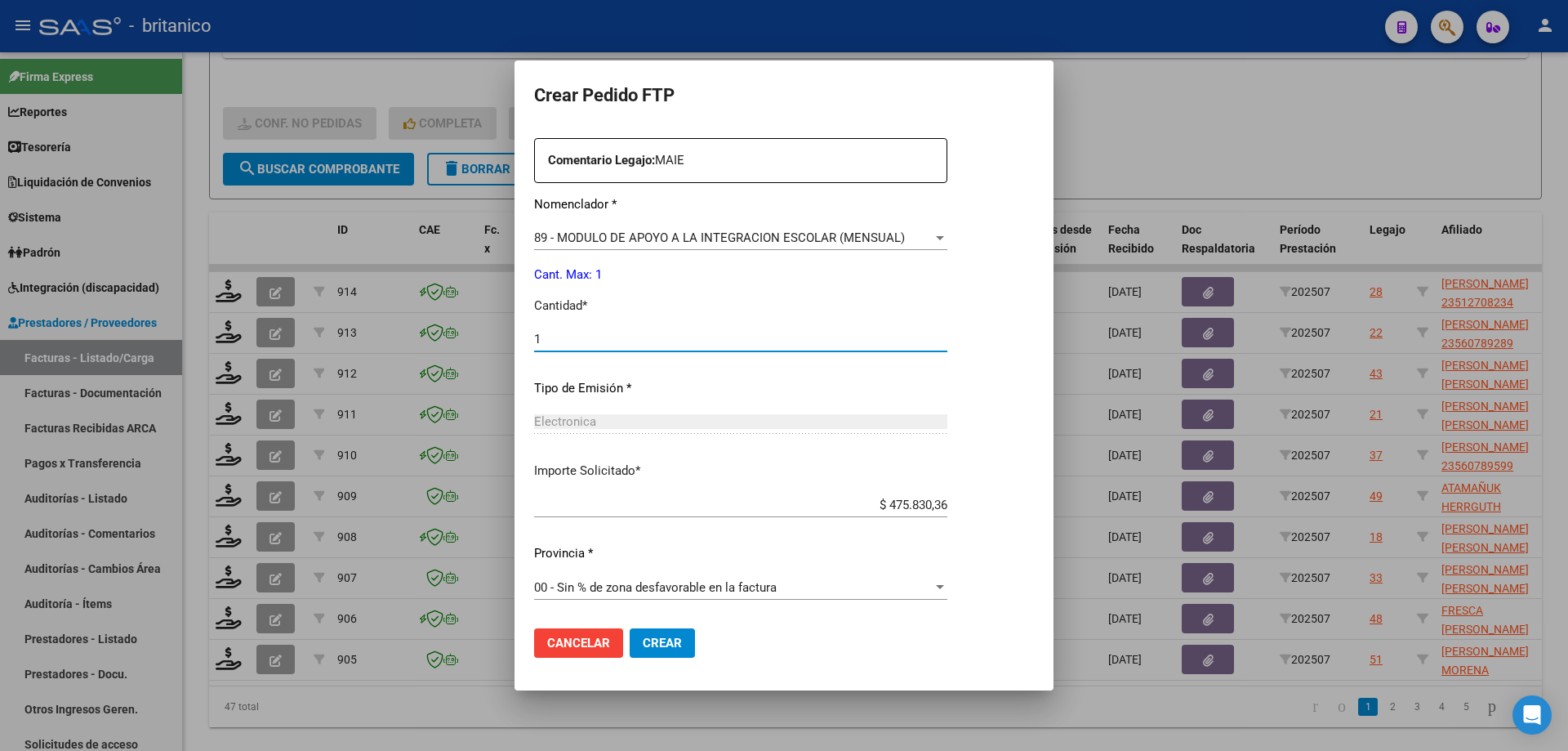
type input "1"
click at [673, 647] on span "Crear" at bounding box center [663, 642] width 39 height 15
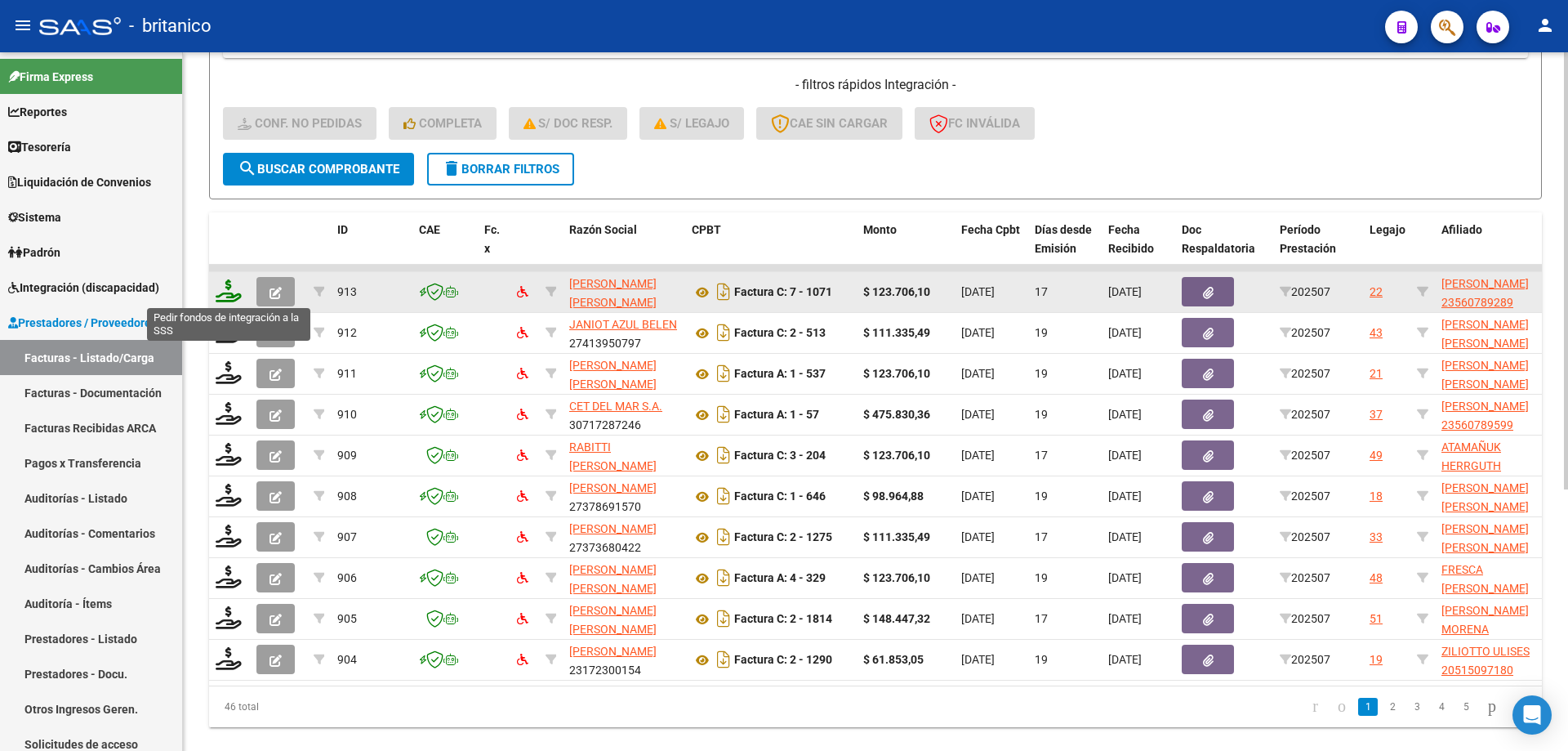
click at [227, 282] on icon at bounding box center [228, 291] width 27 height 23
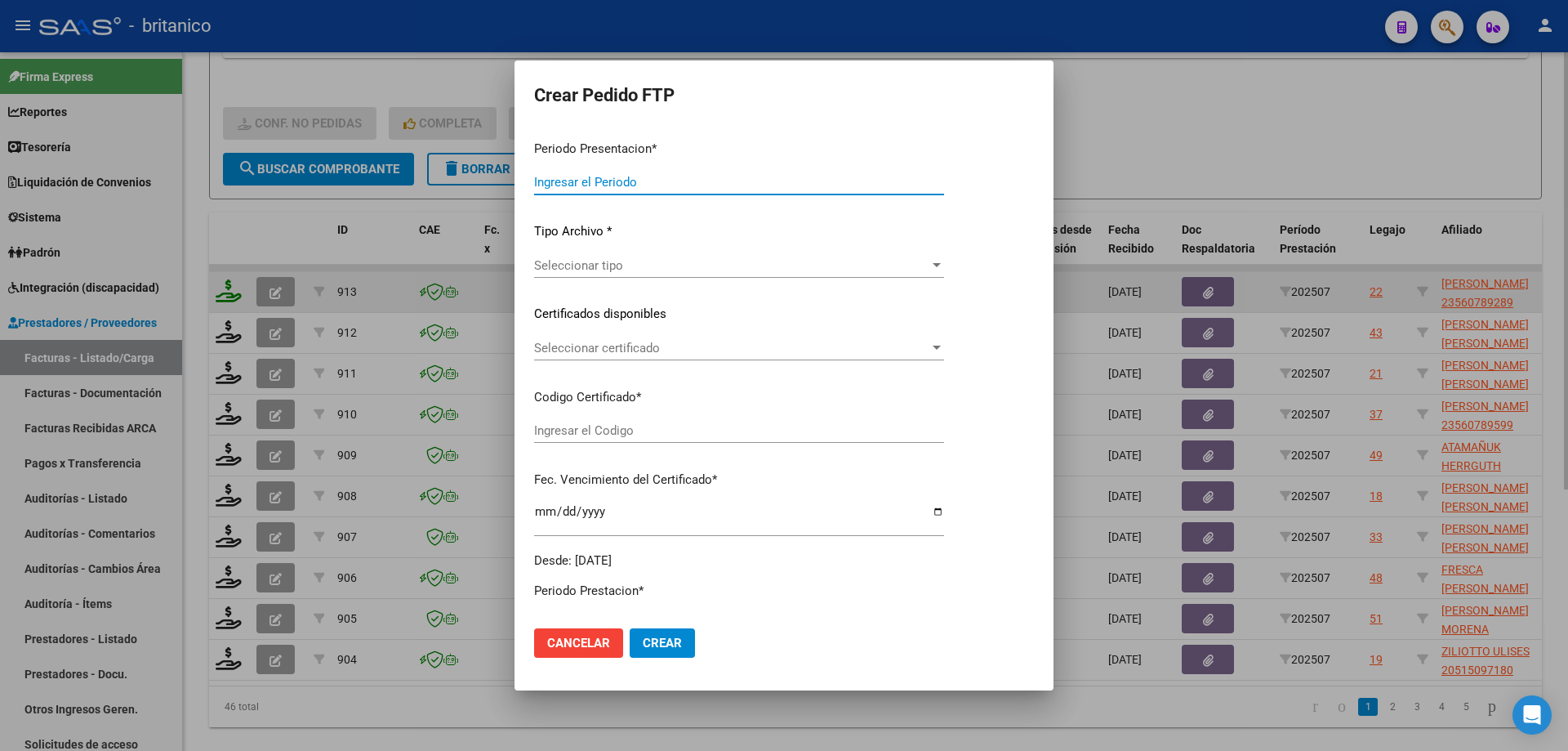
type input "202507"
type input "$ 123.706,10"
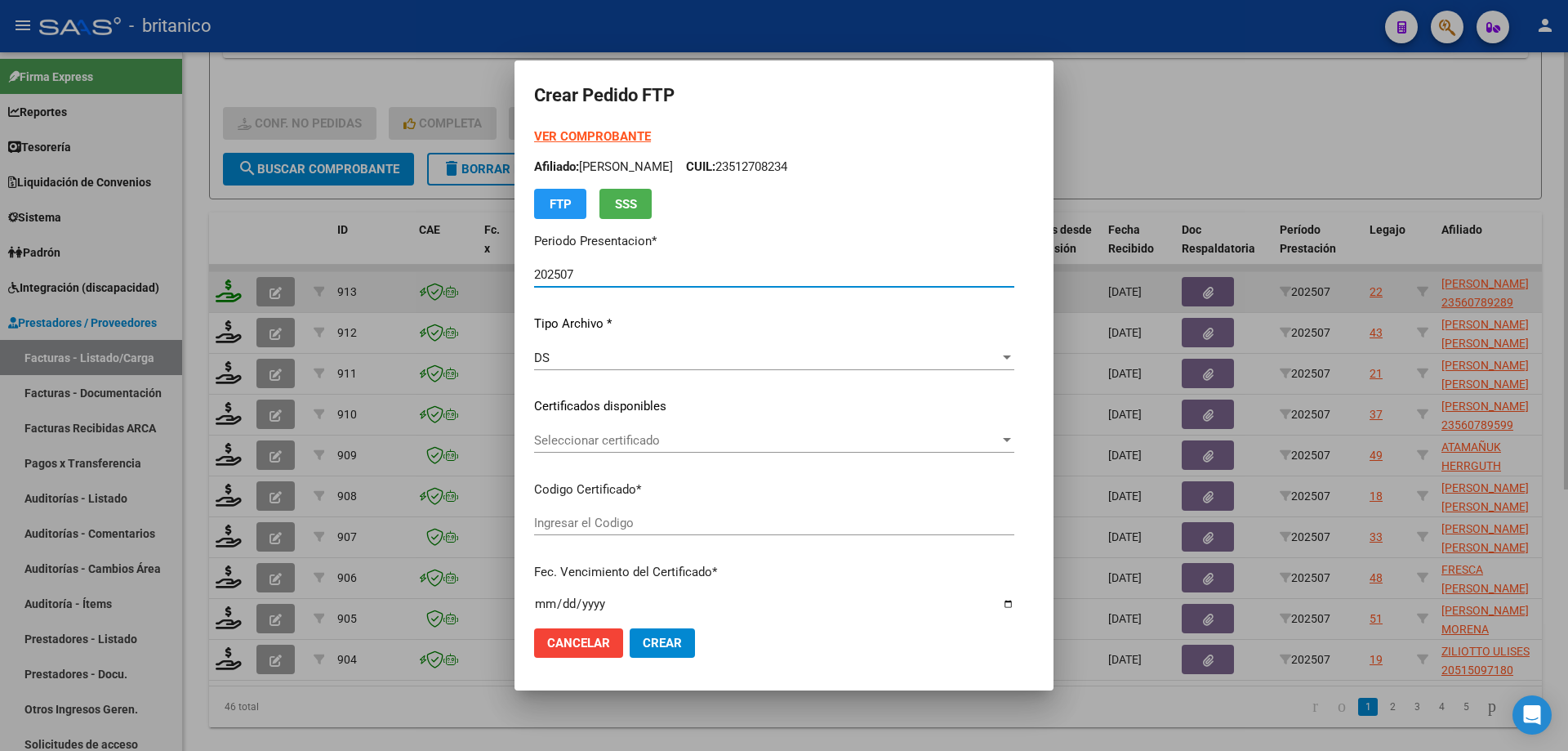
type input "ARG02000560789282024092320270923CIU13650"
type input "[DATE]"
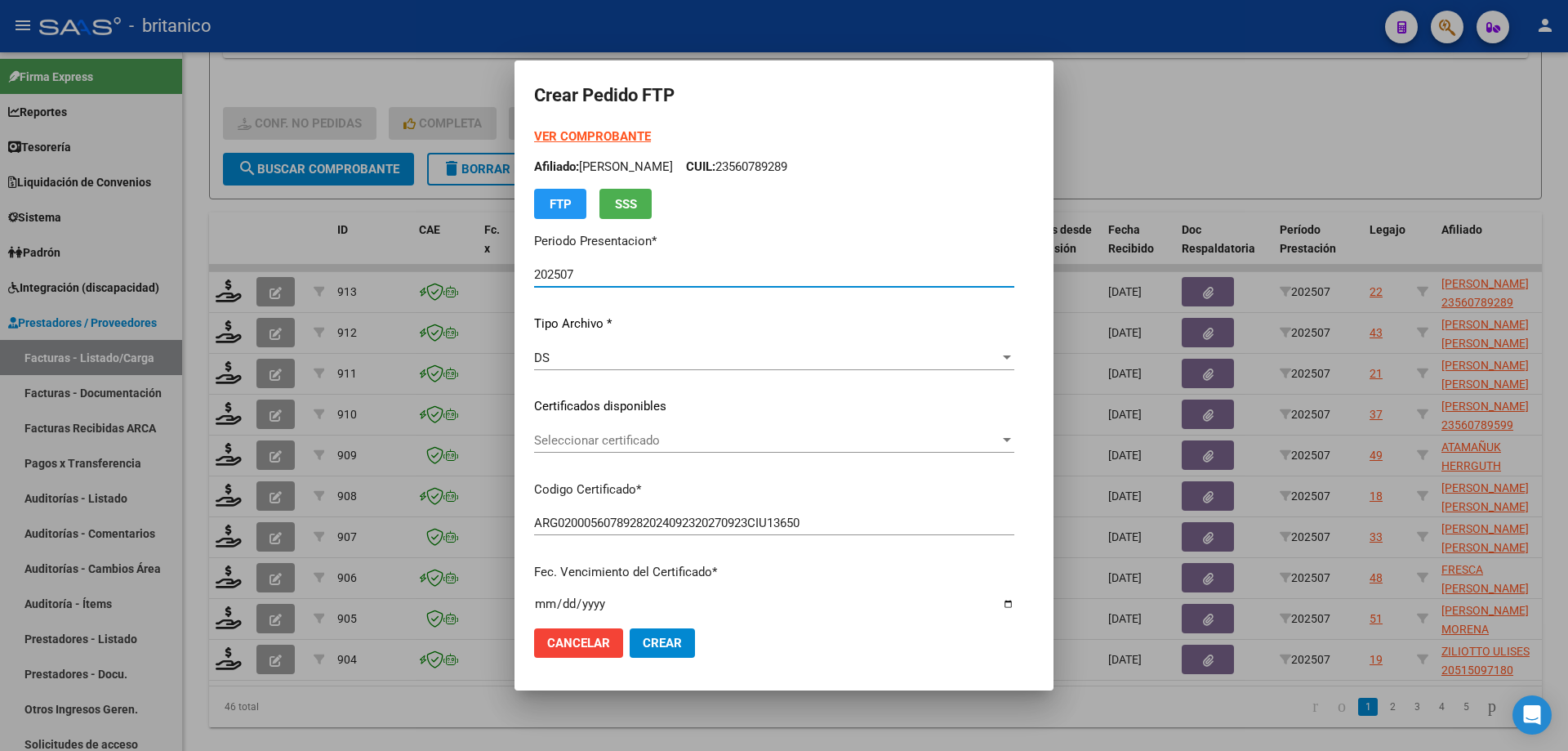
click at [602, 440] on span "Seleccionar certificado" at bounding box center [767, 440] width 465 height 15
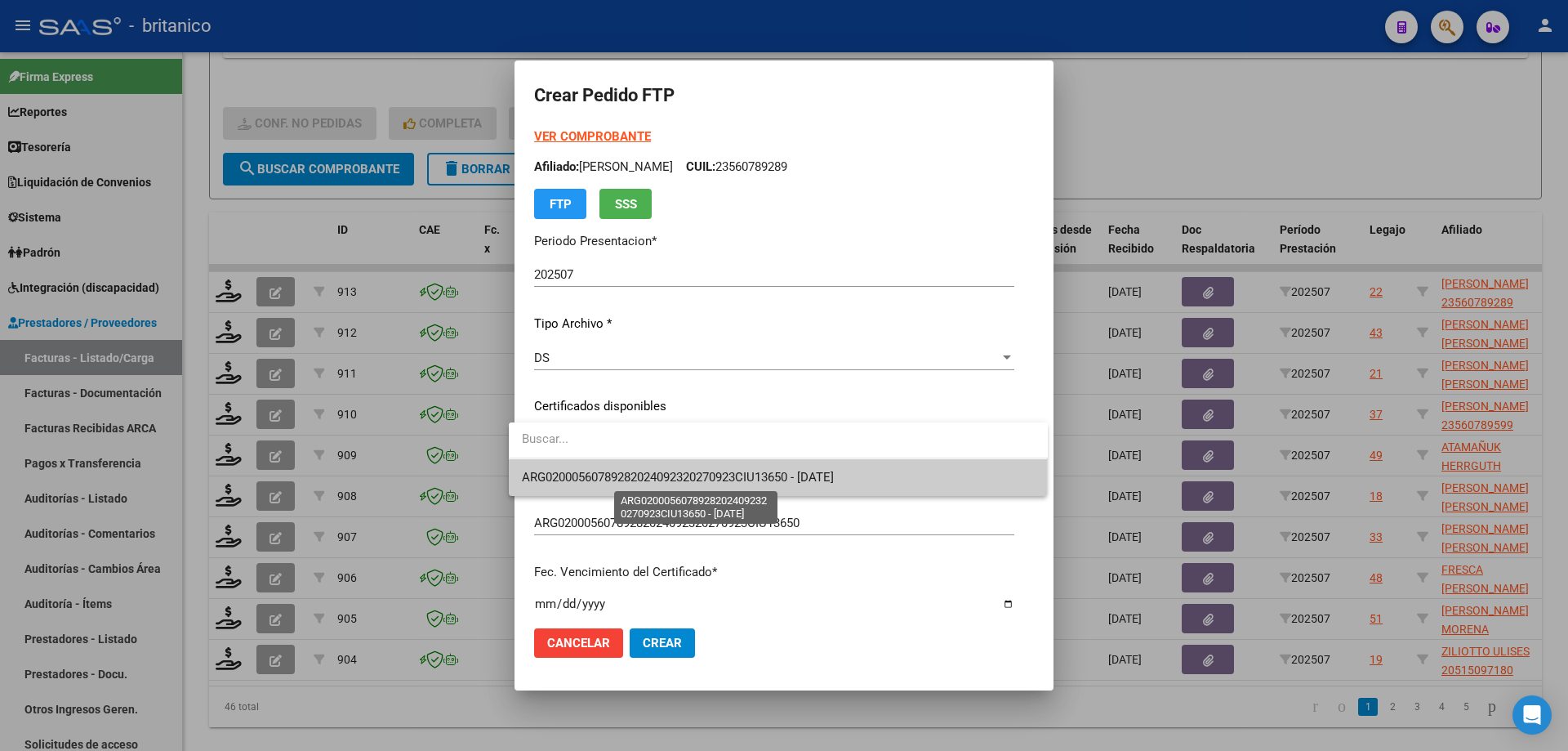
click at [619, 470] on span "ARG02000560789282024092320270923CIU13650 - [DATE]" at bounding box center [677, 476] width 312 height 15
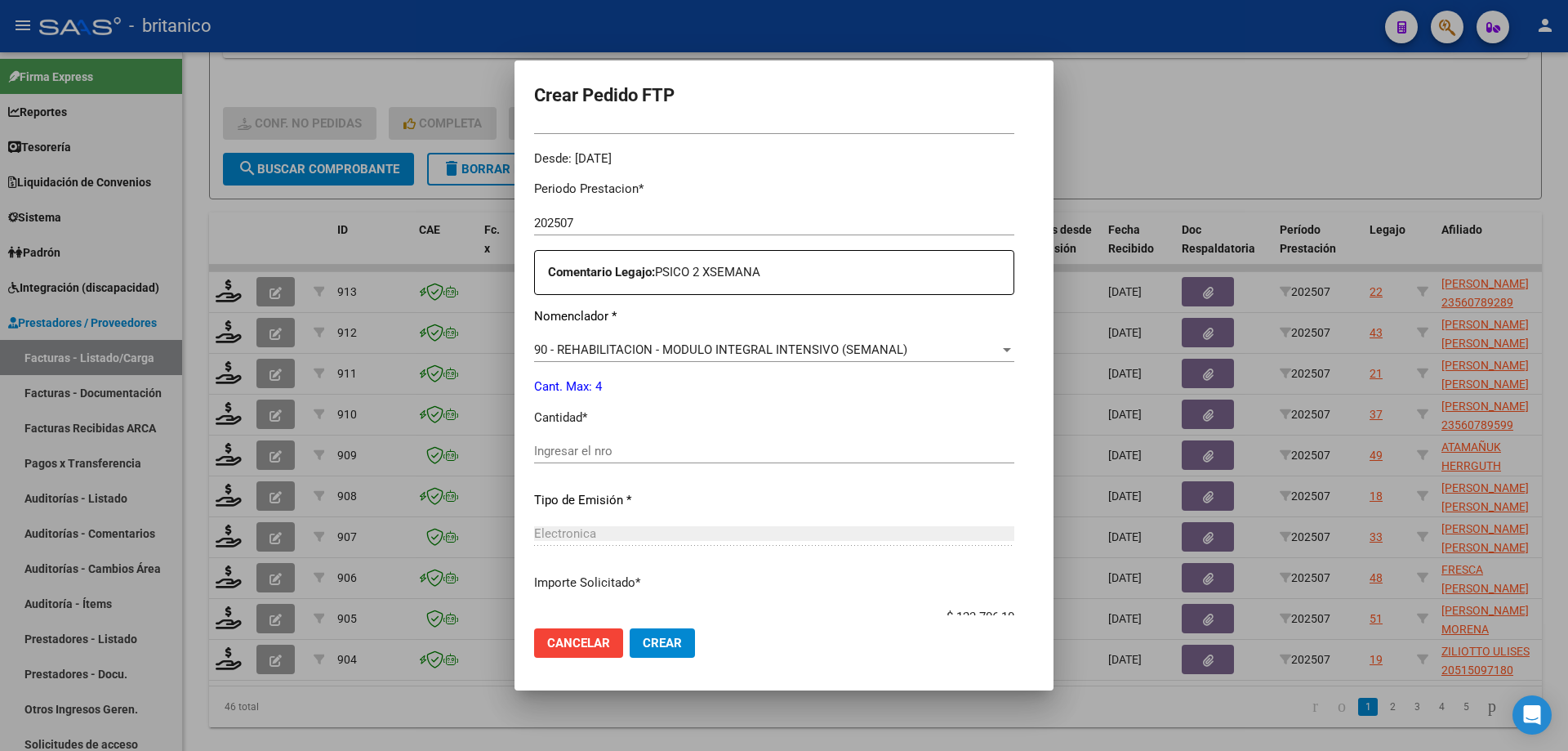
scroll to position [572, 0]
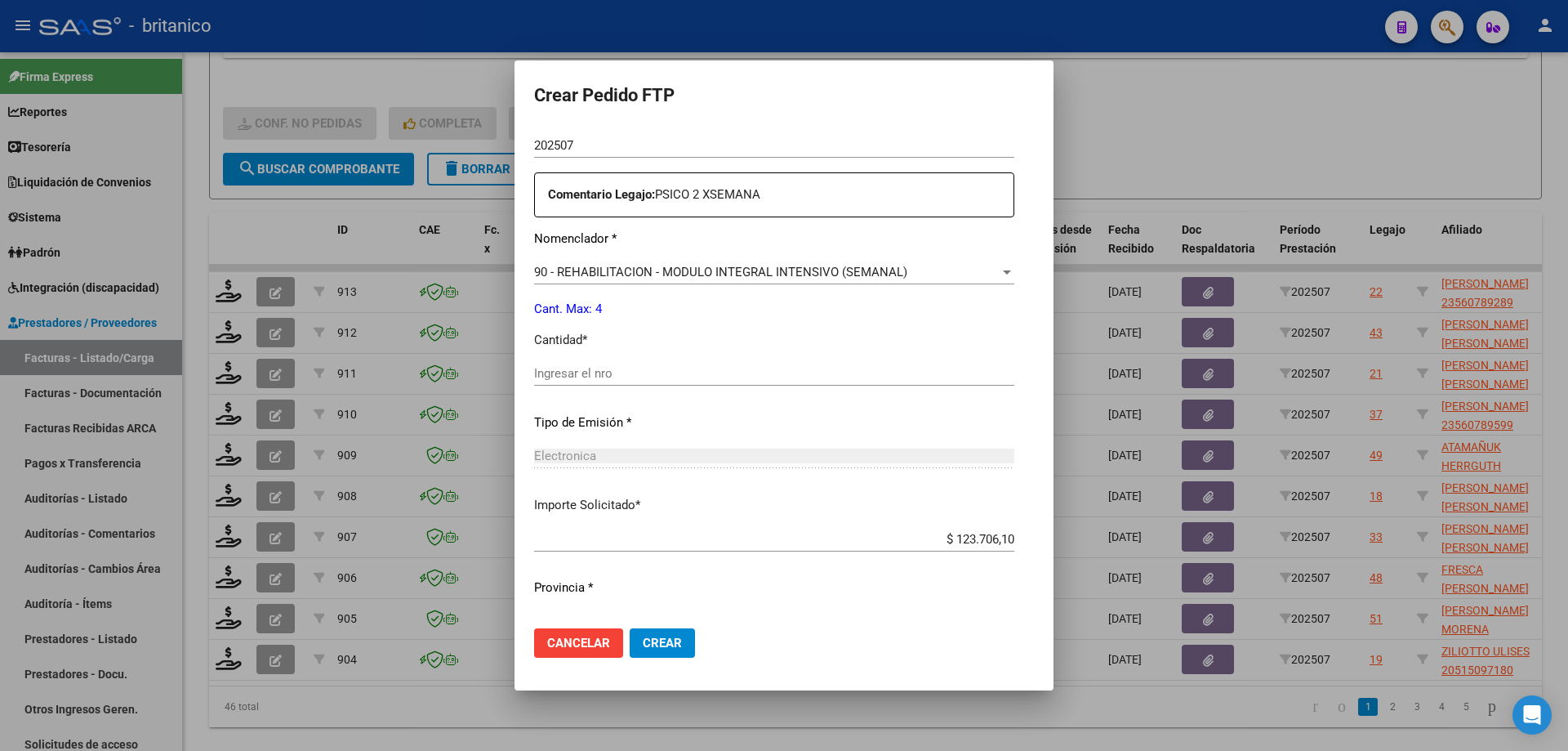
click at [628, 370] on input "Ingresar el nro" at bounding box center [775, 373] width 480 height 15
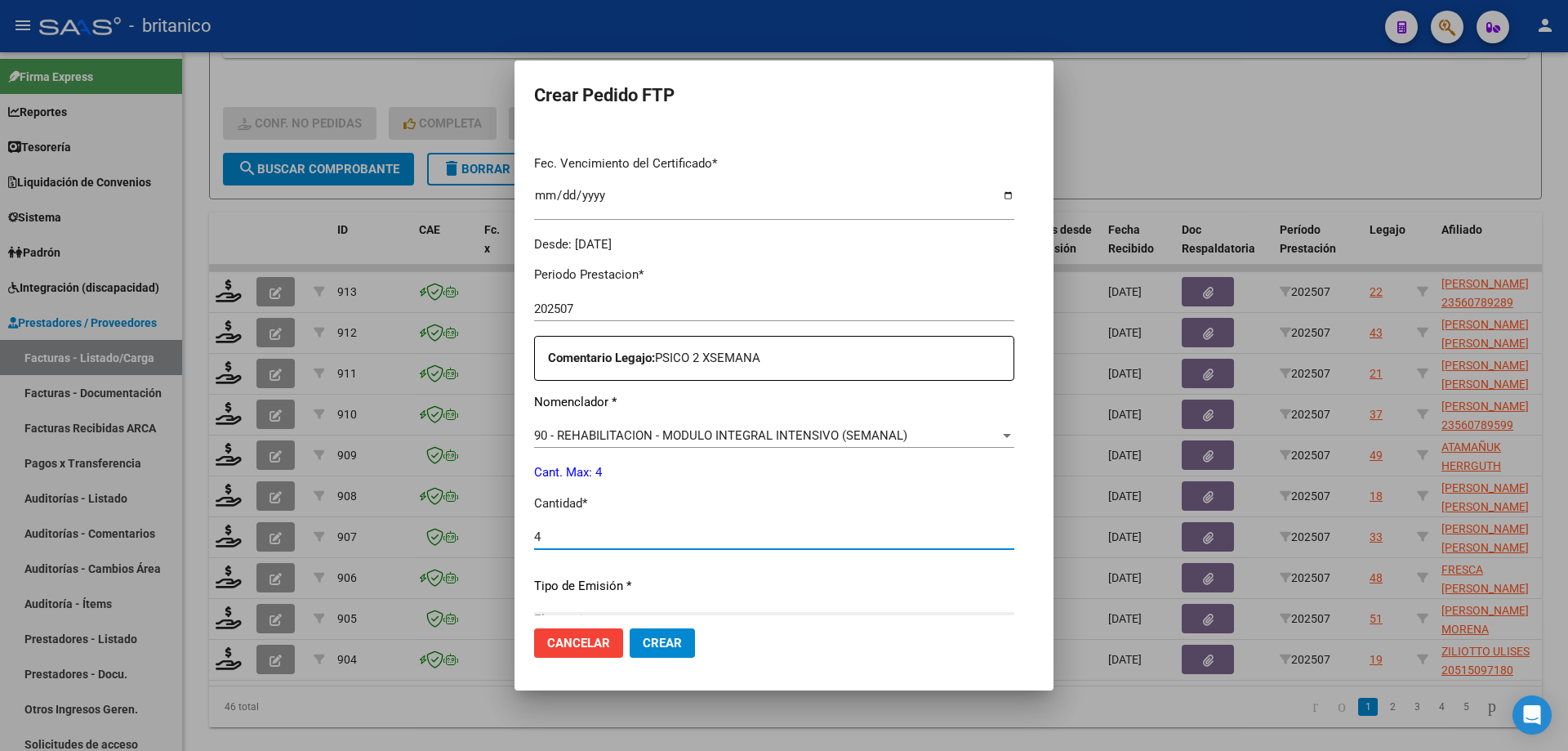
scroll to position [606, 0]
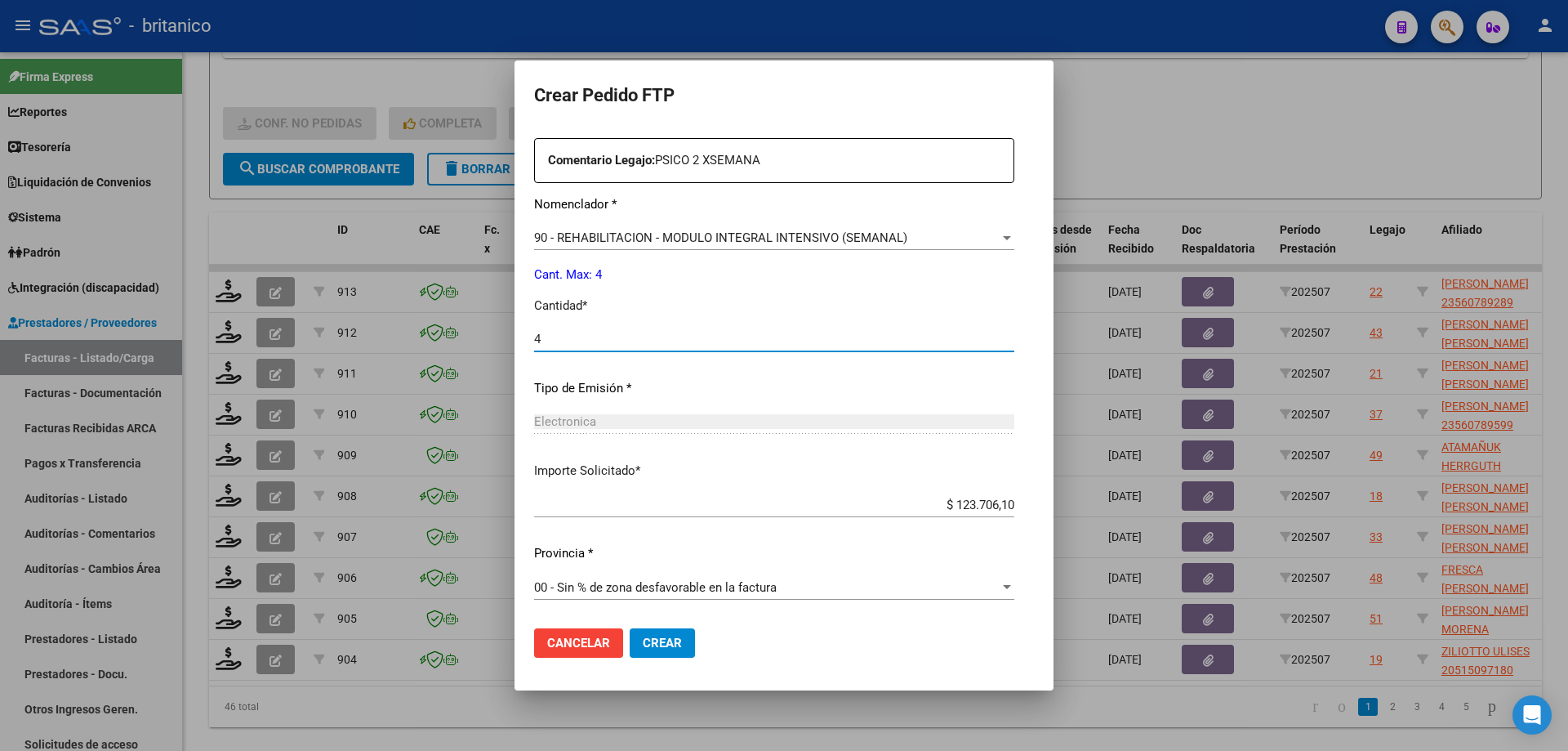
type input "4"
click at [651, 642] on span "Crear" at bounding box center [663, 642] width 39 height 15
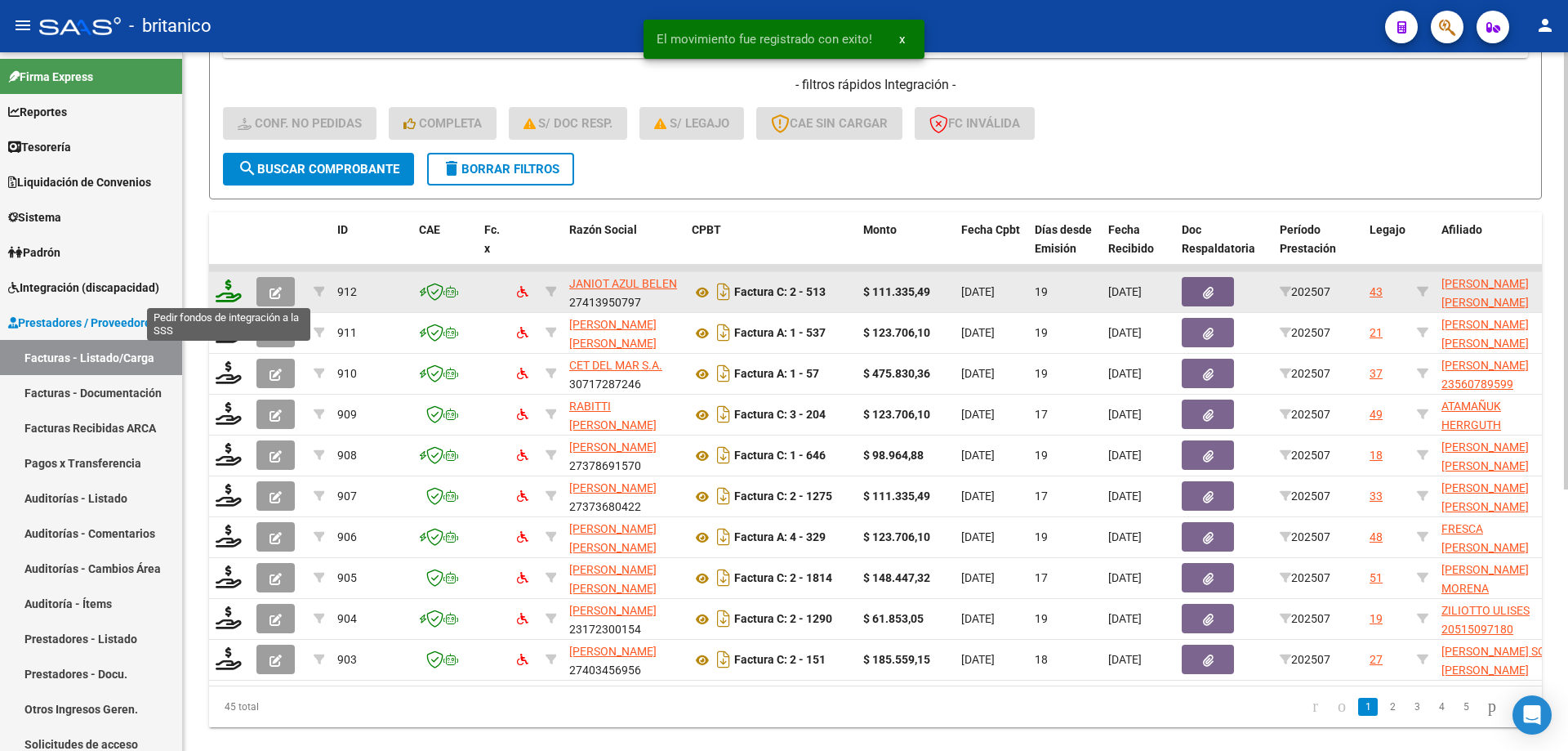
click at [224, 281] on icon at bounding box center [228, 291] width 27 height 23
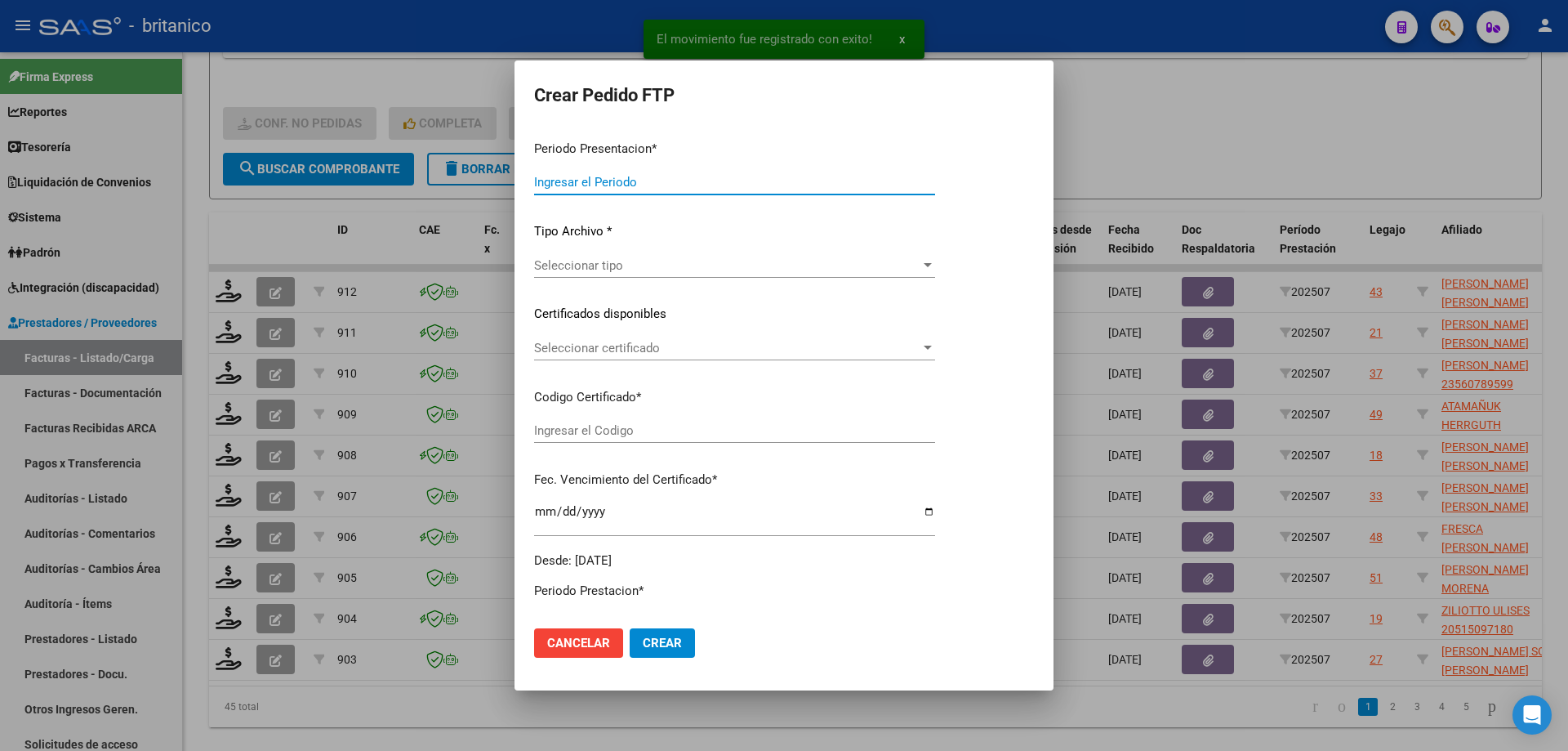
type input "202507"
type input "$ 111.335,49"
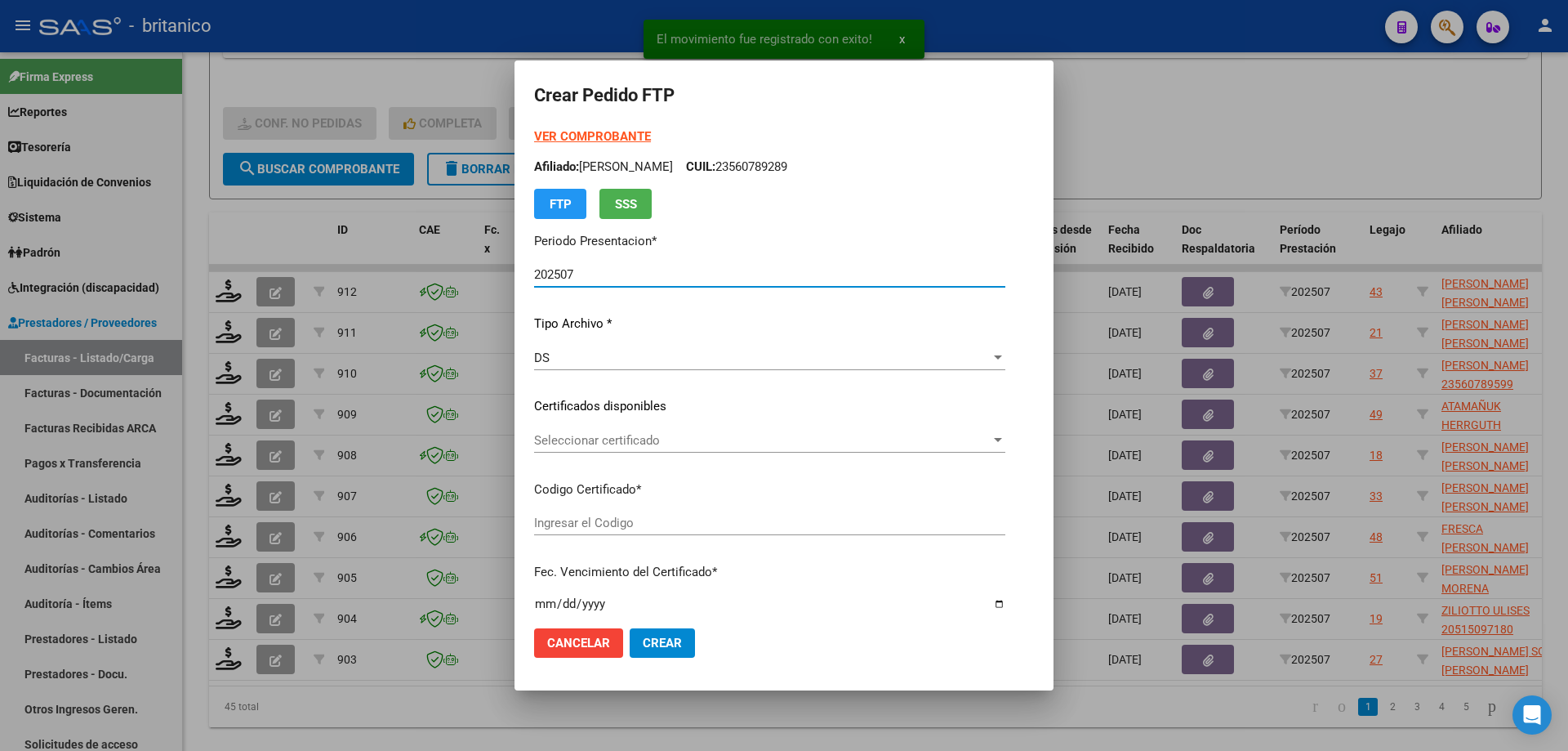
type input "ARG02000558681742022122920271229CBA-536"
type input "[DATE]"
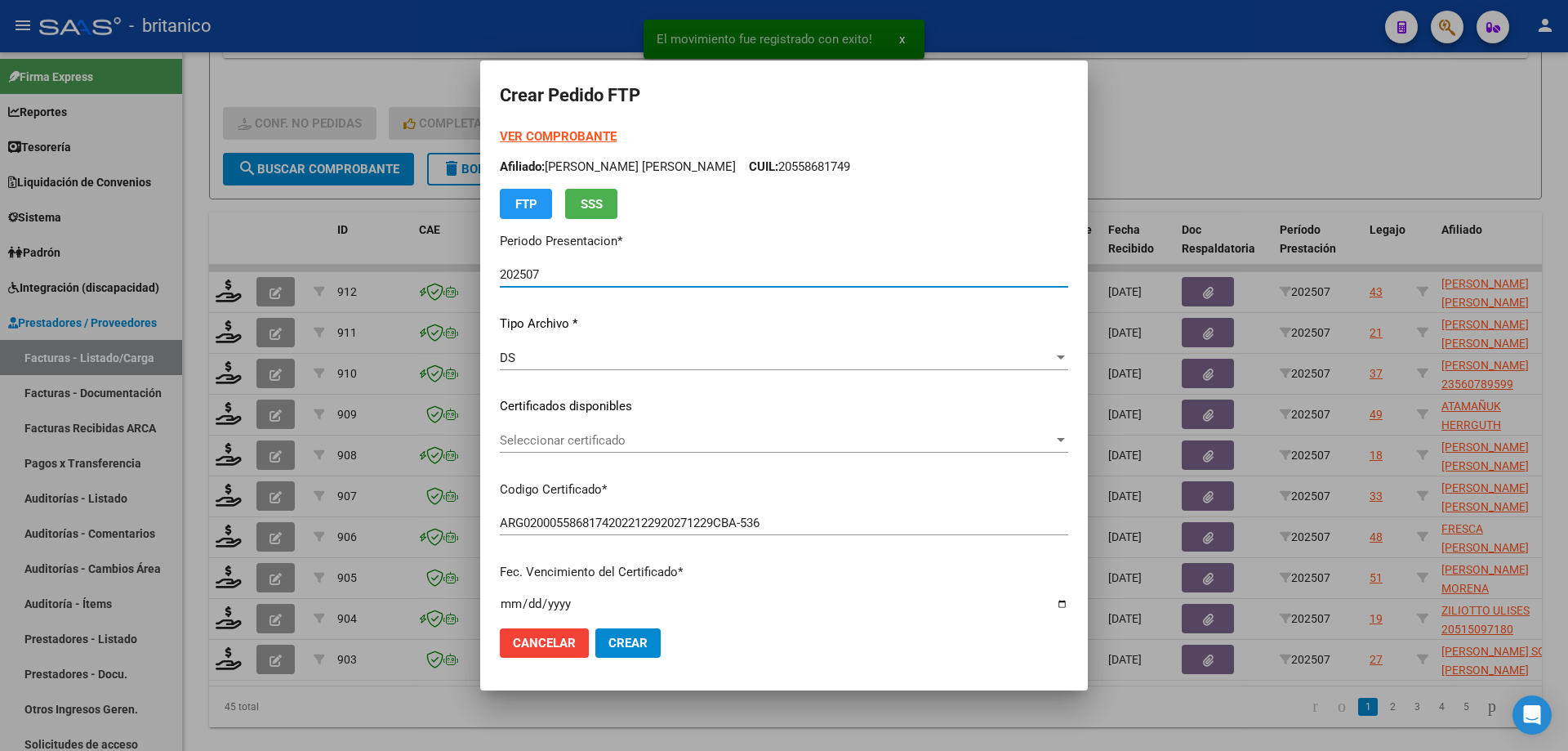
click at [584, 439] on span "Seleccionar certificado" at bounding box center [777, 440] width 554 height 15
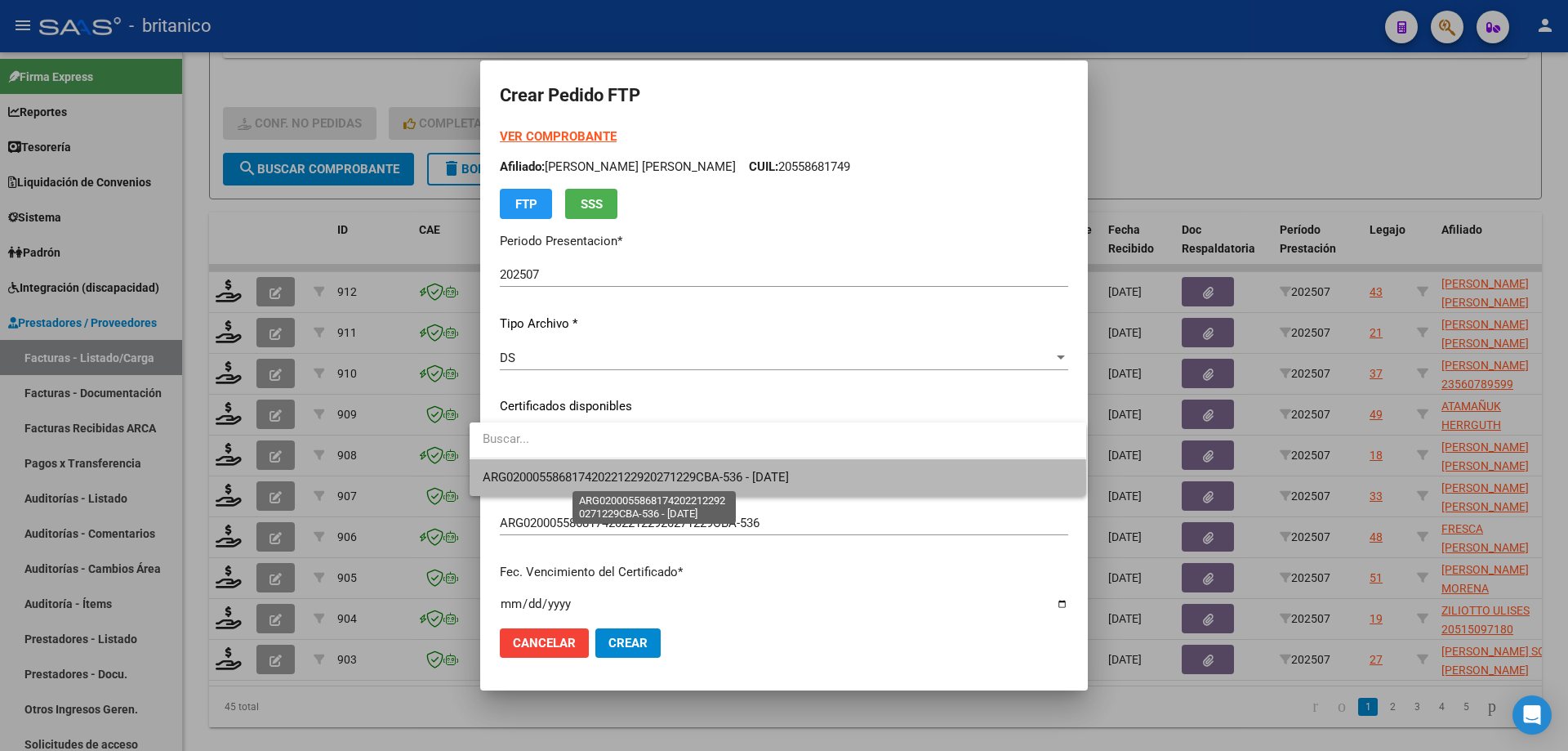
click at [644, 483] on span "ARG02000558681742022122920271229CBA-536 - [DATE]" at bounding box center [636, 476] width 306 height 15
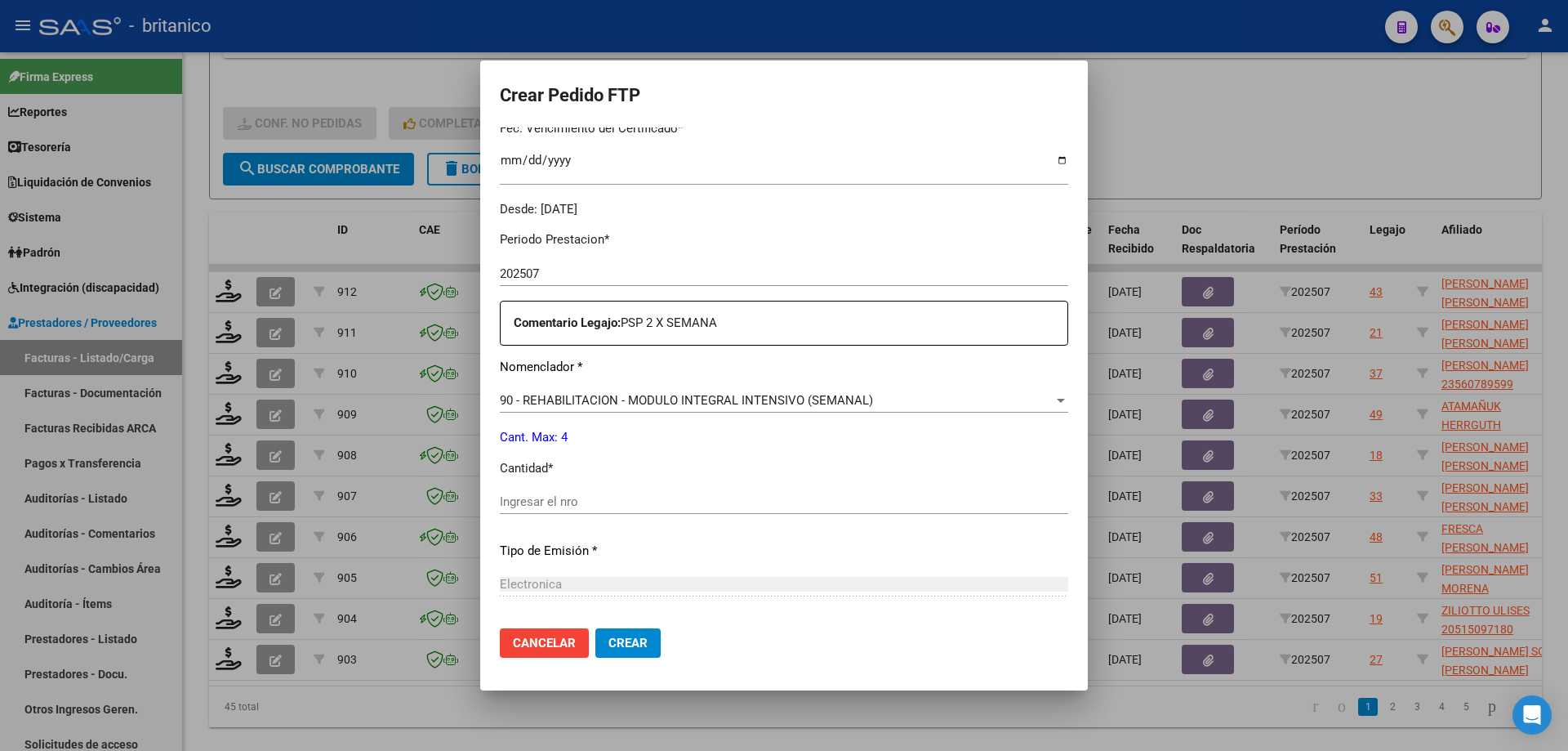
scroll to position [572, 0]
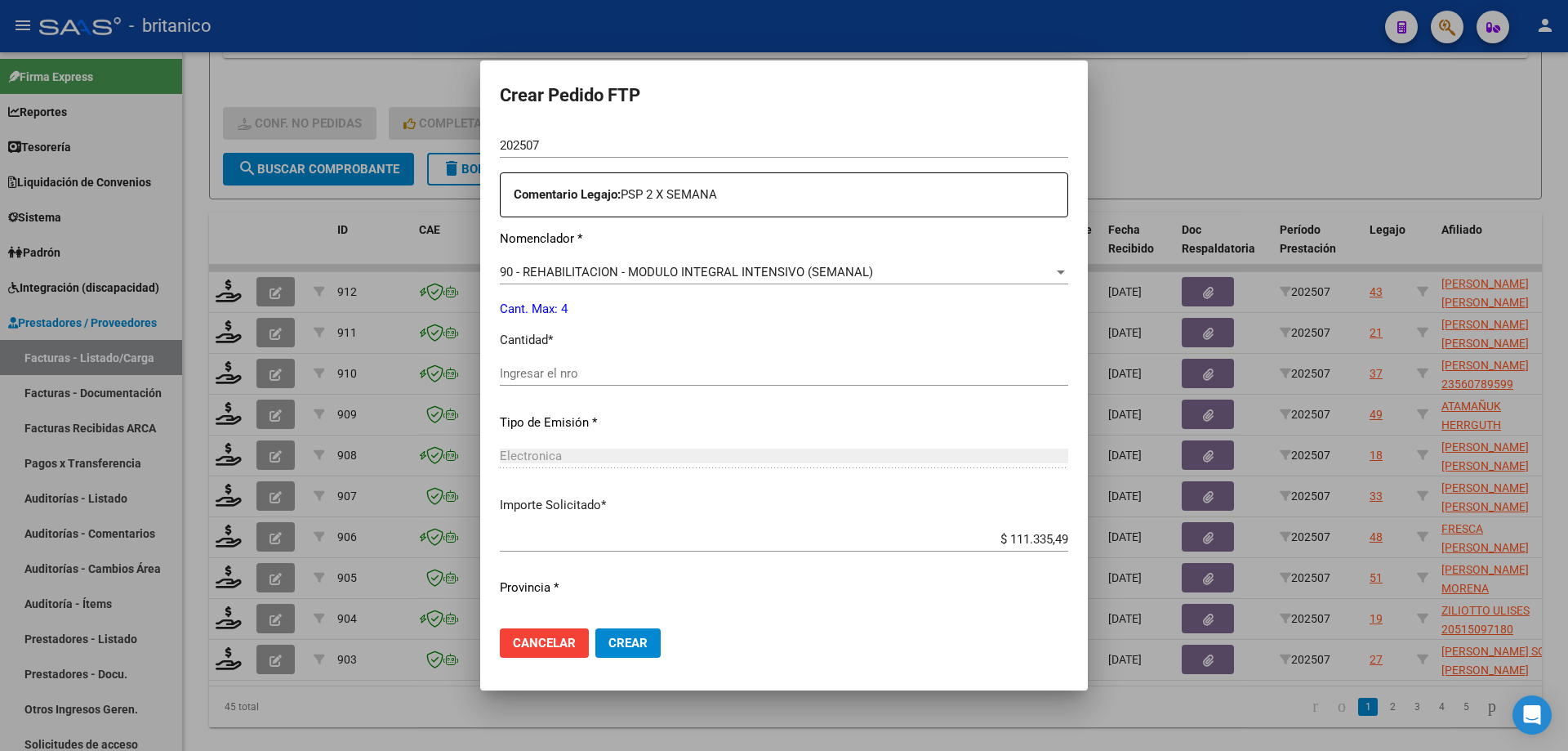
click at [681, 371] on input "Ingresar el nro" at bounding box center [784, 373] width 569 height 15
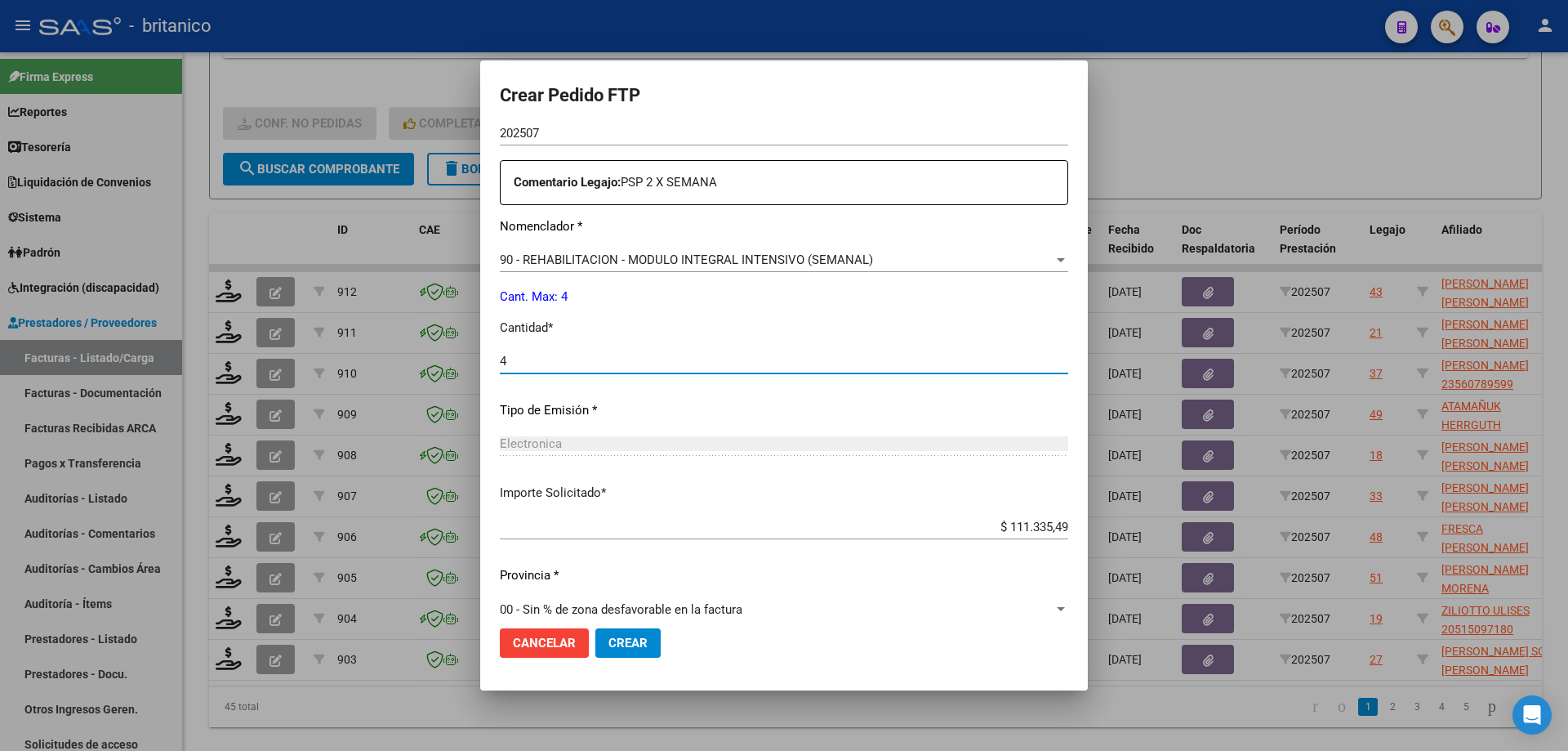
scroll to position [606, 0]
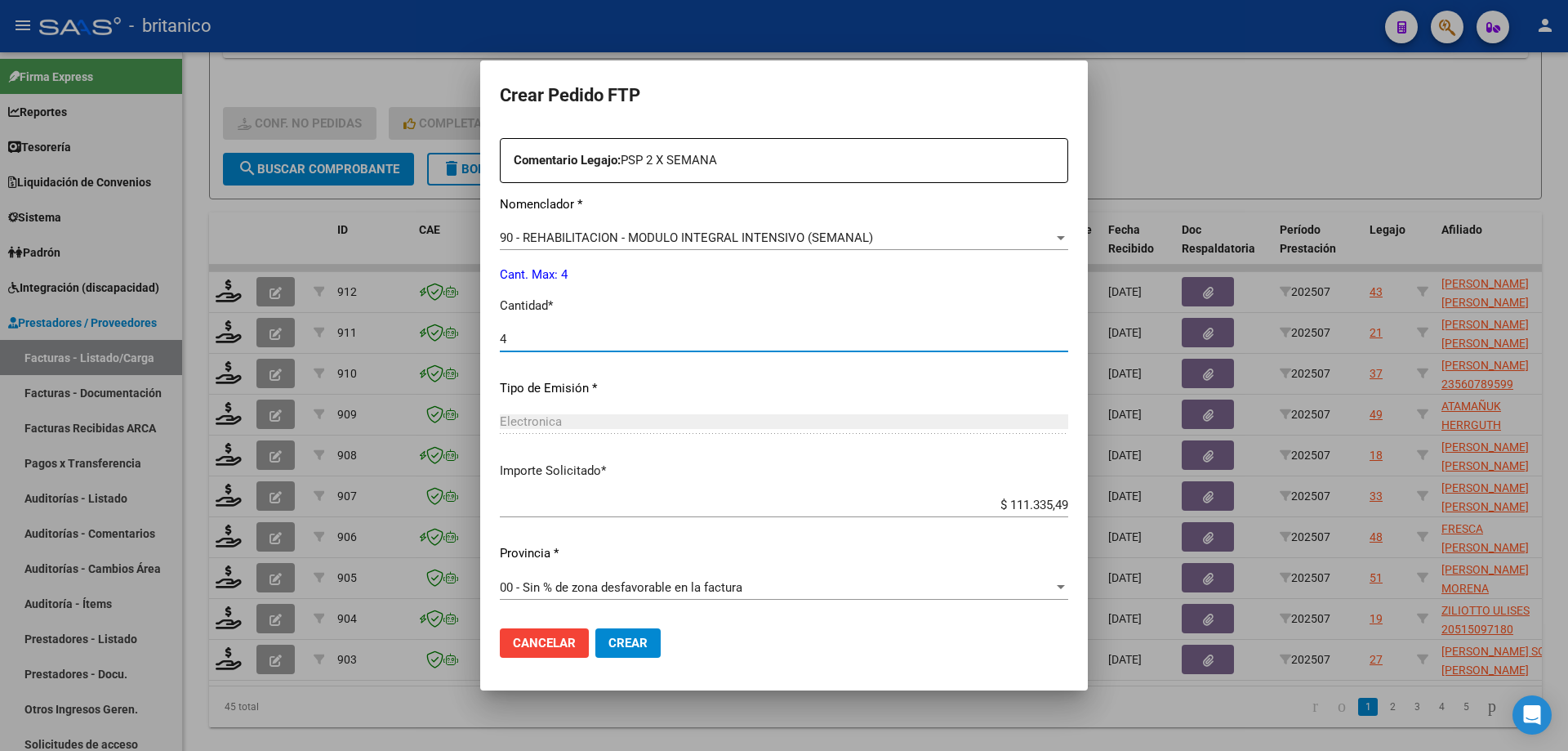
type input "4"
click at [622, 648] on span "Crear" at bounding box center [628, 642] width 39 height 15
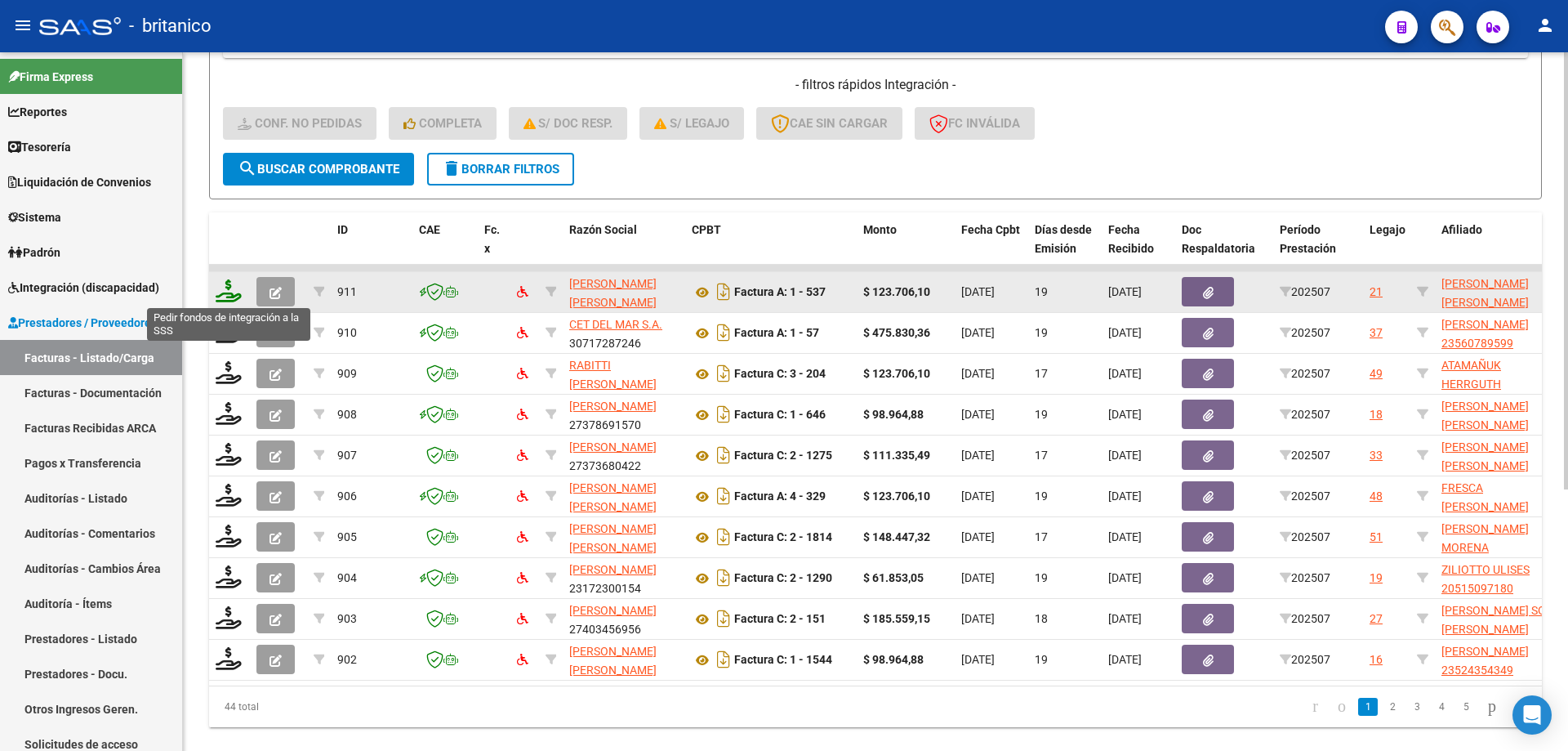
click at [224, 285] on icon at bounding box center [228, 291] width 27 height 23
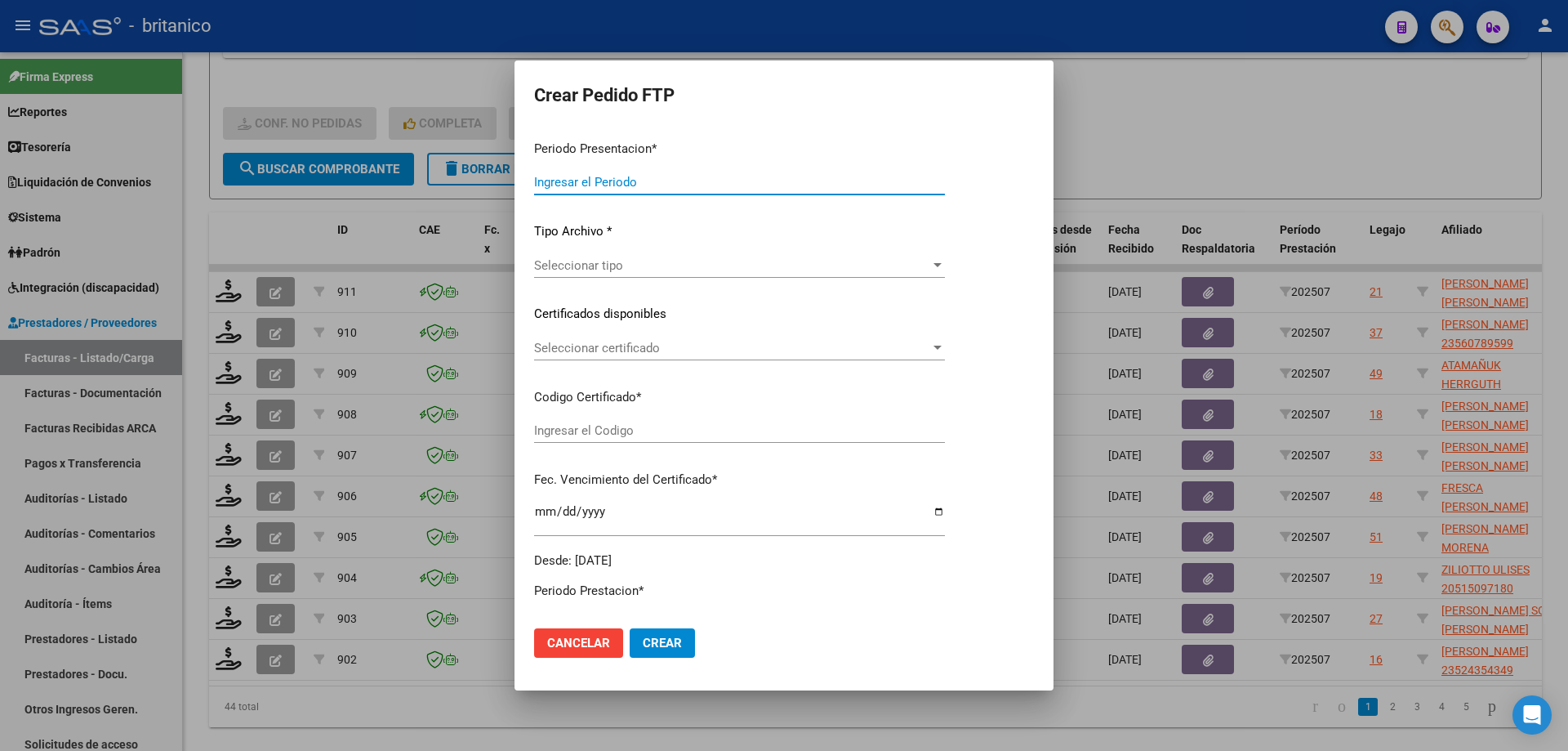
type input "202507"
type input "$ 123.706,10"
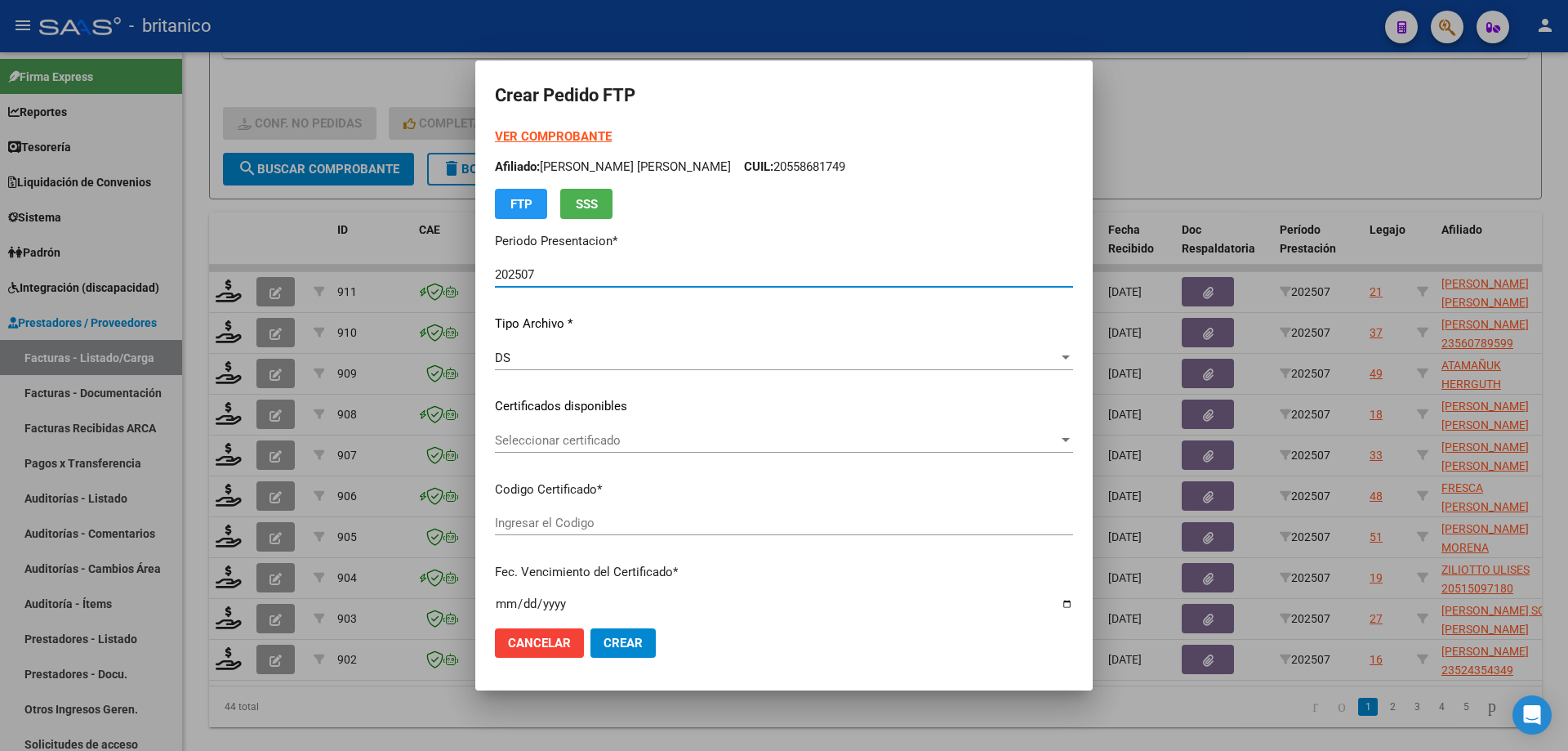
type input "ARG020005639847220220622-20270622BS370"
type input "[DATE]"
click at [590, 435] on span "Seleccionar certificado" at bounding box center [776, 440] width 563 height 15
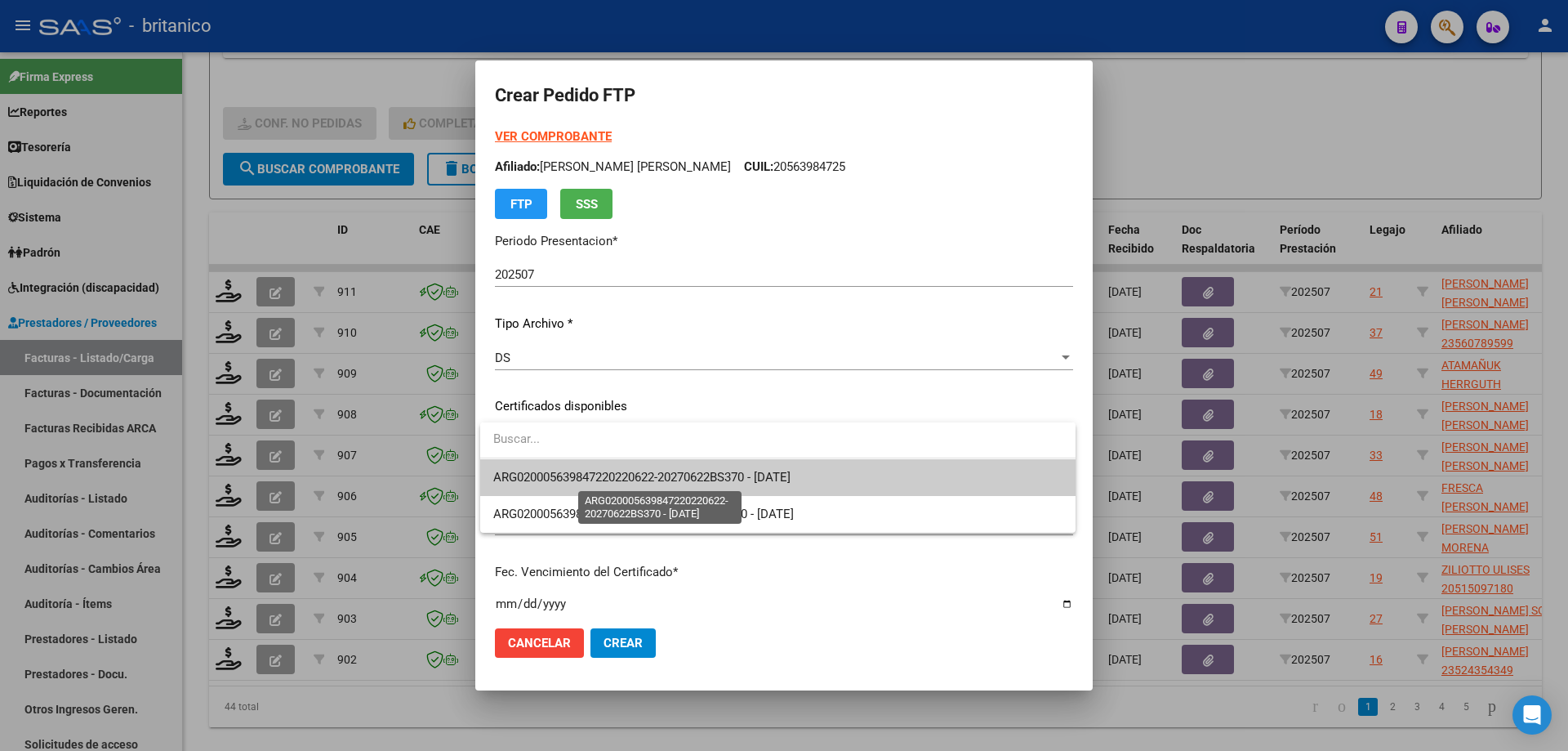
click at [683, 470] on span "ARG020005639847220220622-20270622BS370 - [DATE]" at bounding box center [642, 476] width 298 height 15
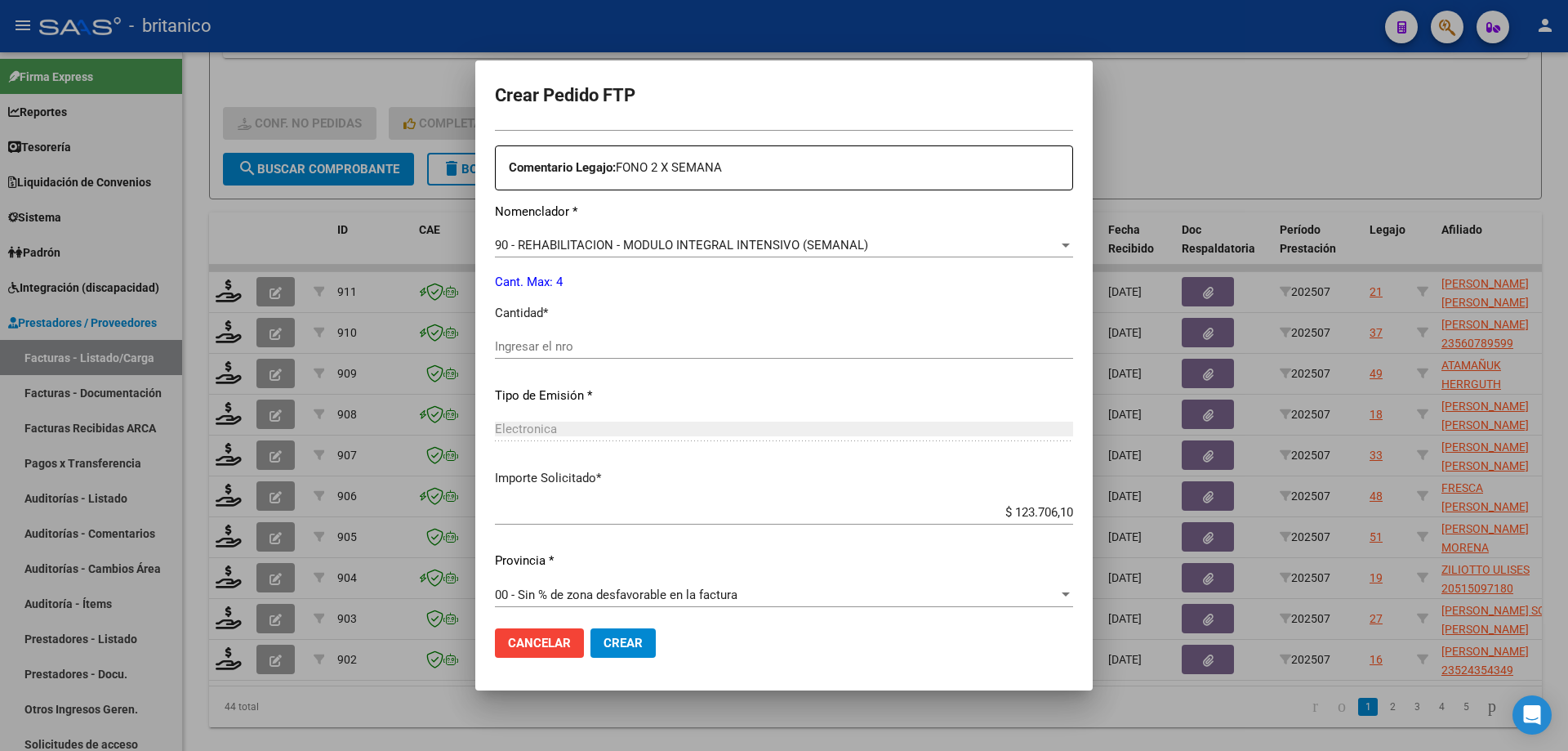
scroll to position [606, 0]
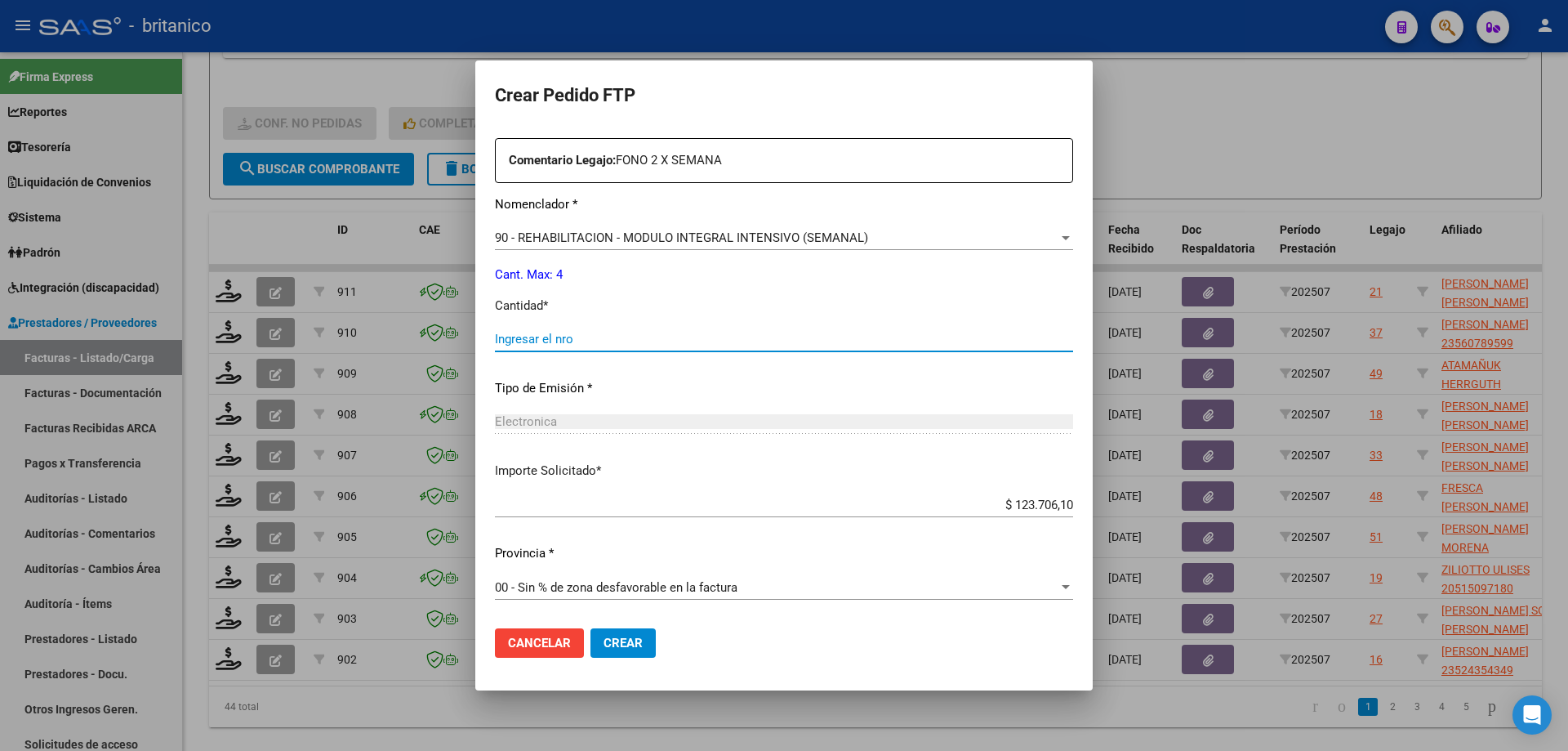
click at [657, 340] on input "Ingresar el nro" at bounding box center [784, 339] width 578 height 15
type input "4"
click at [625, 637] on span "Crear" at bounding box center [623, 642] width 39 height 15
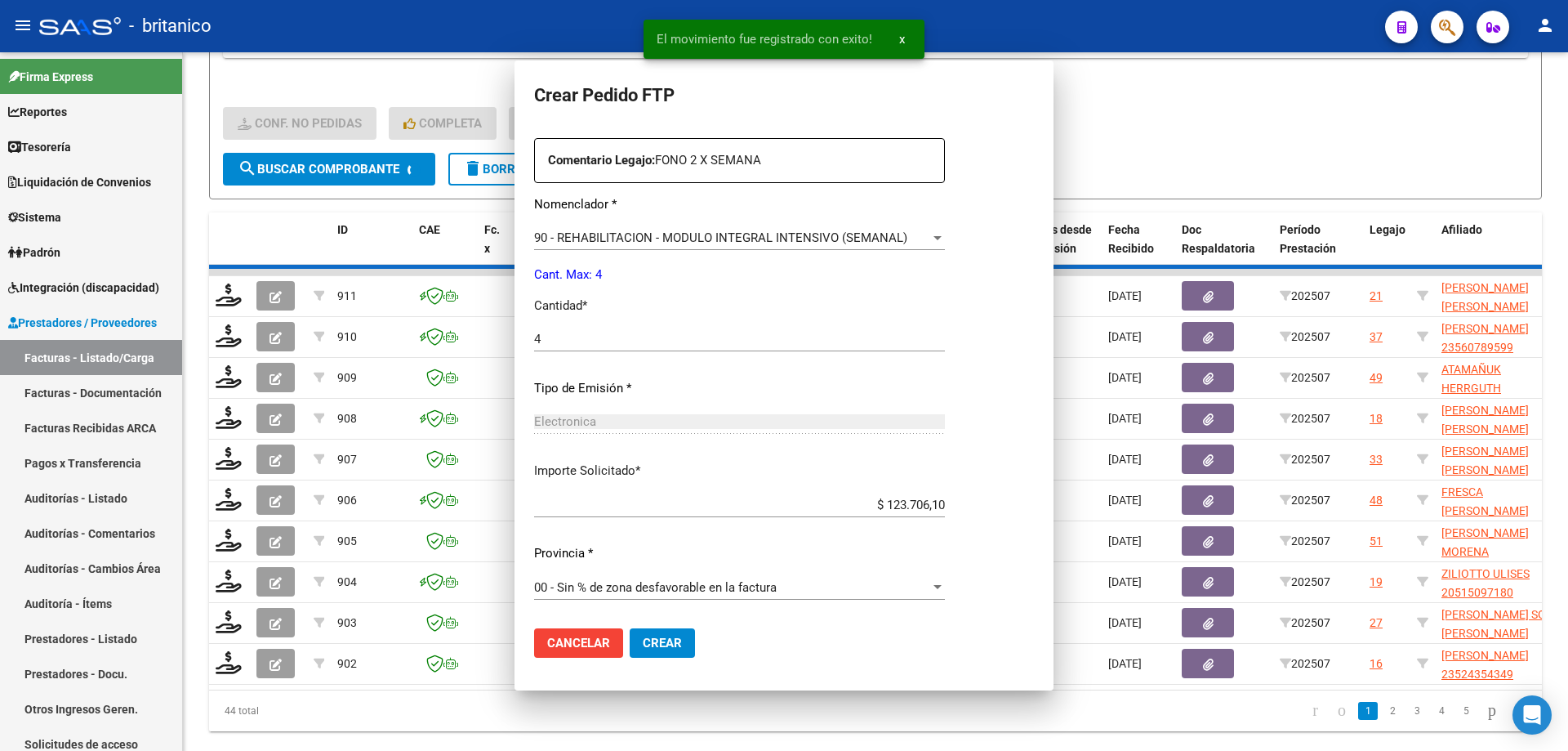
scroll to position [0, 0]
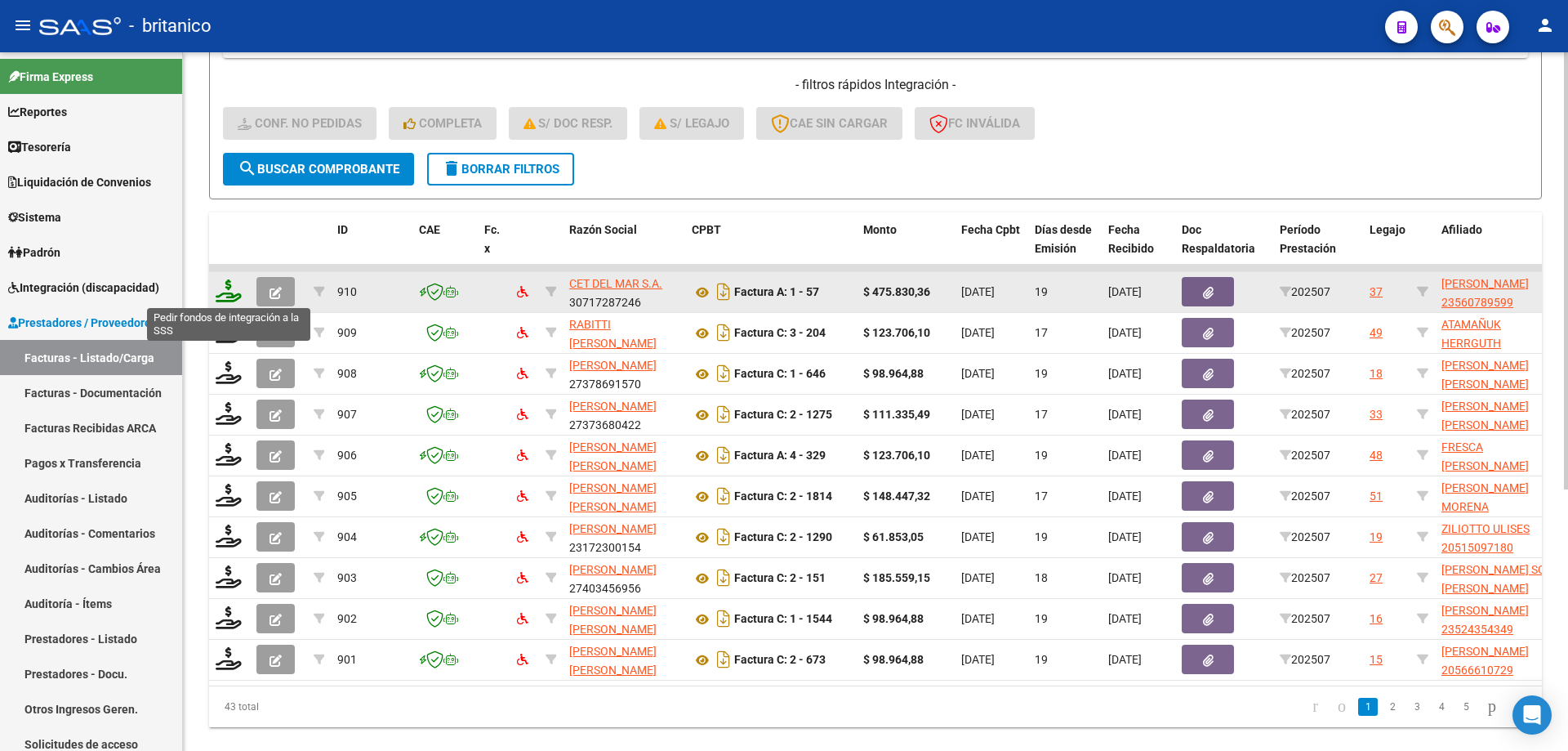
click at [228, 287] on icon at bounding box center [228, 291] width 27 height 23
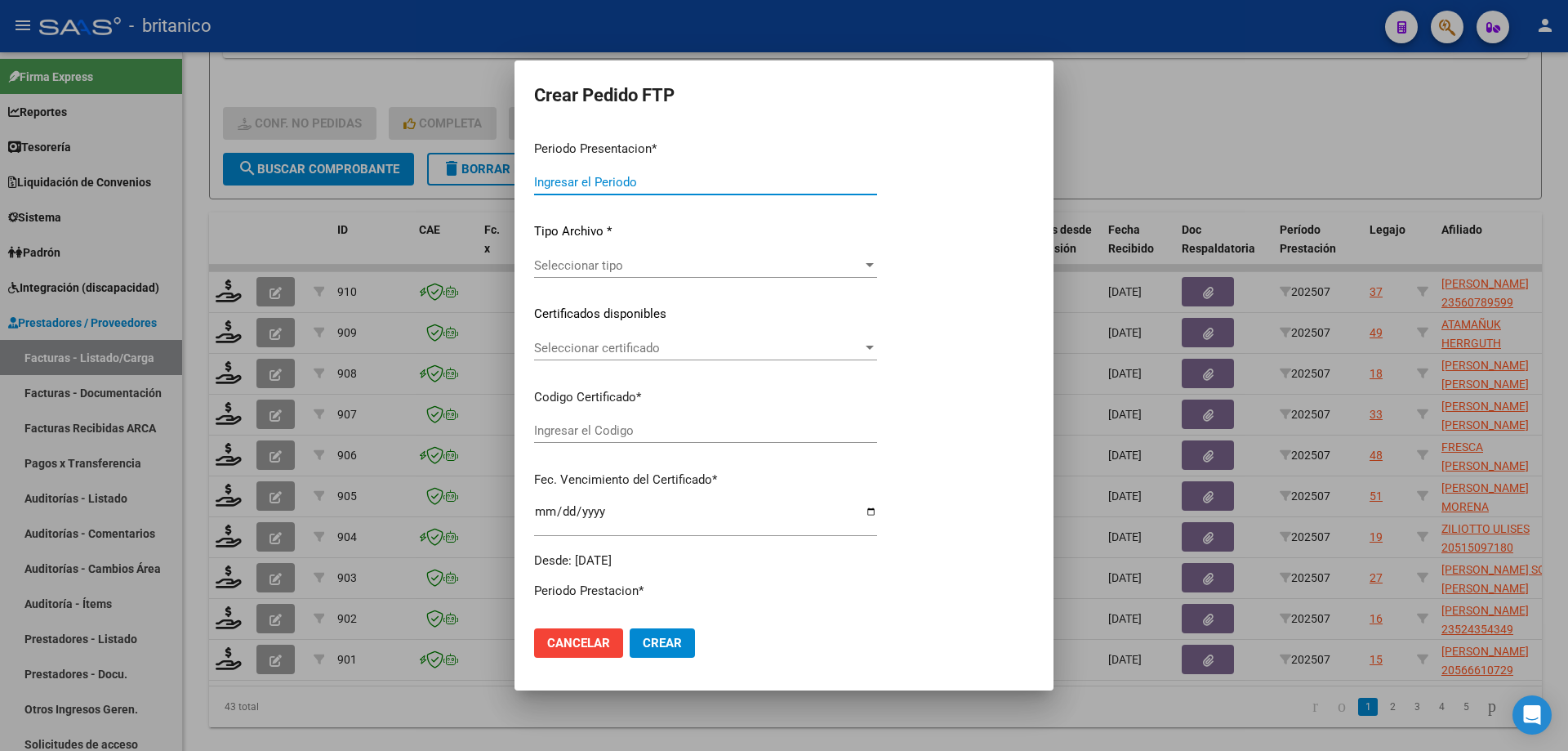
type input "202507"
type input "$ 475.830,36"
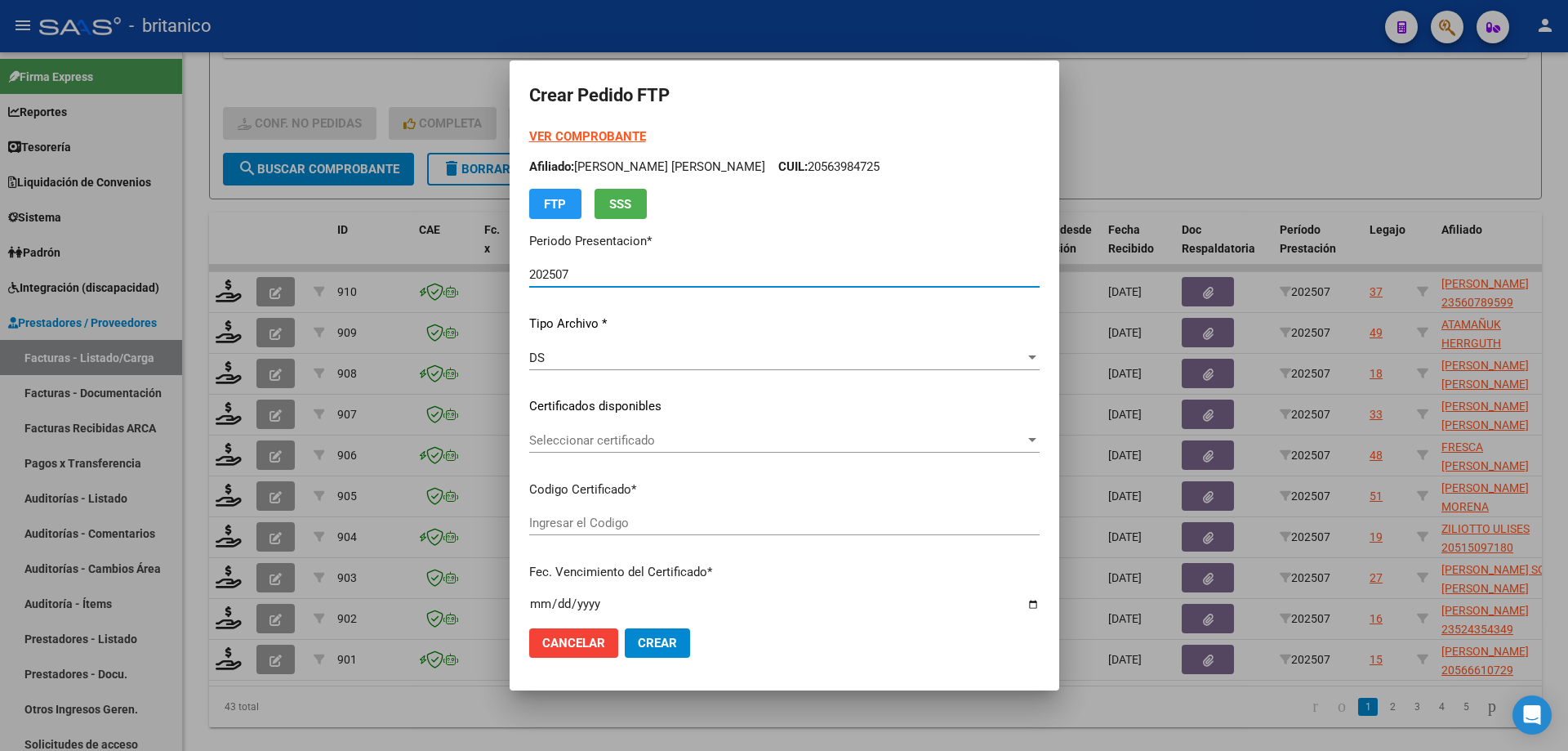
type input "ARG0200056078959-20221115-20271115BS357"
type input "[DATE]"
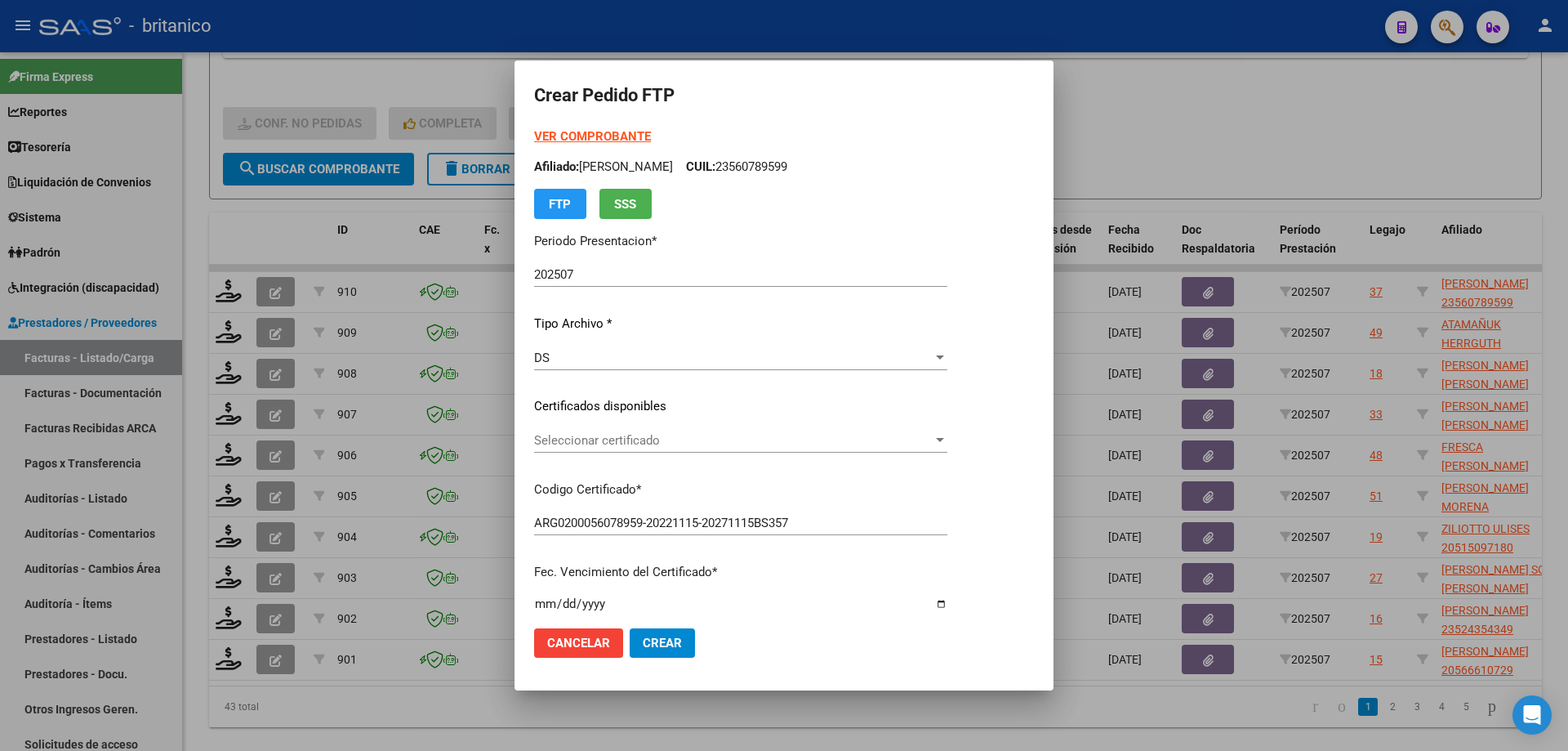
click at [654, 429] on div "Seleccionar certificado Seleccionar certificado" at bounding box center [740, 441] width 413 height 25
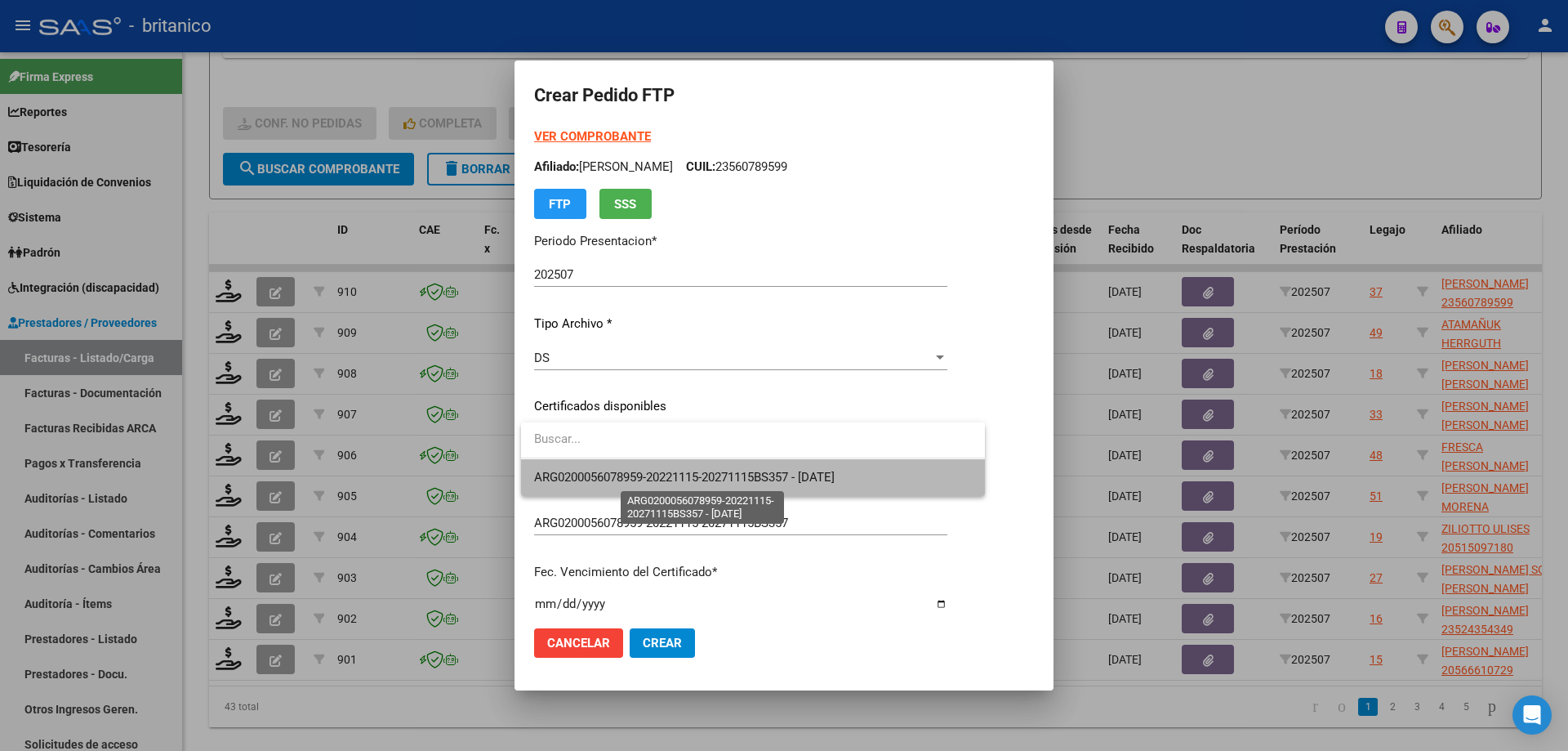
click at [668, 481] on span "ARG0200056078959-20221115-20271115BS357 - [DATE]" at bounding box center [685, 476] width 301 height 15
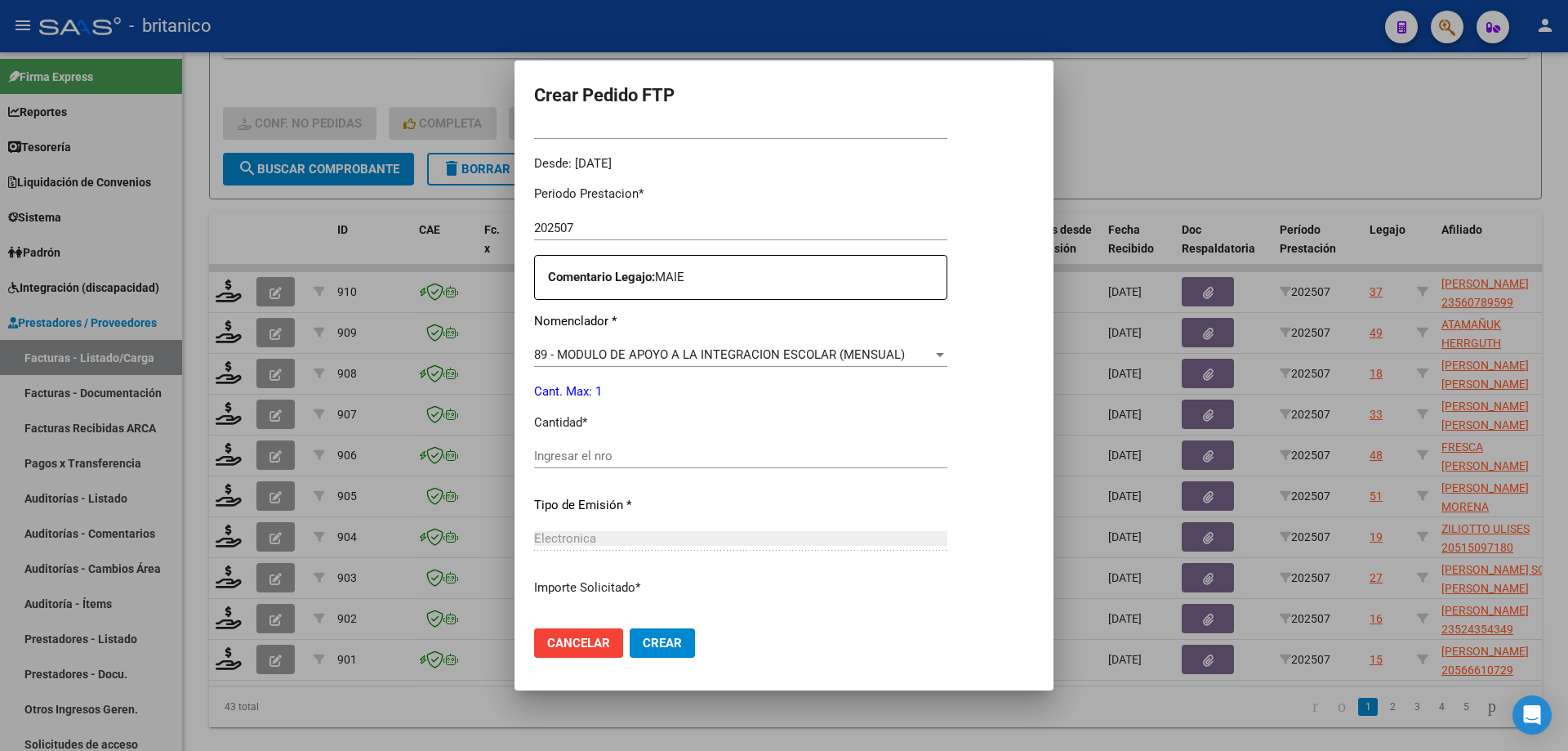
scroll to position [490, 0]
click at [657, 463] on input "Ingresar el nro" at bounding box center [740, 454] width 413 height 15
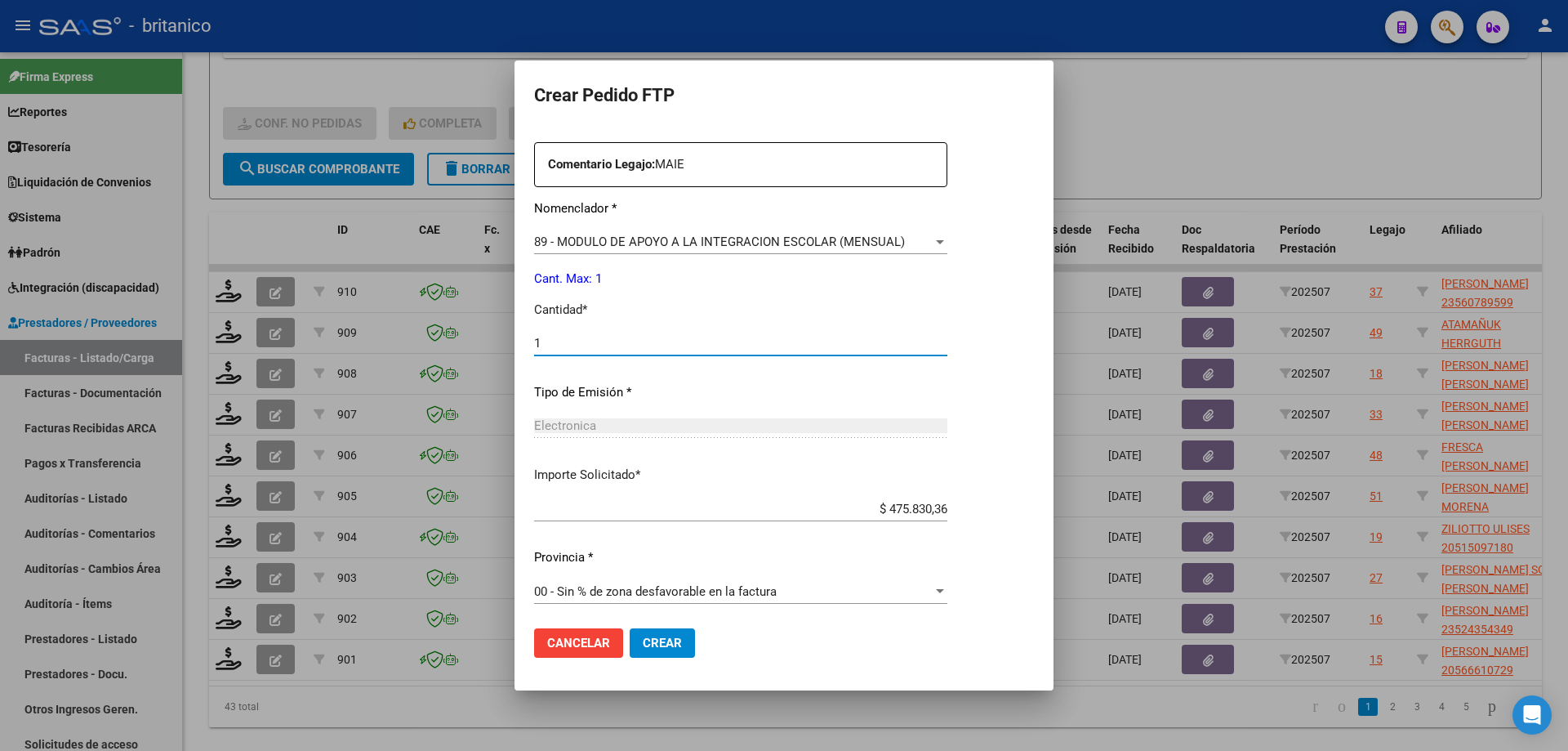
scroll to position [606, 0]
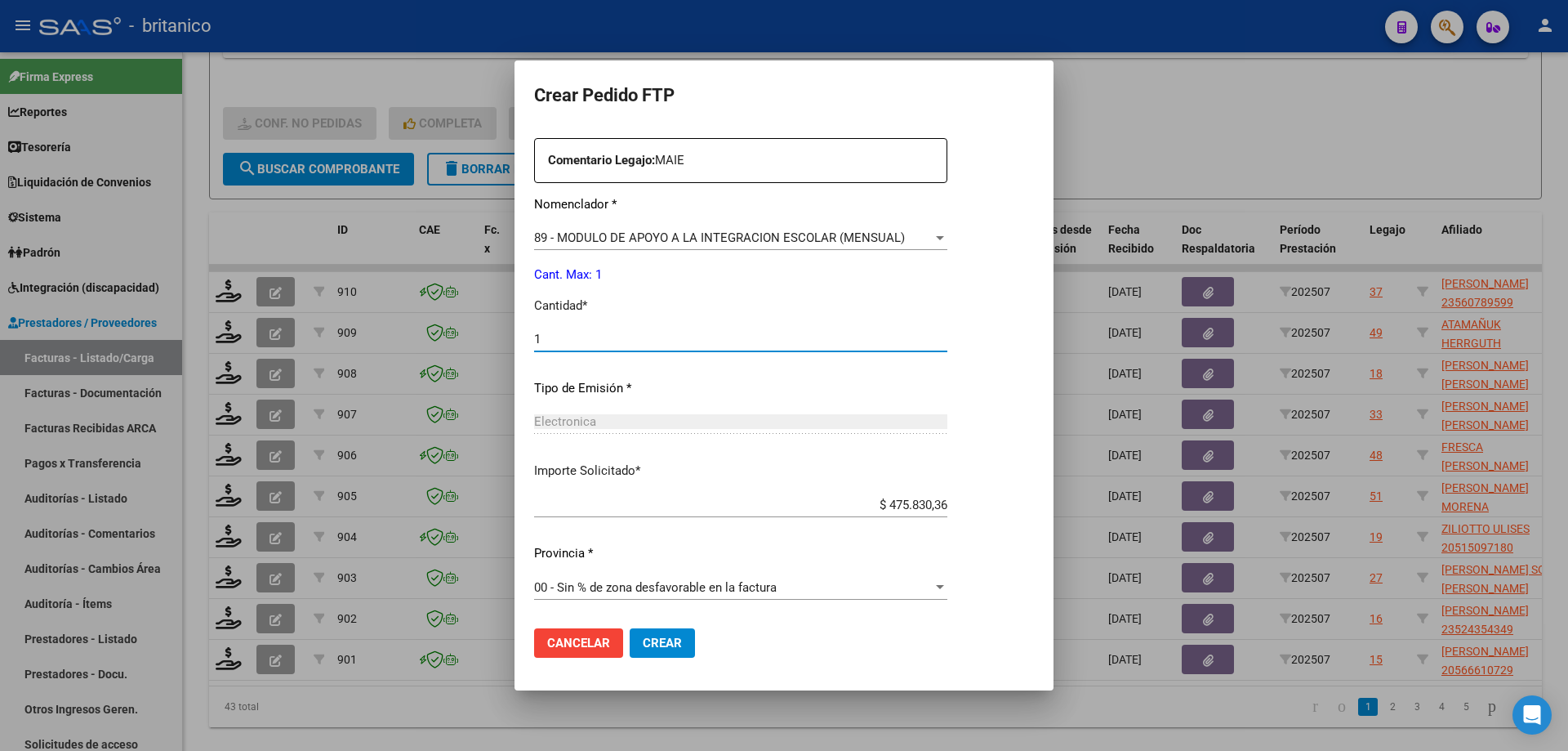
type input "1"
click at [669, 640] on span "Crear" at bounding box center [663, 642] width 39 height 15
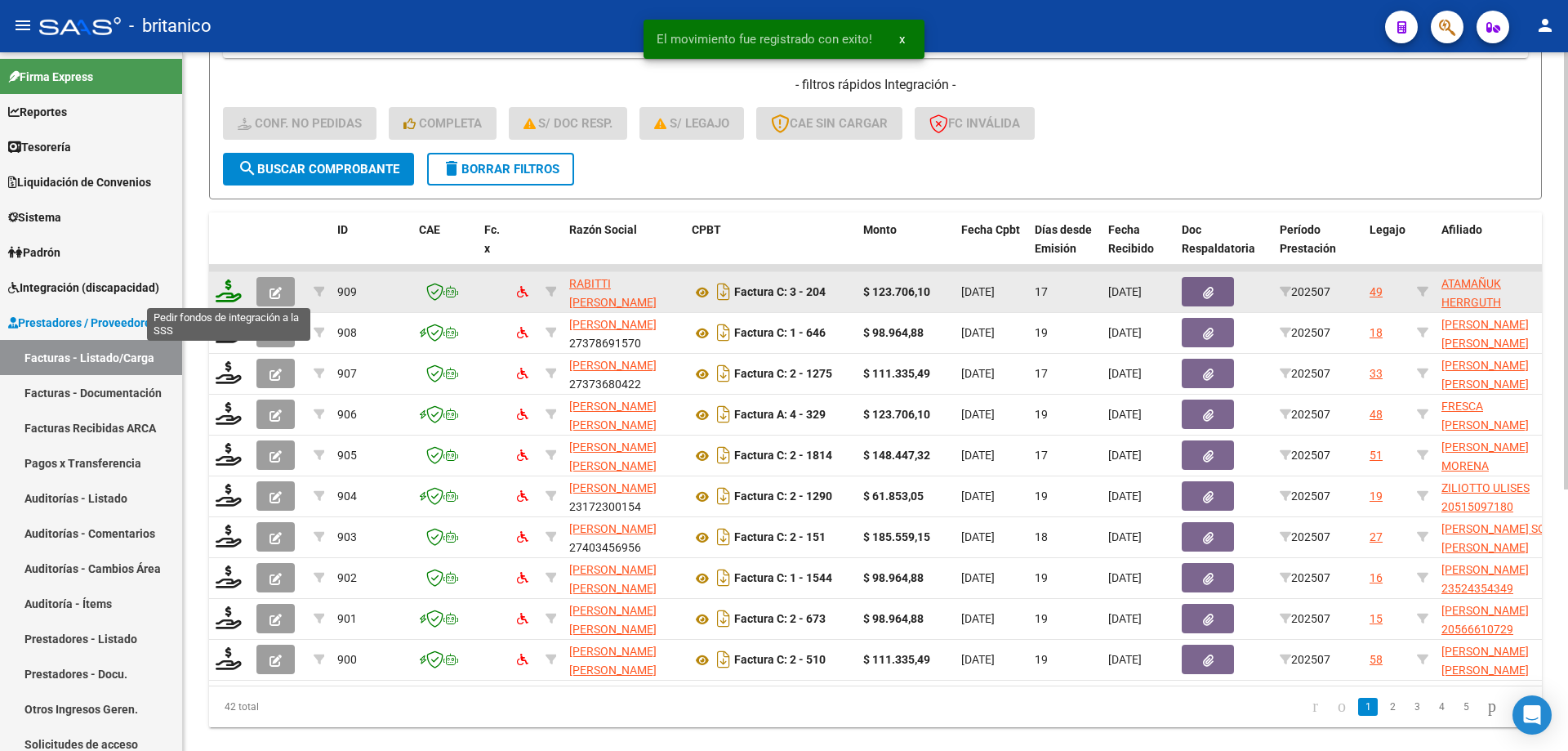
click at [226, 291] on icon at bounding box center [228, 291] width 27 height 23
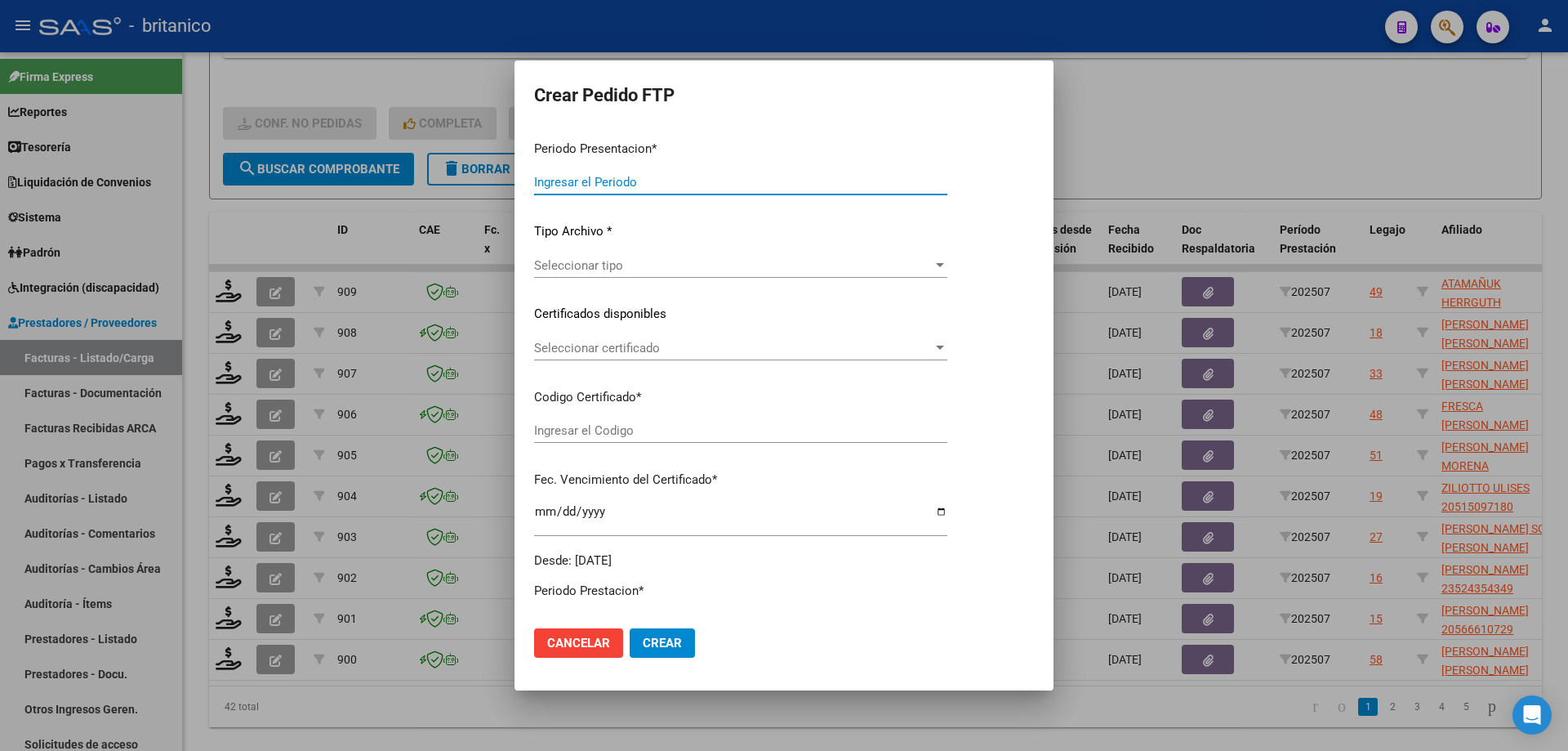
type input "202507"
type input "$ 123.706,10"
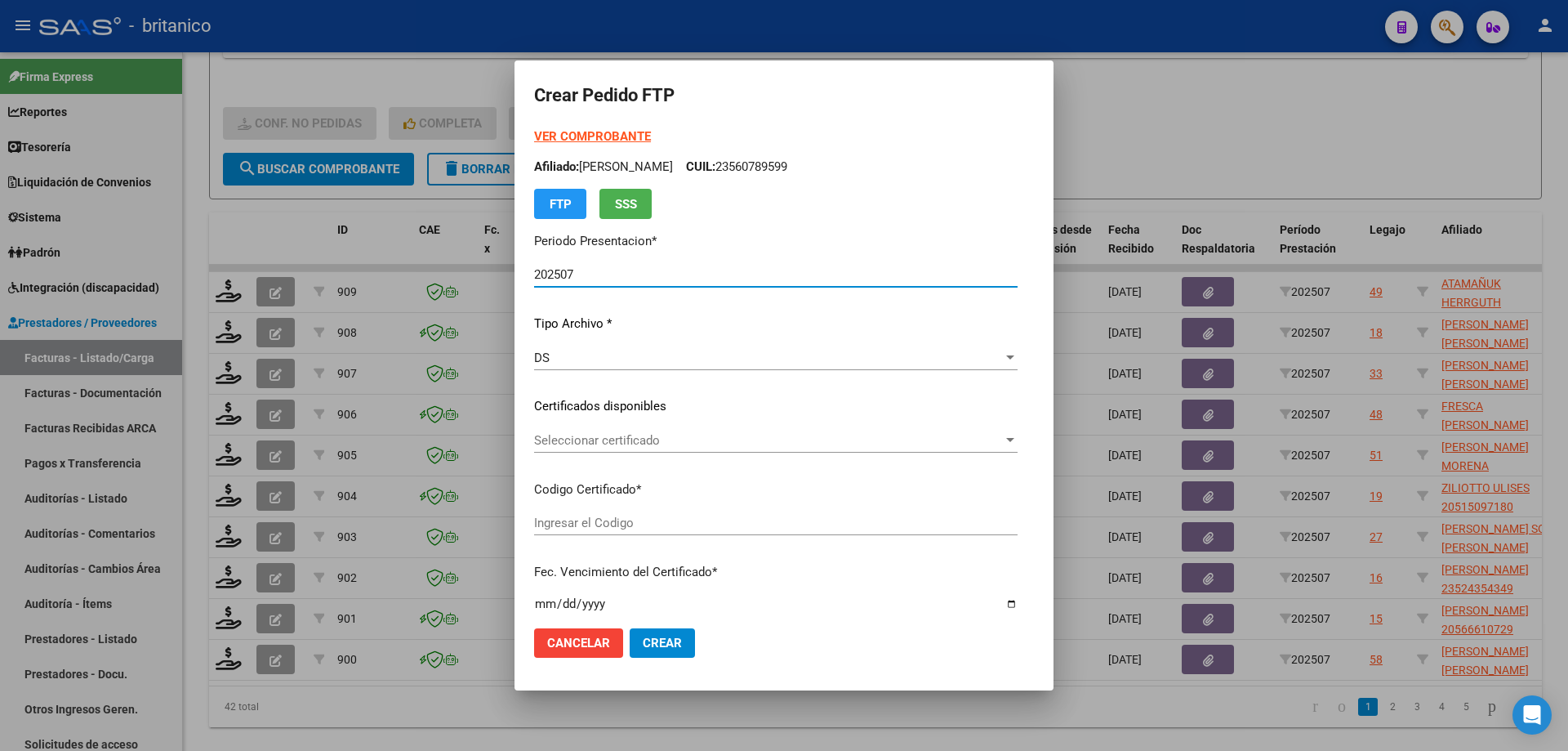
type input "ARG02000501549422023032120280321CBA536"
type input "[DATE]"
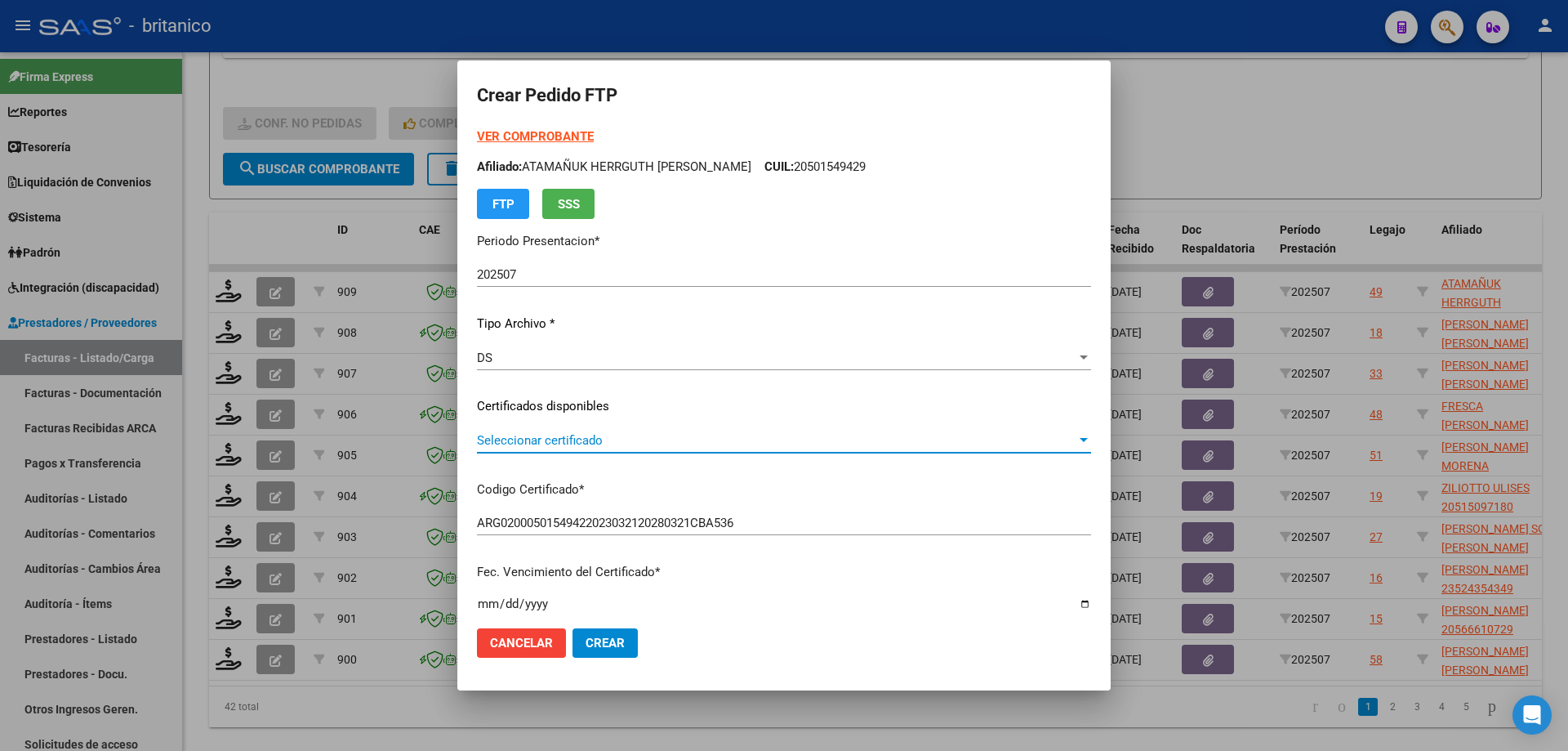
click at [500, 435] on span "Seleccionar certificado" at bounding box center [776, 440] width 599 height 15
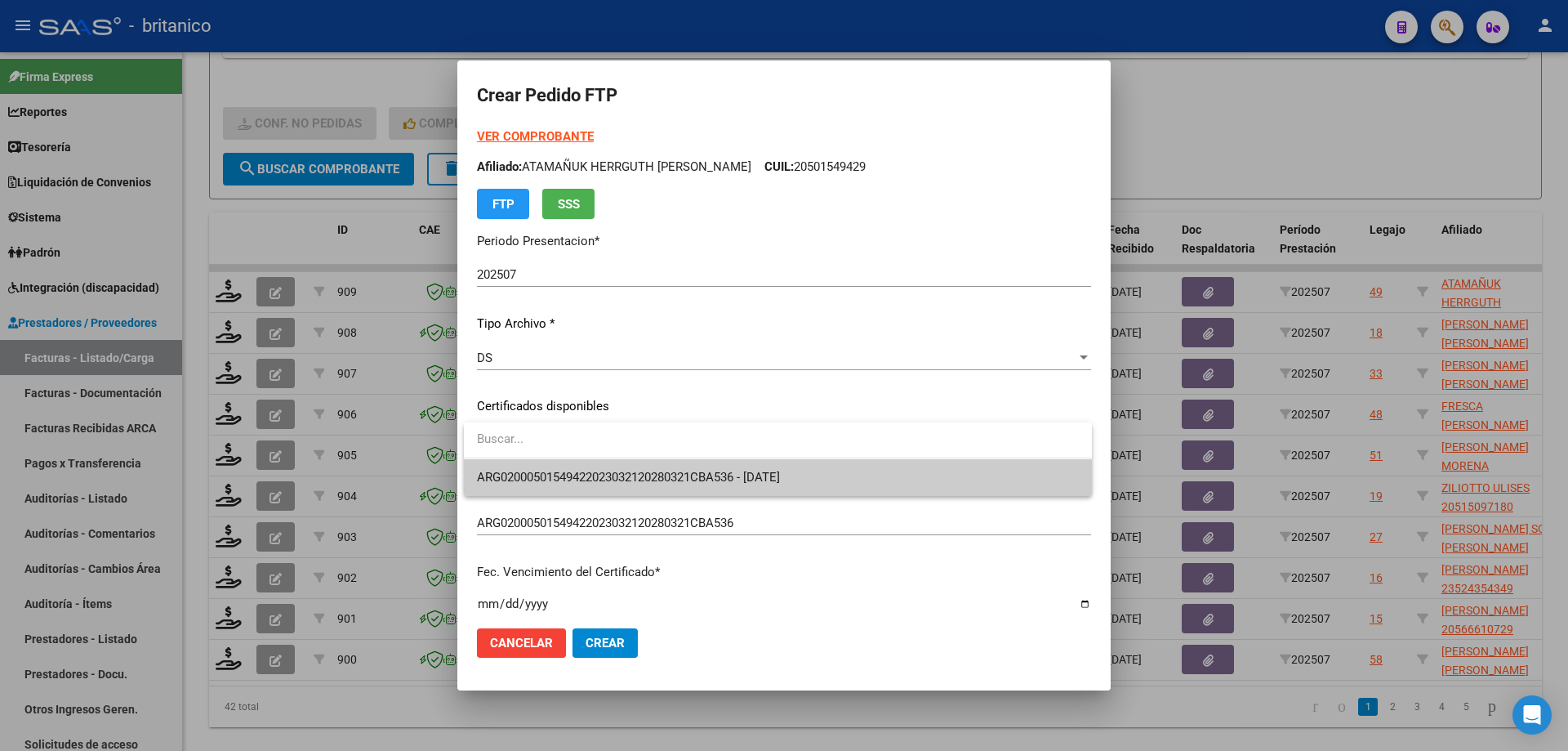
click at [531, 468] on span "ARG02000501549422023032120280321CBA536 - [DATE]" at bounding box center [778, 477] width 602 height 37
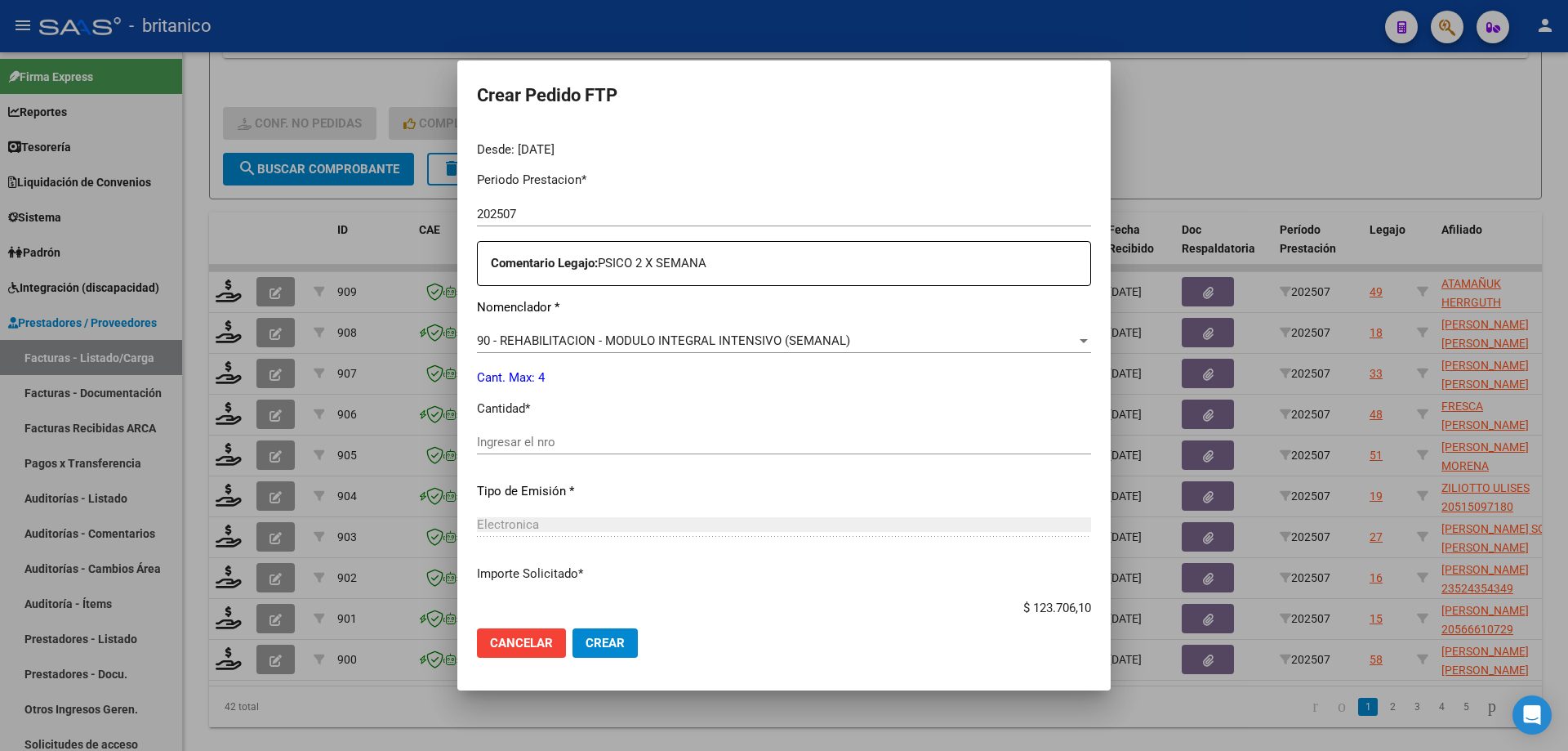
scroll to position [572, 0]
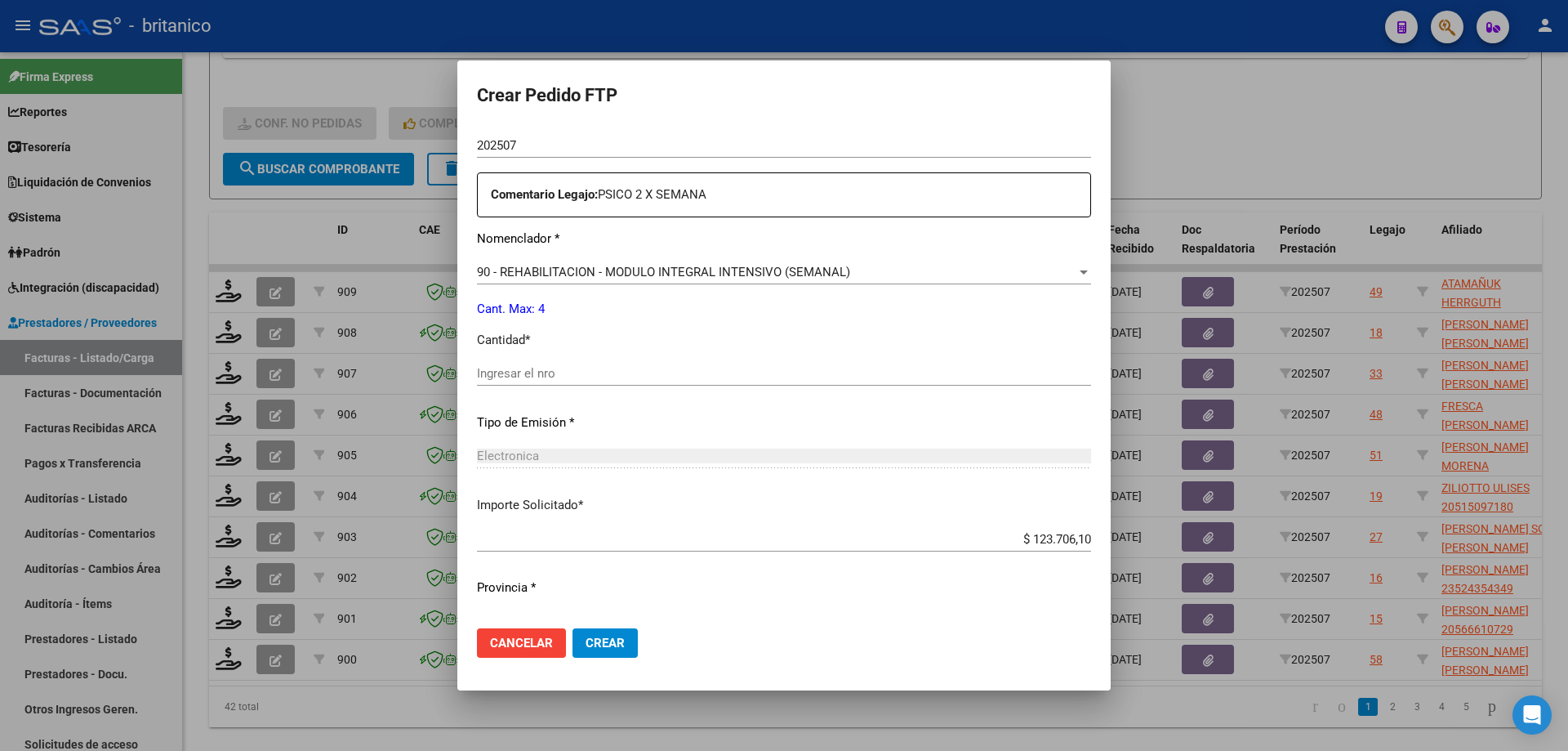
click at [528, 372] on input "Ingresar el nro" at bounding box center [784, 373] width 614 height 15
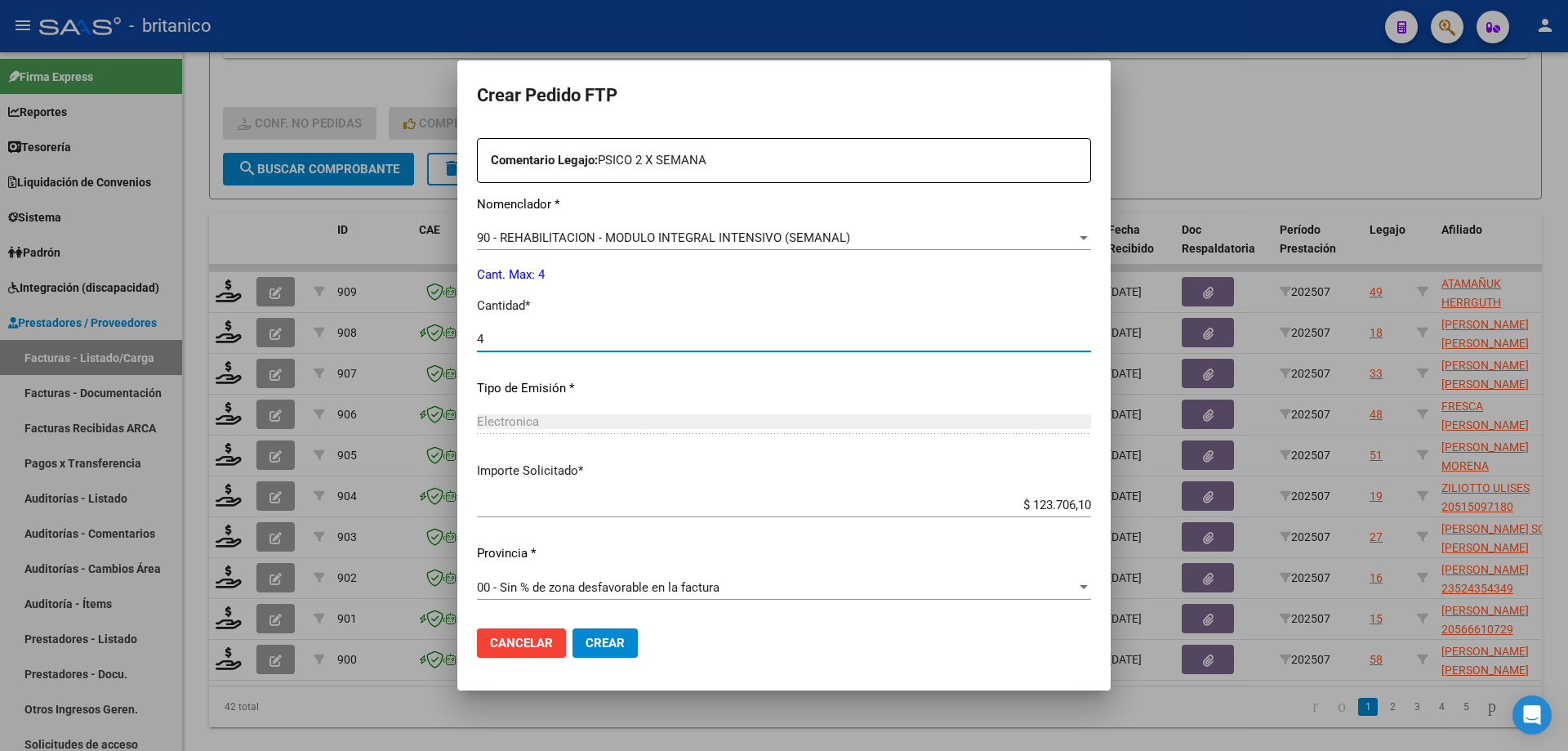
type input "4"
click at [622, 636] on span "Crear" at bounding box center [605, 642] width 39 height 15
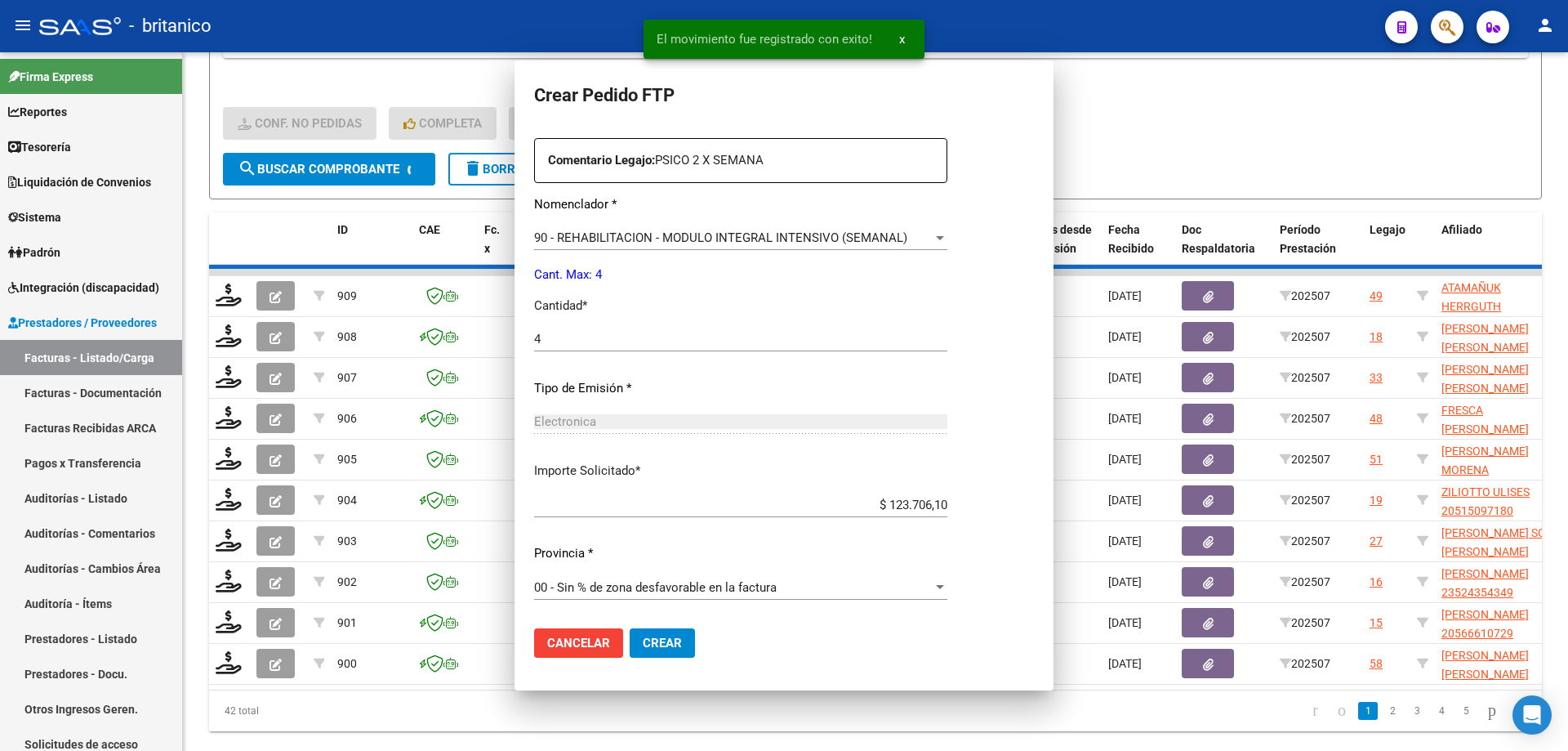
scroll to position [0, 0]
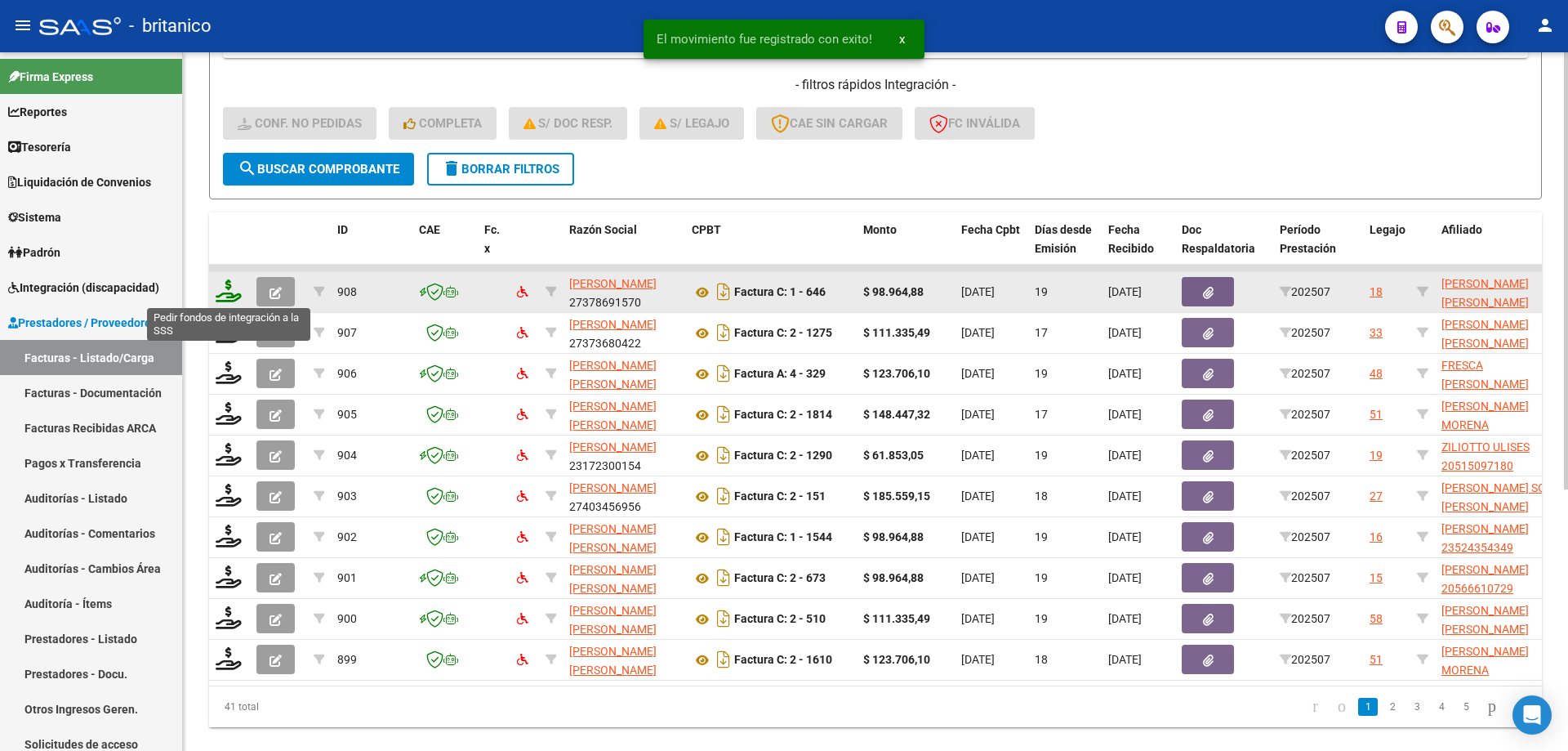
click at [229, 284] on icon at bounding box center [228, 291] width 27 height 23
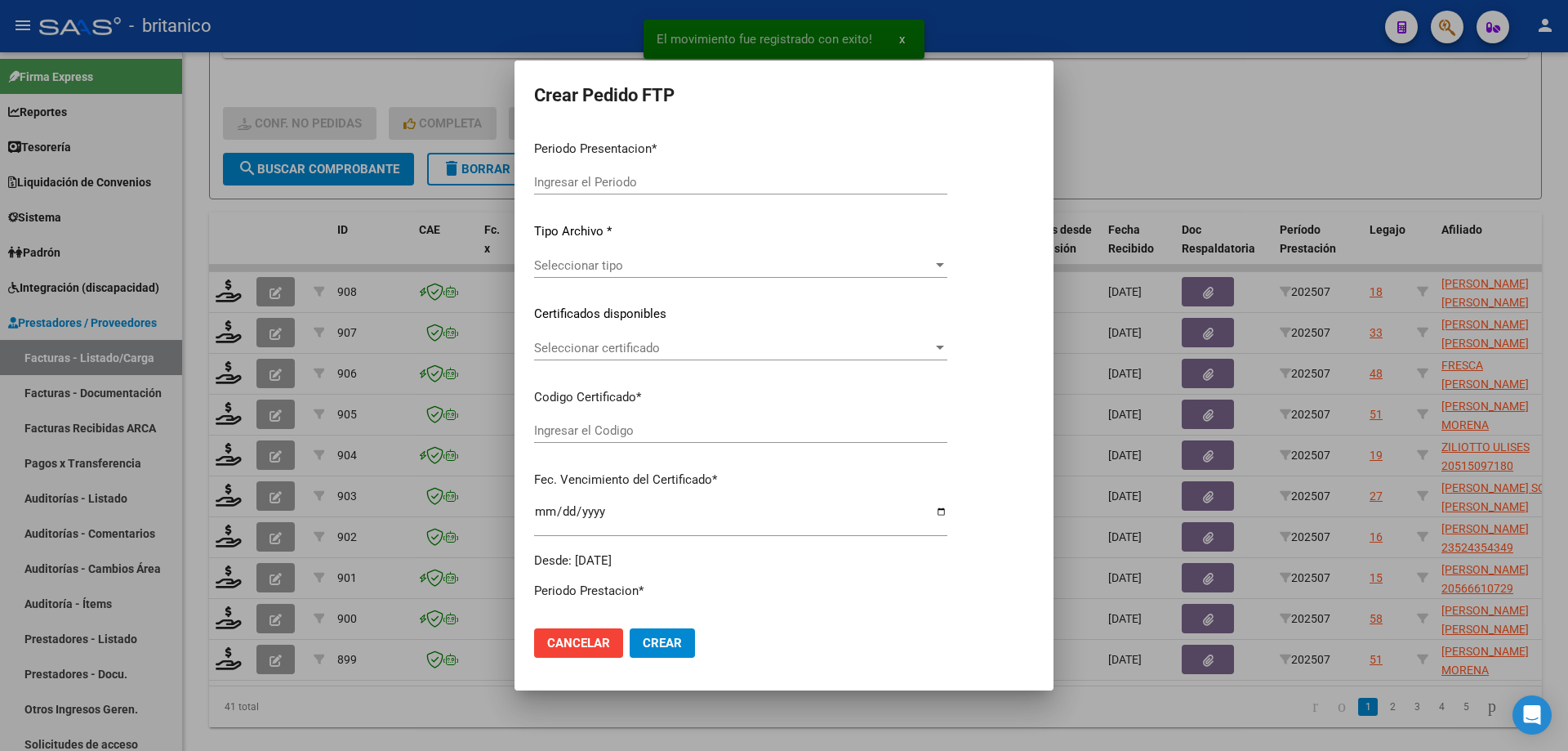
type input "202507"
type input "$ 98.964,88"
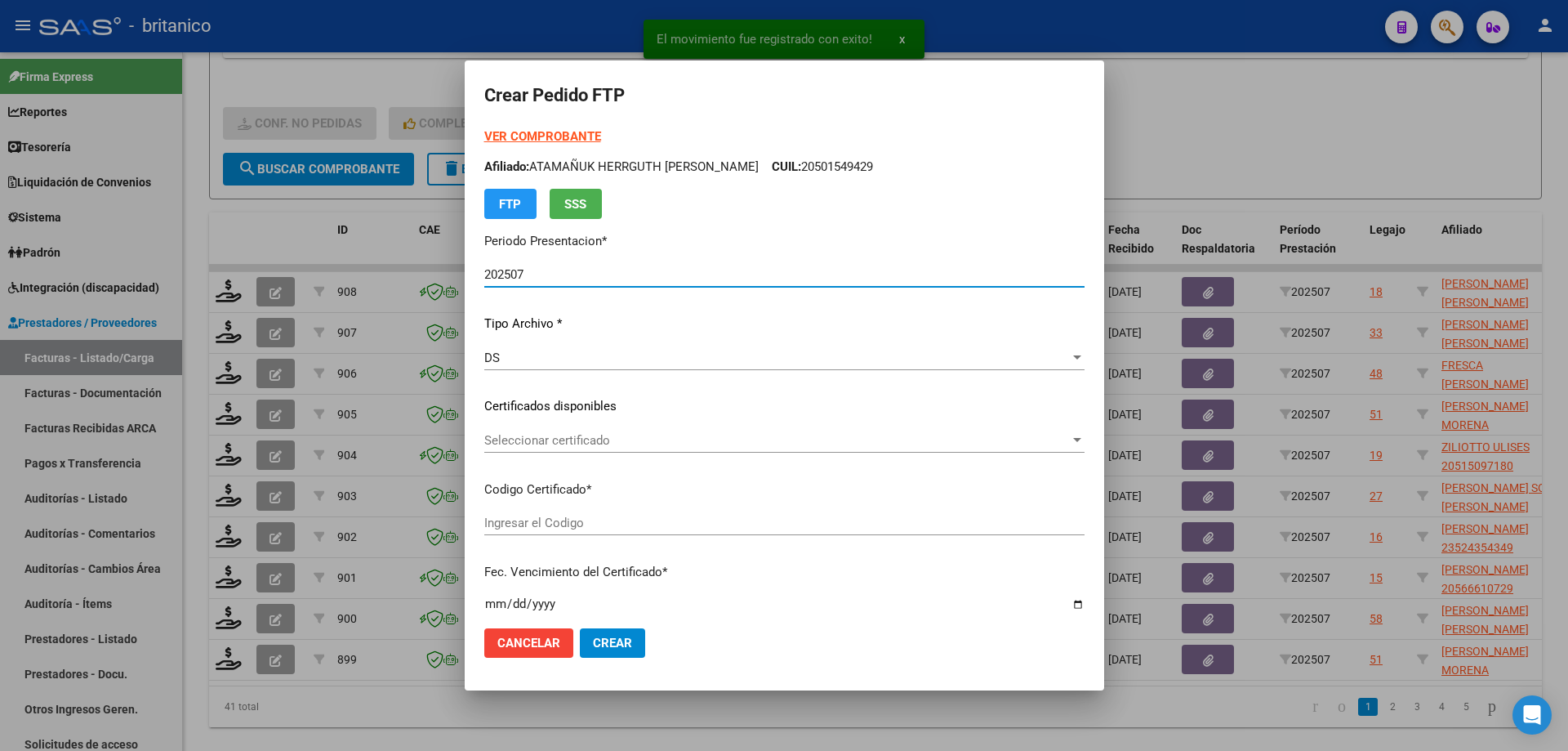
type input "ARG02000568718212023032920260329BS415"
type input "[DATE]"
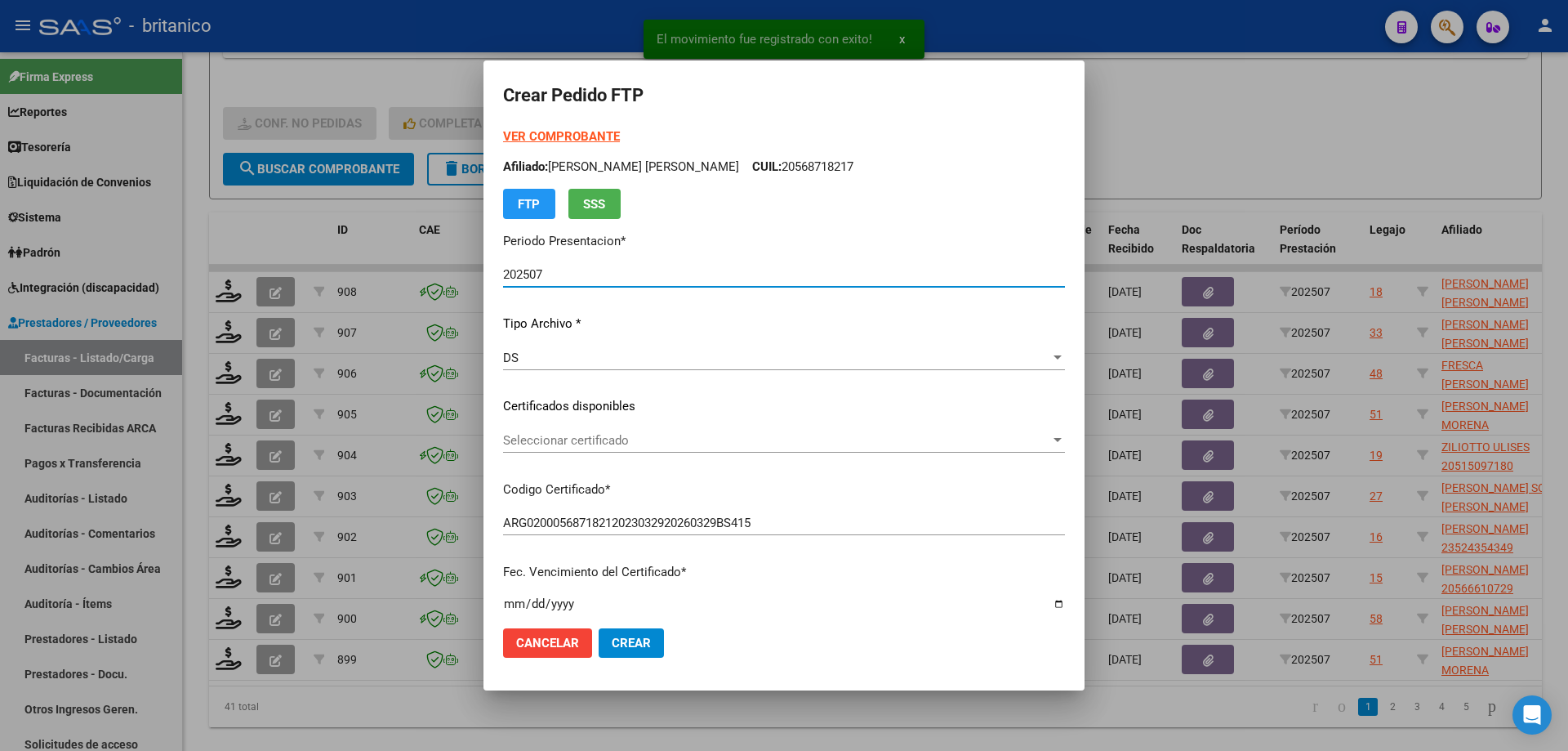
click at [694, 435] on span "Seleccionar certificado" at bounding box center [776, 440] width 547 height 15
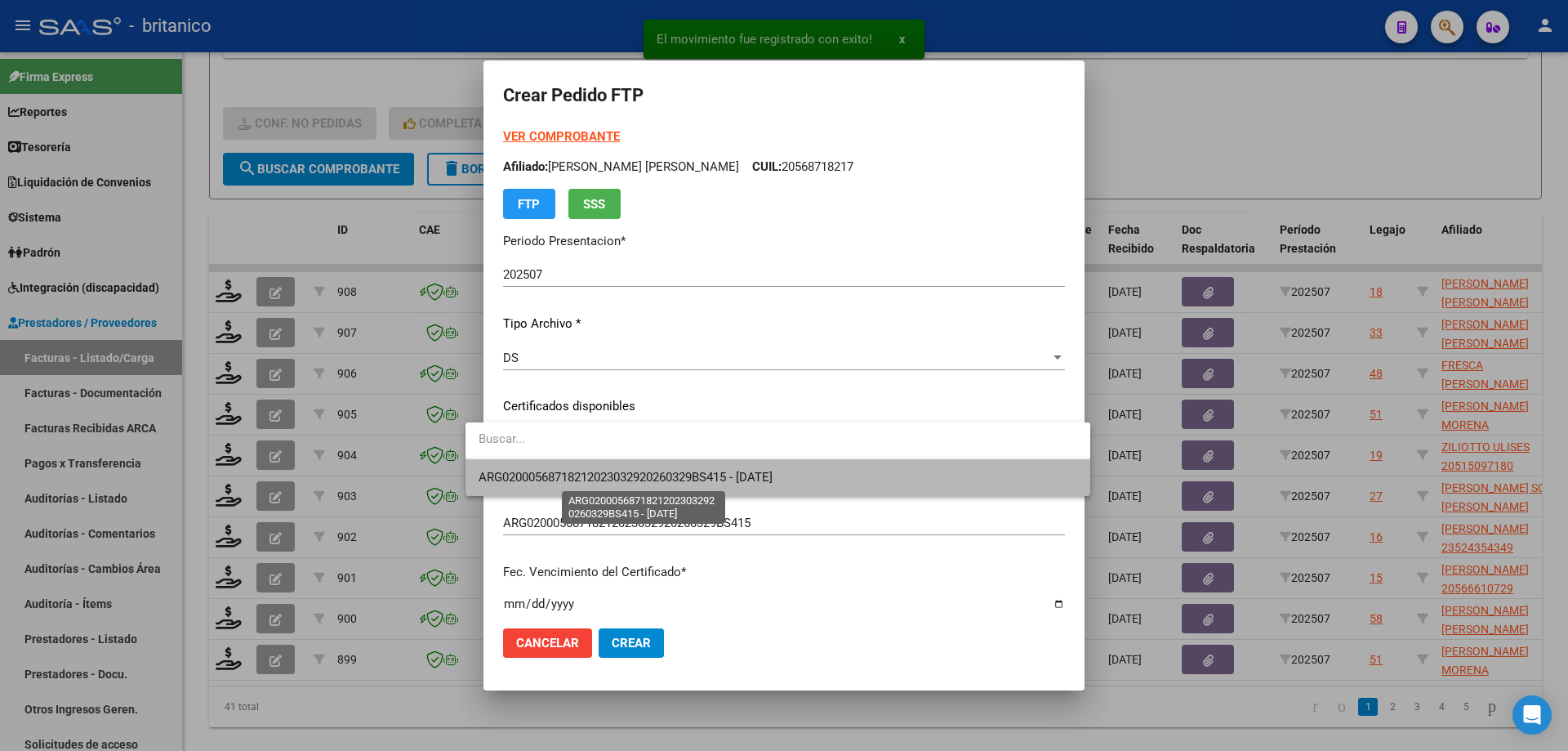
click at [769, 479] on span "ARG02000568718212023032920260329BS415 - [DATE]" at bounding box center [626, 476] width 294 height 15
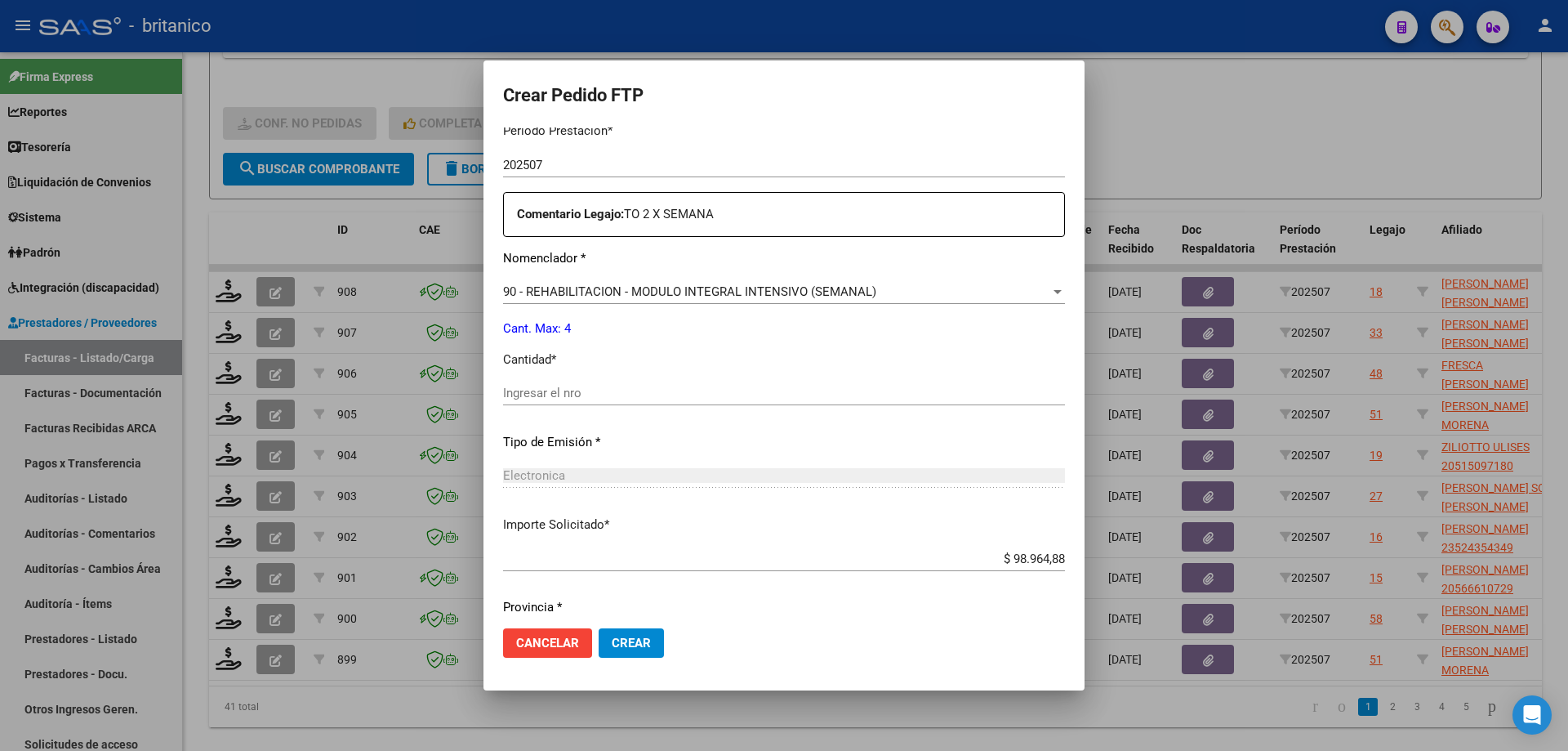
scroll to position [572, 0]
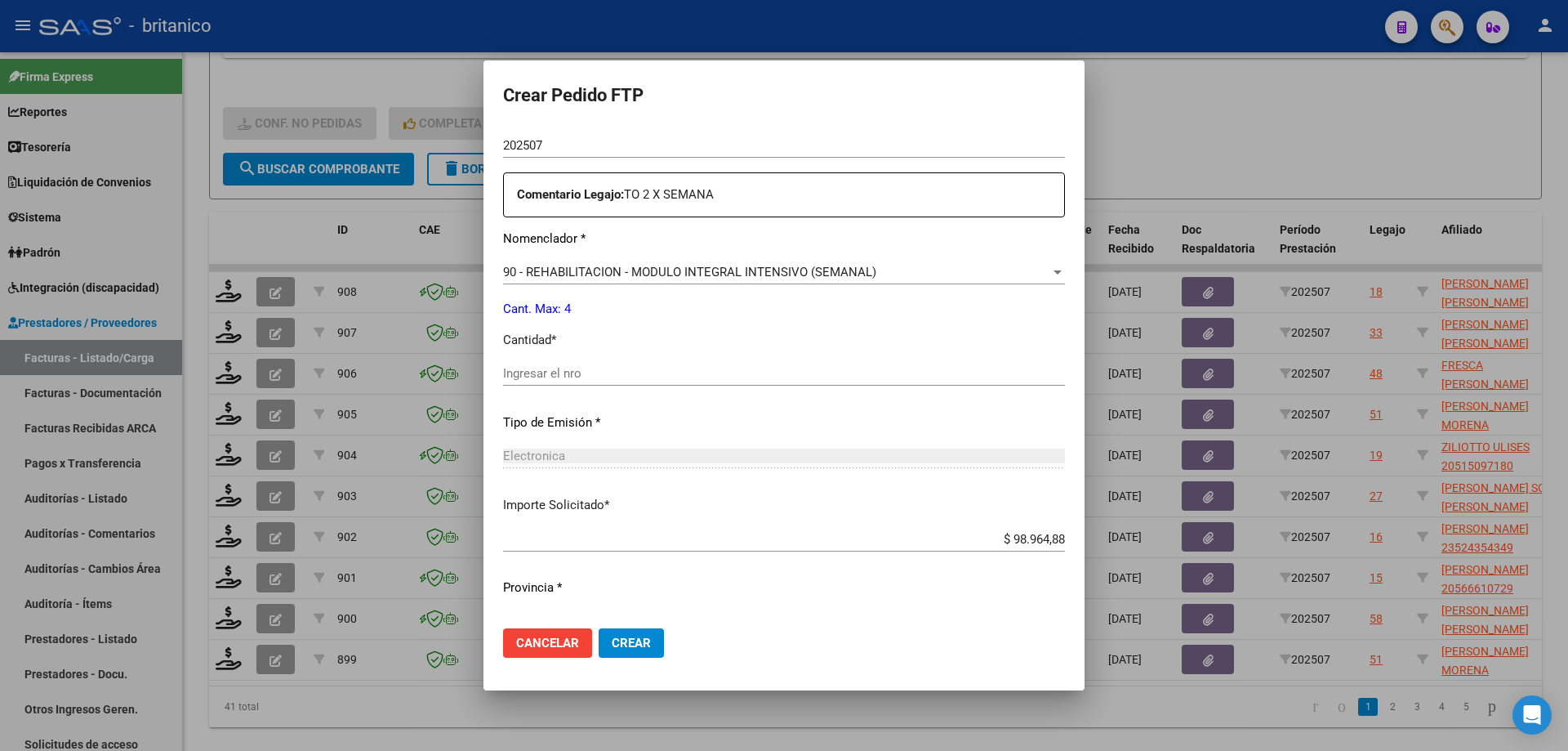
click at [617, 358] on div "Periodo Prestacion * 202507 Ingresar el Periodo Prestacion Comentario Legajo: T…" at bounding box center [783, 370] width 562 height 559
click at [614, 371] on input "Ingresar el nro" at bounding box center [783, 373] width 562 height 15
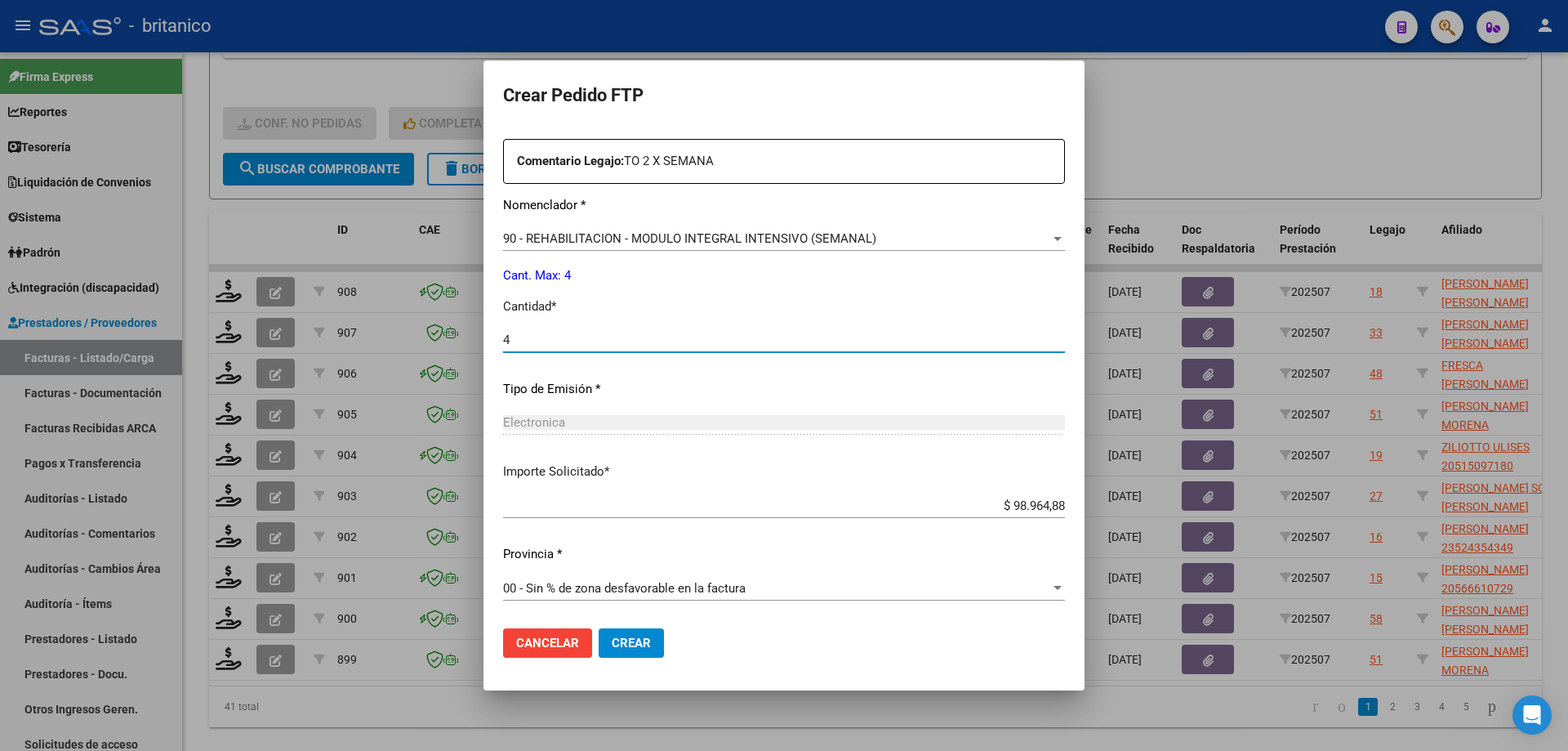
scroll to position [606, 0]
type input "4"
click at [611, 647] on span "Crear" at bounding box center [631, 642] width 39 height 15
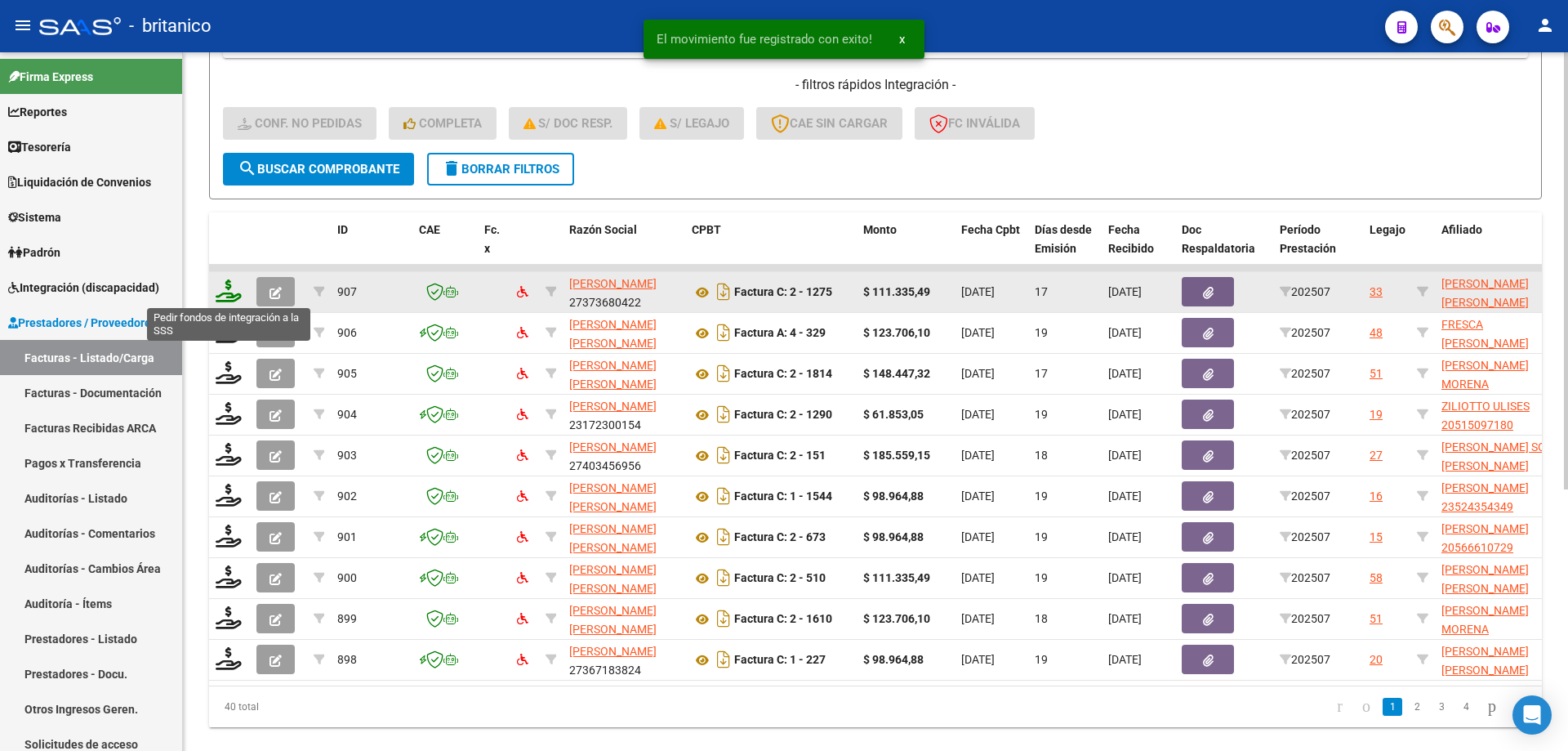
click at [232, 287] on icon at bounding box center [228, 291] width 27 height 23
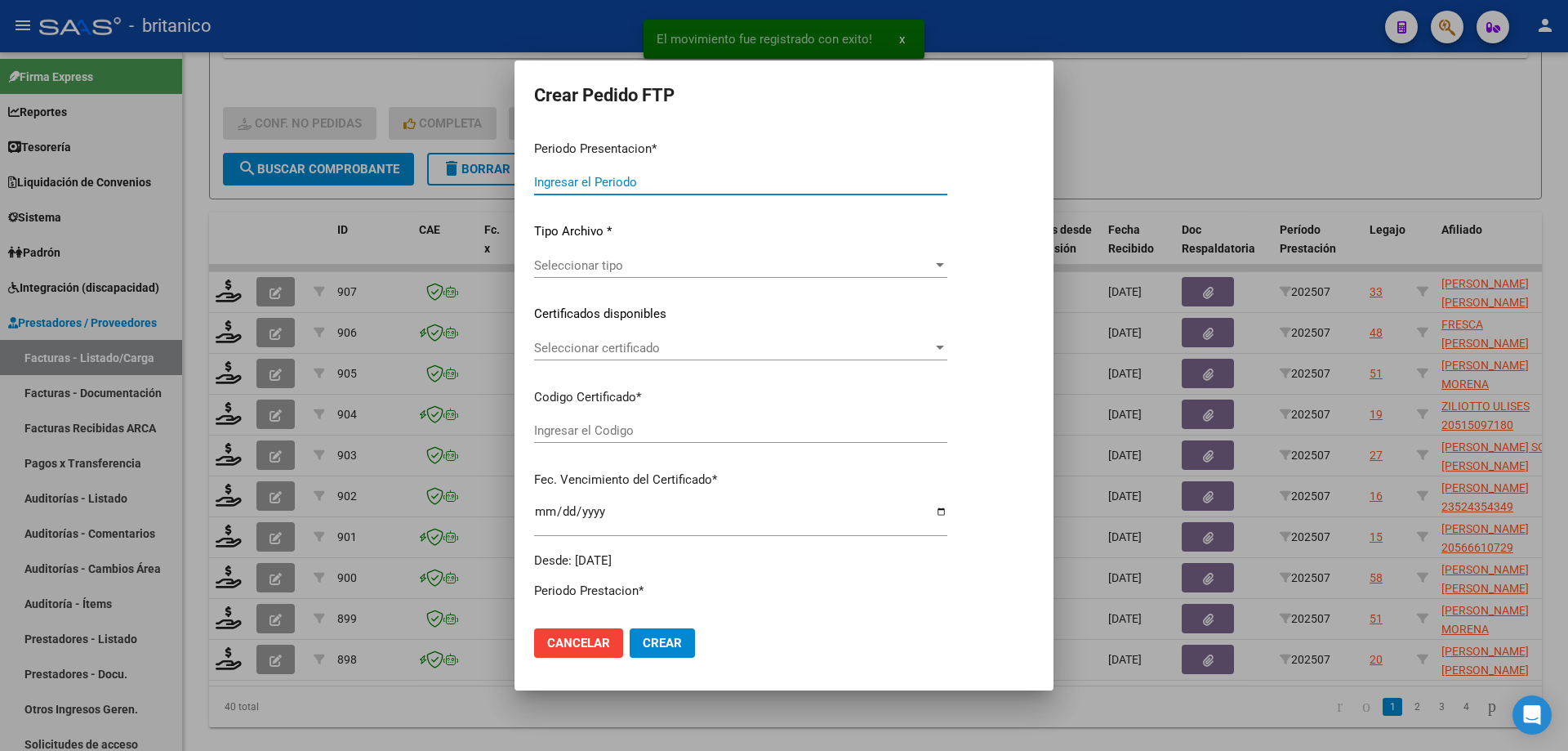
type input "202507"
type input "$ 111.335,49"
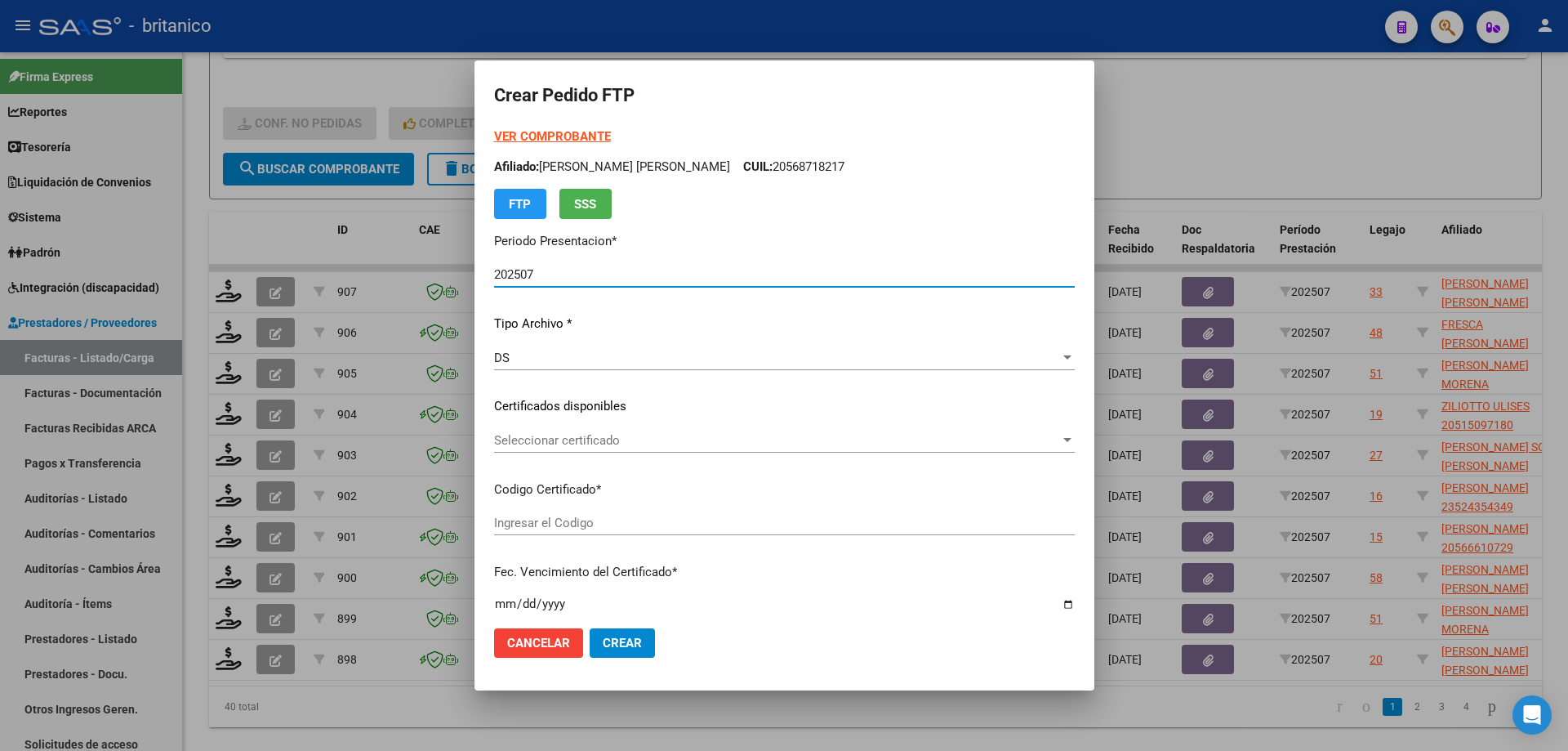
type input "ARG0200055606236-2023122120281221BUE315"
type input "[DATE]"
click at [554, 433] on span "Seleccionar certificado" at bounding box center [777, 440] width 566 height 15
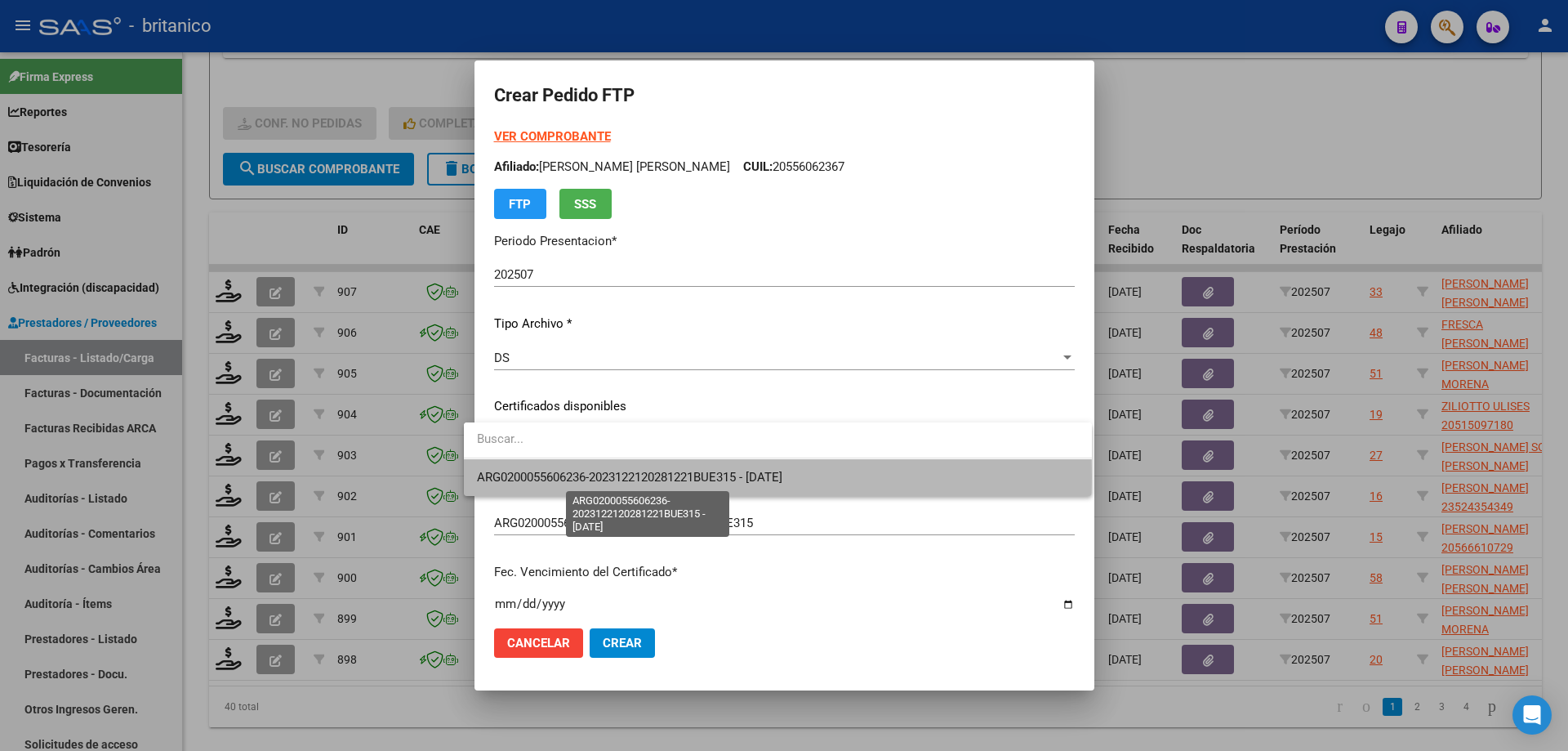
click at [579, 476] on span "ARG0200055606236-2023122120281221BUE315 - [DATE]" at bounding box center [629, 476] width 305 height 15
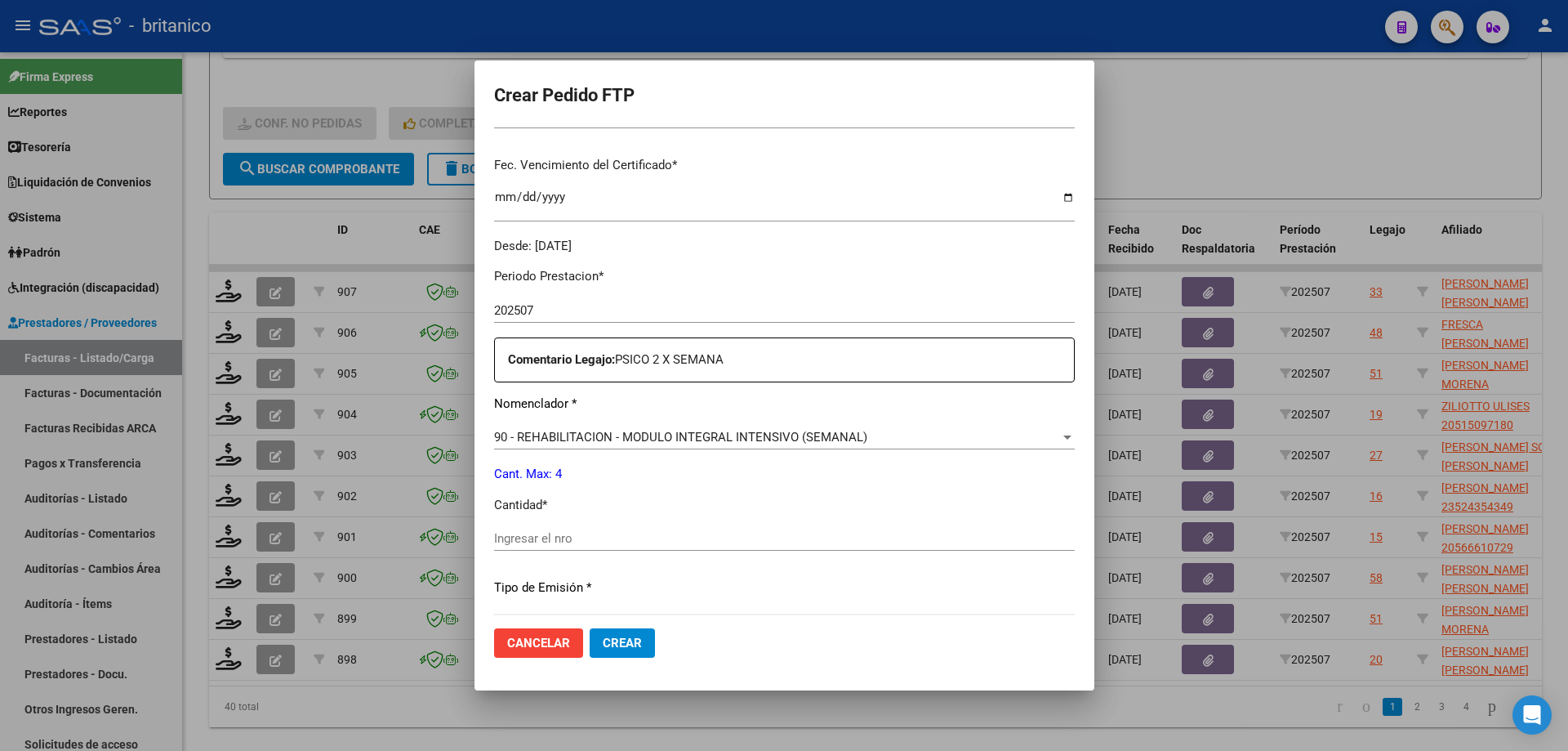
scroll to position [409, 0]
click at [551, 537] on input "Ingresar el nro" at bounding box center [784, 536] width 581 height 15
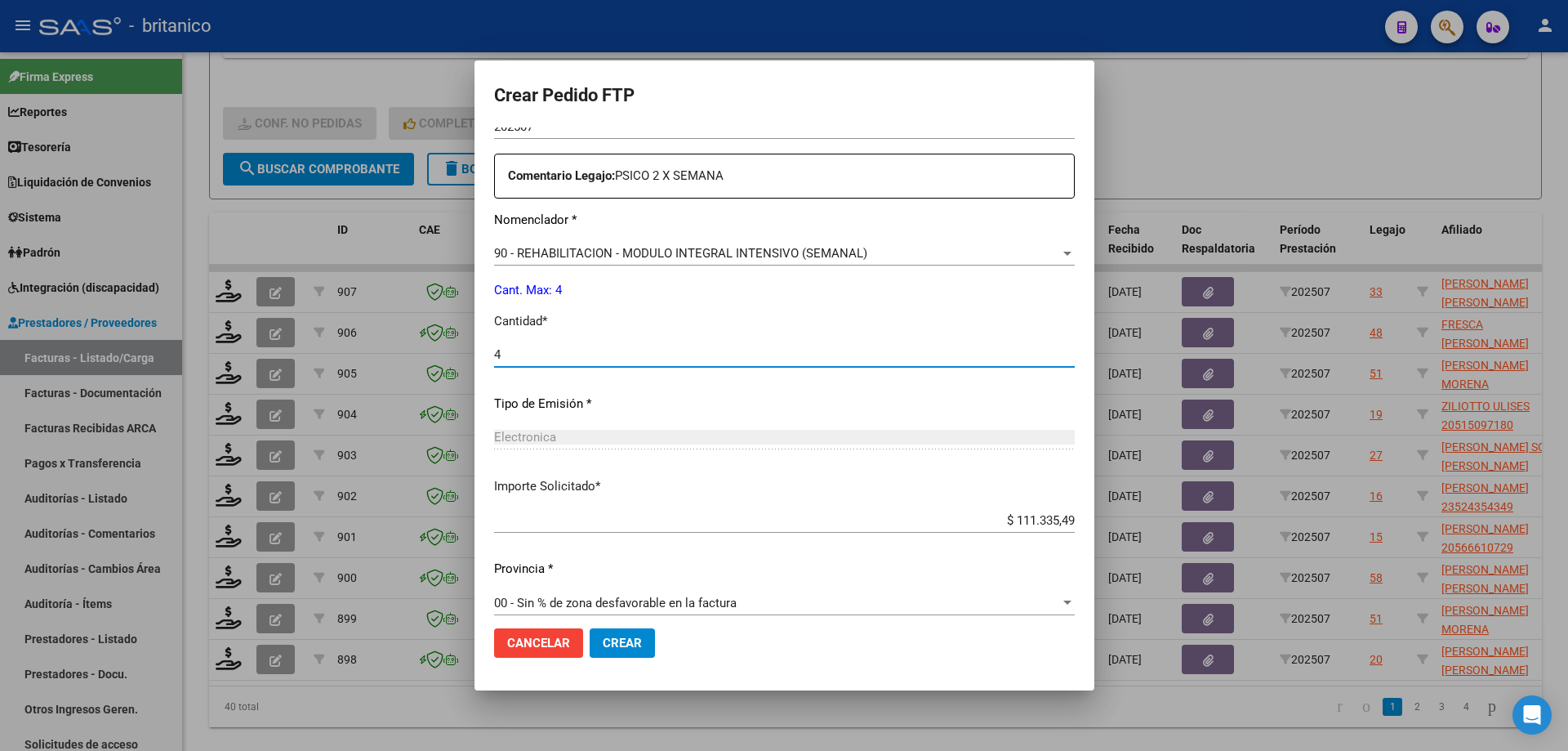
scroll to position [606, 0]
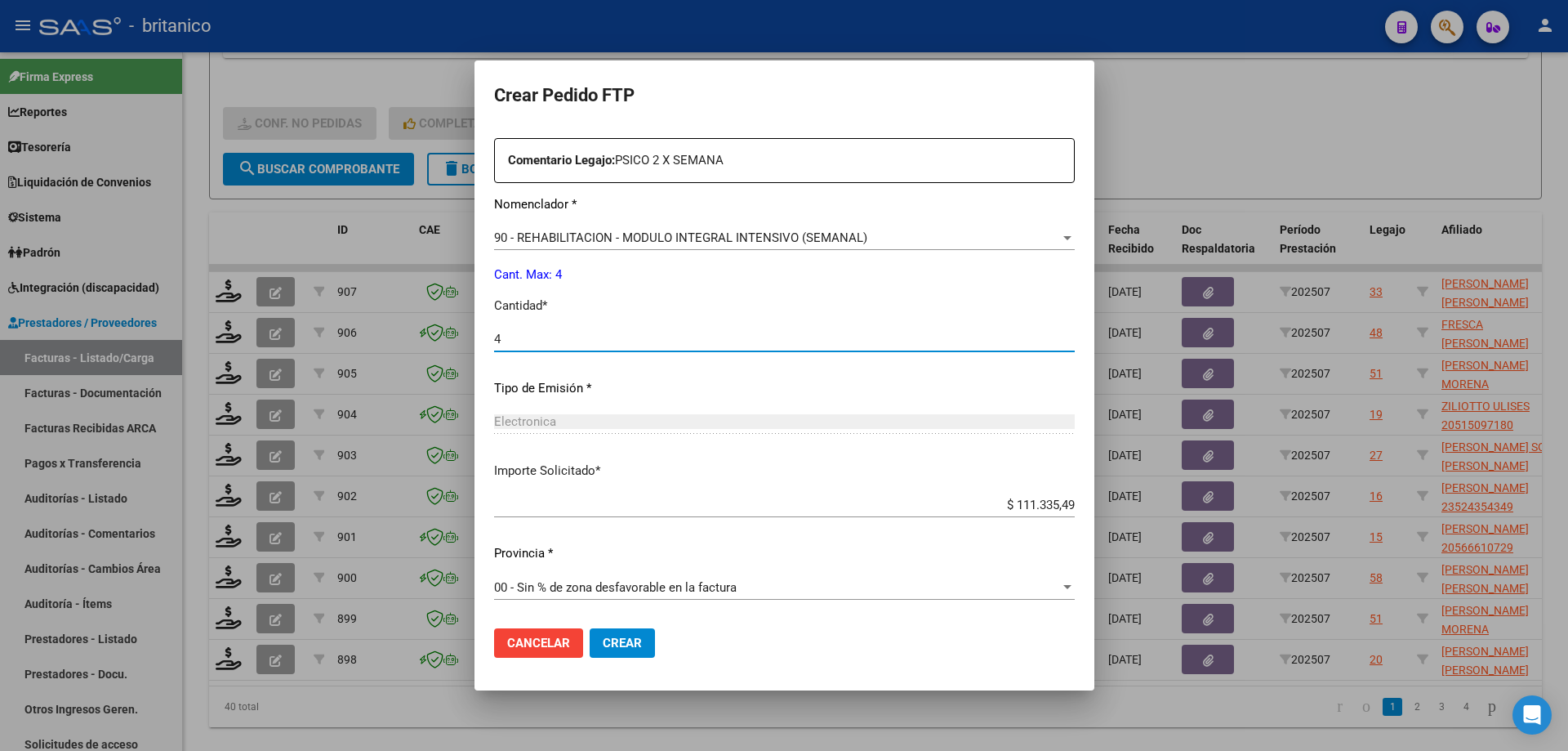
type input "4"
click at [603, 646] on span "Crear" at bounding box center [622, 642] width 39 height 15
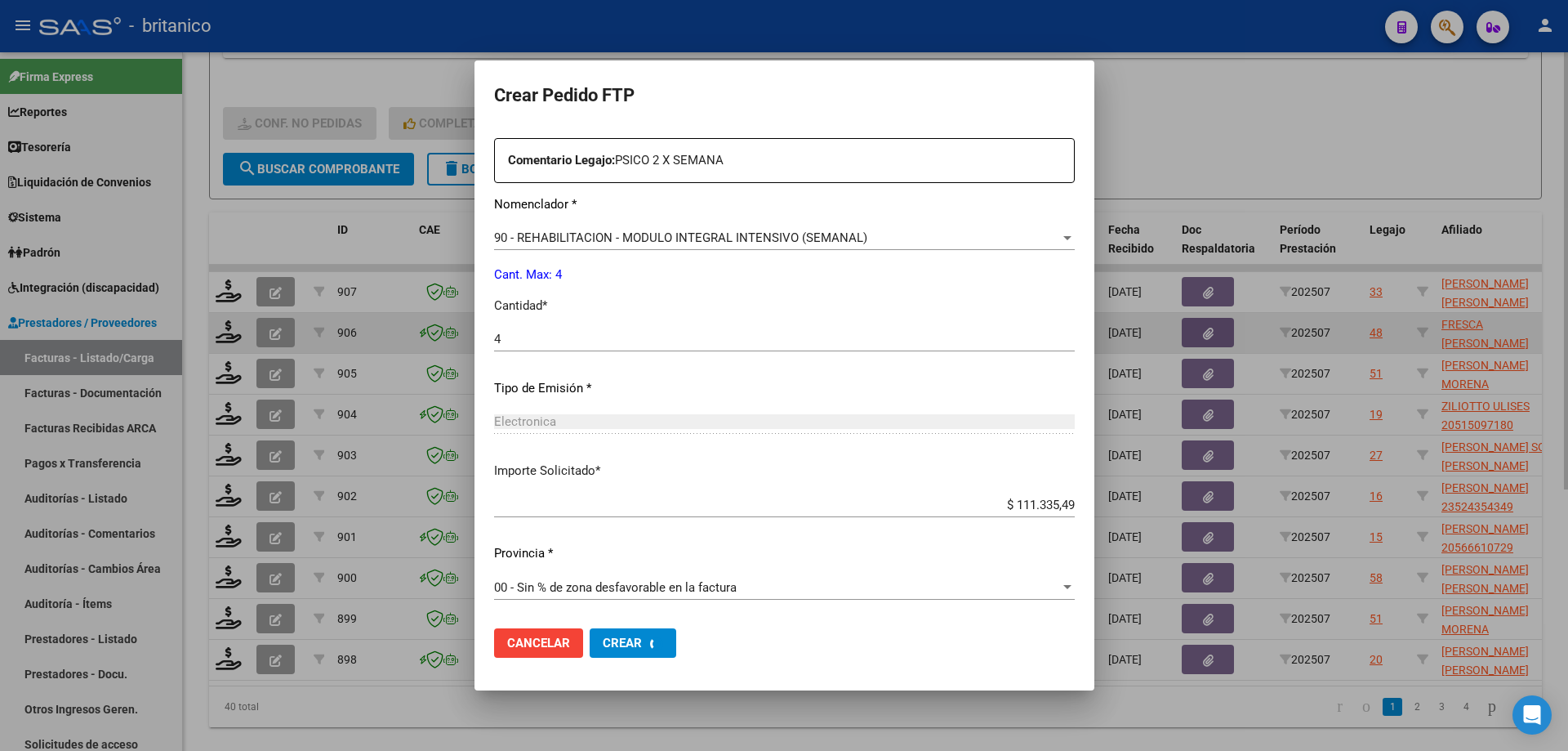
scroll to position [514, 0]
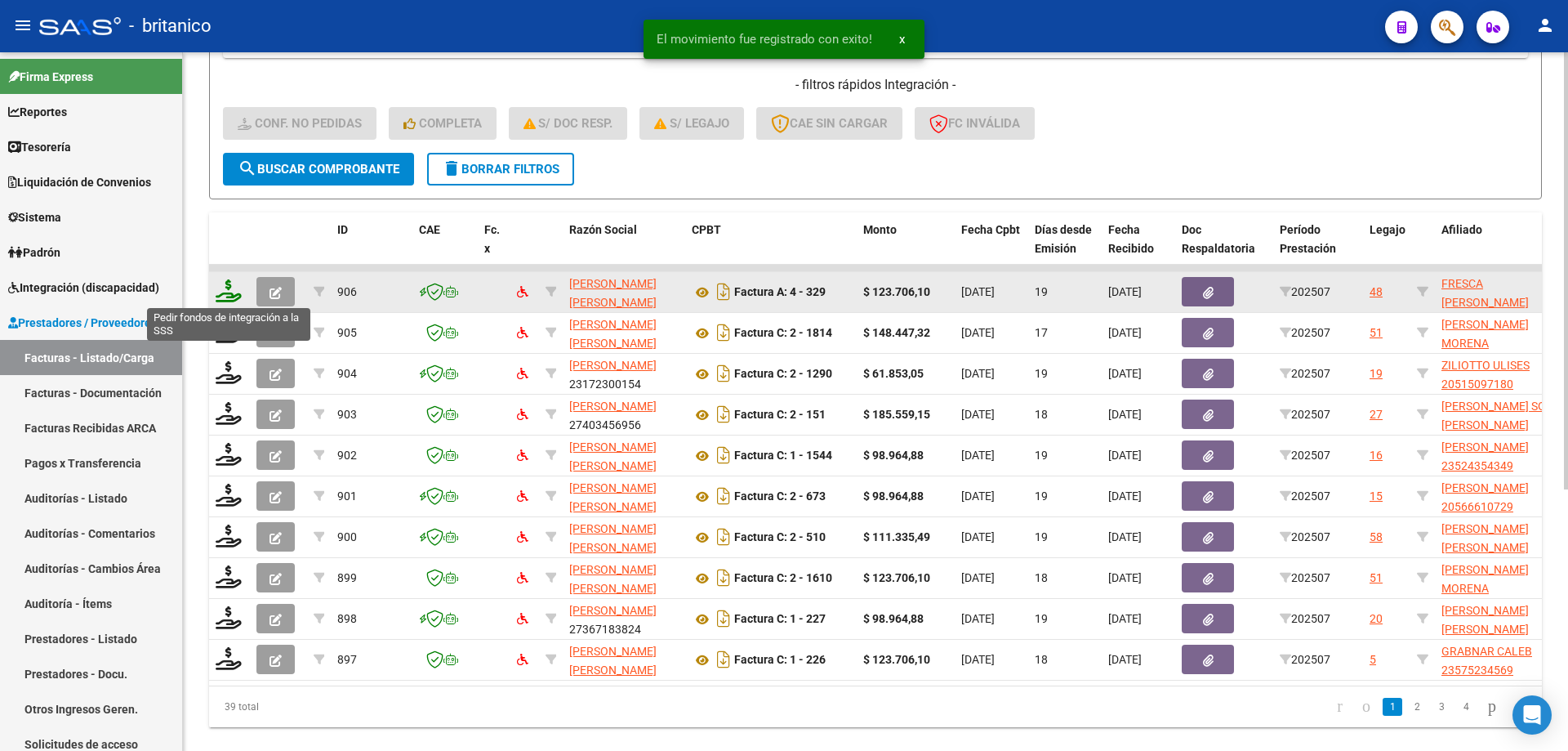
click at [223, 292] on icon at bounding box center [228, 291] width 27 height 23
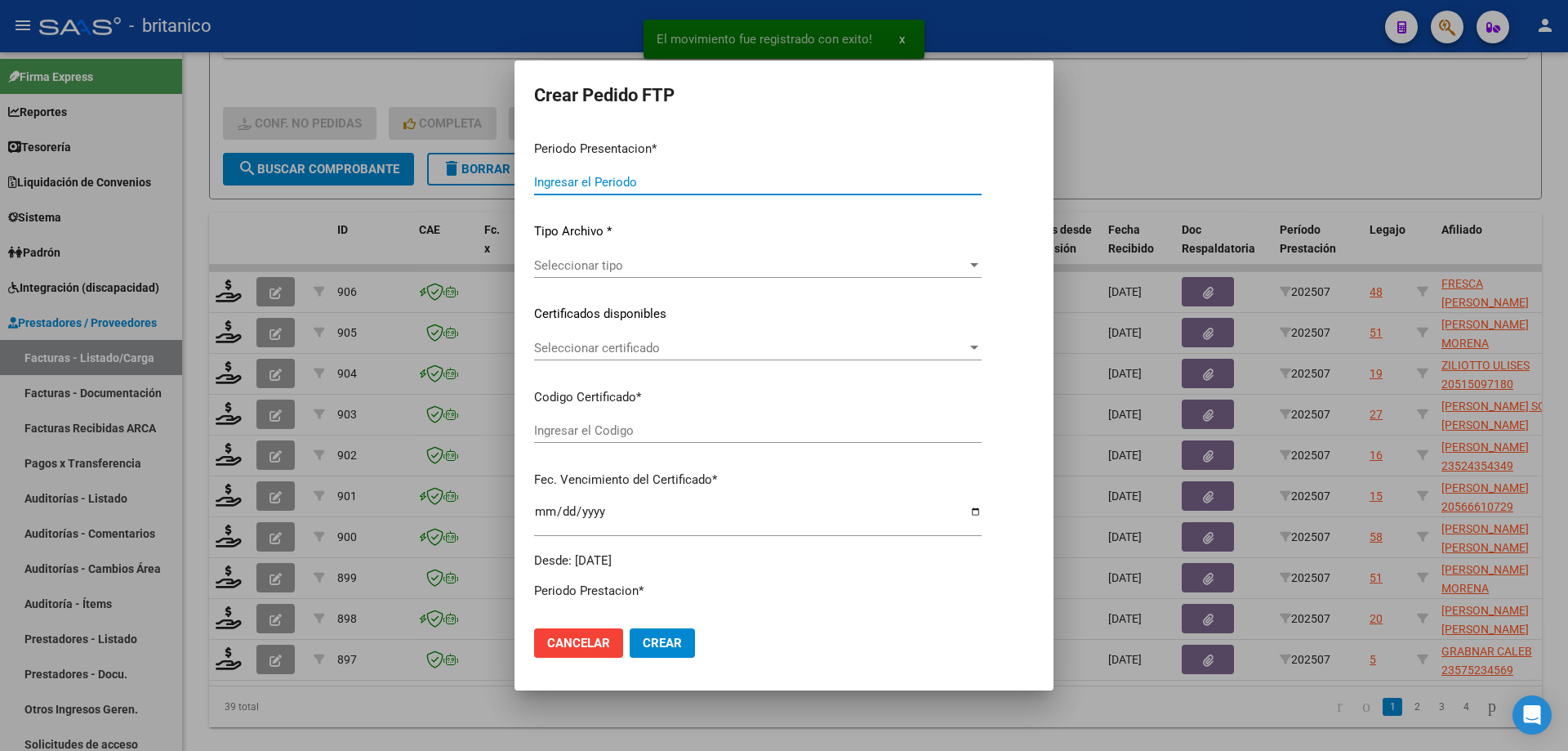
type input "202507"
type input "$ 123.706,10"
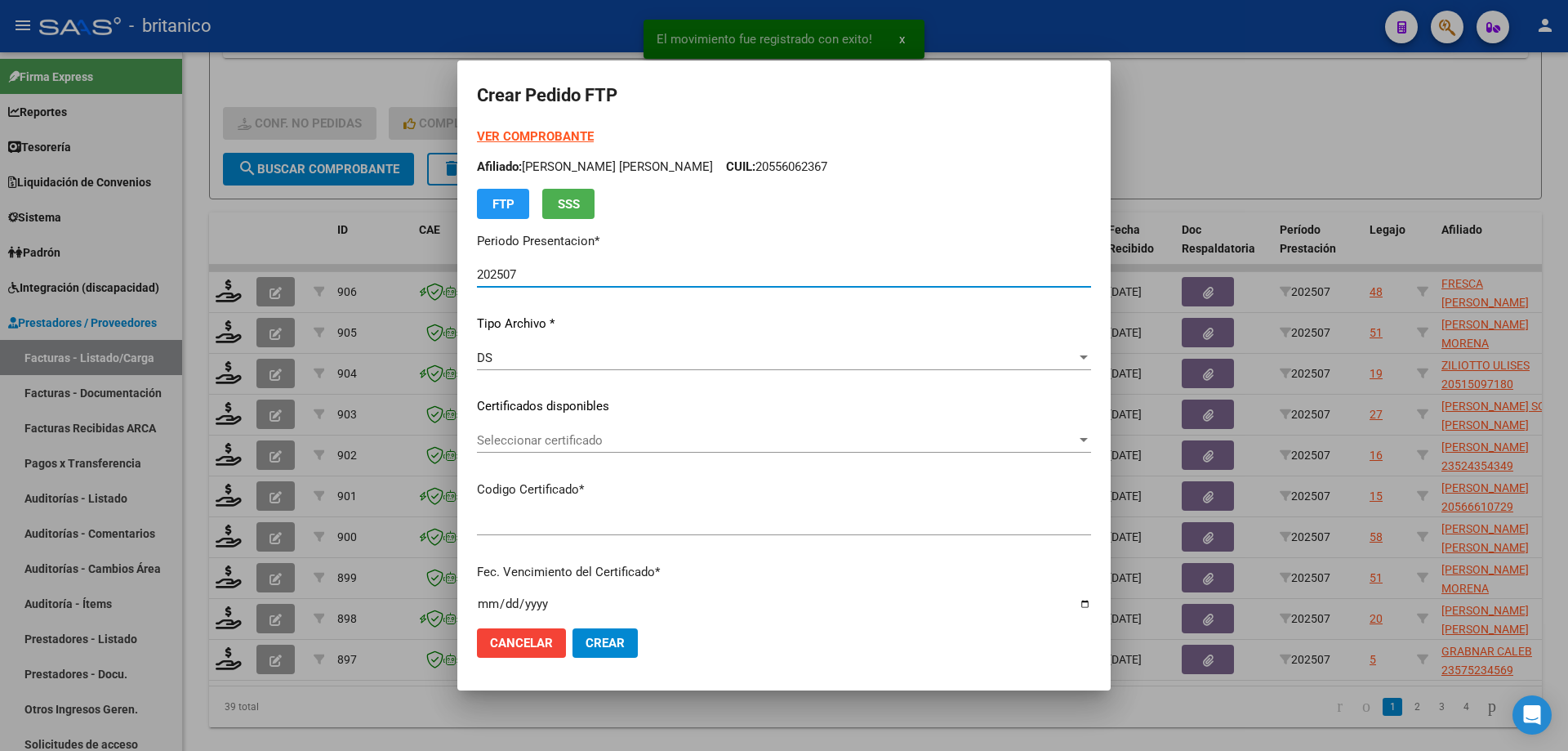
type input "ARG02000537238562022072620270726CBA536"
type input "[DATE]"
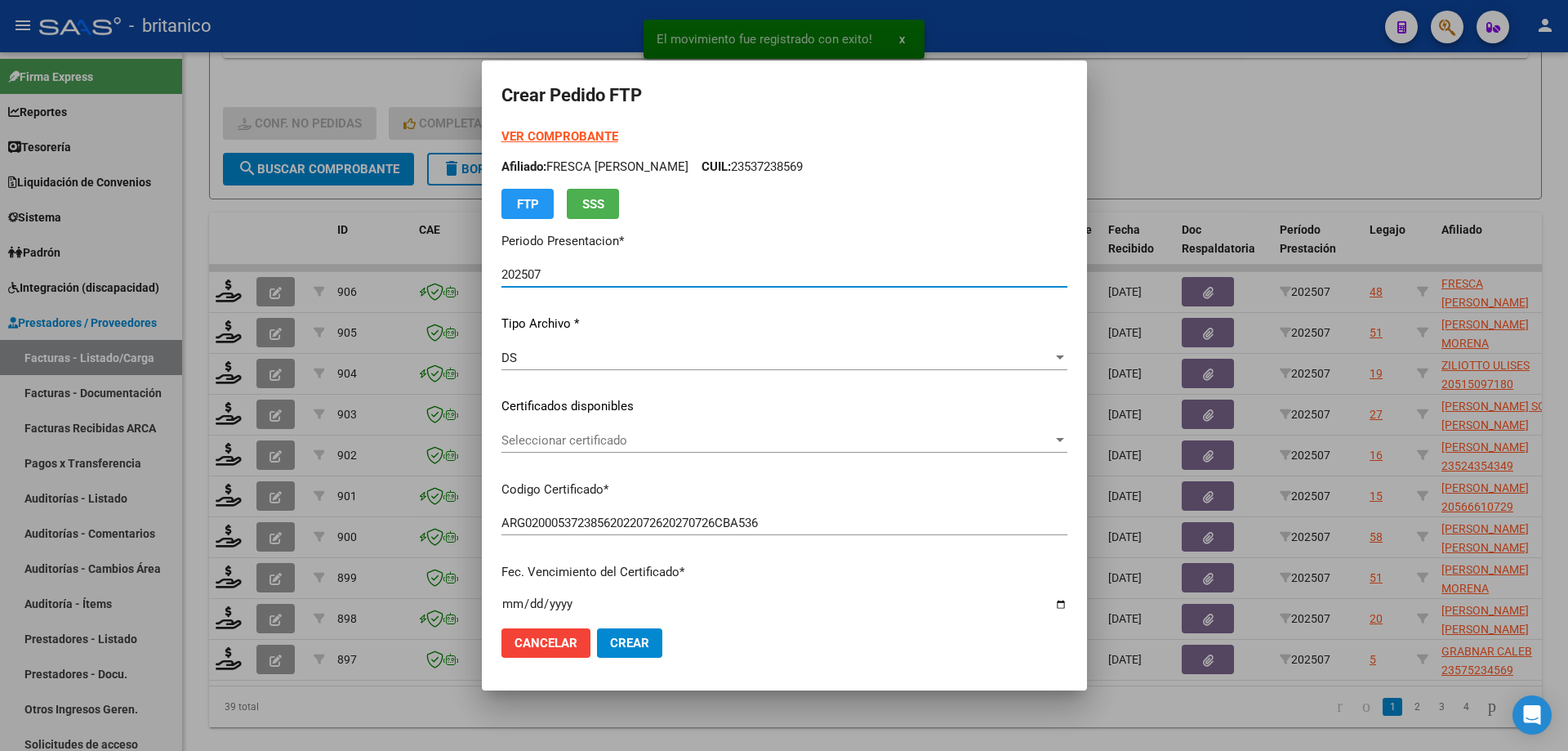
click at [621, 441] on span "Seleccionar certificado" at bounding box center [776, 440] width 551 height 15
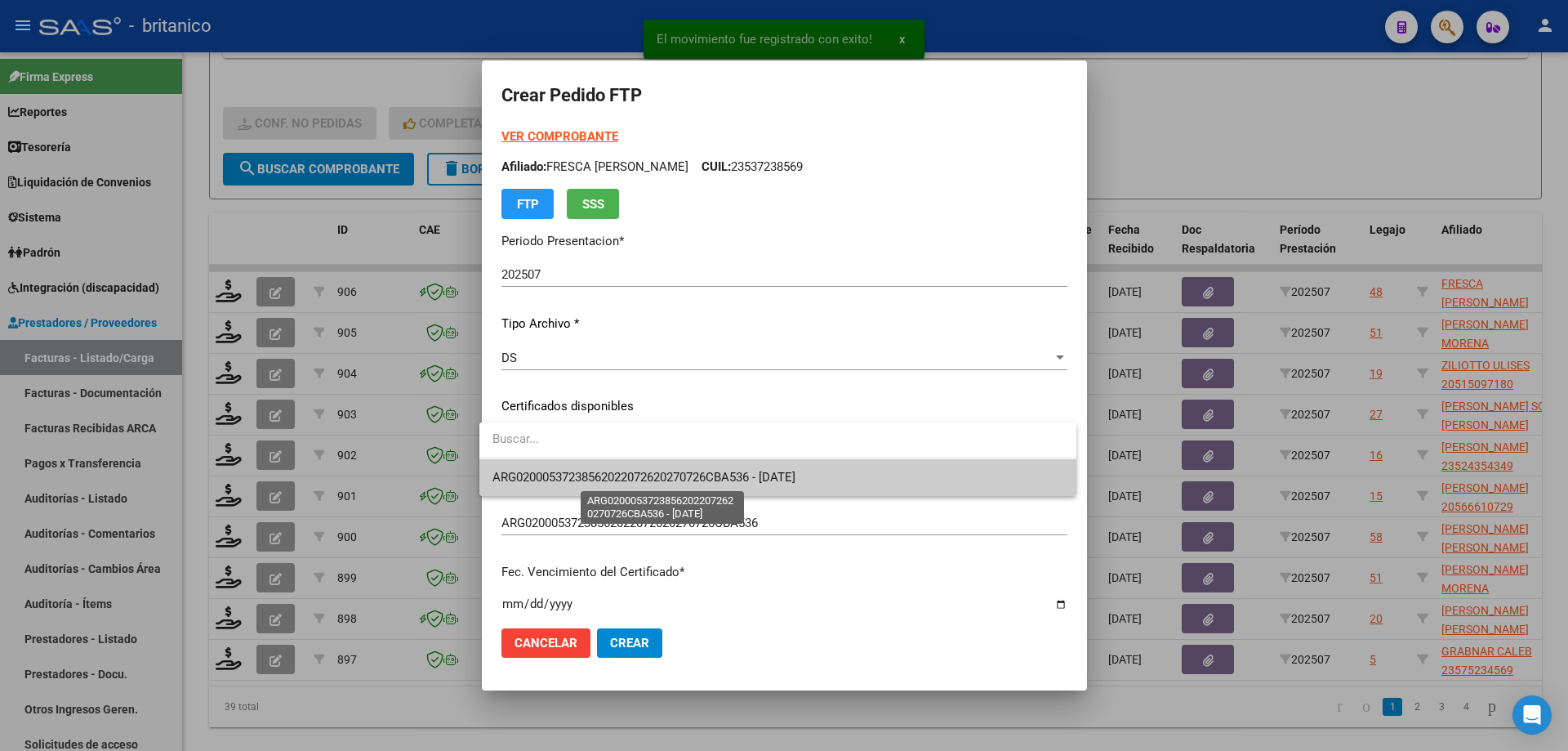
click at [619, 472] on span "ARG02000537238562022072620270726CBA536 - [DATE]" at bounding box center [644, 476] width 303 height 15
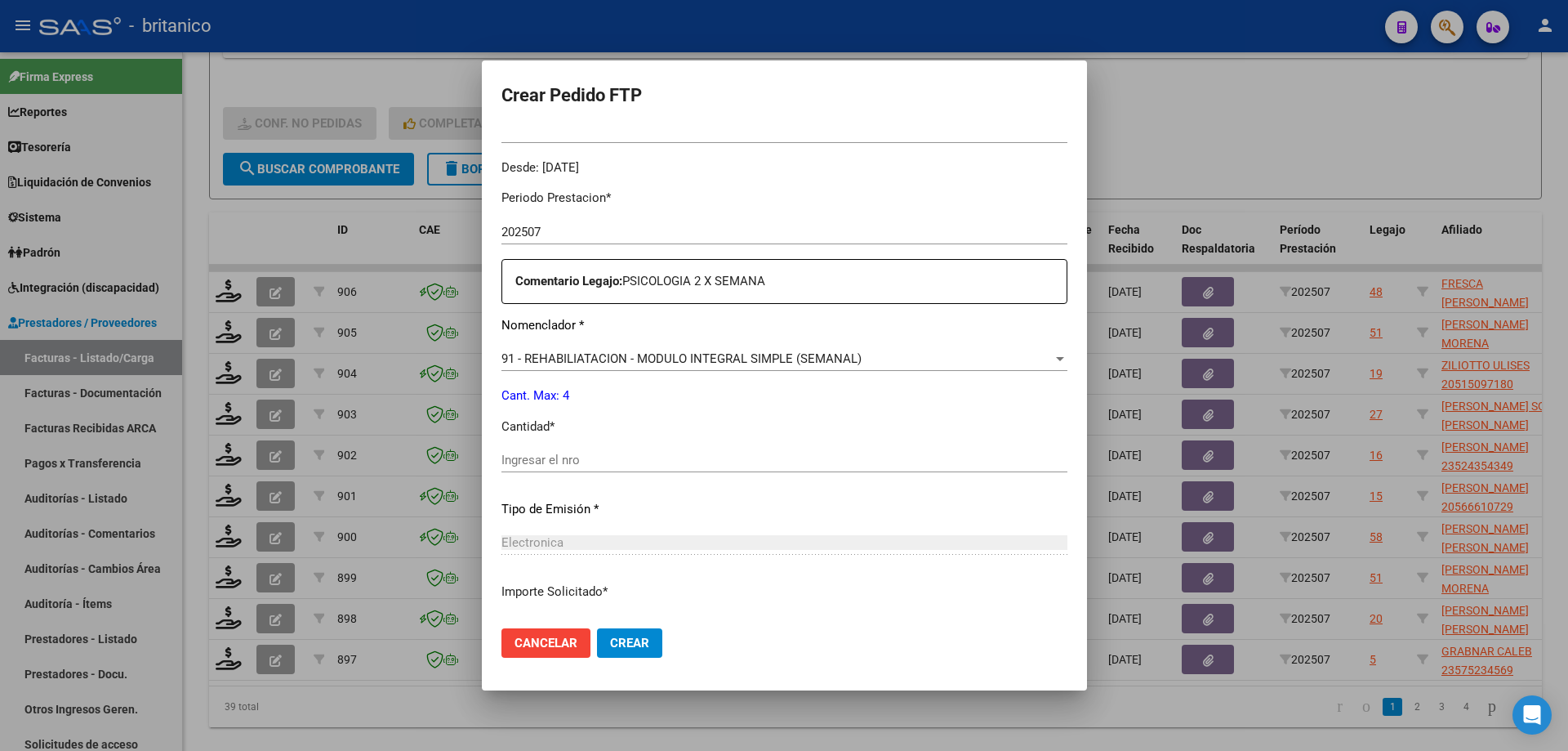
scroll to position [490, 0]
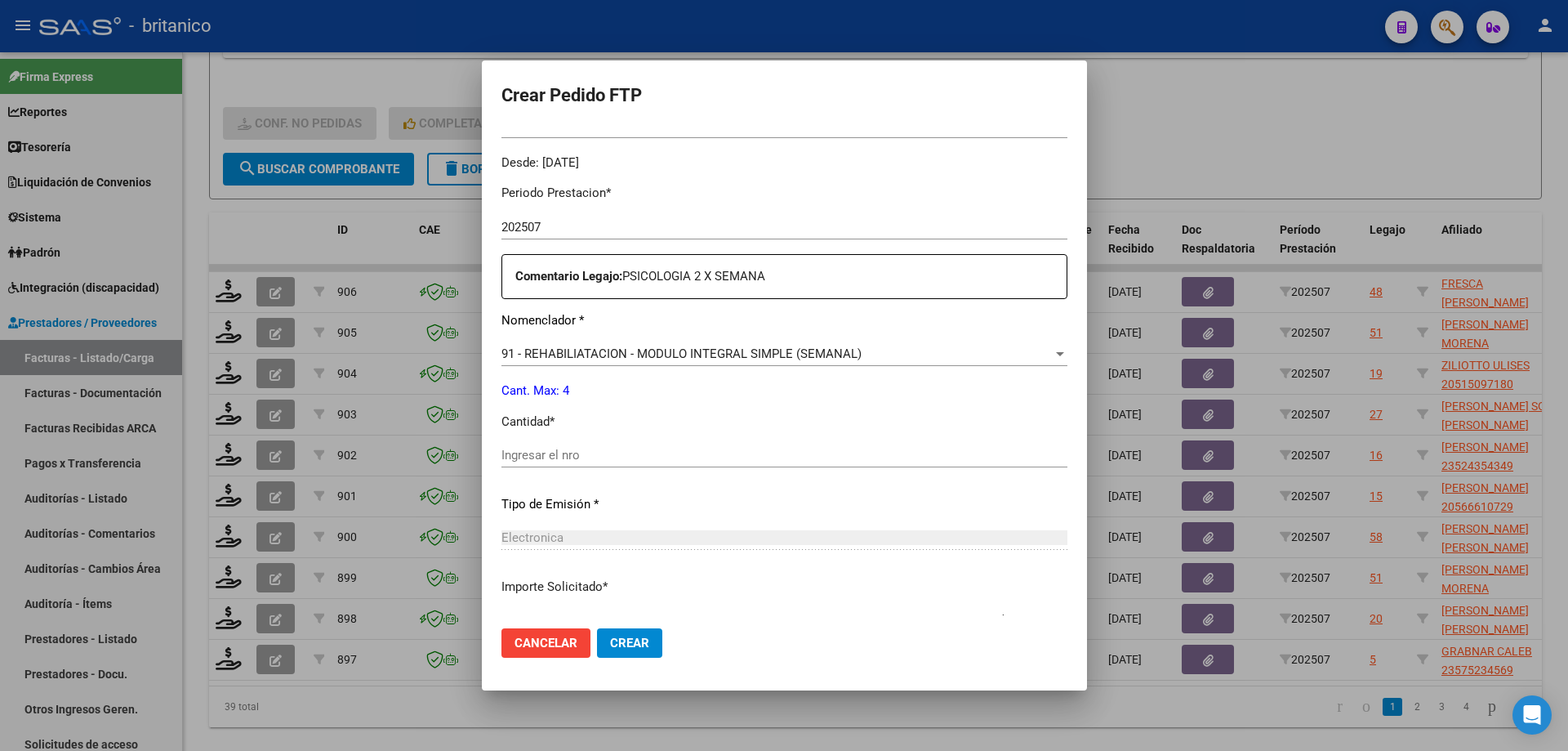
click at [592, 459] on input "Ingresar el nro" at bounding box center [784, 454] width 566 height 15
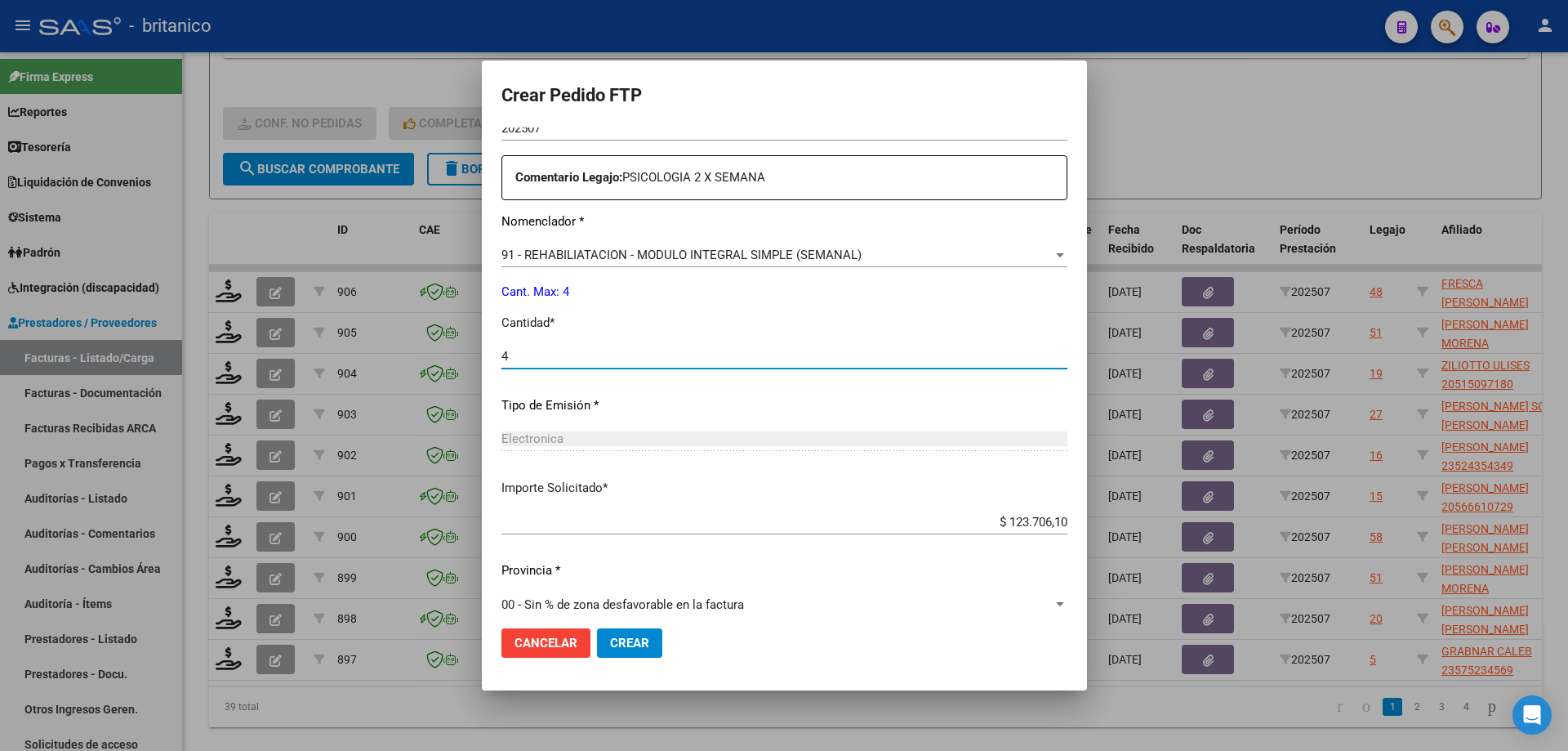
scroll to position [606, 0]
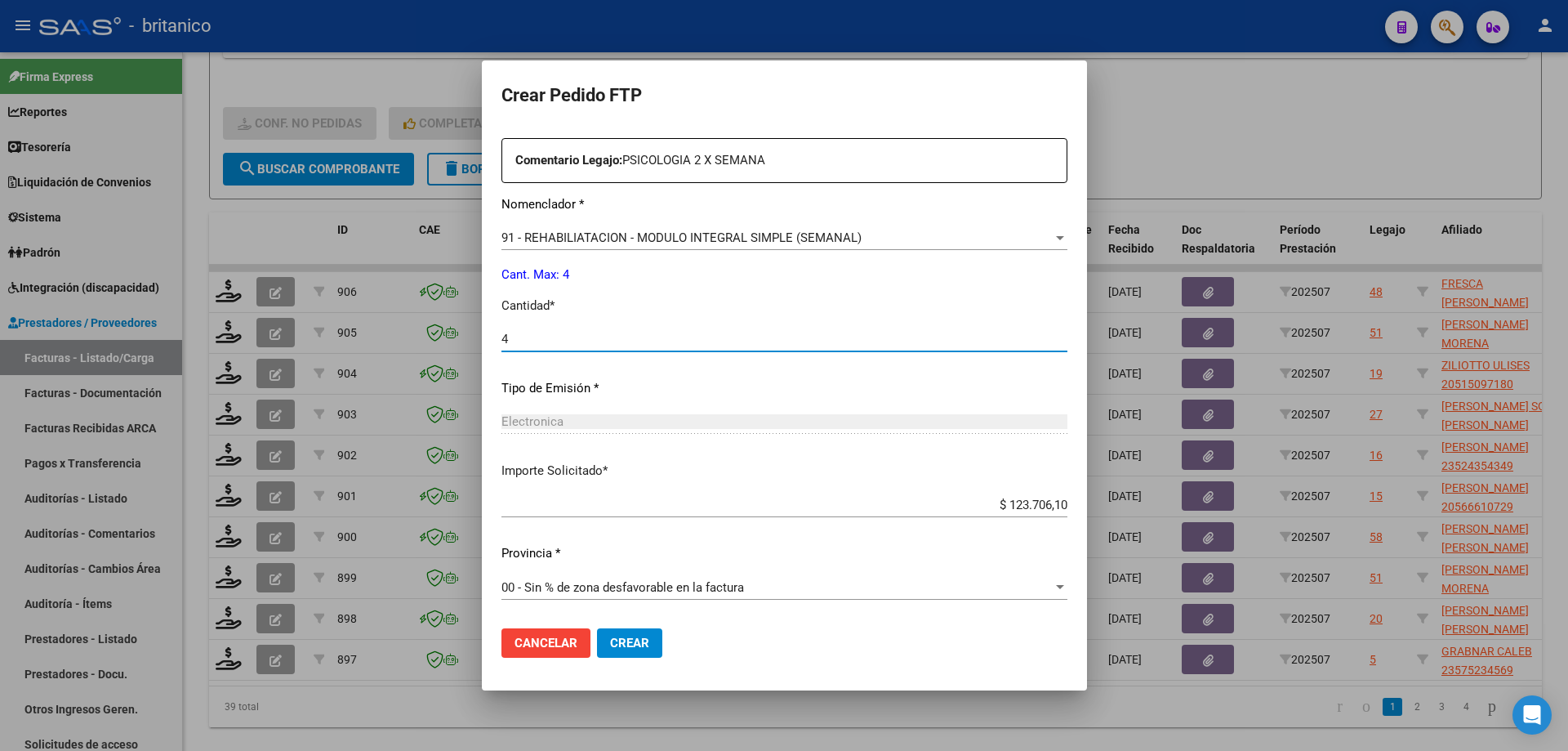
type input "4"
click at [638, 648] on span "Crear" at bounding box center [630, 642] width 39 height 15
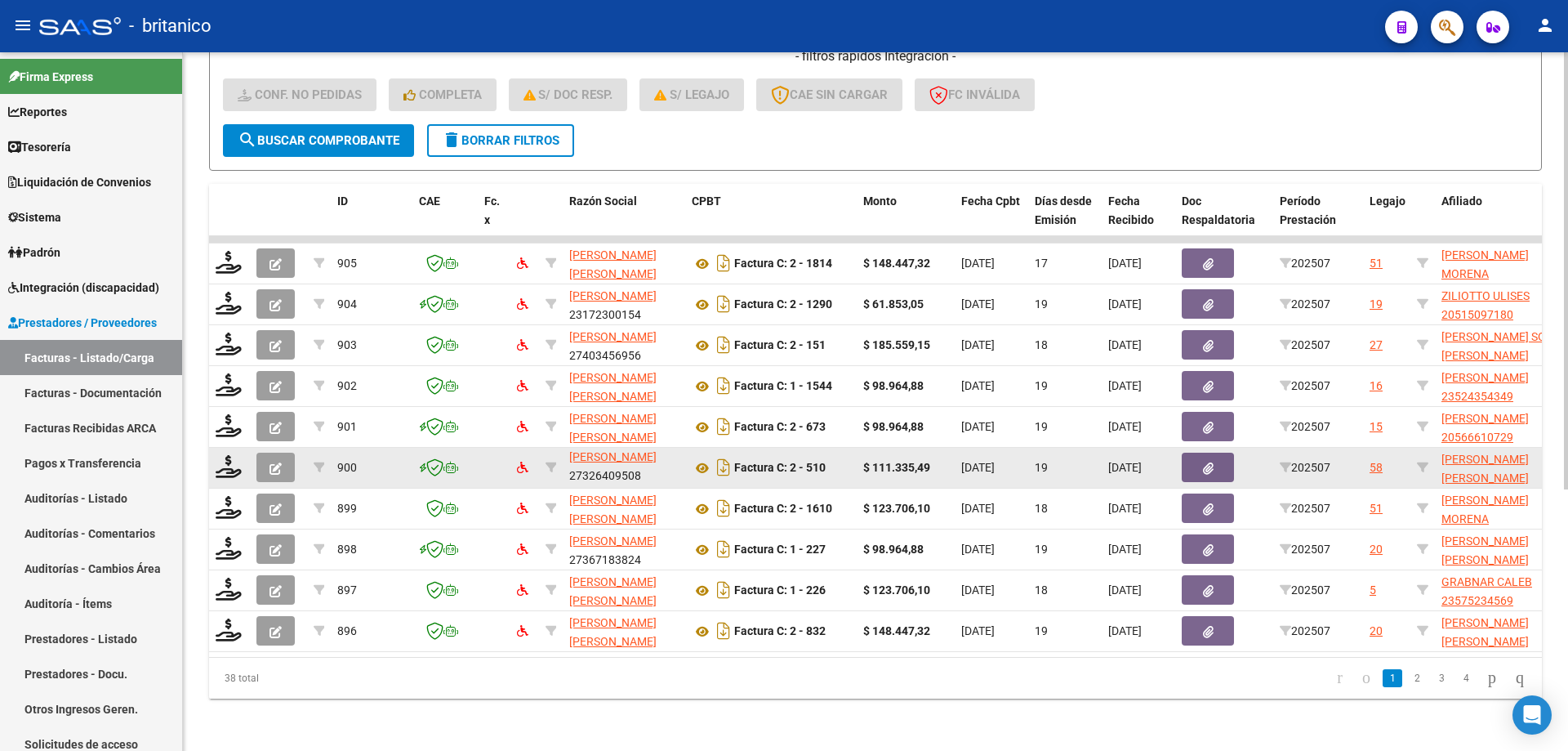
scroll to position [417, 0]
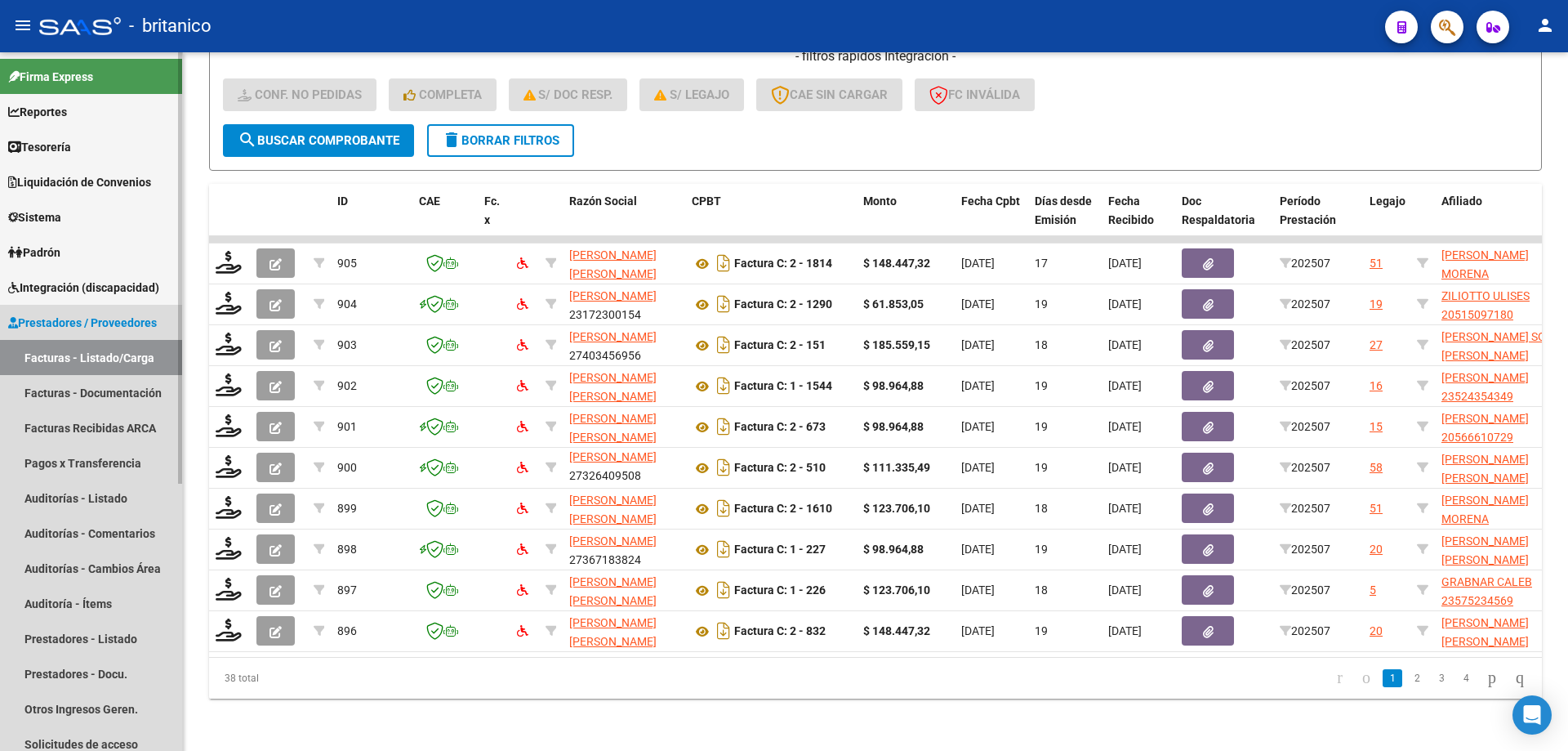
click at [138, 312] on link "Prestadores / Proveedores" at bounding box center [91, 322] width 182 height 35
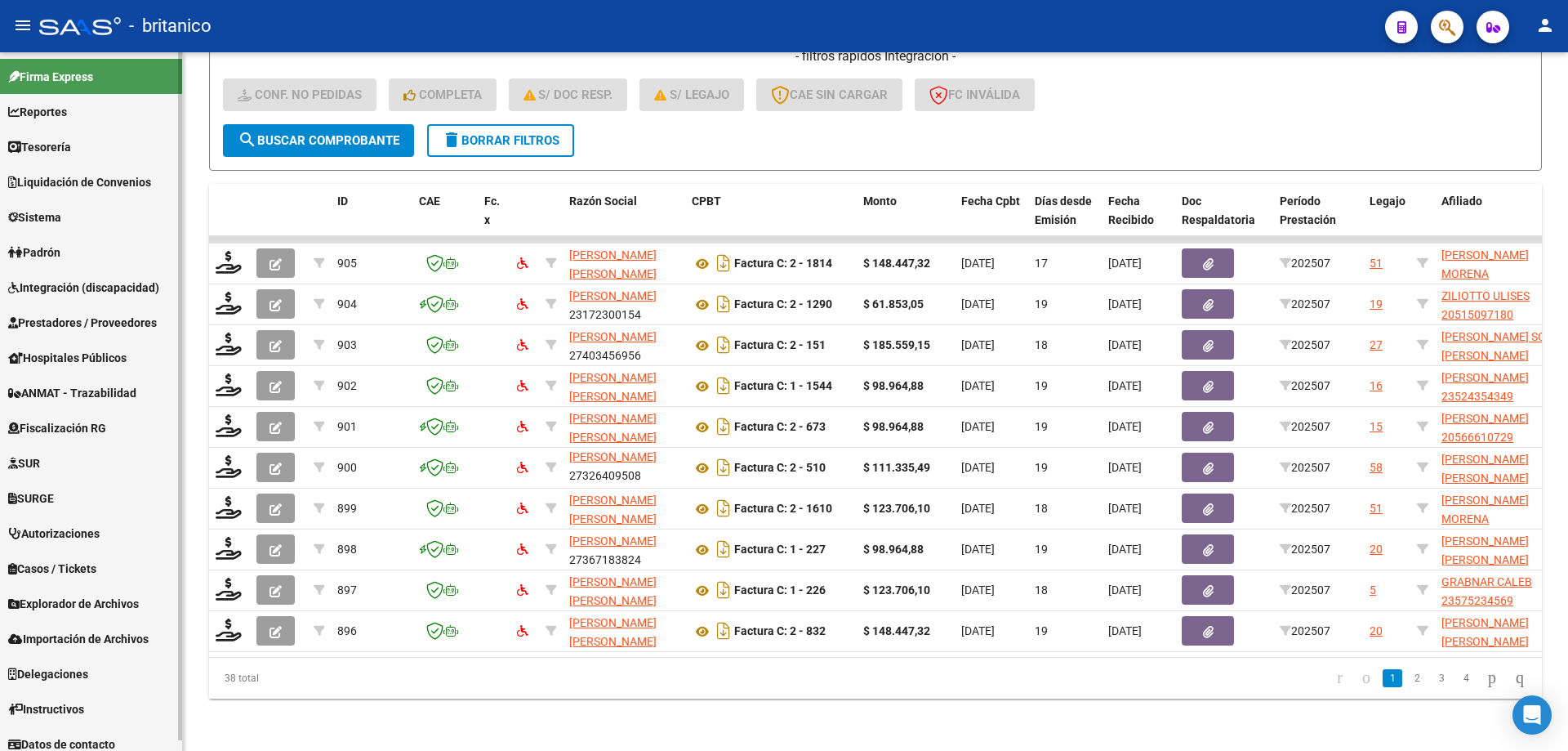
click at [127, 330] on span "Prestadores / Proveedores" at bounding box center [83, 322] width 149 height 18
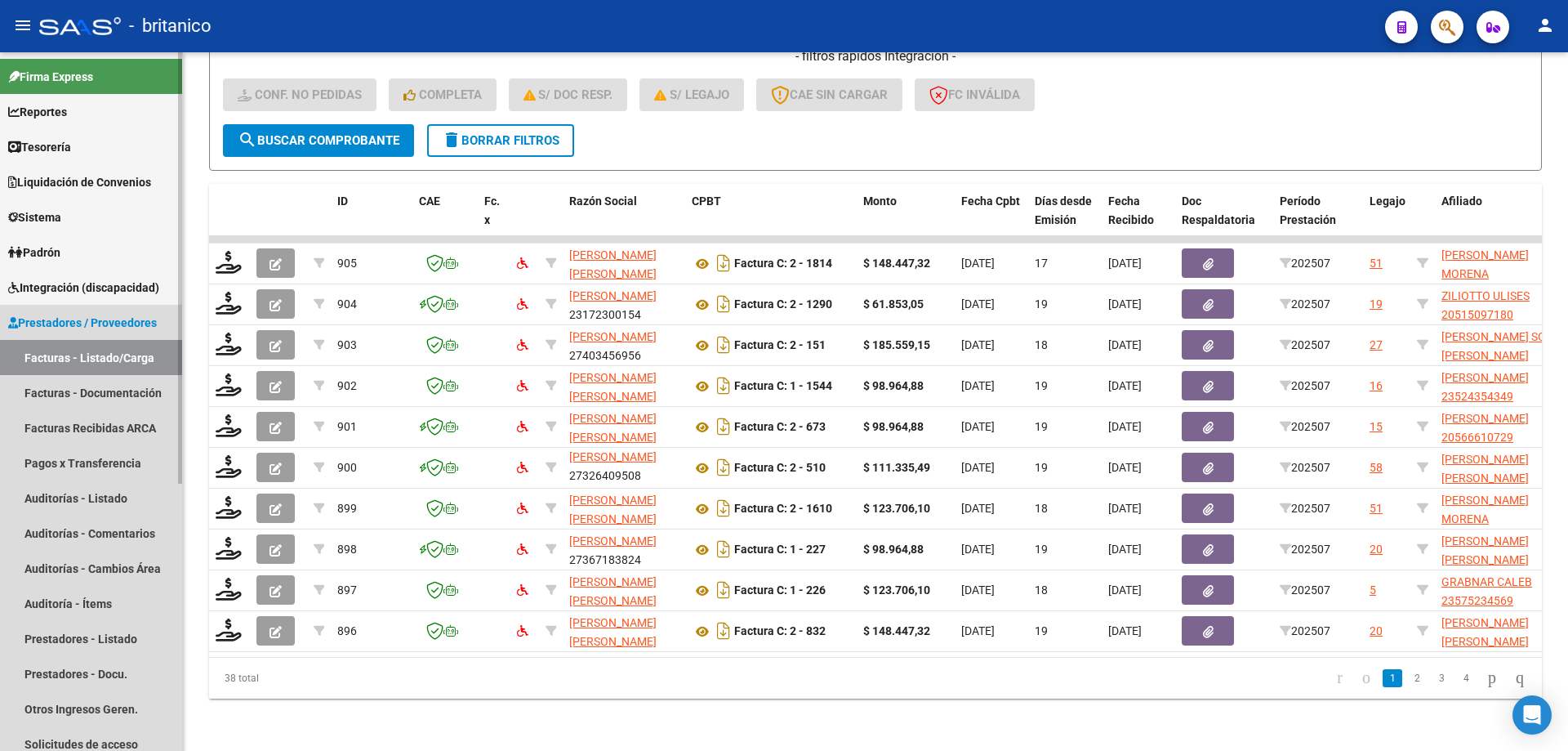
click at [128, 362] on link "Facturas - Listado/Carga" at bounding box center [91, 357] width 182 height 35
click at [135, 388] on link "Facturas - Documentación" at bounding box center [91, 392] width 182 height 35
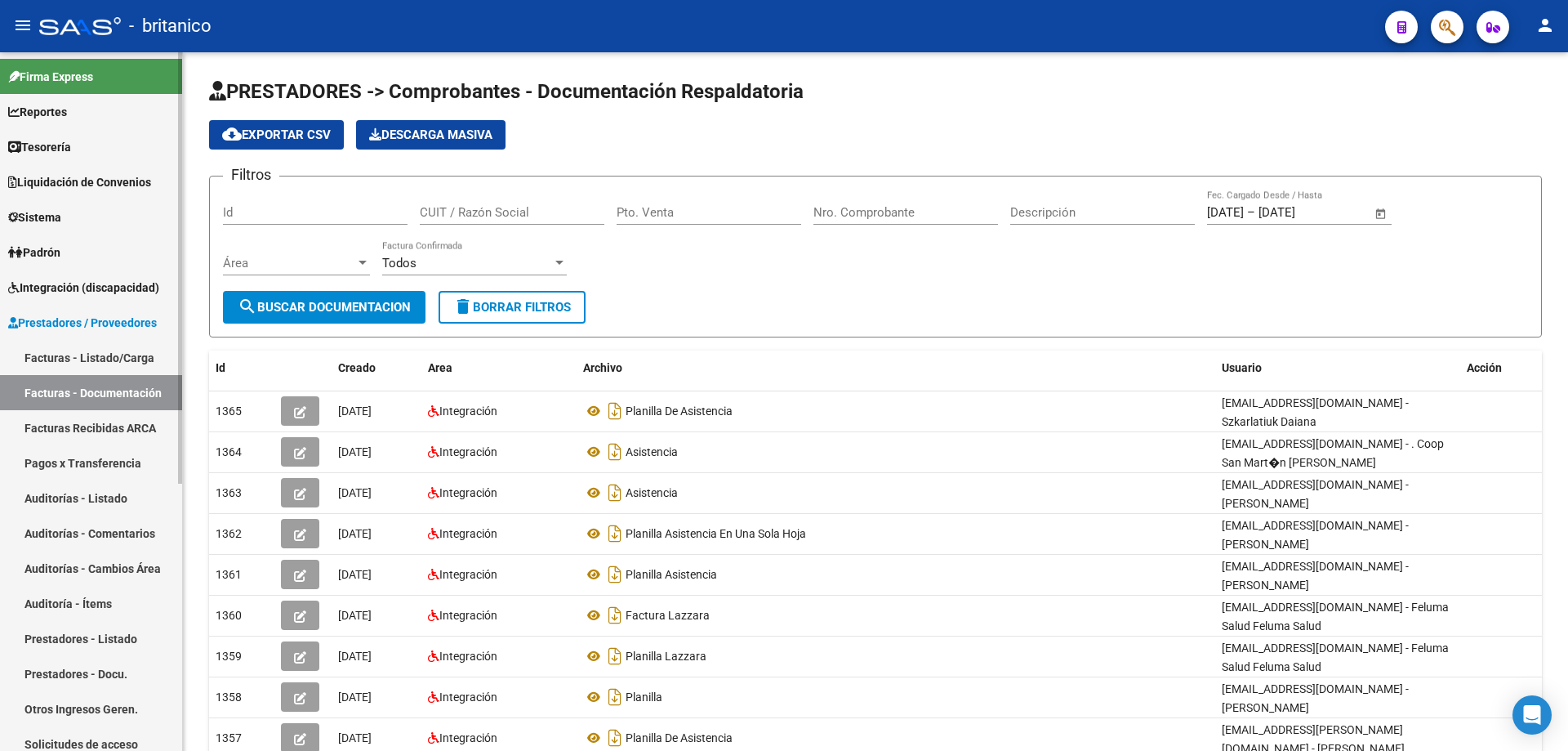
click at [144, 348] on link "Facturas - Listado/Carga" at bounding box center [91, 357] width 182 height 35
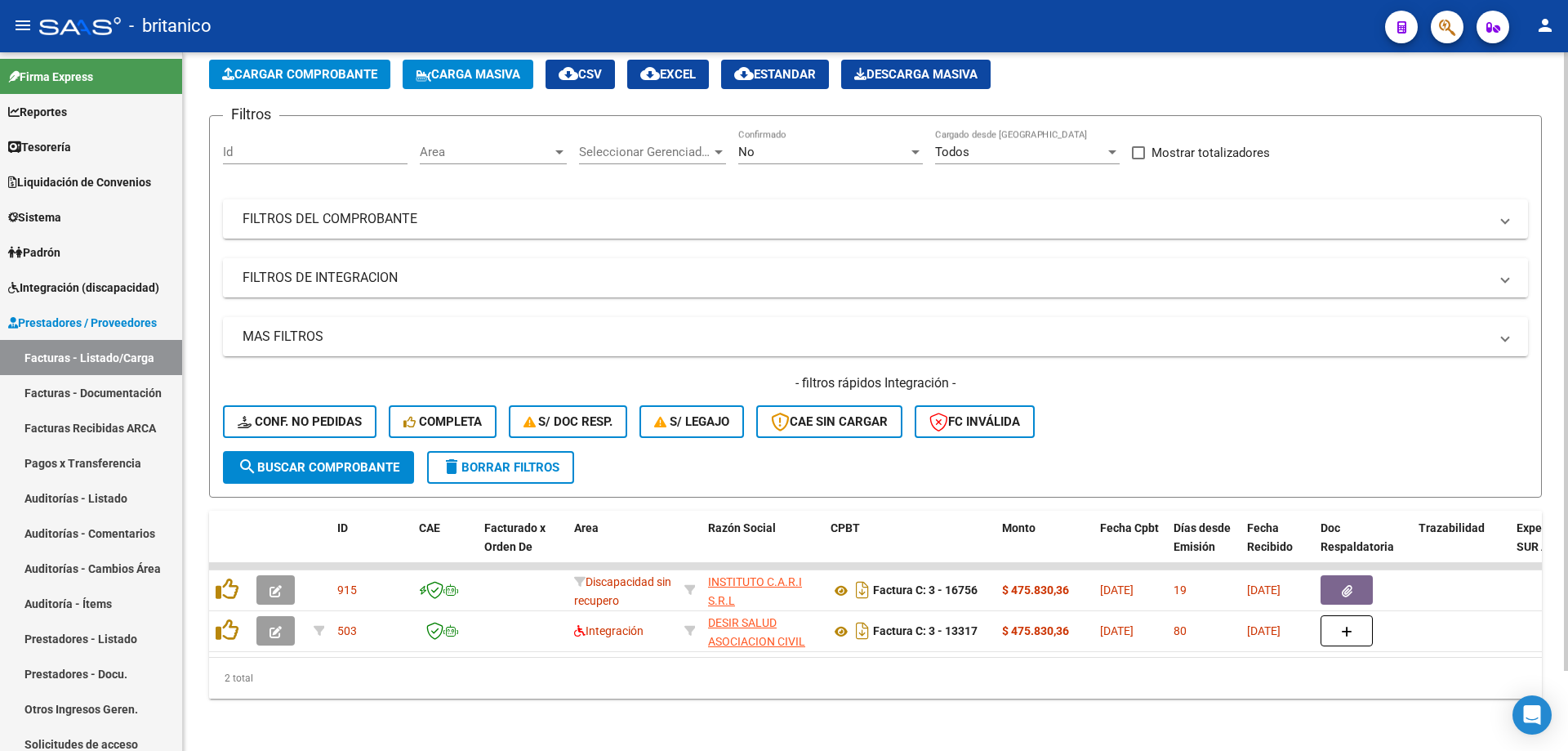
scroll to position [91, 0]
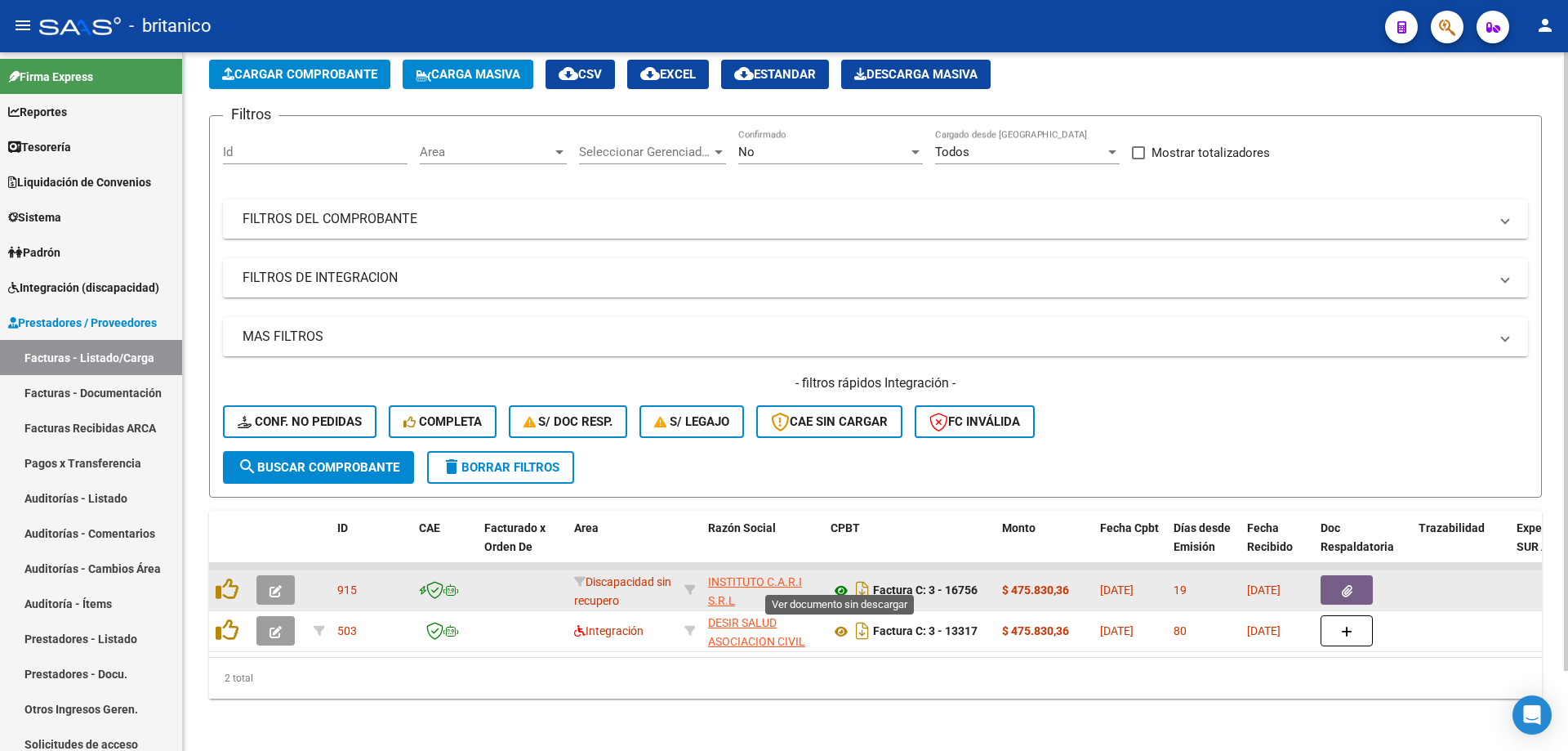
click at [836, 581] on icon at bounding box center [840, 590] width 21 height 20
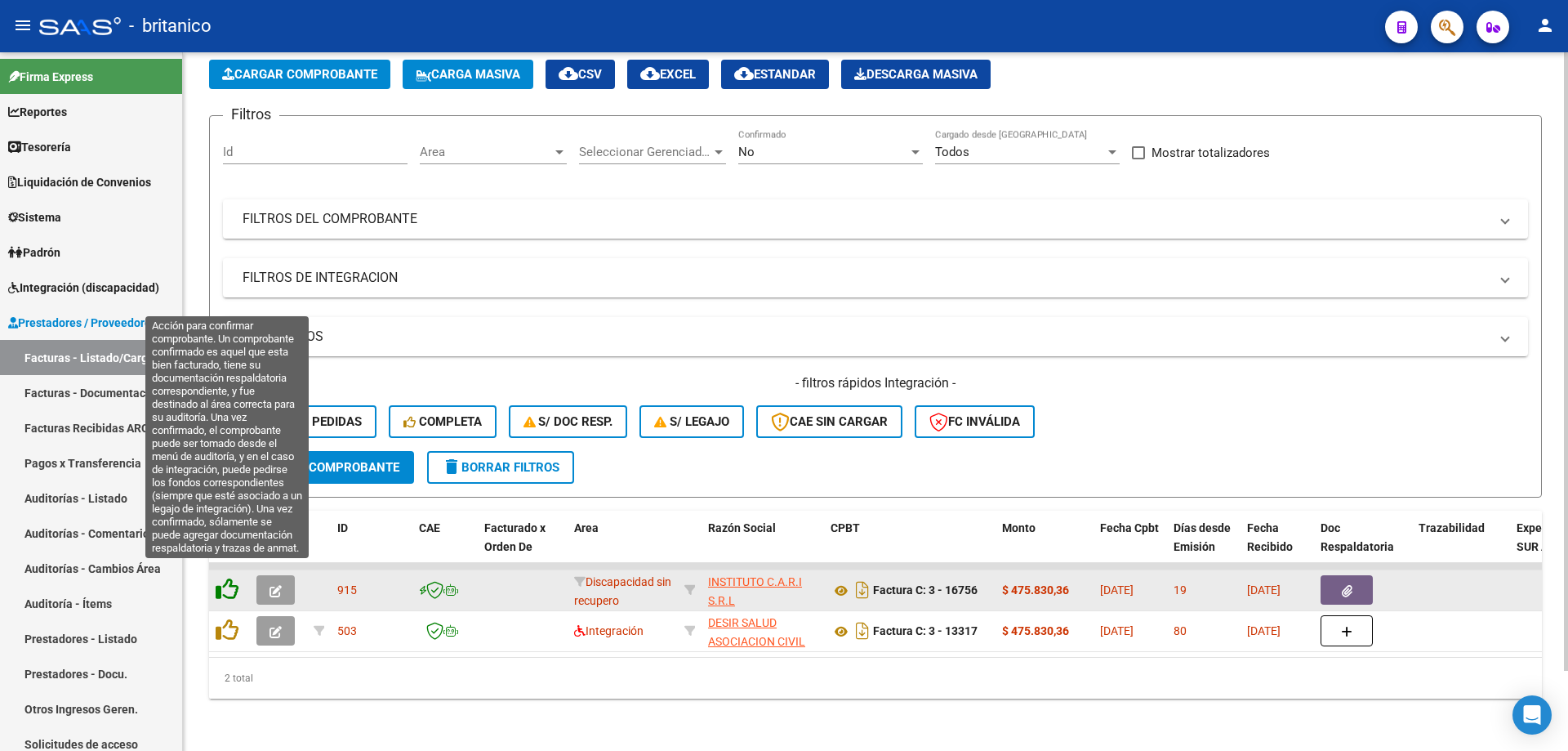
click at [223, 577] on icon at bounding box center [227, 588] width 23 height 23
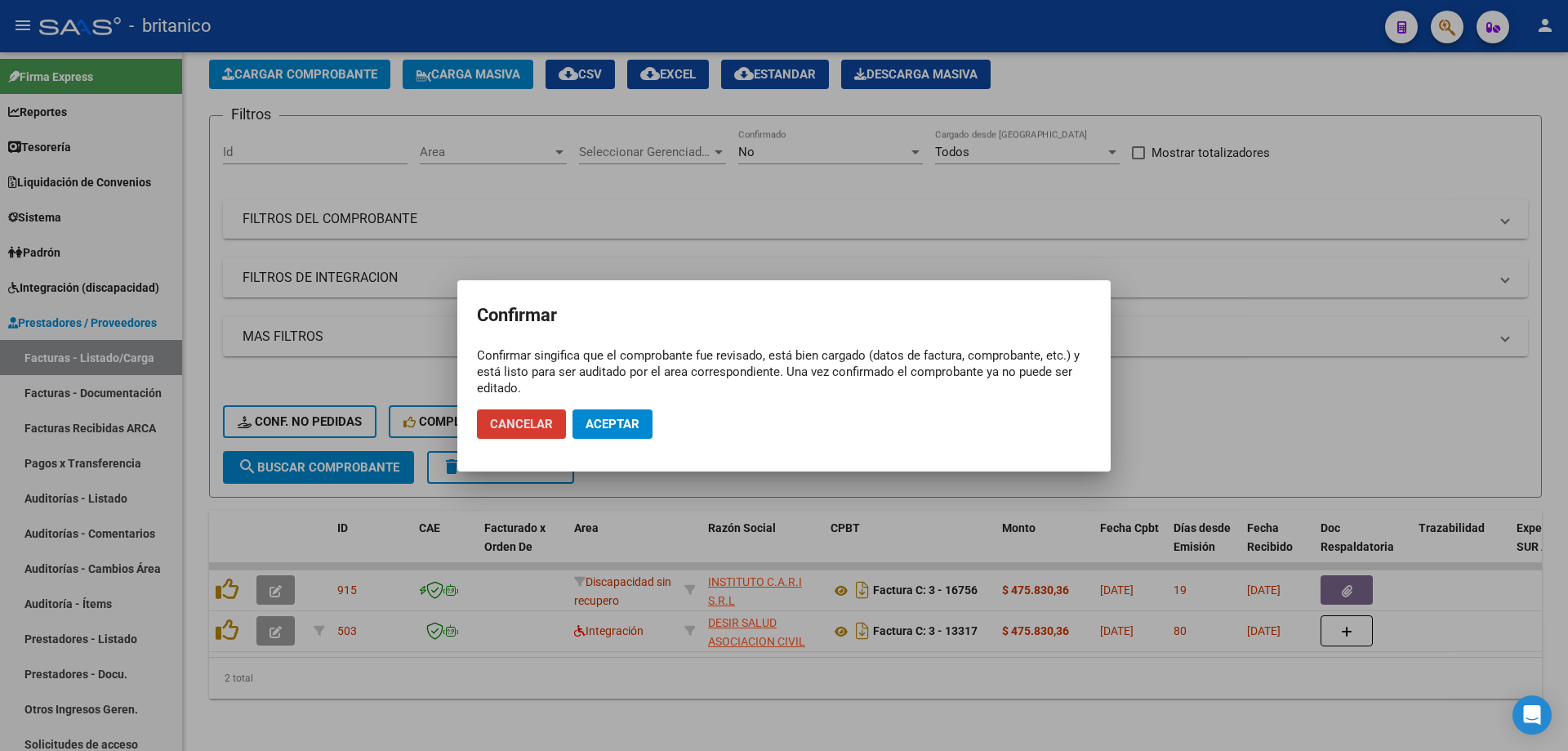
click at [624, 423] on span "Aceptar" at bounding box center [612, 423] width 54 height 15
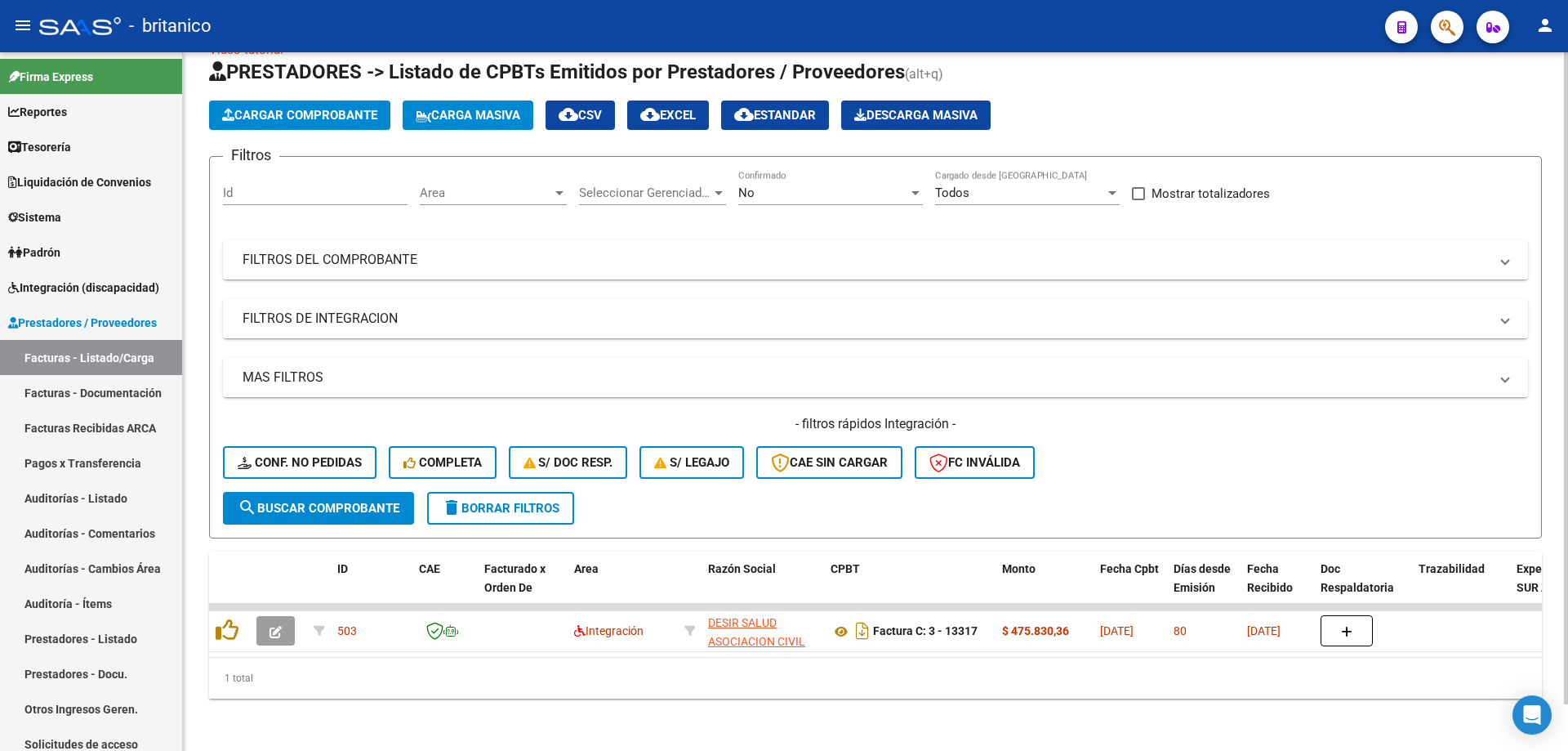
scroll to position [0, 0]
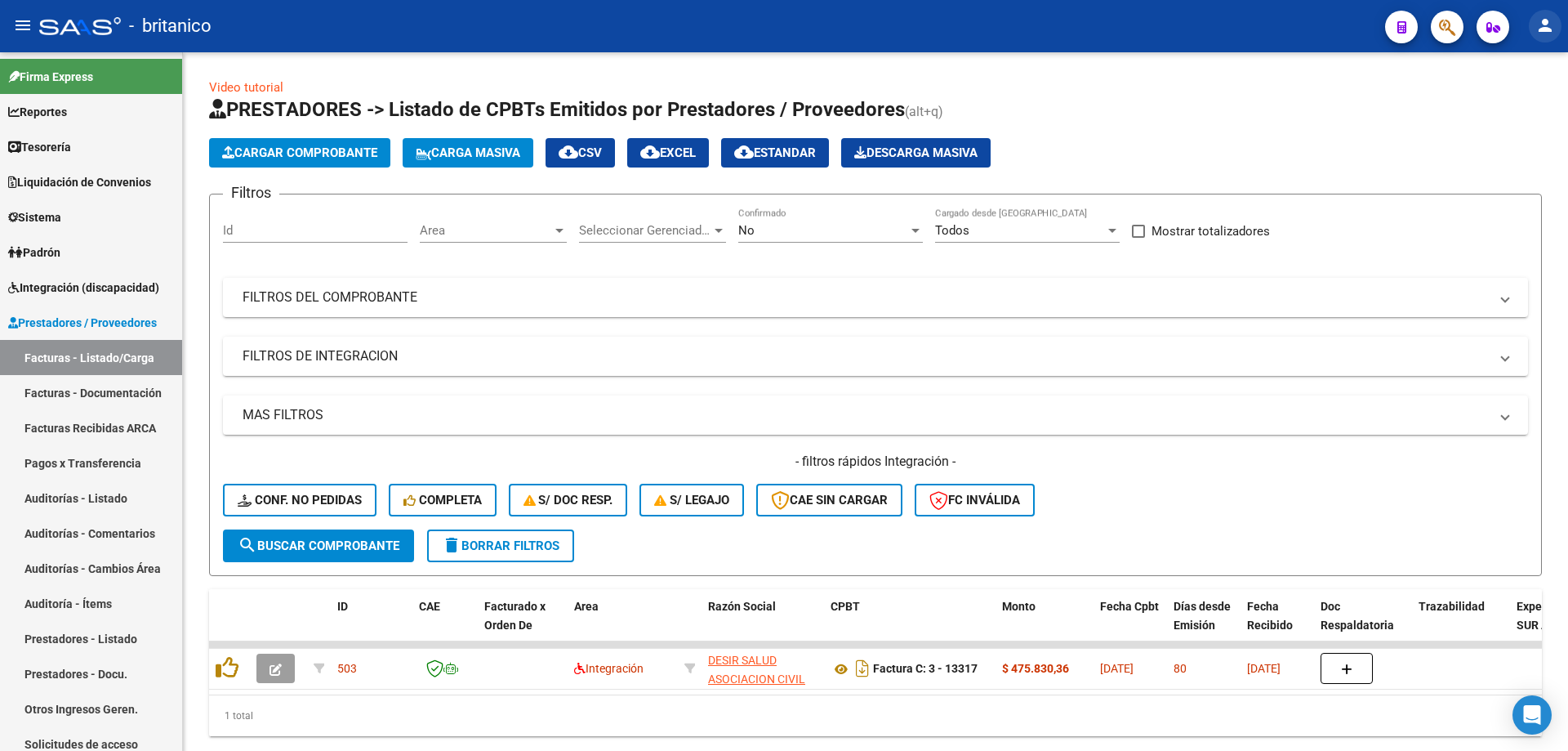
click at [1541, 33] on mat-icon "person" at bounding box center [1545, 25] width 20 height 20
click at [1485, 102] on mat-icon "exit_to_app" at bounding box center [1484, 107] width 20 height 20
